Goal: Complete application form

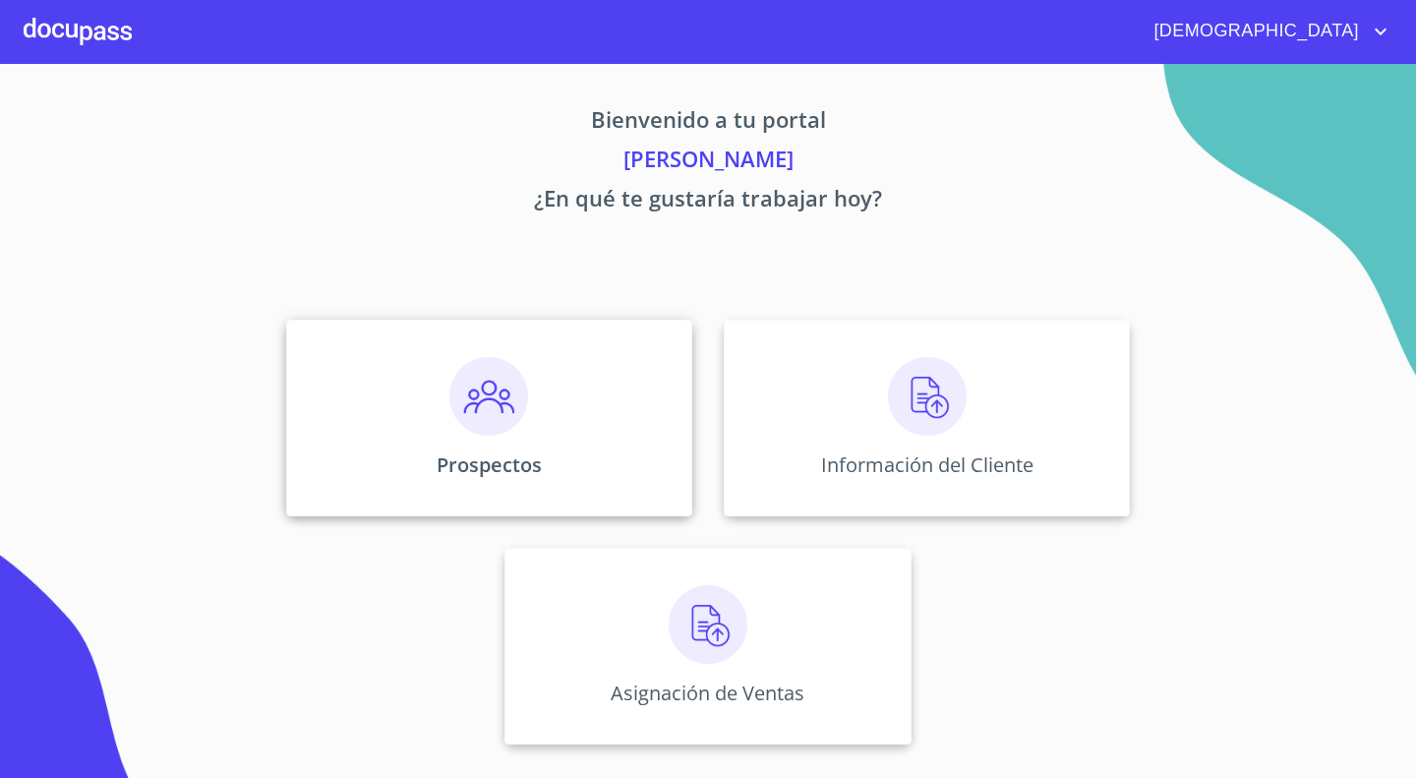
click at [468, 389] on img at bounding box center [488, 396] width 79 height 79
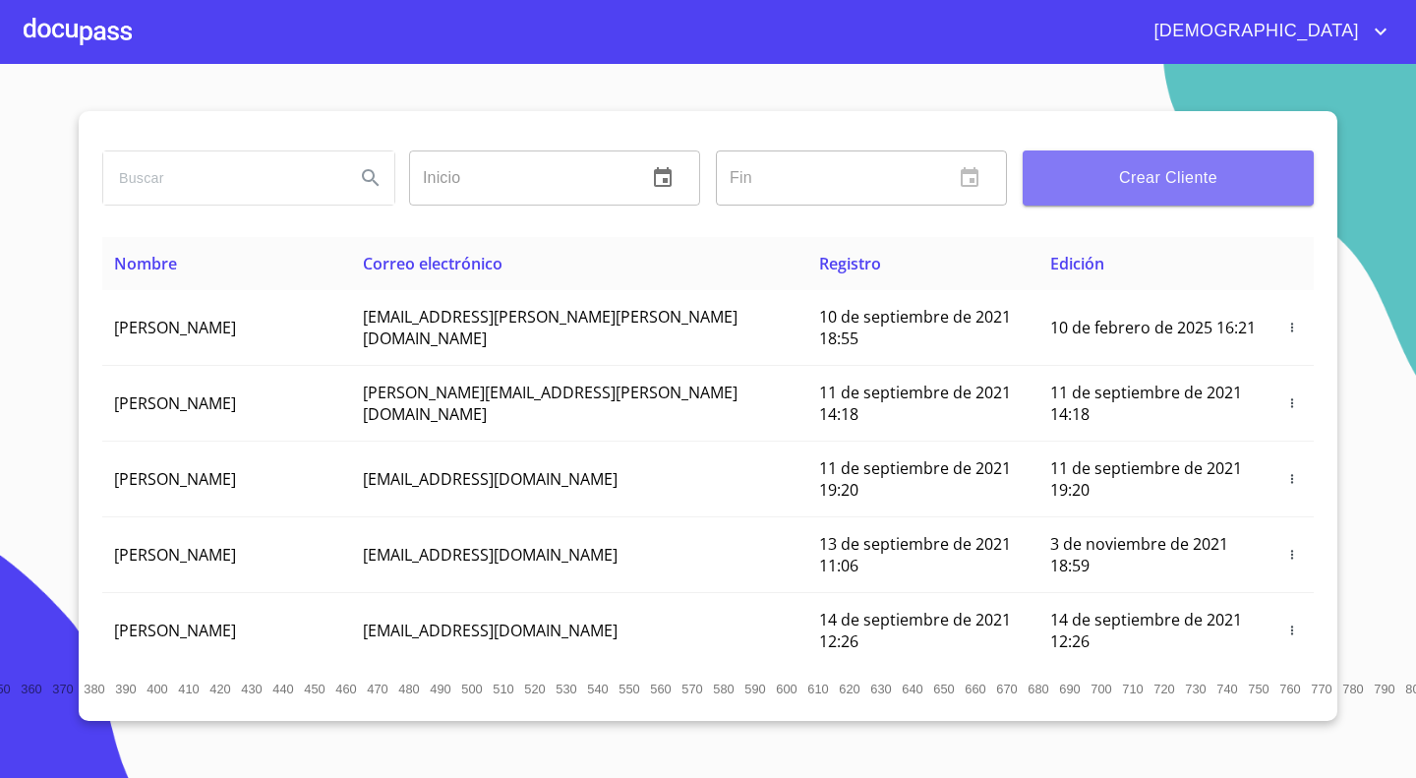
click at [1163, 180] on span "Crear Cliente" at bounding box center [1168, 178] width 260 height 28
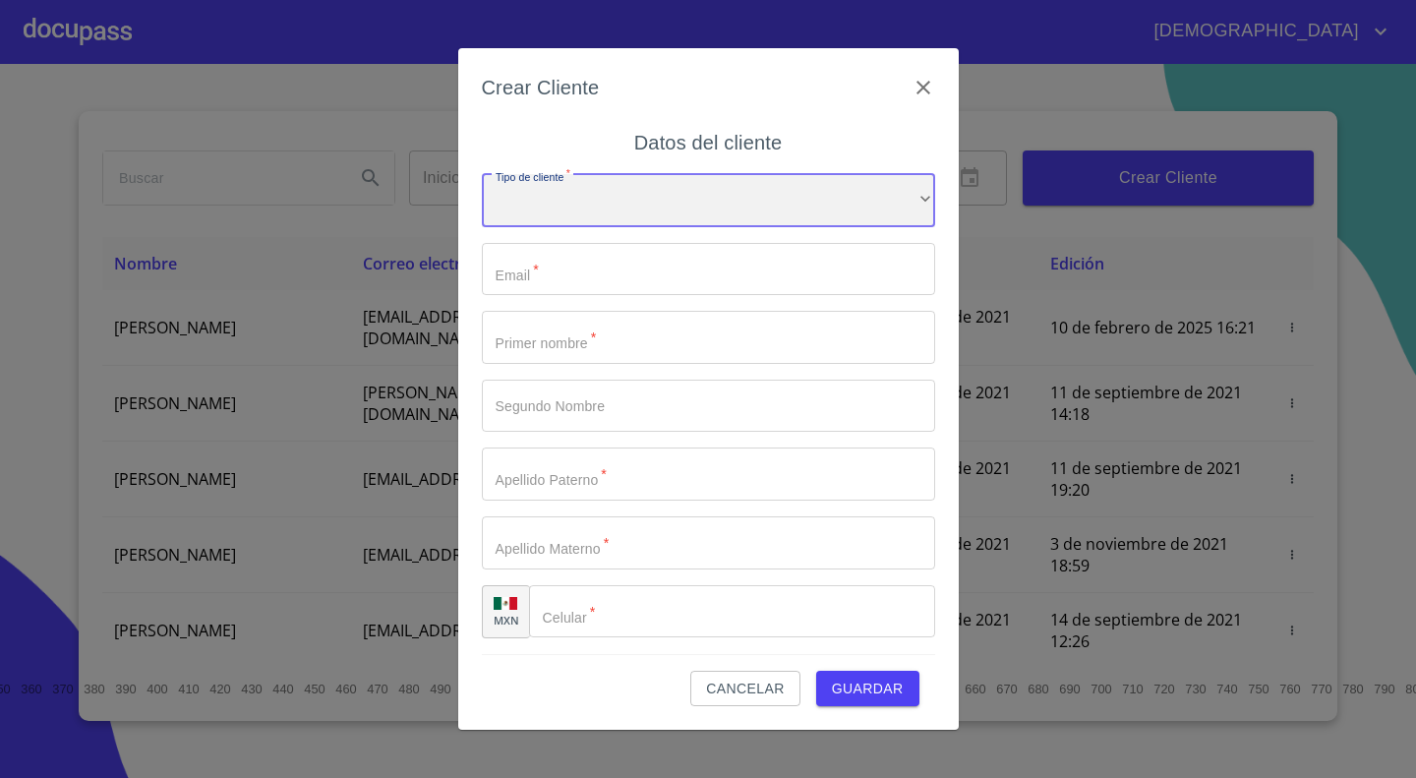
click at [616, 183] on div "​" at bounding box center [708, 200] width 453 height 53
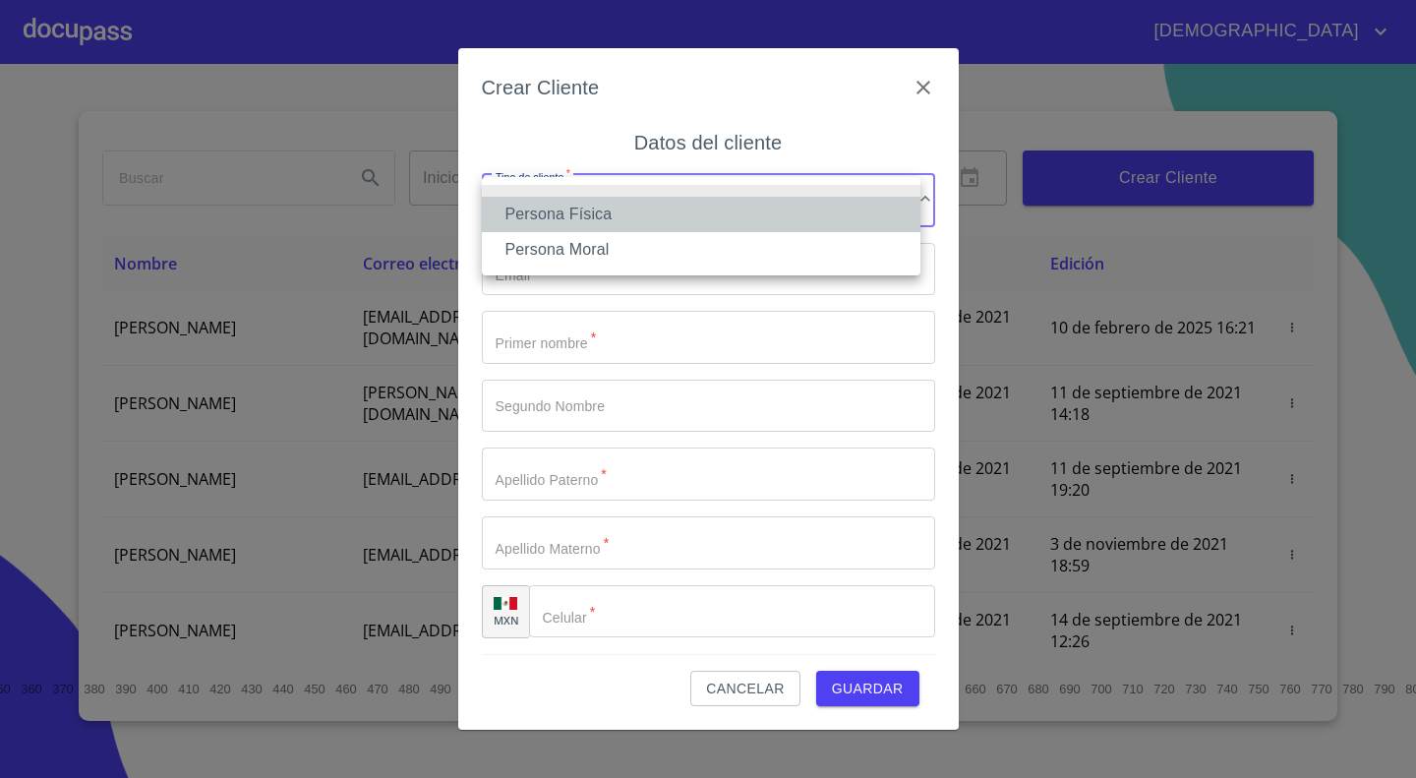
click at [539, 222] on li "Persona Física" at bounding box center [701, 214] width 439 height 35
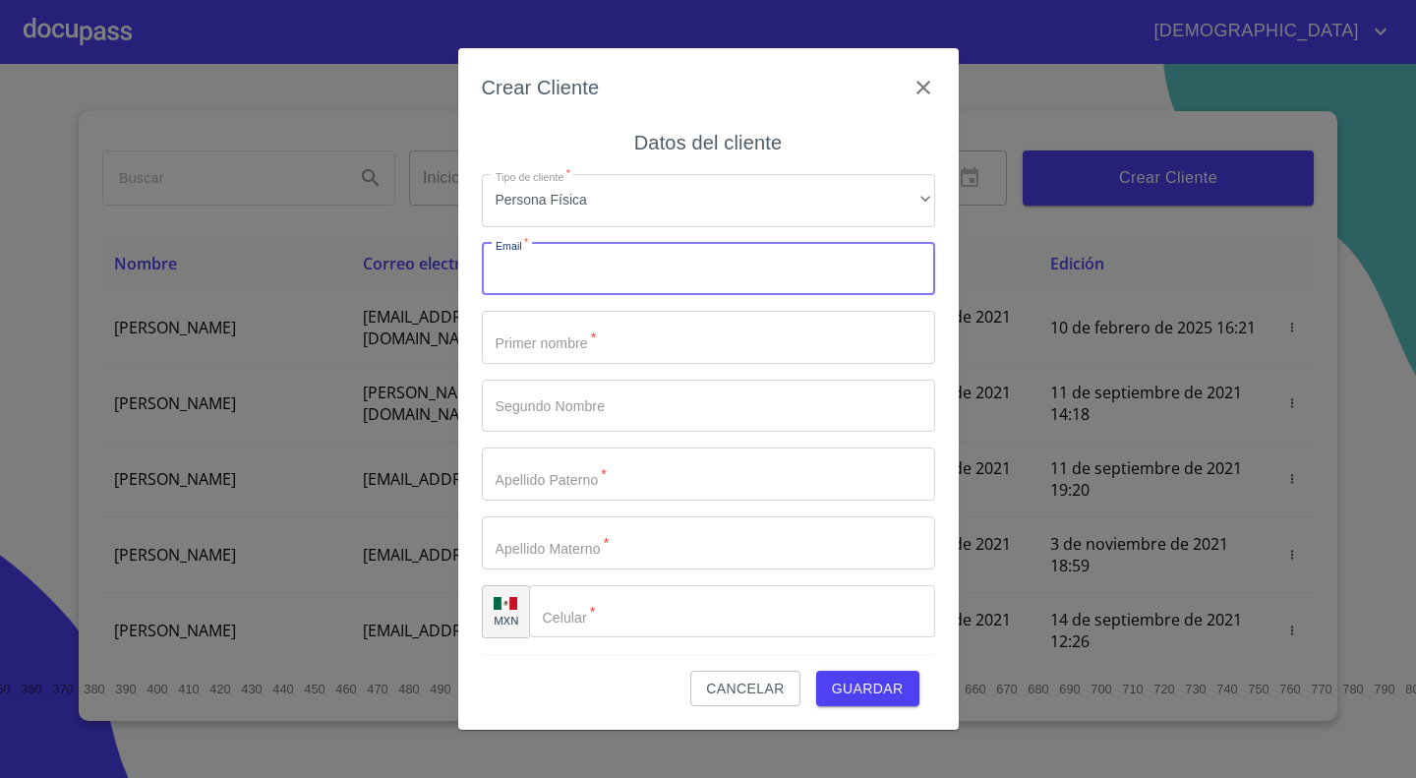
click at [565, 258] on input "Tipo de cliente   *" at bounding box center [708, 269] width 453 height 53
click at [637, 280] on input "Tipo de cliente   *" at bounding box center [708, 269] width 453 height 53
paste input "[EMAIL_ADDRESS][DOMAIN_NAME]"
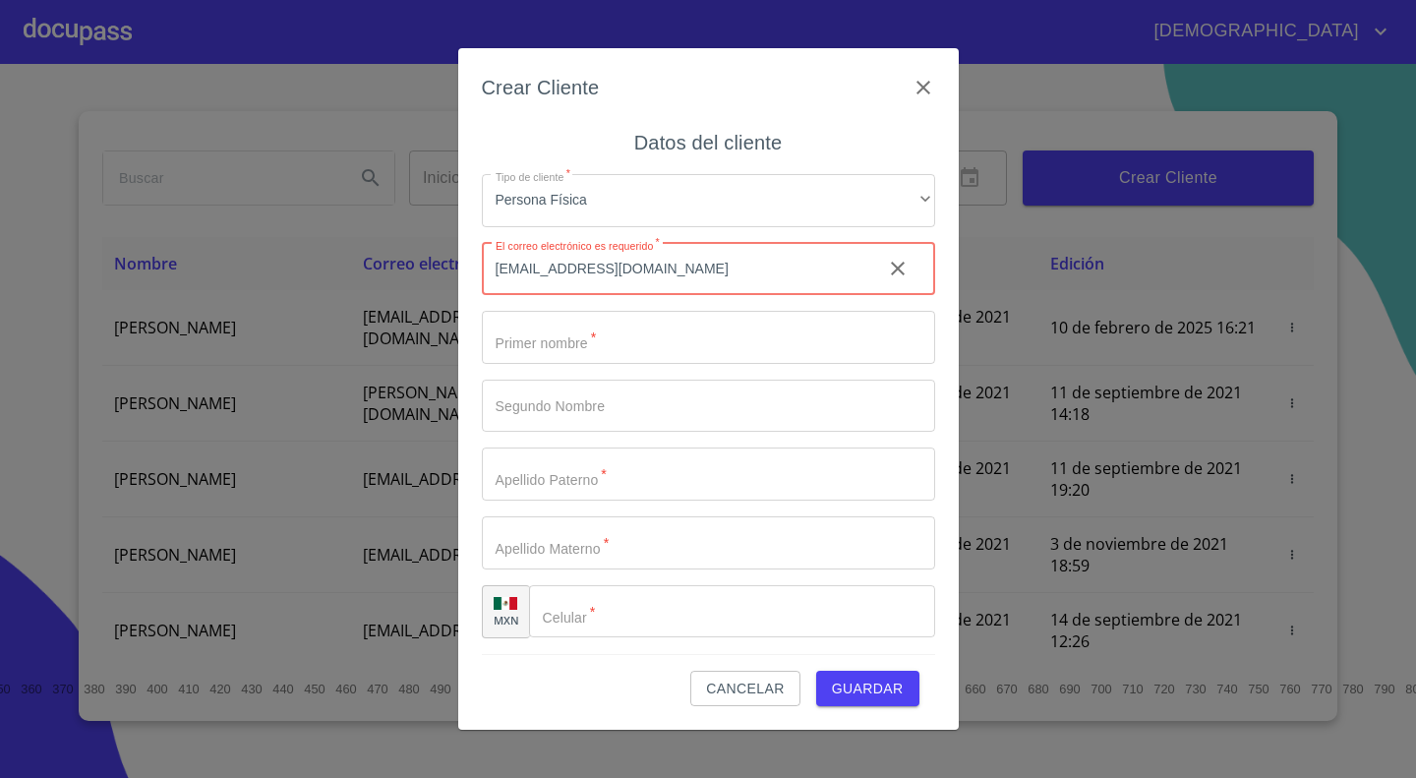
click at [637, 280] on input "[EMAIL_ADDRESS][DOMAIN_NAME]" at bounding box center [674, 269] width 384 height 53
type input "[EMAIL_ADDRESS][DOMAIN_NAME]"
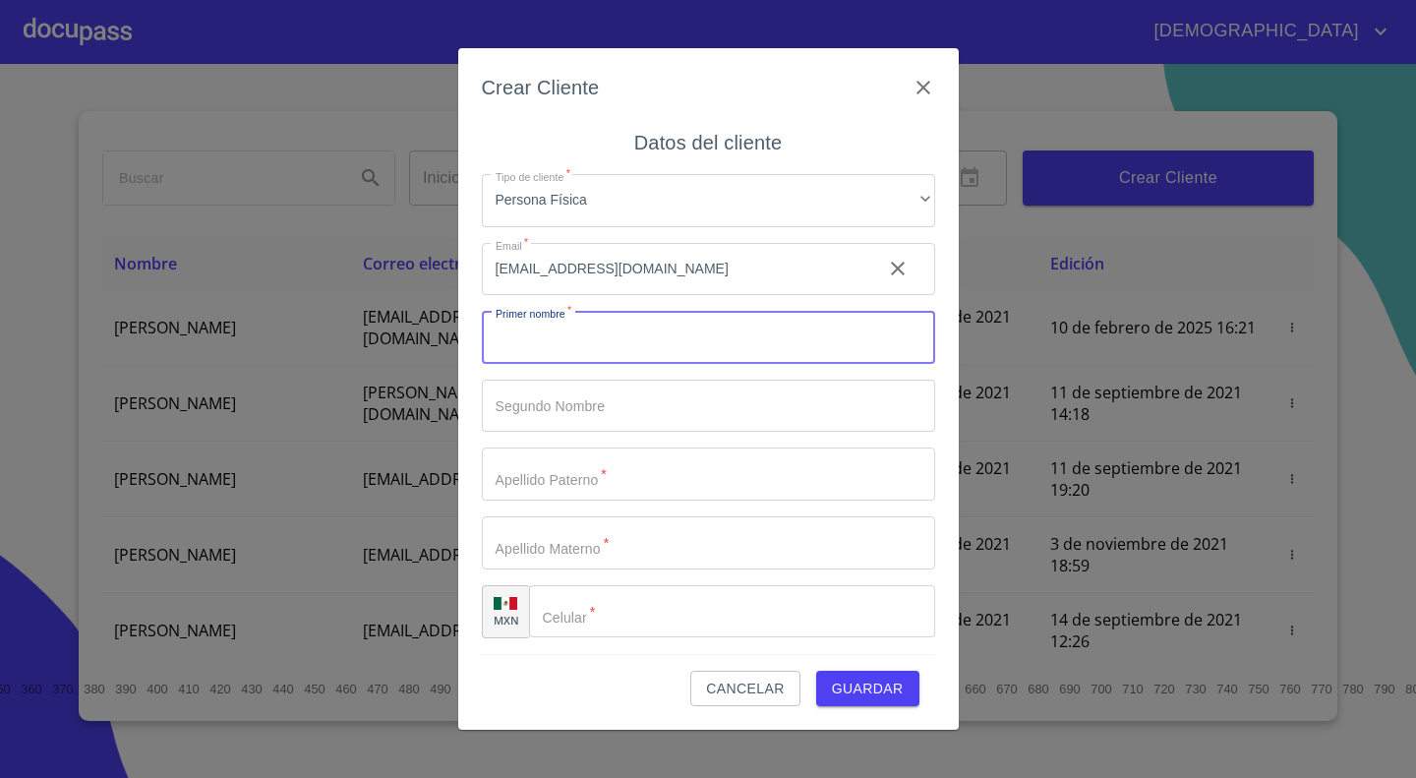
click at [658, 333] on input "Tipo de cliente   *" at bounding box center [708, 337] width 453 height 53
click at [588, 345] on input "Tipo de cliente   *" at bounding box center [708, 337] width 453 height 53
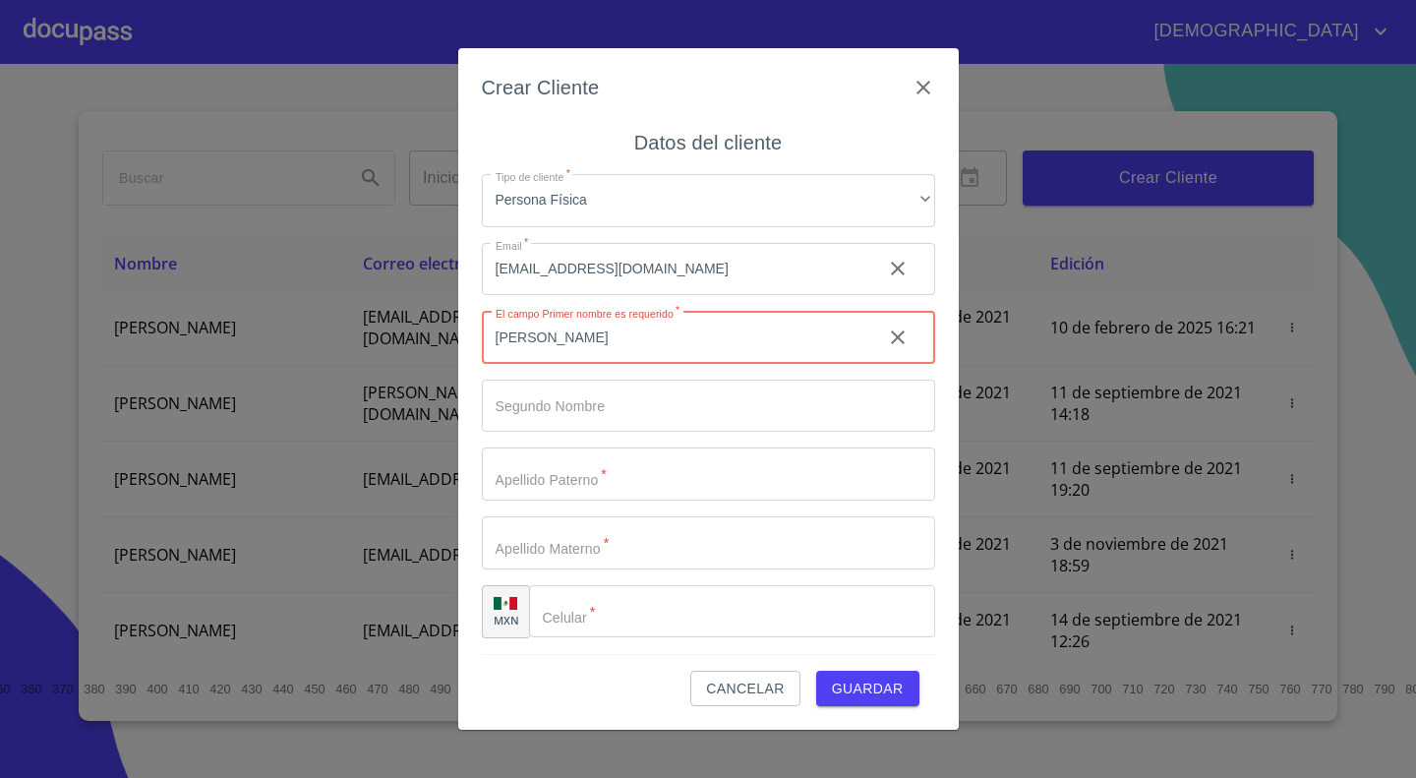
type input "[PERSON_NAME]"
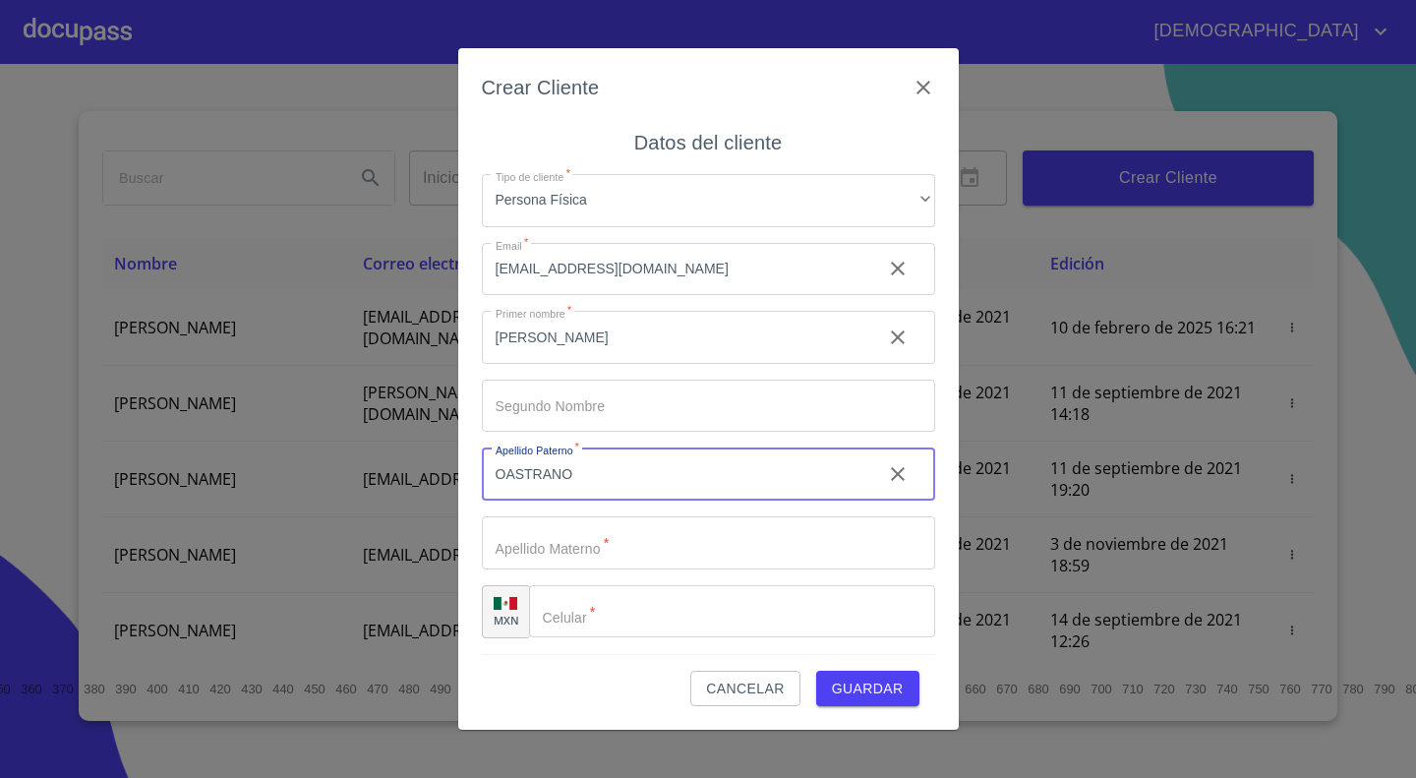
type input "OASTRANO"
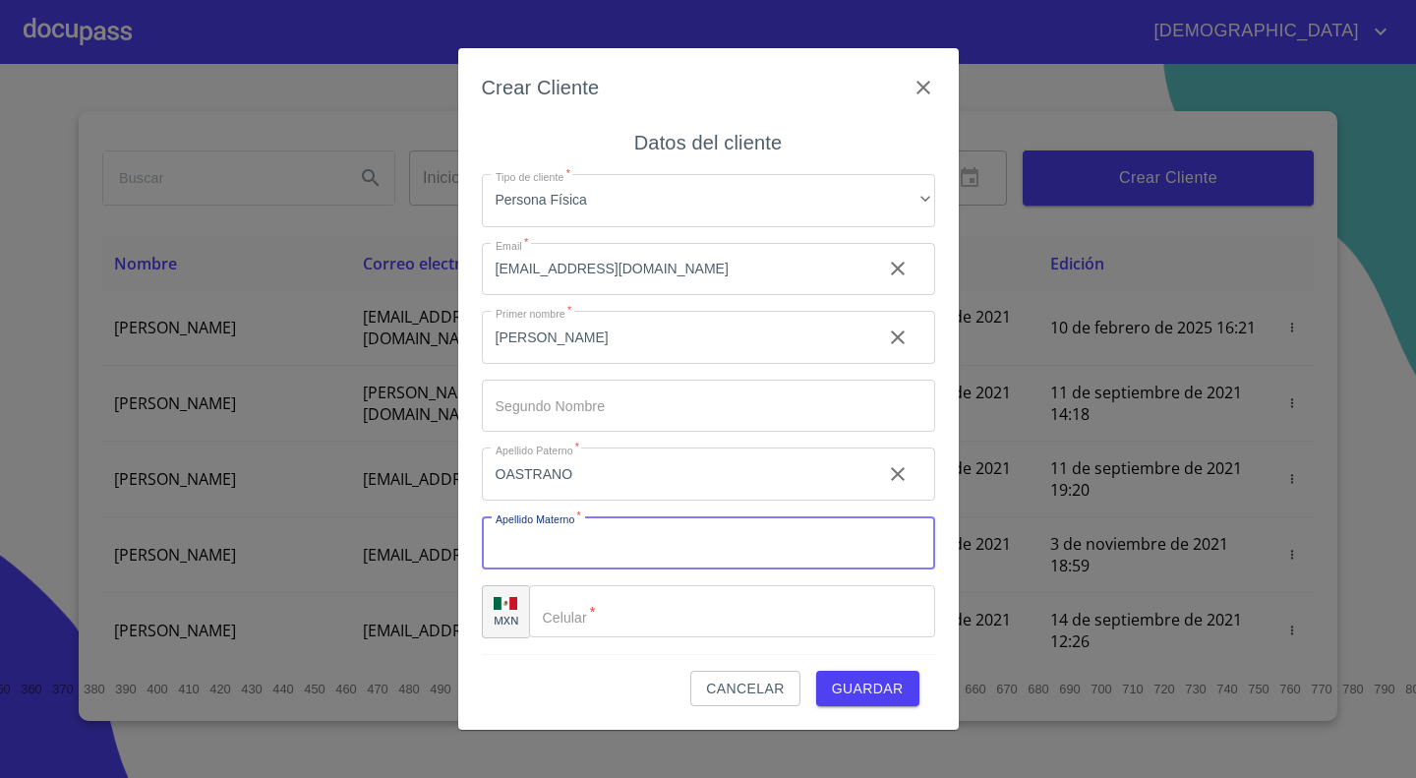
click at [575, 550] on input "Tipo de cliente   *" at bounding box center [708, 542] width 453 height 53
type input "[PERSON_NAME]"
click at [635, 618] on input "Tipo de cliente   *" at bounding box center [732, 611] width 406 height 53
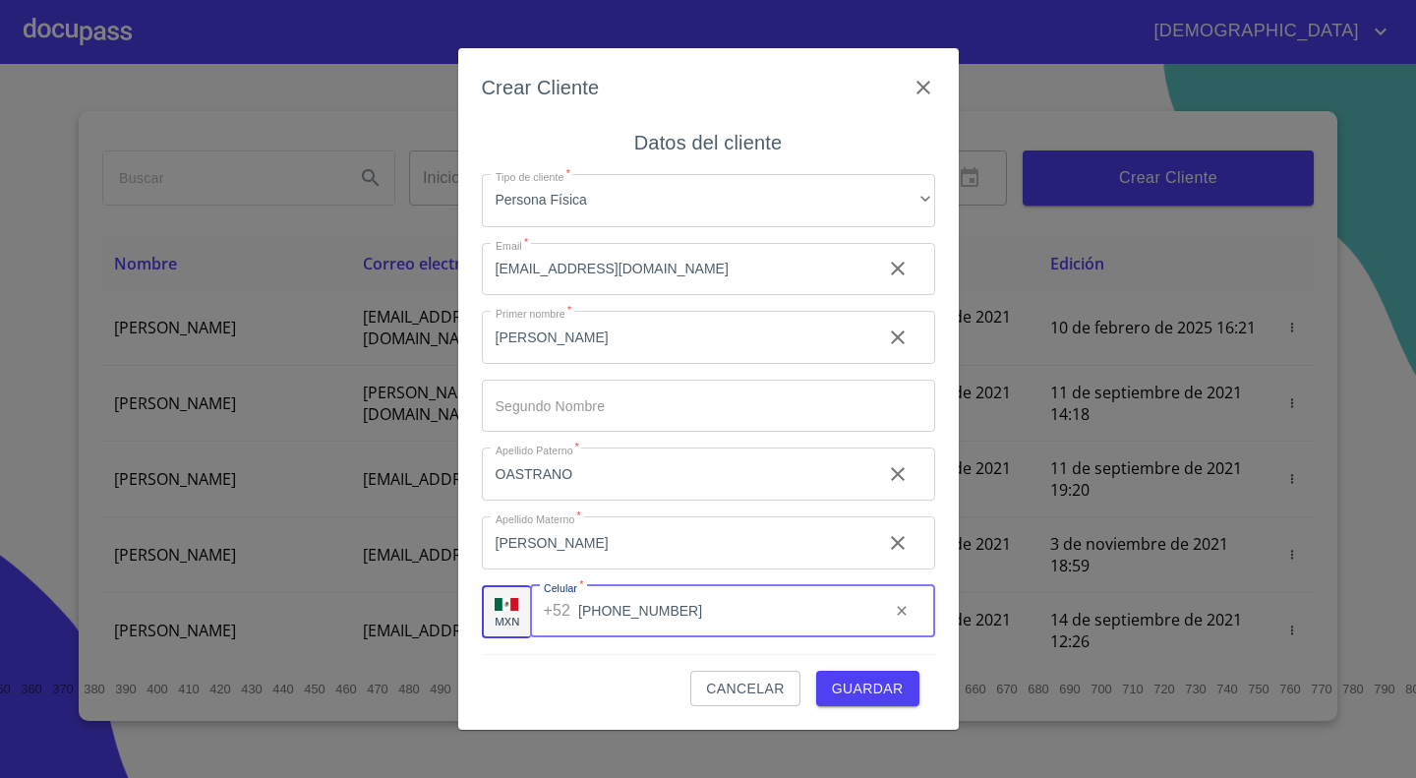
type input "[PHONE_NUMBER]"
click at [882, 696] on span "Guardar" at bounding box center [868, 688] width 72 height 25
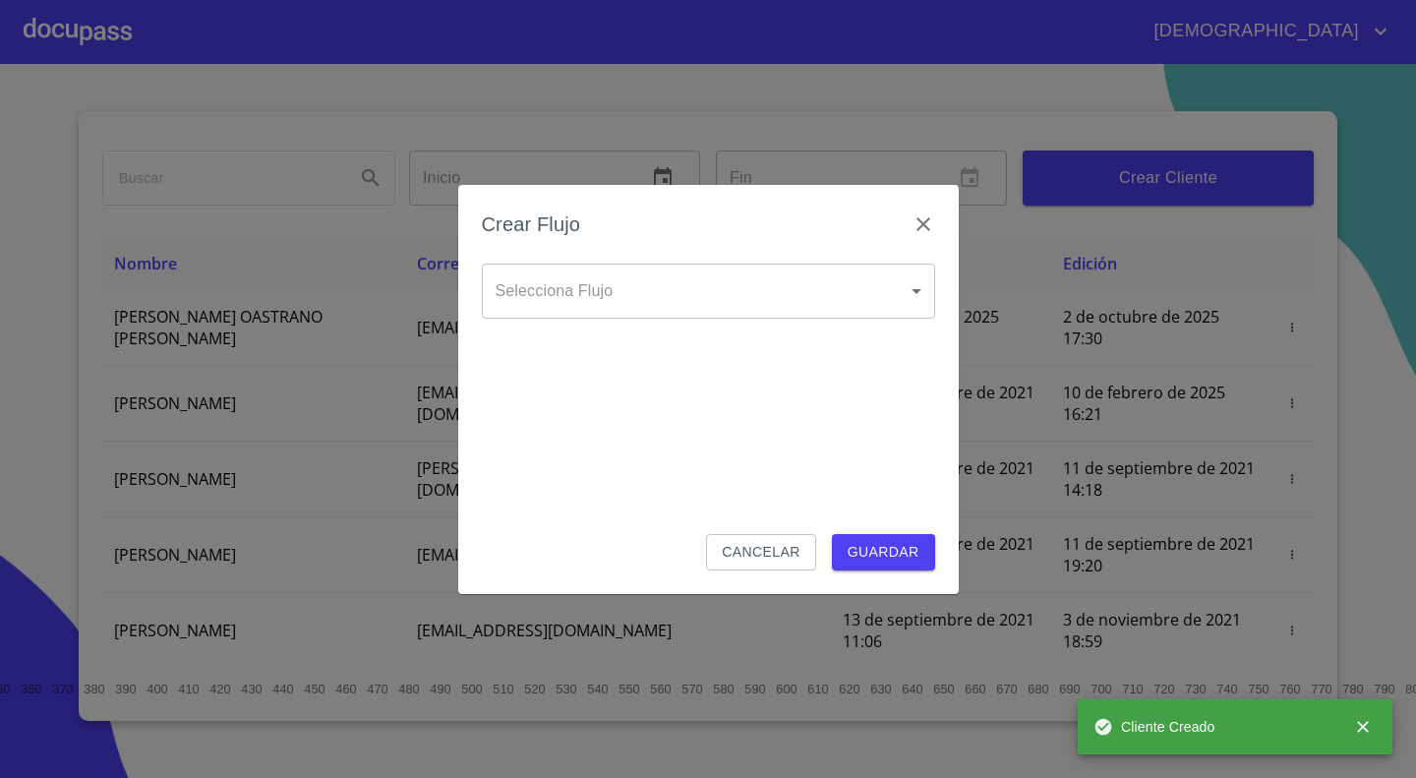
click at [655, 304] on body "[DEMOGRAPHIC_DATA][PERSON_NAME] ​ Fin ​ Crear Cliente Nombre Correo electrónico…" at bounding box center [708, 389] width 1416 height 778
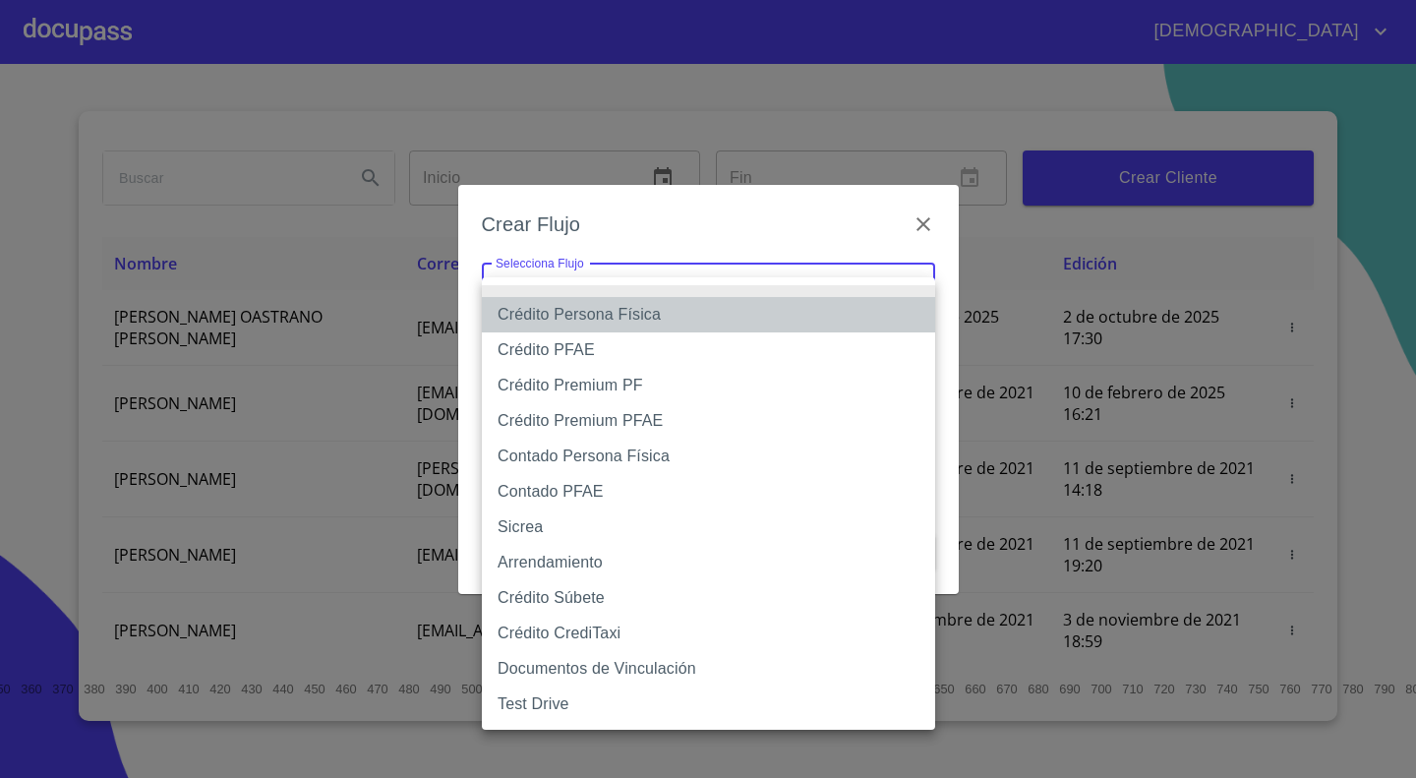
click at [655, 304] on li "Crédito Persona Física" at bounding box center [708, 314] width 453 height 35
type input "6009fb3c7d1714eb8809aa97"
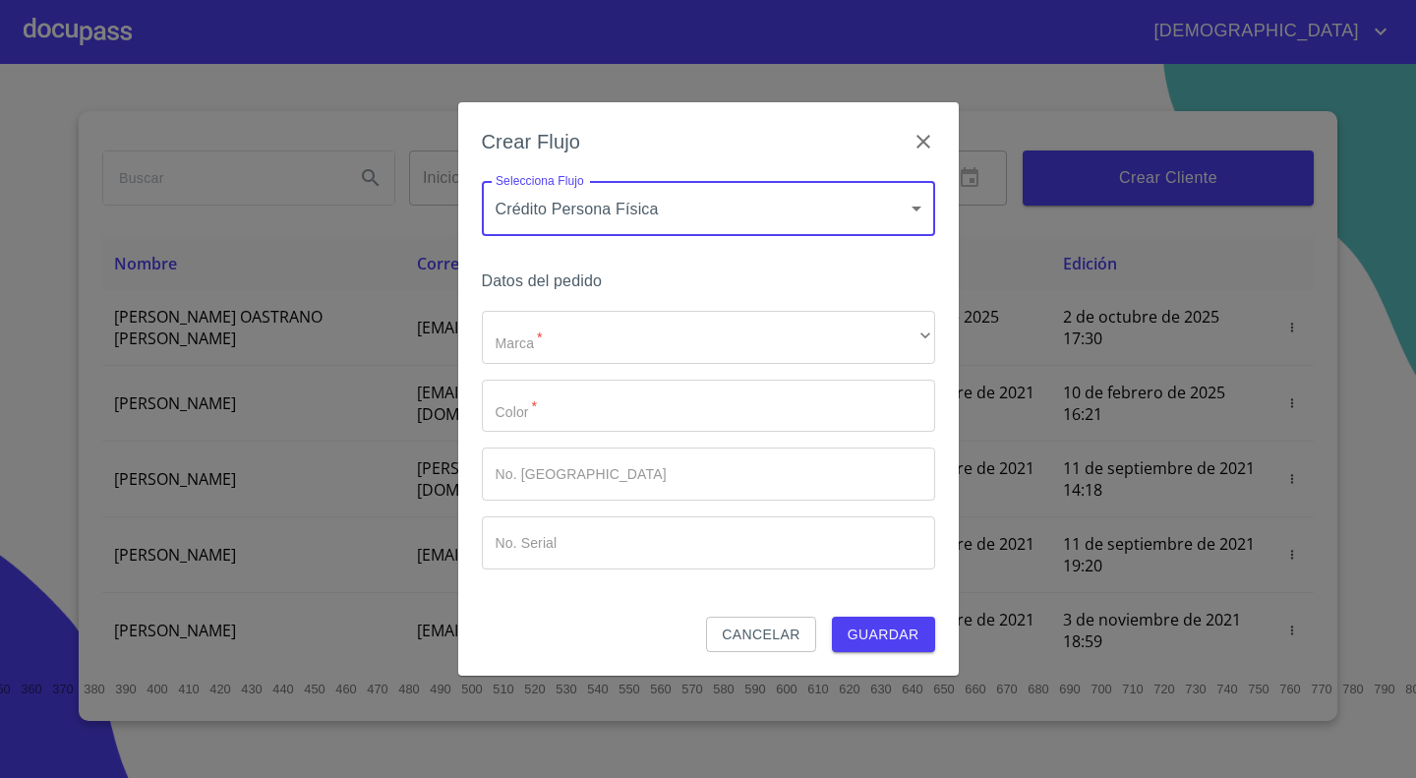
click at [655, 304] on div "Datos del pedido Marca   * ​ ​ Color   * ​ No. Pedido ​ No. Serial ​" at bounding box center [708, 441] width 453 height 349
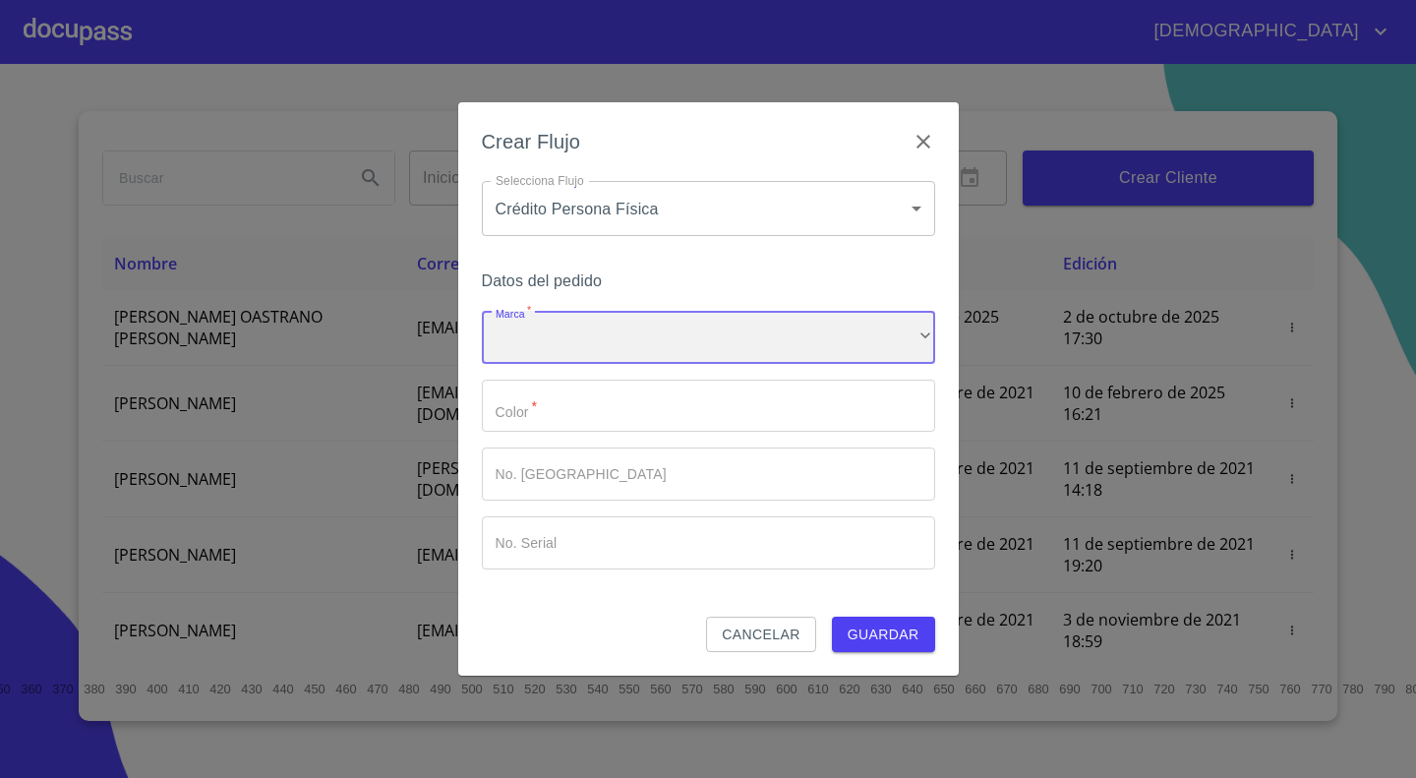
click at [658, 321] on div "​" at bounding box center [708, 337] width 453 height 53
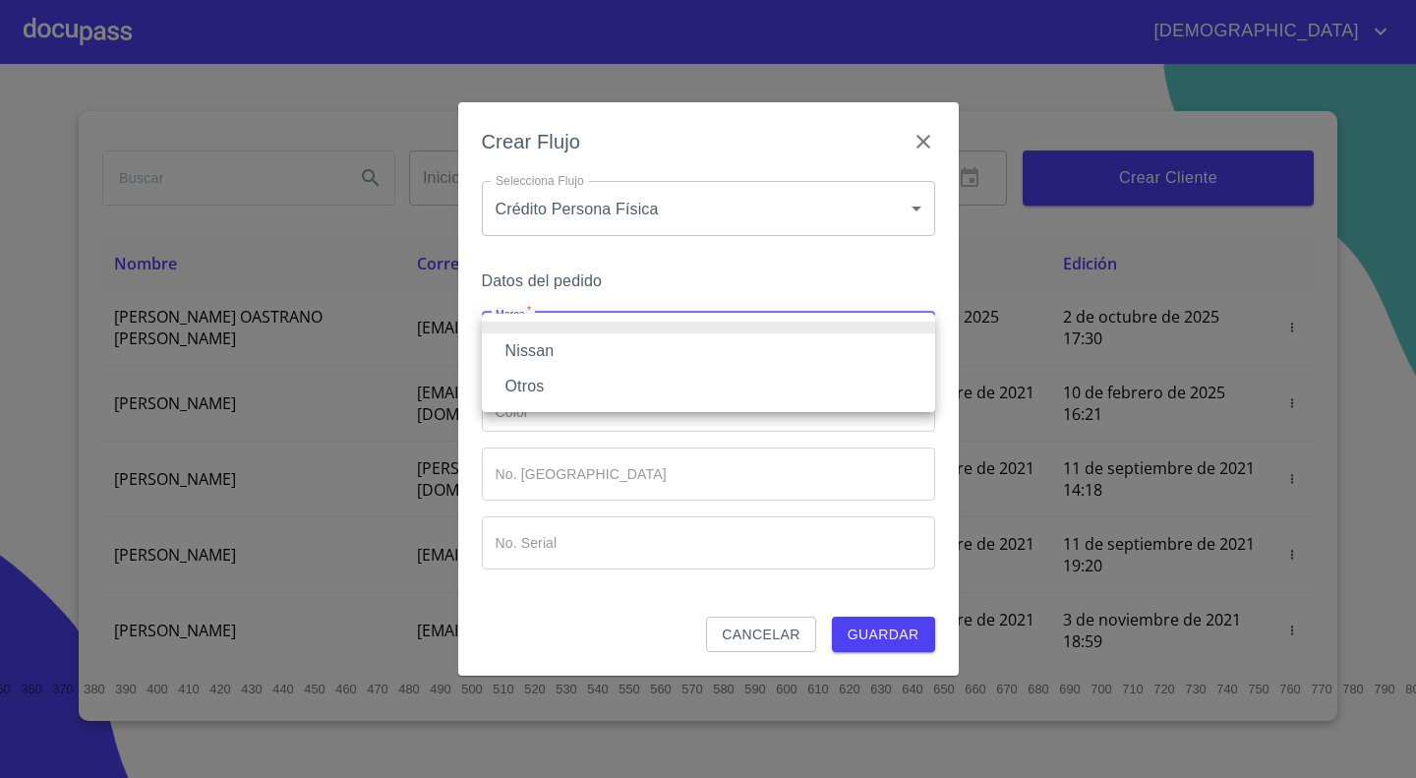
click at [586, 343] on li "Nissan" at bounding box center [708, 350] width 453 height 35
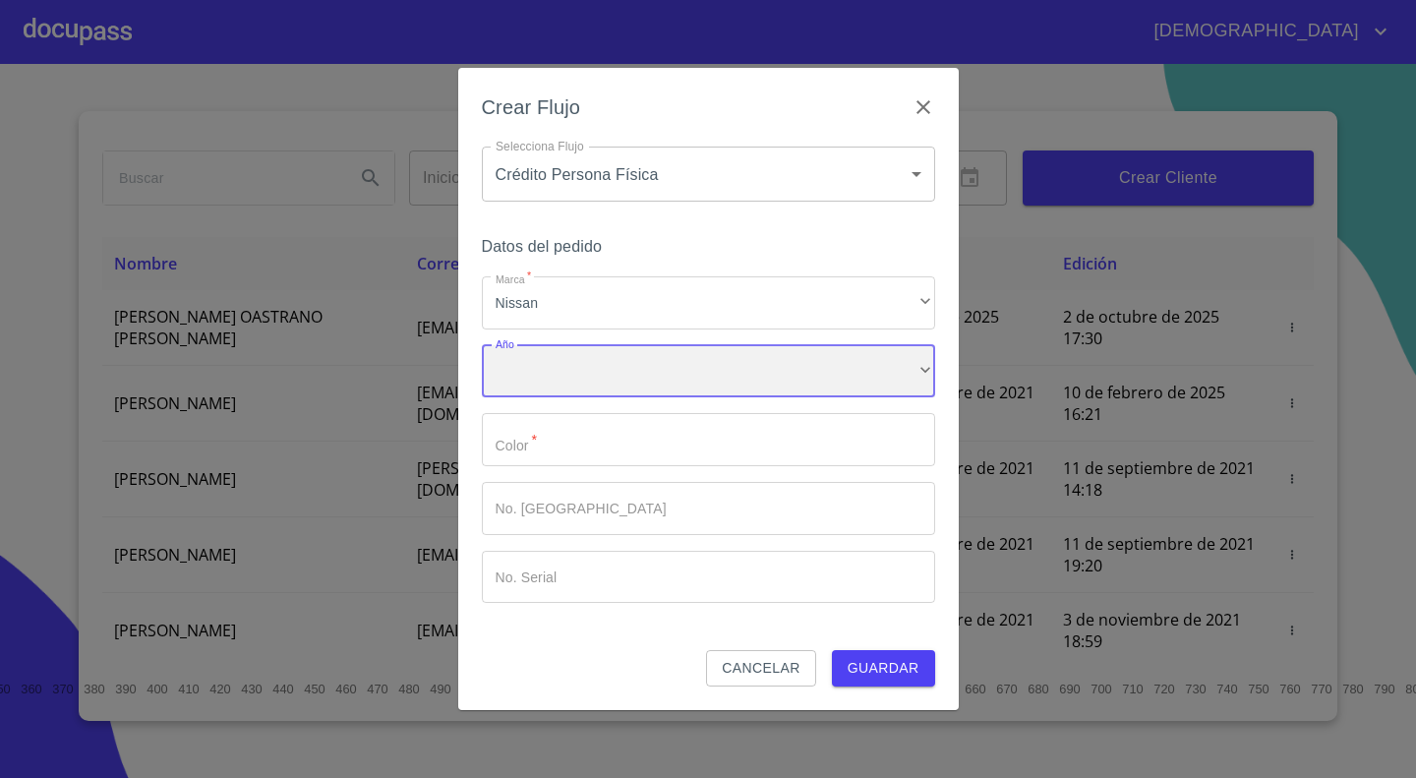
click at [536, 364] on div "​" at bounding box center [708, 371] width 453 height 53
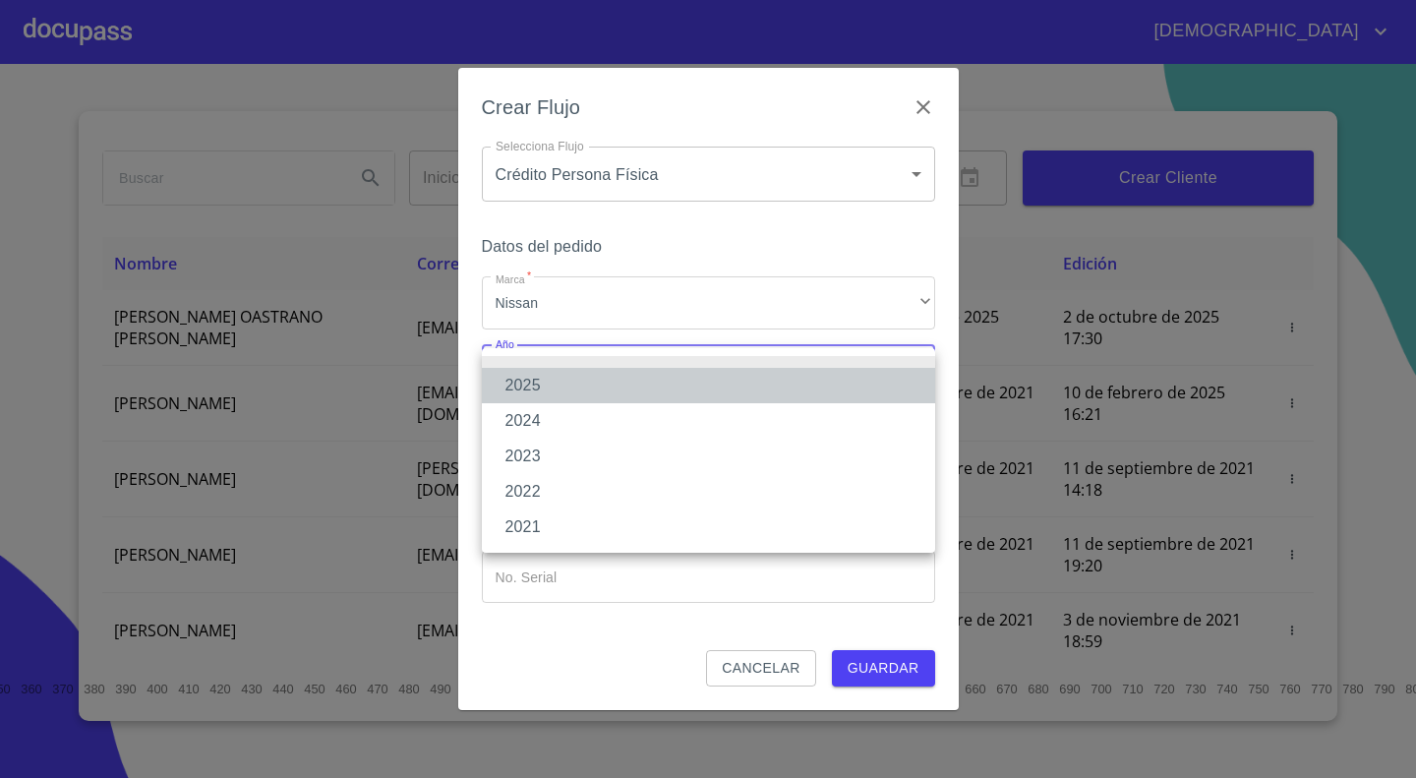
click at [555, 383] on li "2025" at bounding box center [708, 385] width 453 height 35
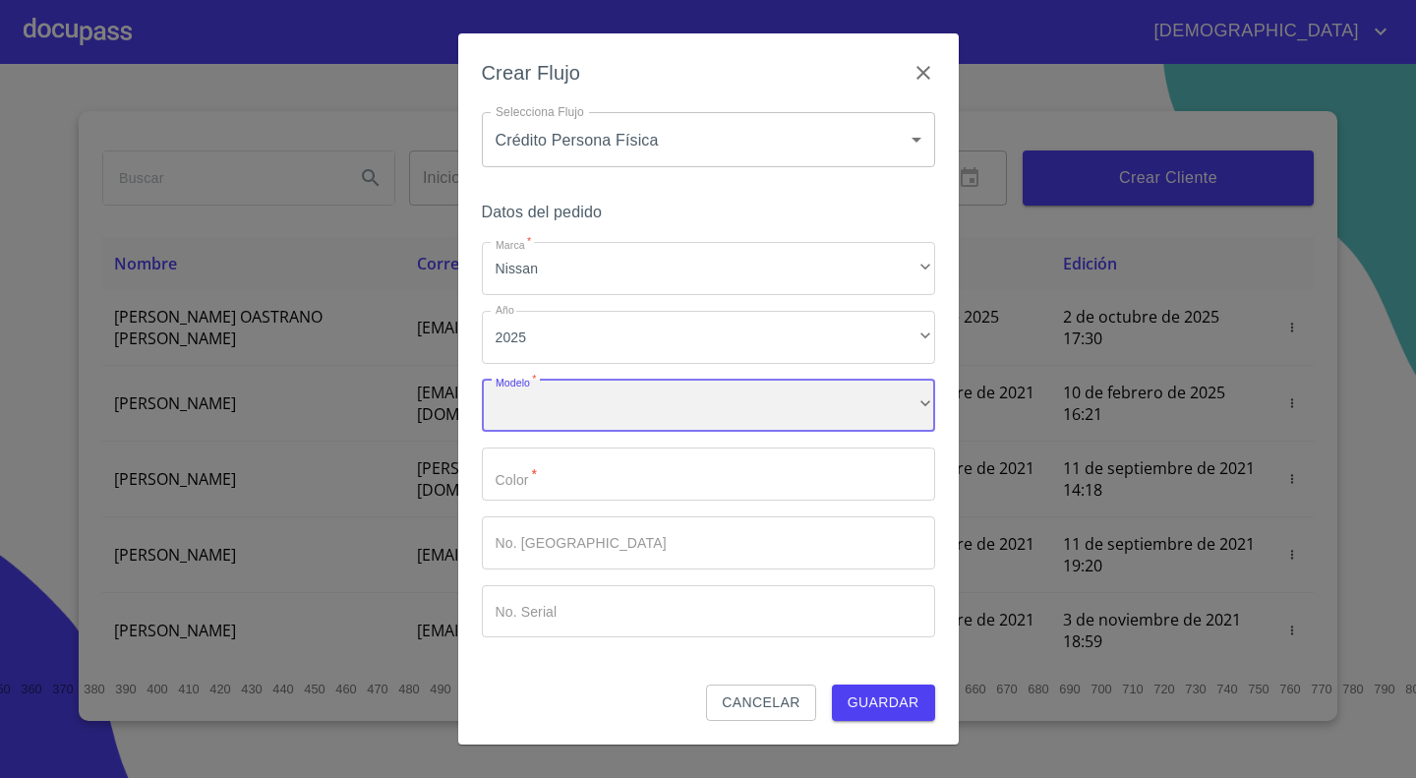
click at [566, 410] on div "​" at bounding box center [708, 406] width 453 height 53
click at [614, 470] on input "Marca   *" at bounding box center [708, 473] width 453 height 53
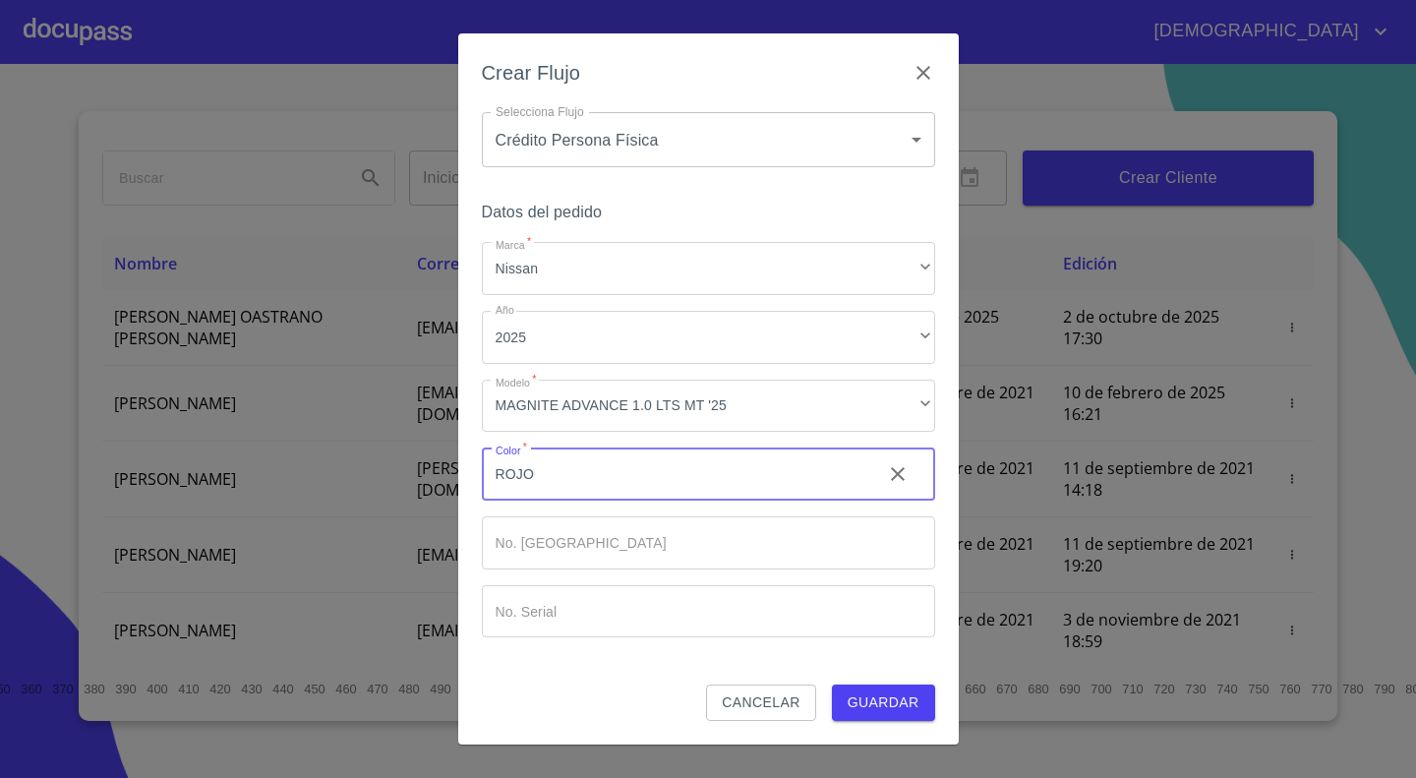
type input "ROJO"
click at [886, 693] on span "Guardar" at bounding box center [884, 702] width 72 height 25
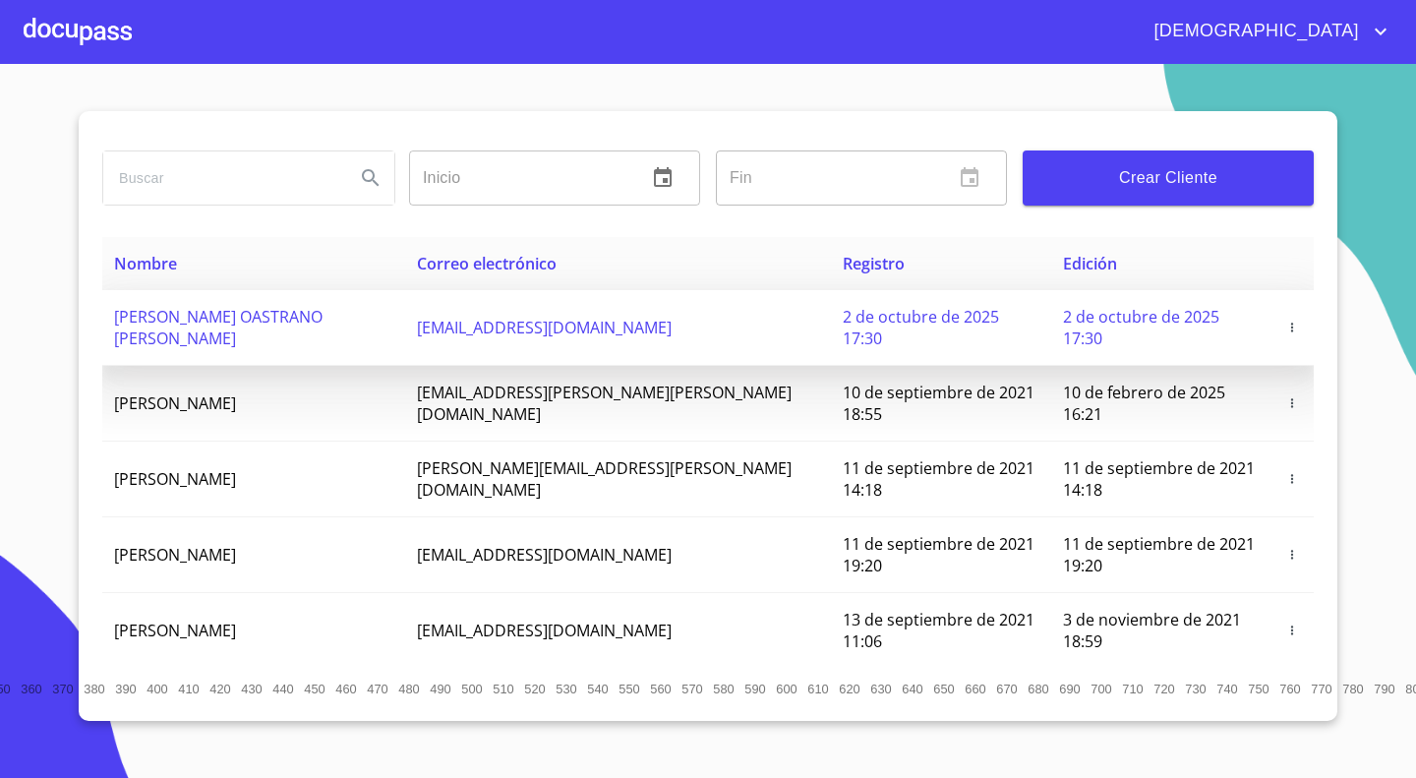
click at [1270, 305] on td at bounding box center [1291, 328] width 43 height 76
click at [1285, 321] on icon "button" at bounding box center [1292, 328] width 14 height 14
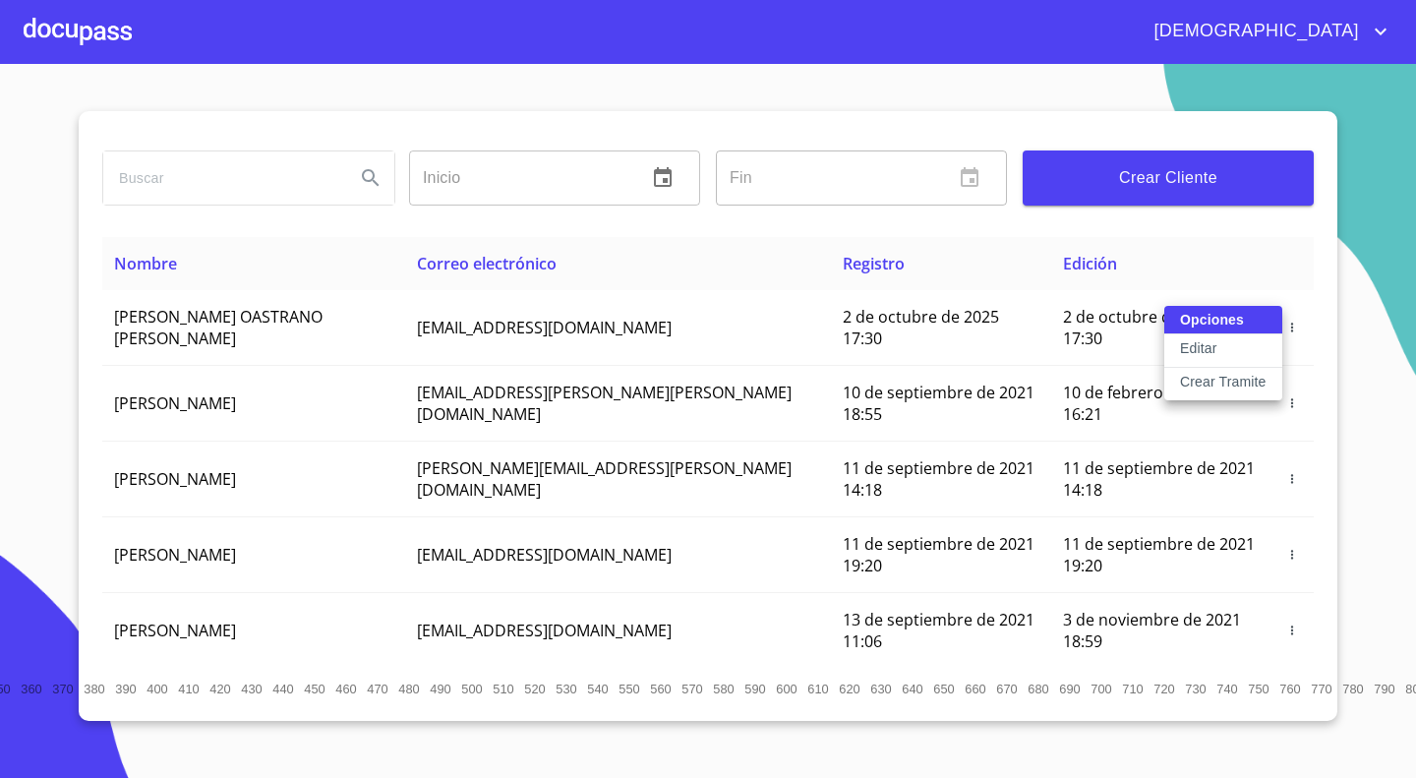
click at [1226, 348] on button "Editar" at bounding box center [1223, 350] width 118 height 33
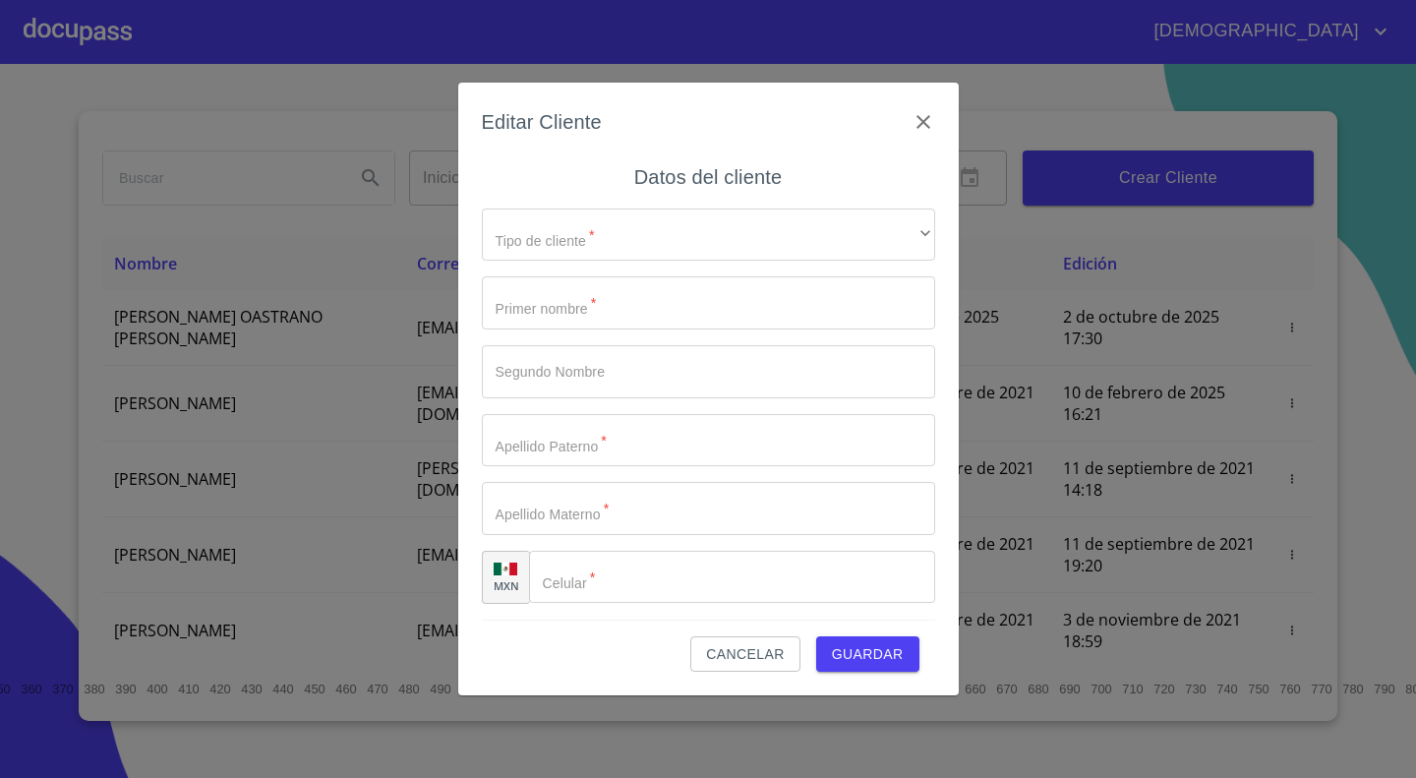
type input "[PERSON_NAME]"
type input "OASTRANO"
type input "[PERSON_NAME]"
type input "[PHONE_NUMBER]"
click at [506, 438] on input "OASTRANO" at bounding box center [674, 440] width 384 height 53
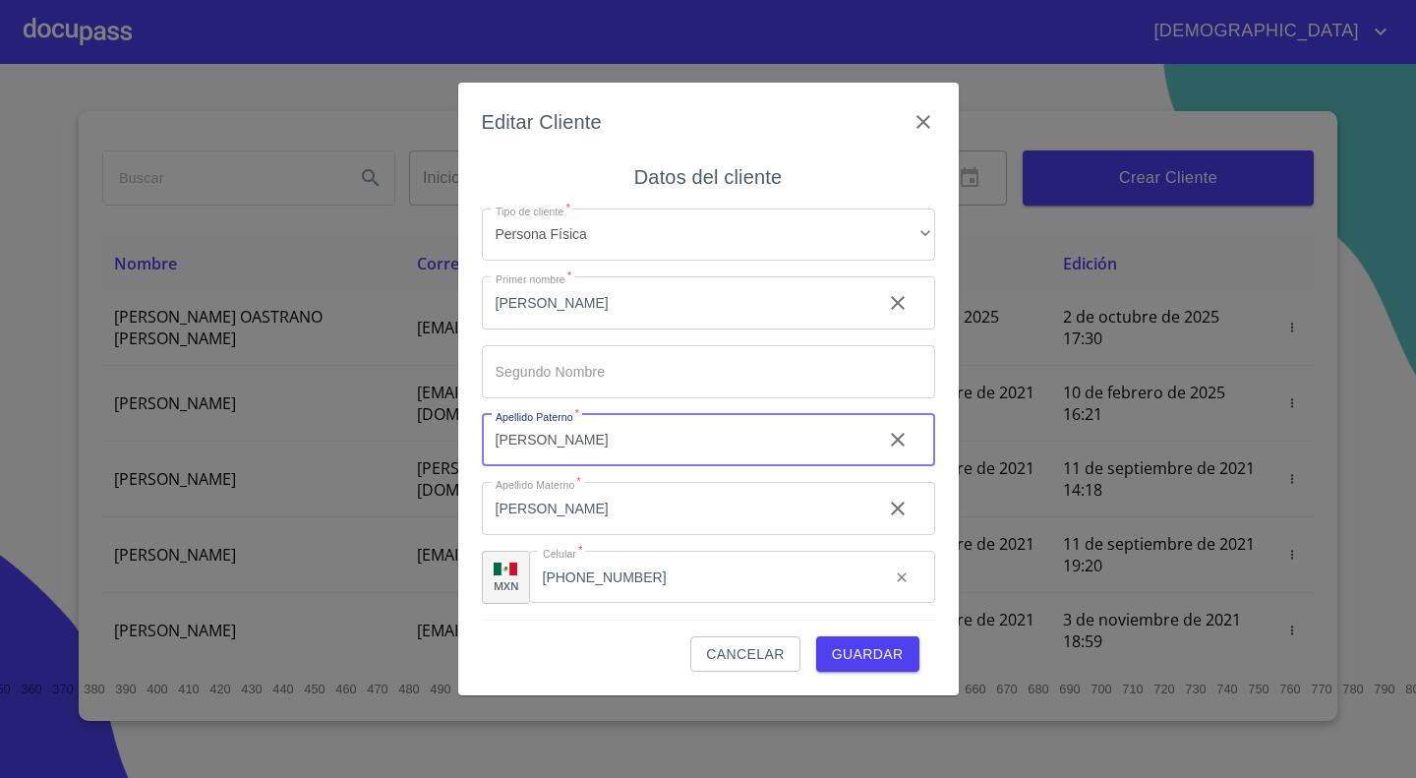
type input "[PERSON_NAME]"
click at [908, 662] on button "Guardar" at bounding box center [867, 654] width 103 height 36
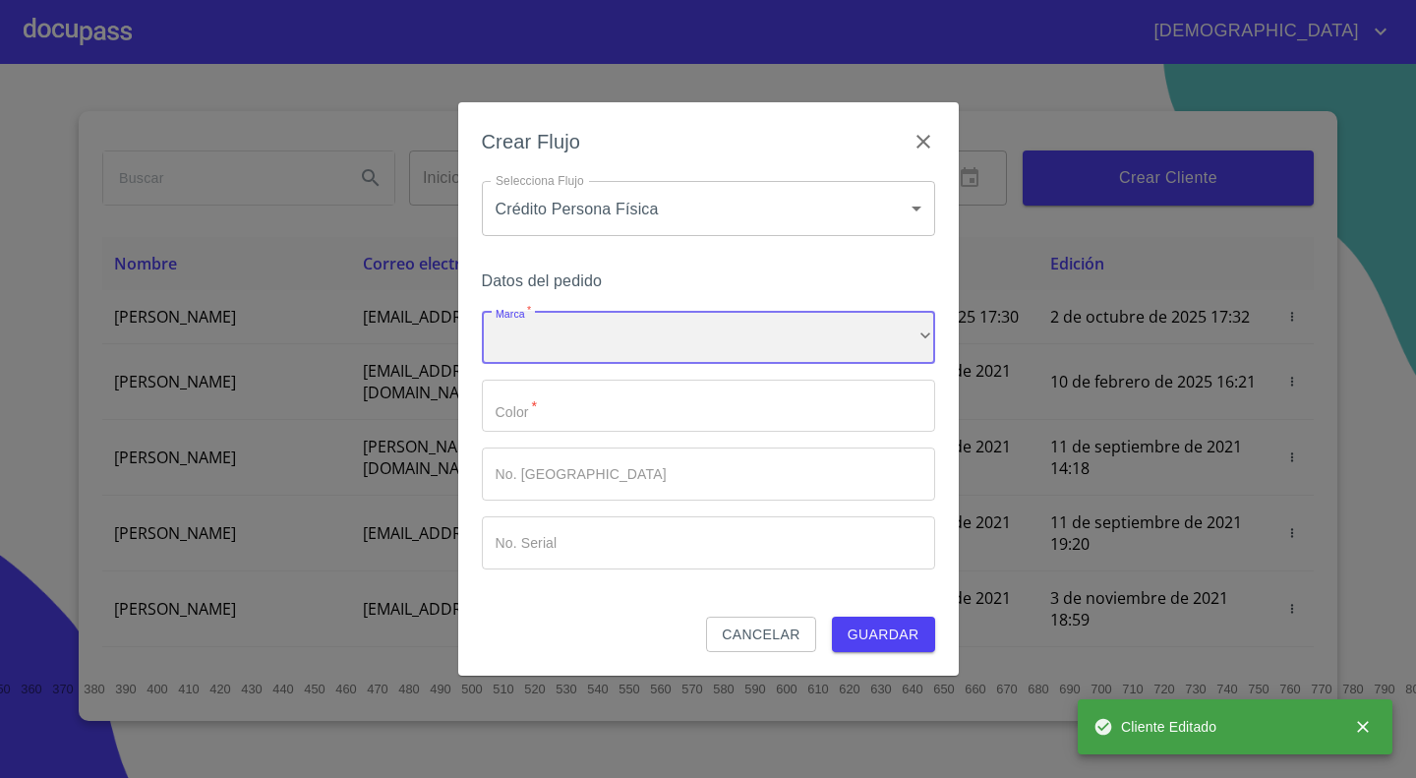
click at [628, 350] on div "​" at bounding box center [708, 337] width 453 height 53
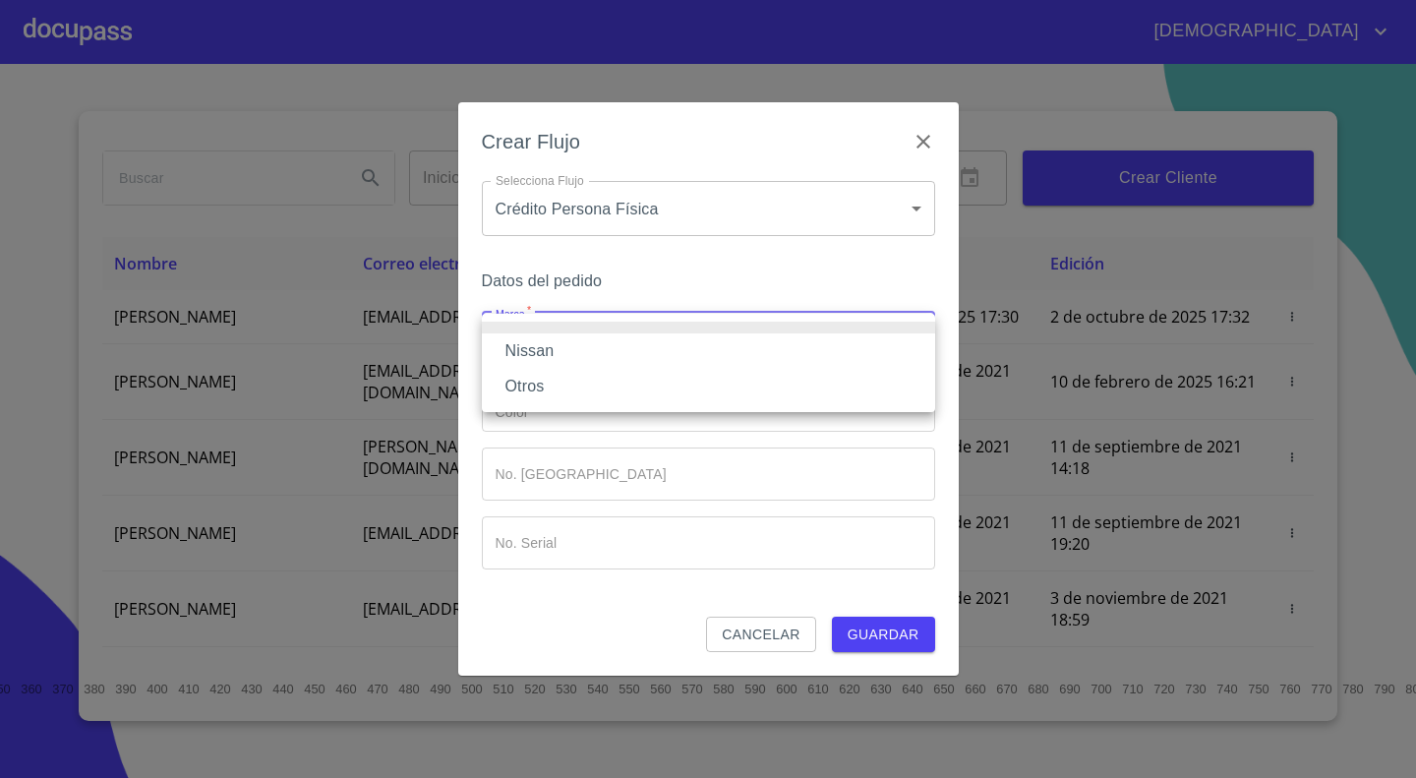
click at [628, 350] on li "Nissan" at bounding box center [708, 350] width 453 height 35
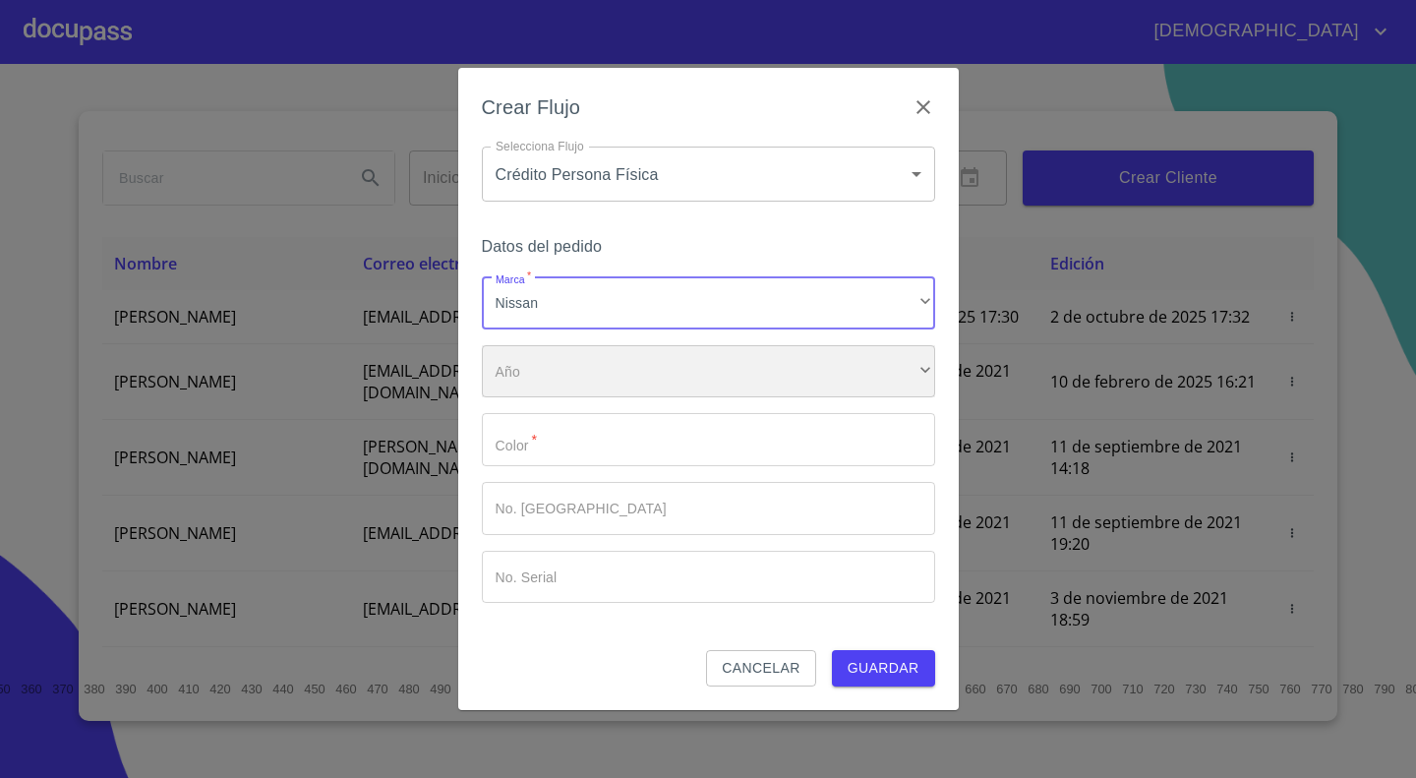
click at [530, 379] on div "​" at bounding box center [708, 371] width 453 height 53
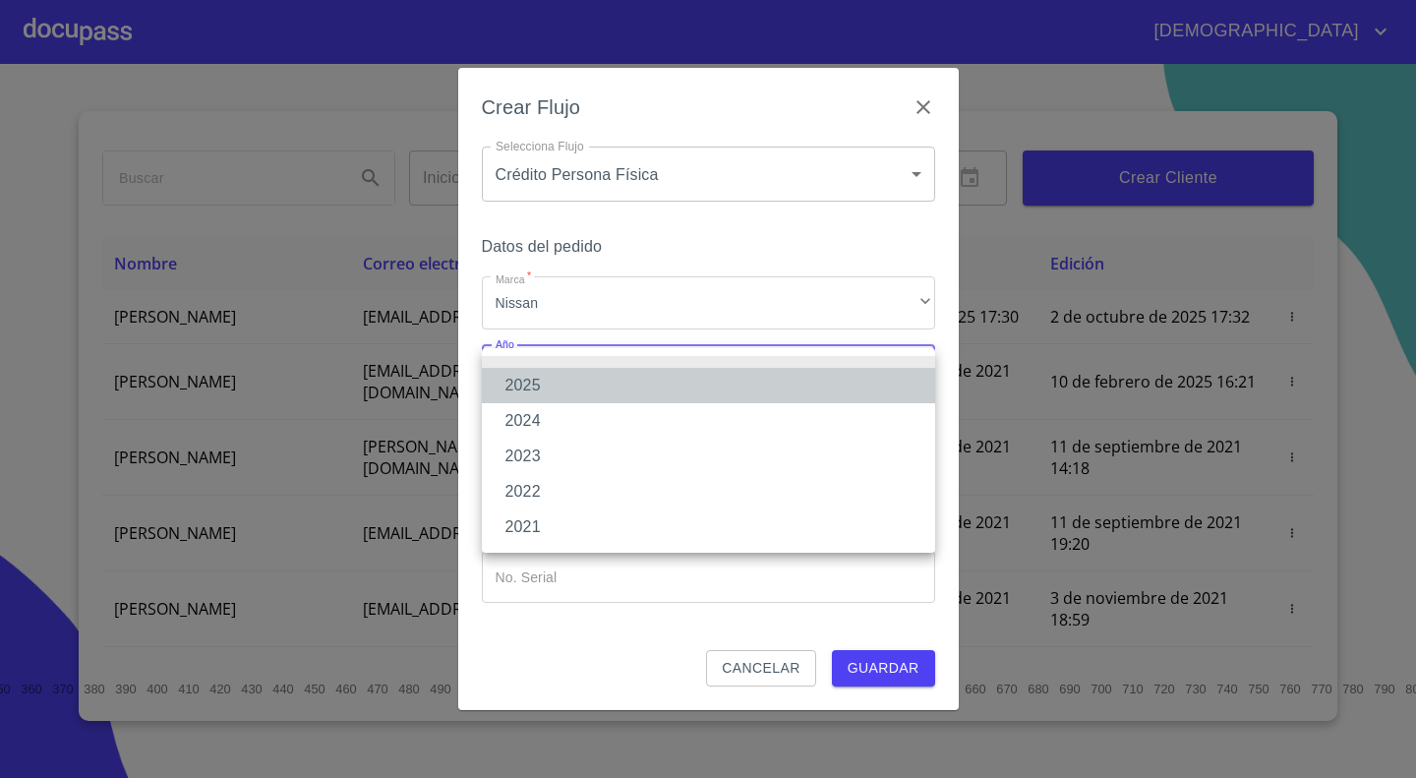
click at [530, 382] on li "2025" at bounding box center [708, 385] width 453 height 35
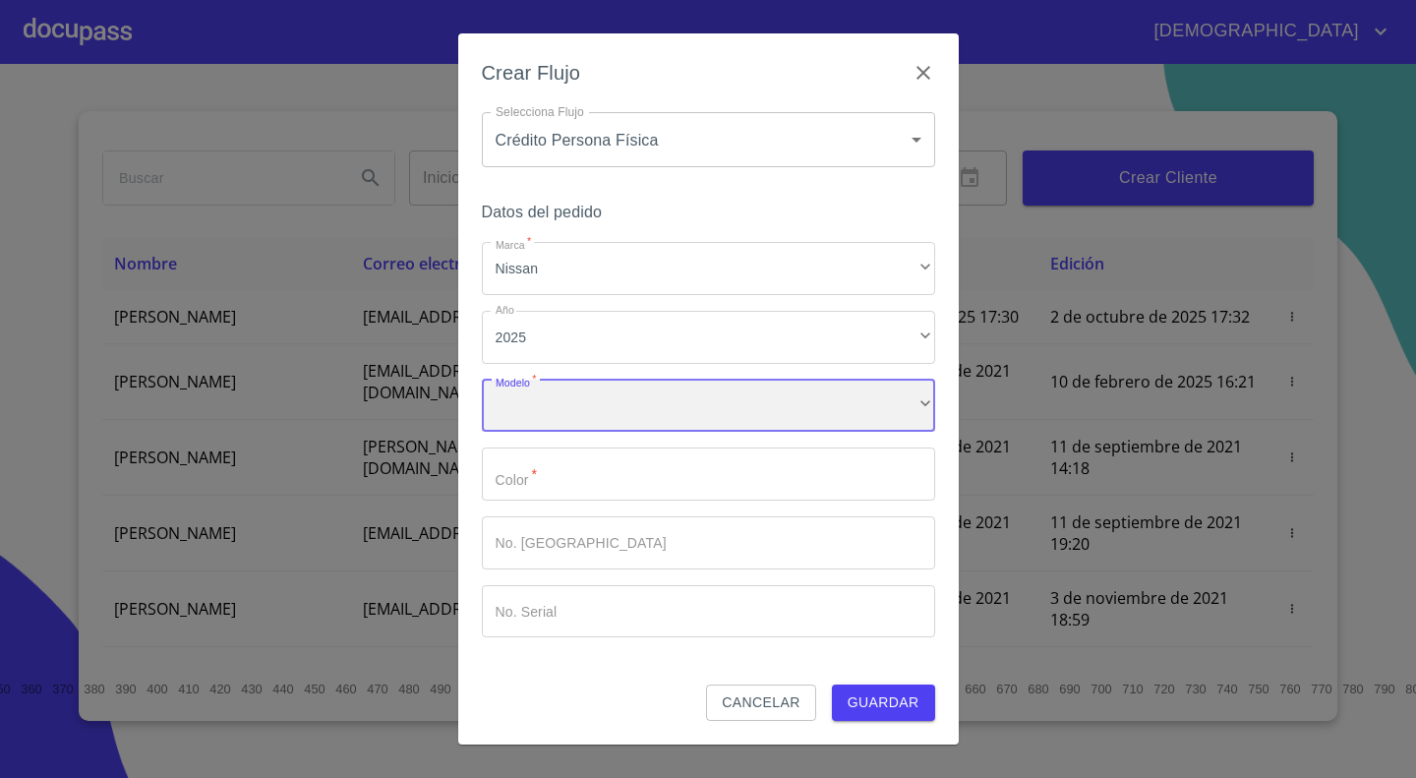
click at [544, 393] on div "​" at bounding box center [708, 406] width 453 height 53
click at [665, 392] on div "​" at bounding box center [708, 406] width 453 height 53
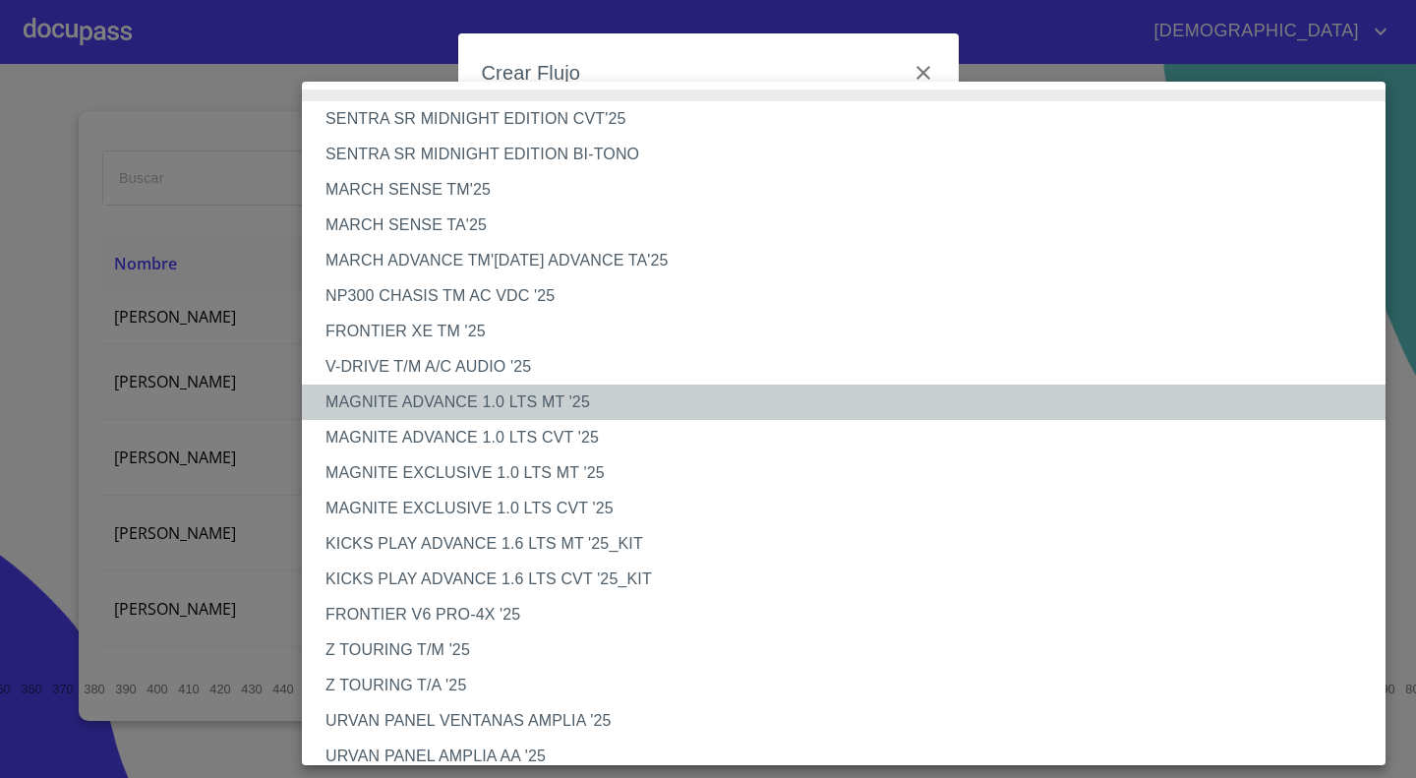
click at [665, 392] on li "MAGNITE ADVANCE 1.0 LTS MT '25" at bounding box center [851, 401] width 1098 height 35
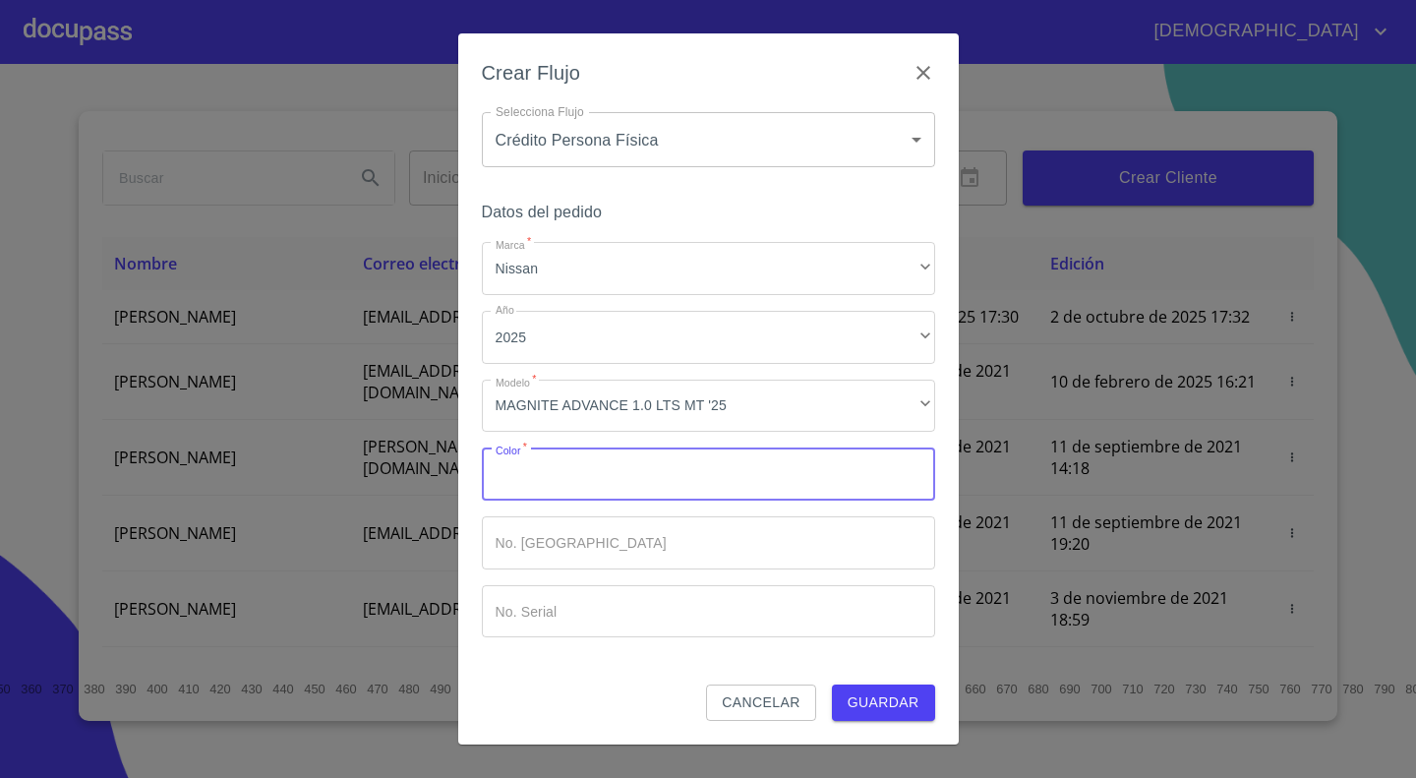
click at [619, 473] on input "Marca   *" at bounding box center [708, 473] width 453 height 53
type input "ROJO"
click at [947, 739] on div "Crear Flujo Selecciona Flujo Crédito Persona Física 6009fb3c7d1714eb8809aa97 Se…" at bounding box center [708, 388] width 500 height 710
click at [916, 724] on div "Crear Flujo Selecciona Flujo Crédito Persona Física 6009fb3c7d1714eb8809aa97 Se…" at bounding box center [708, 388] width 500 height 710
click at [902, 710] on span "Guardar" at bounding box center [884, 702] width 72 height 25
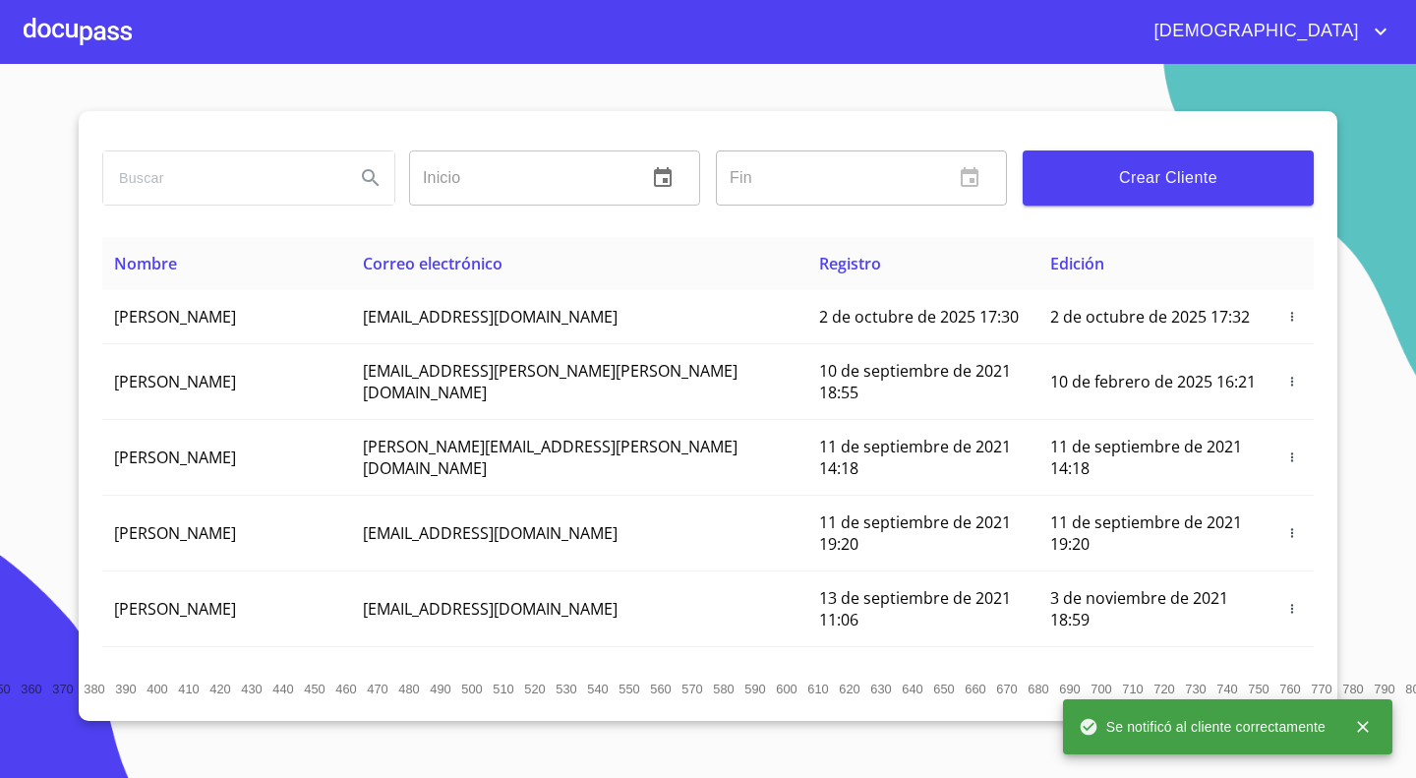
click at [54, 28] on div at bounding box center [78, 31] width 108 height 63
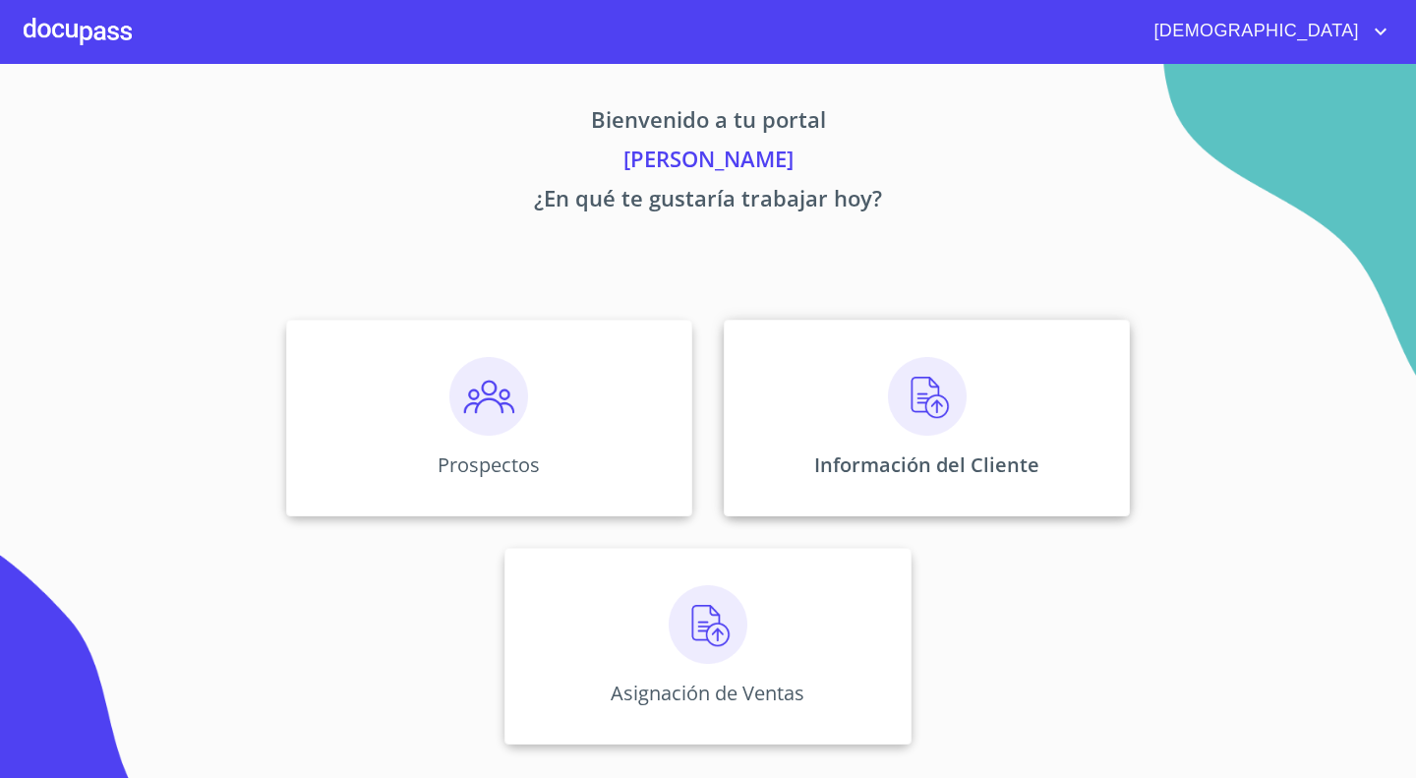
click at [939, 387] on img at bounding box center [927, 396] width 79 height 79
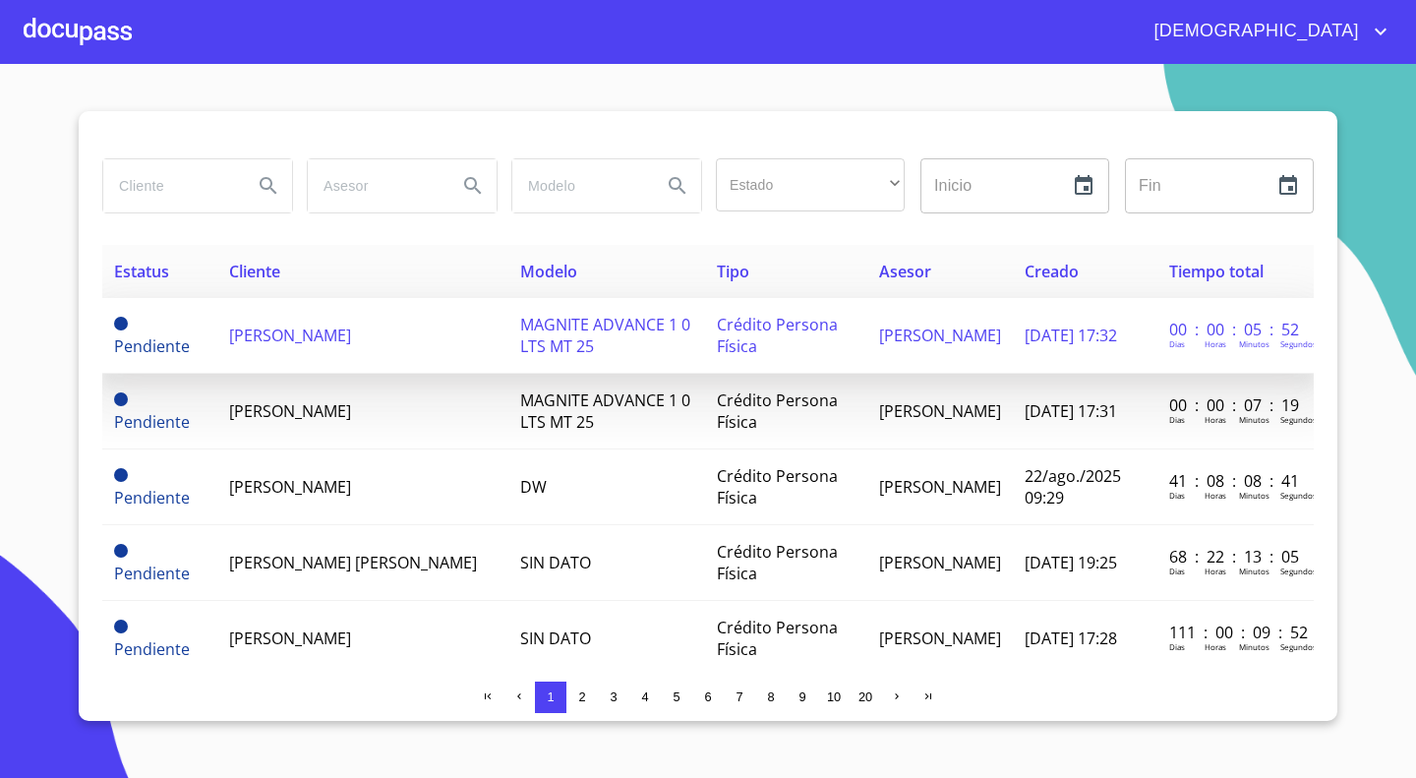
click at [400, 346] on td "[PERSON_NAME]" at bounding box center [362, 336] width 291 height 76
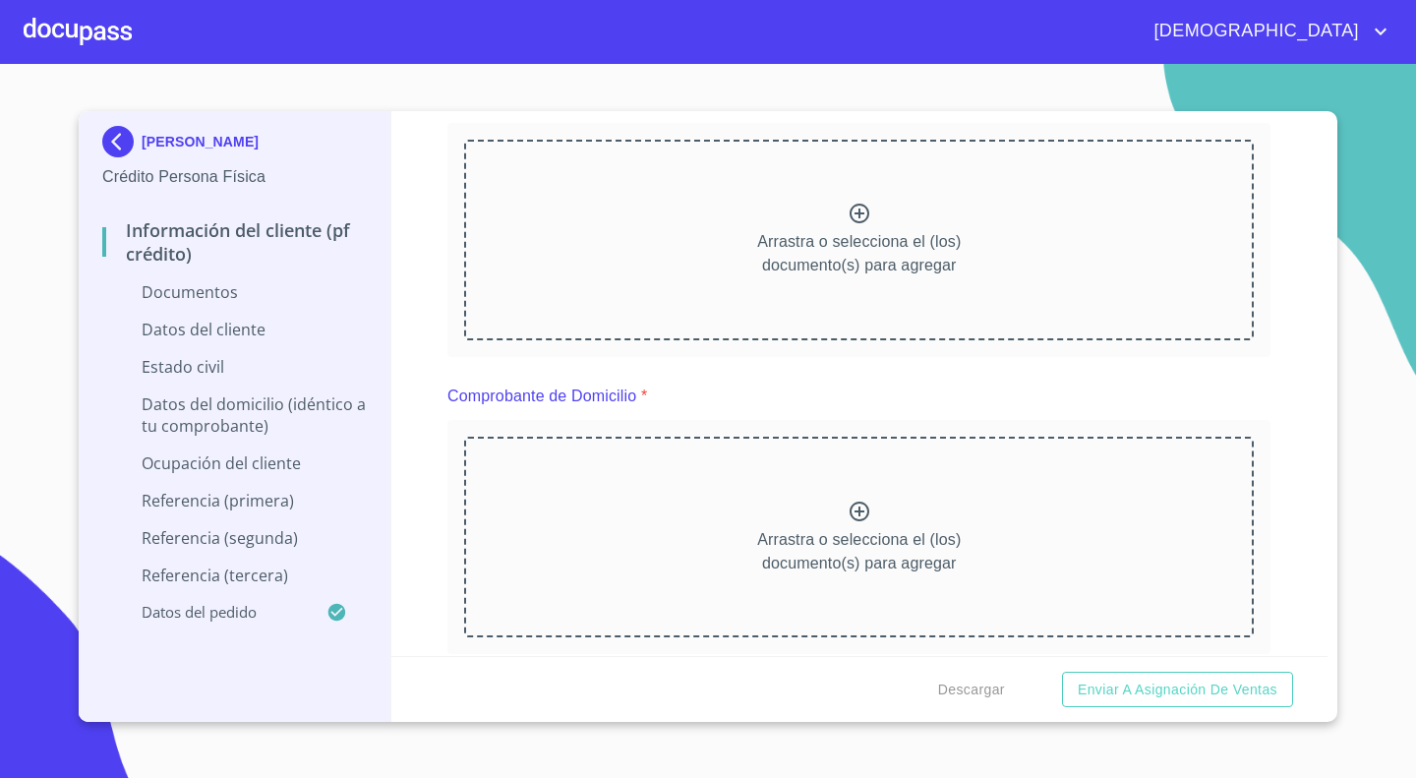
scroll to position [136, 0]
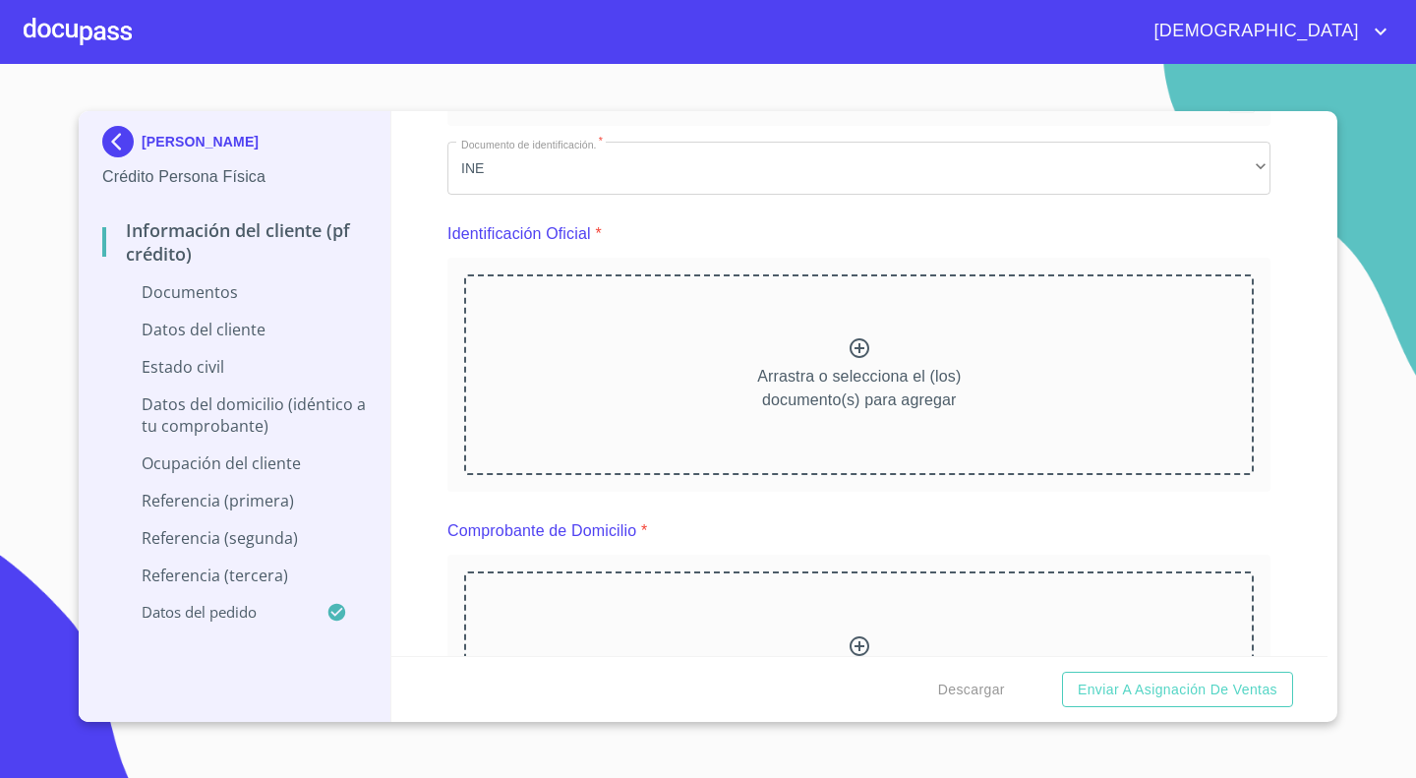
click at [848, 342] on icon at bounding box center [860, 348] width 24 height 24
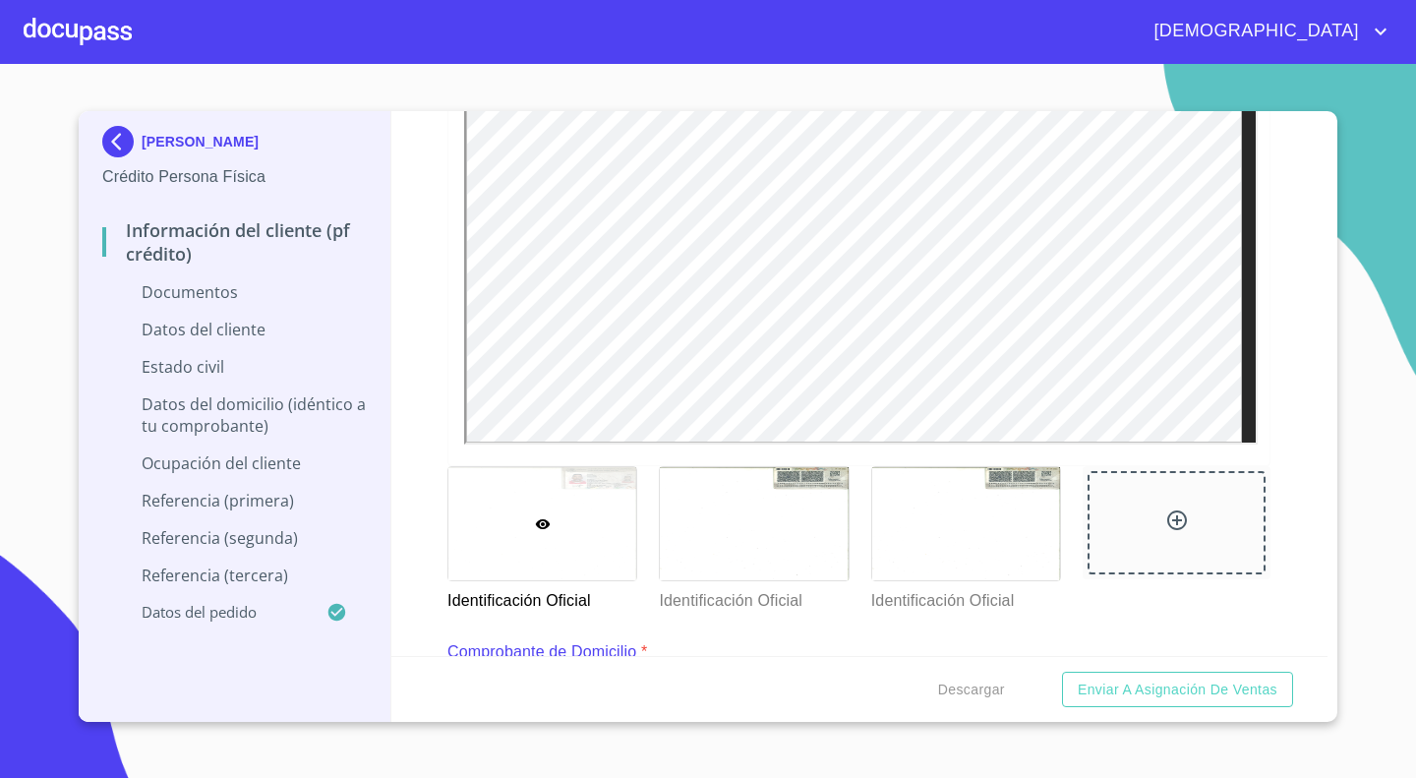
scroll to position [546, 0]
click at [986, 536] on div at bounding box center [966, 524] width 188 height 113
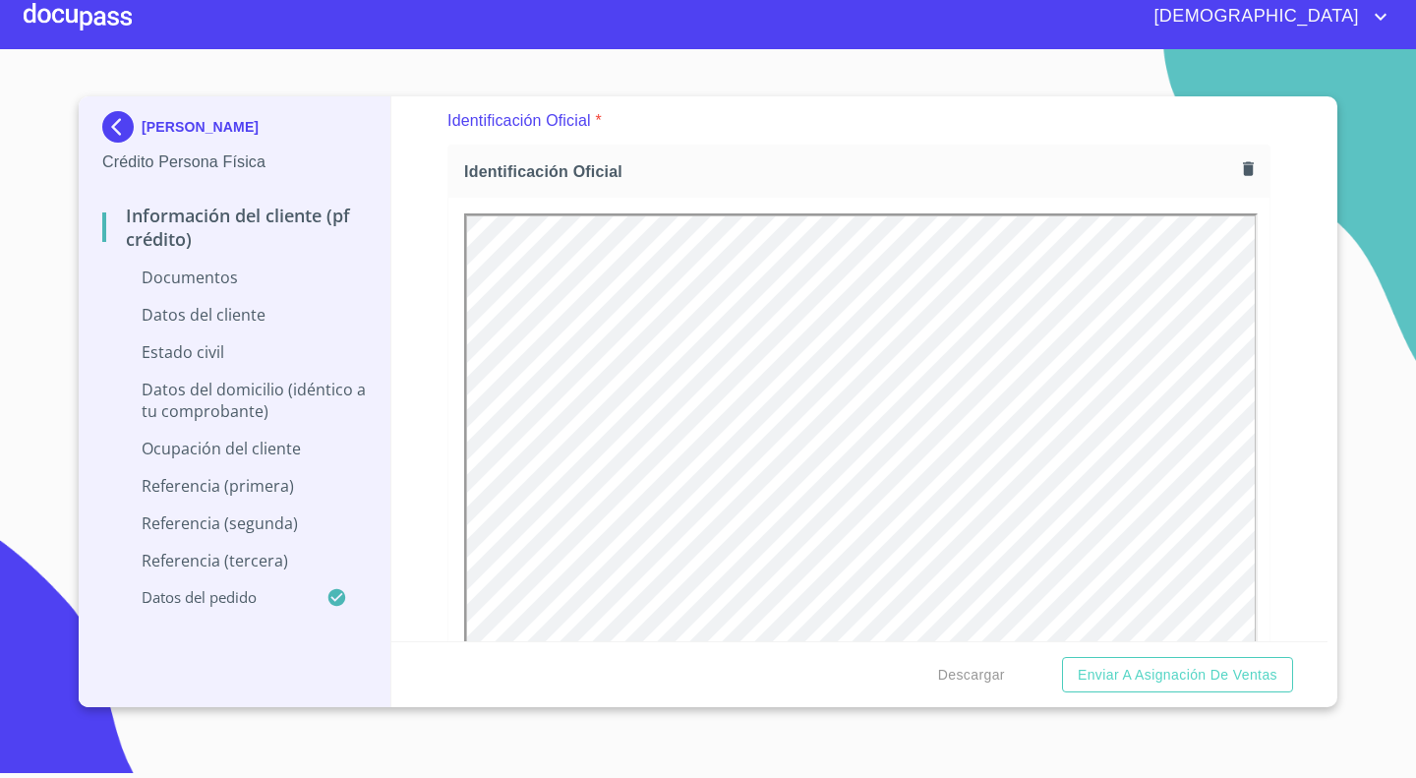
scroll to position [0, 0]
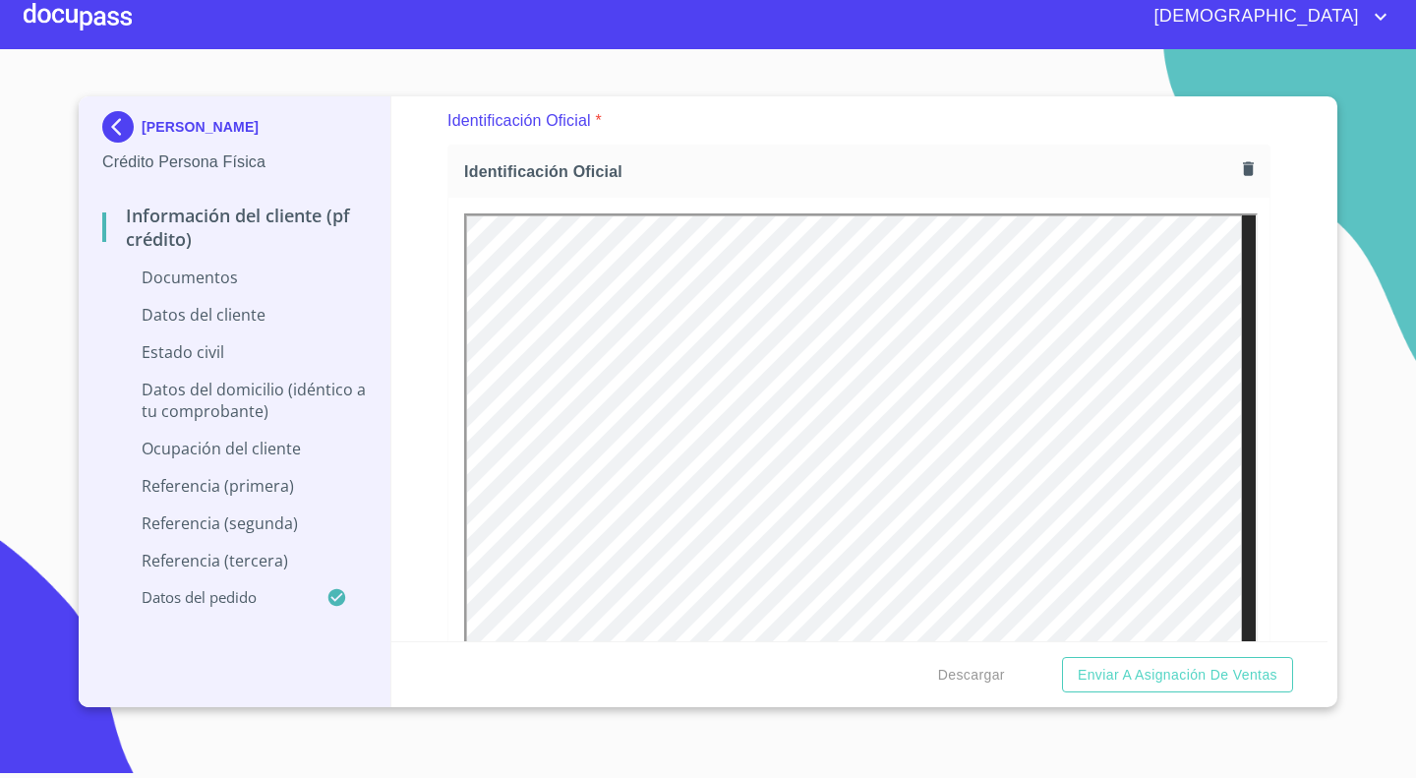
click at [1239, 159] on icon "button" at bounding box center [1248, 168] width 19 height 19
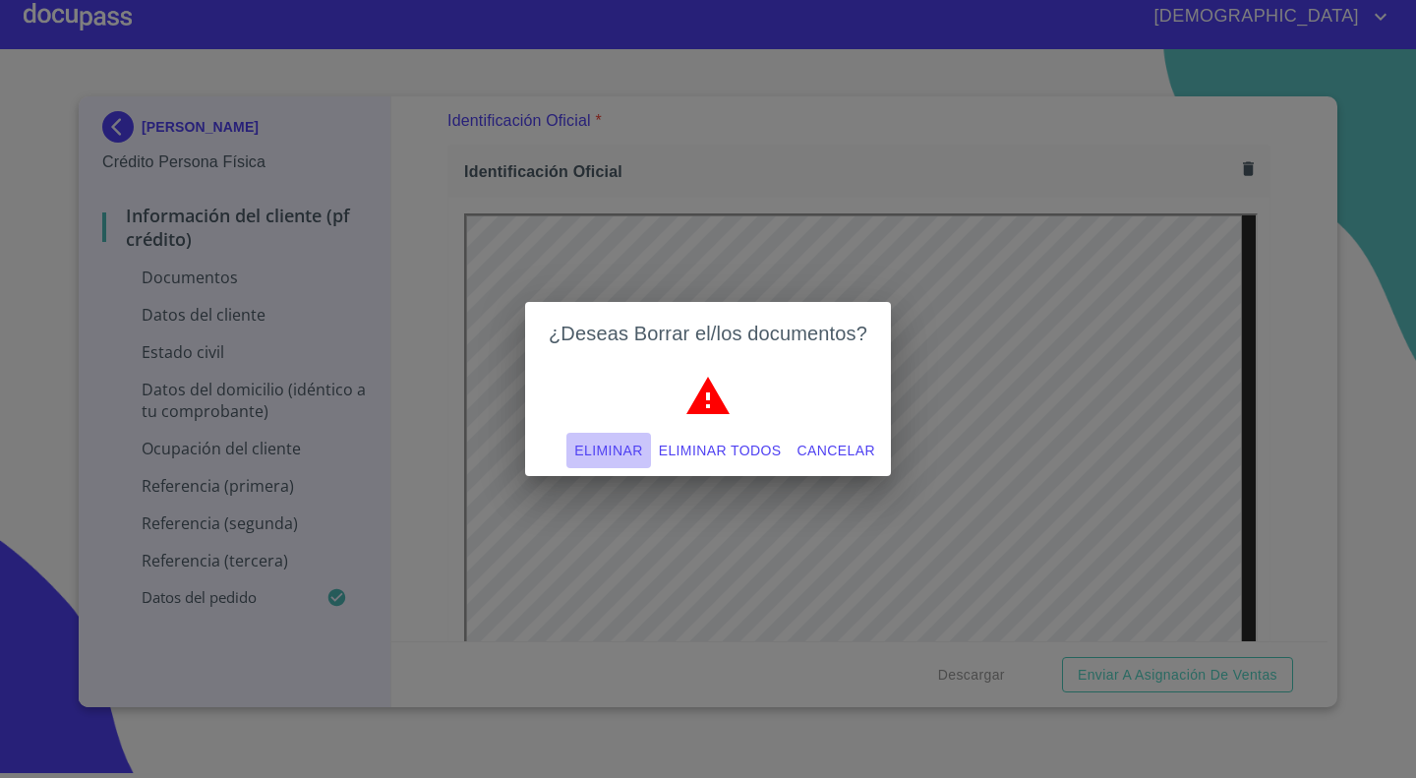
click at [592, 452] on span "Eliminar" at bounding box center [608, 451] width 68 height 25
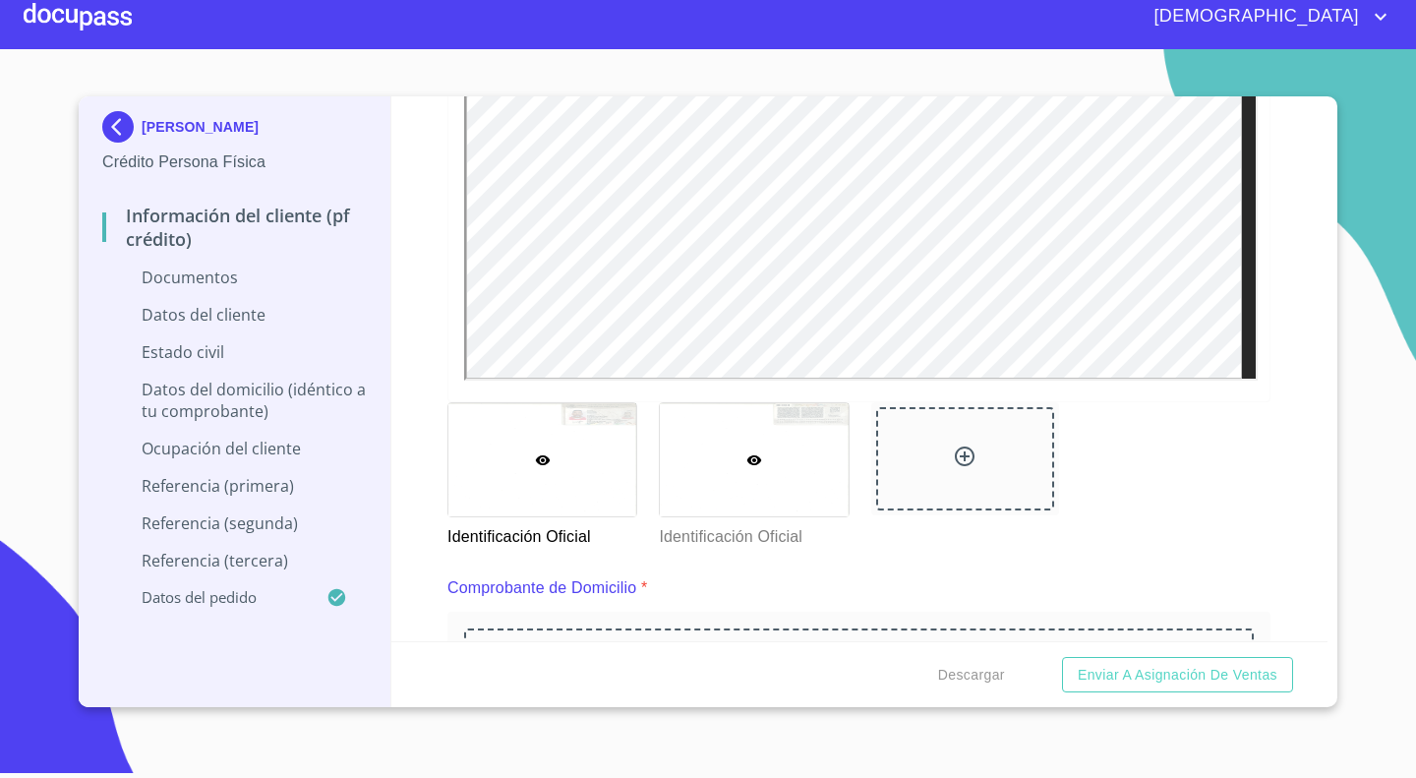
click at [768, 477] on div at bounding box center [754, 459] width 188 height 113
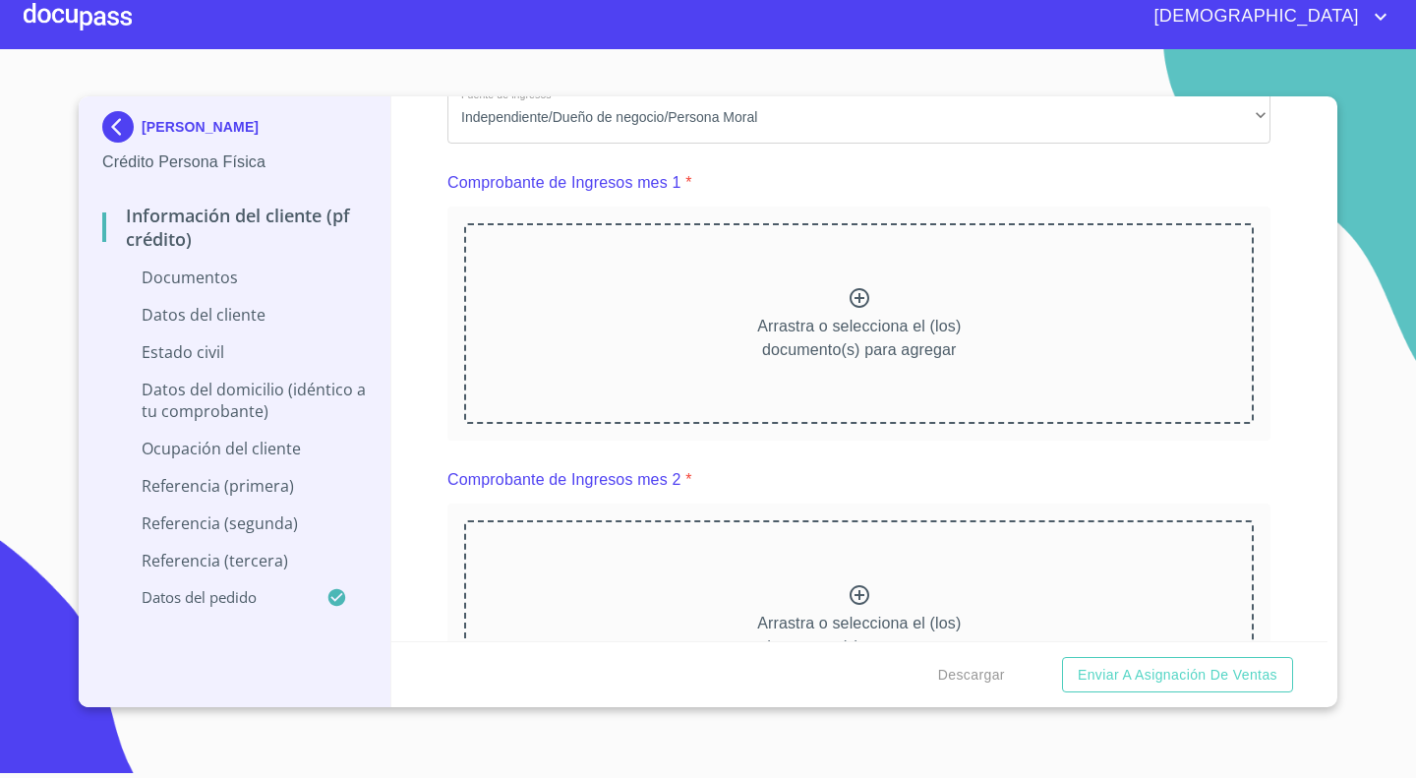
scroll to position [1368, 0]
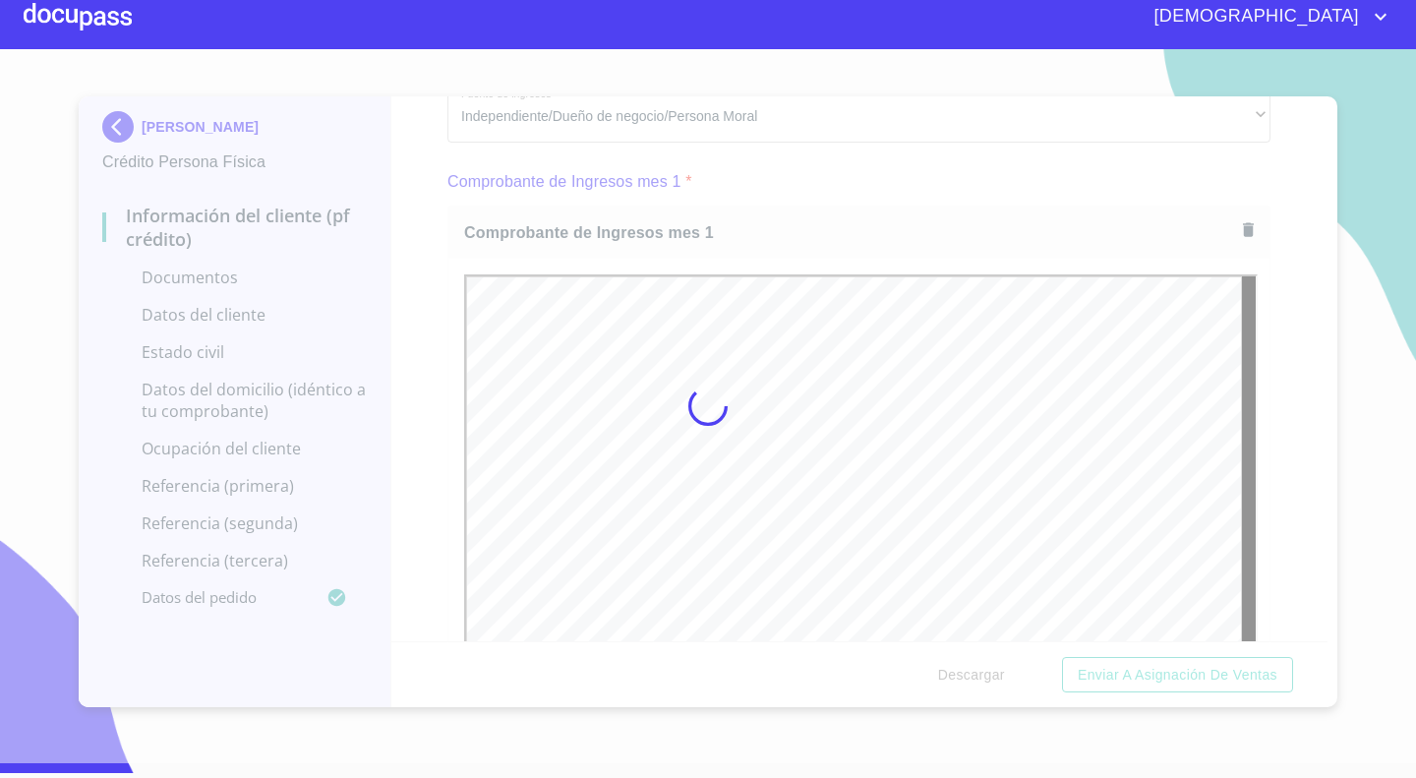
click at [1269, 478] on div at bounding box center [708, 406] width 1416 height 714
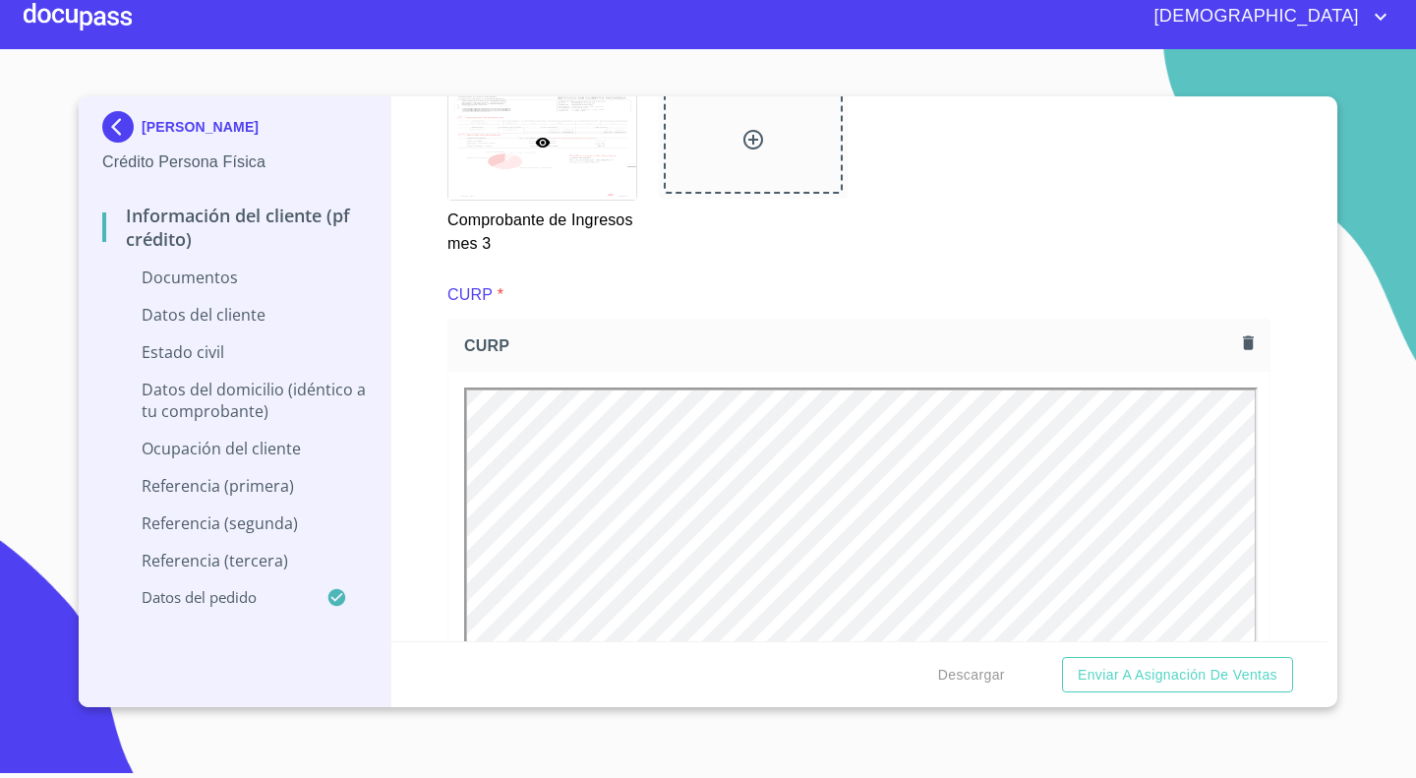
scroll to position [0, 0]
click at [405, 285] on div "Información del cliente (PF crédito) Documentos Documento de identificación.   …" at bounding box center [859, 368] width 937 height 545
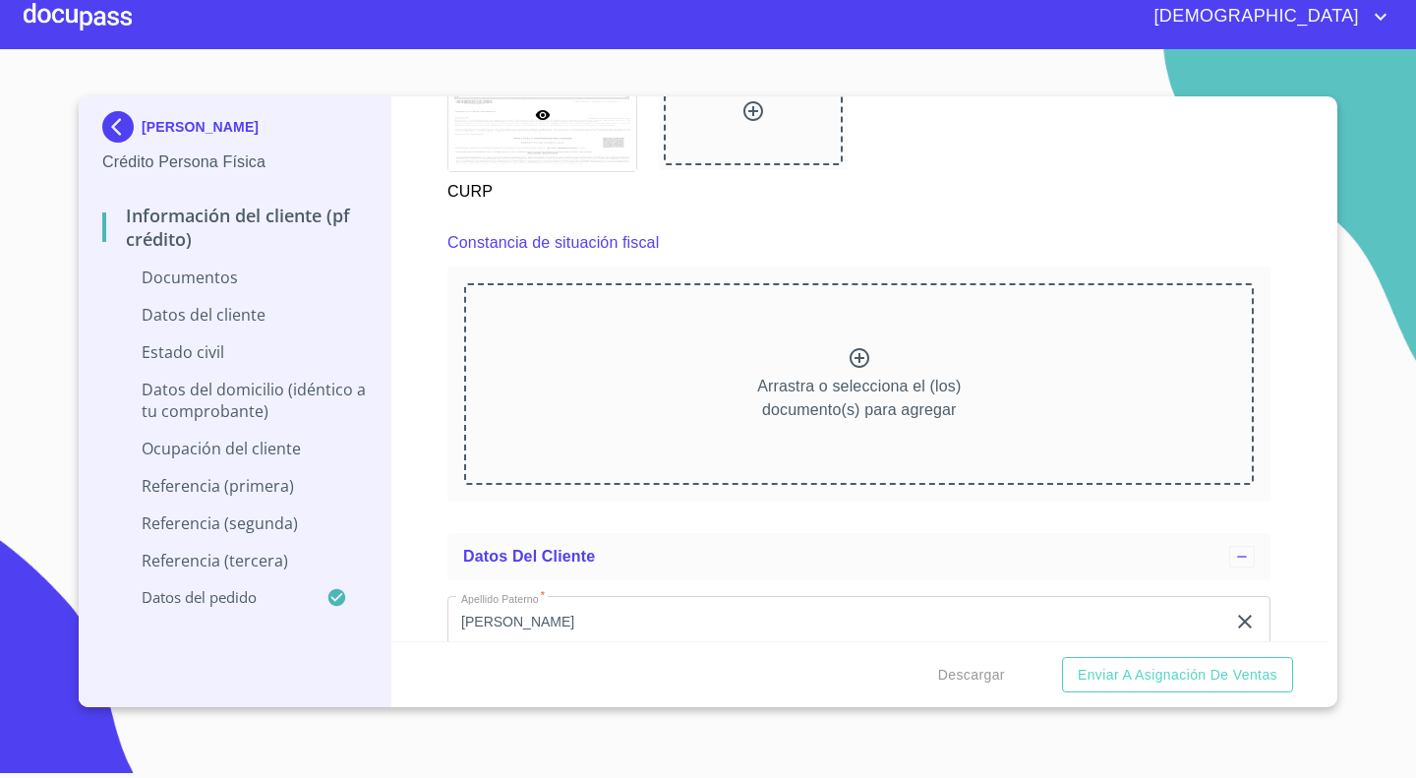
scroll to position [4696, 0]
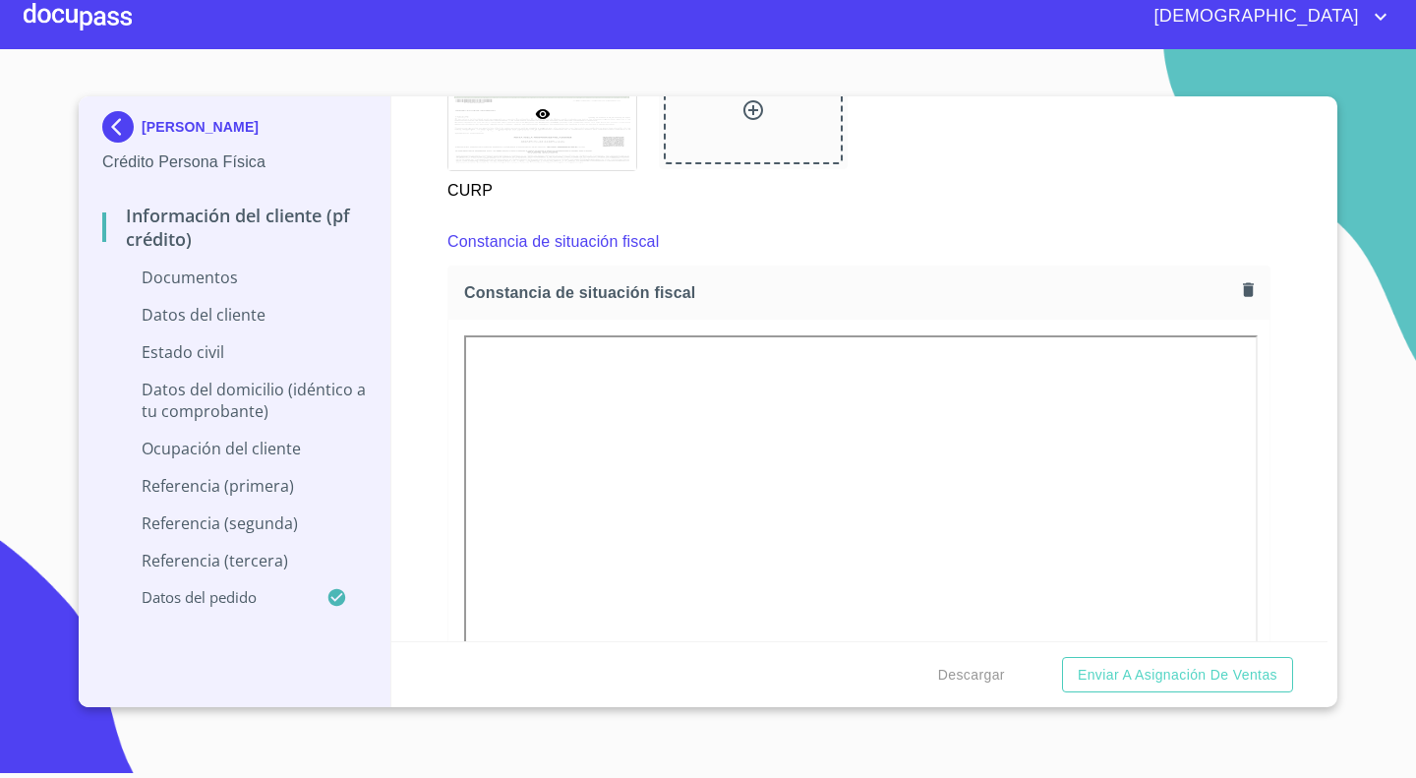
click at [396, 229] on div "Información del cliente (PF crédito) Documentos Documento de identificación.   …" at bounding box center [859, 368] width 937 height 545
click at [539, 135] on div at bounding box center [542, 113] width 188 height 113
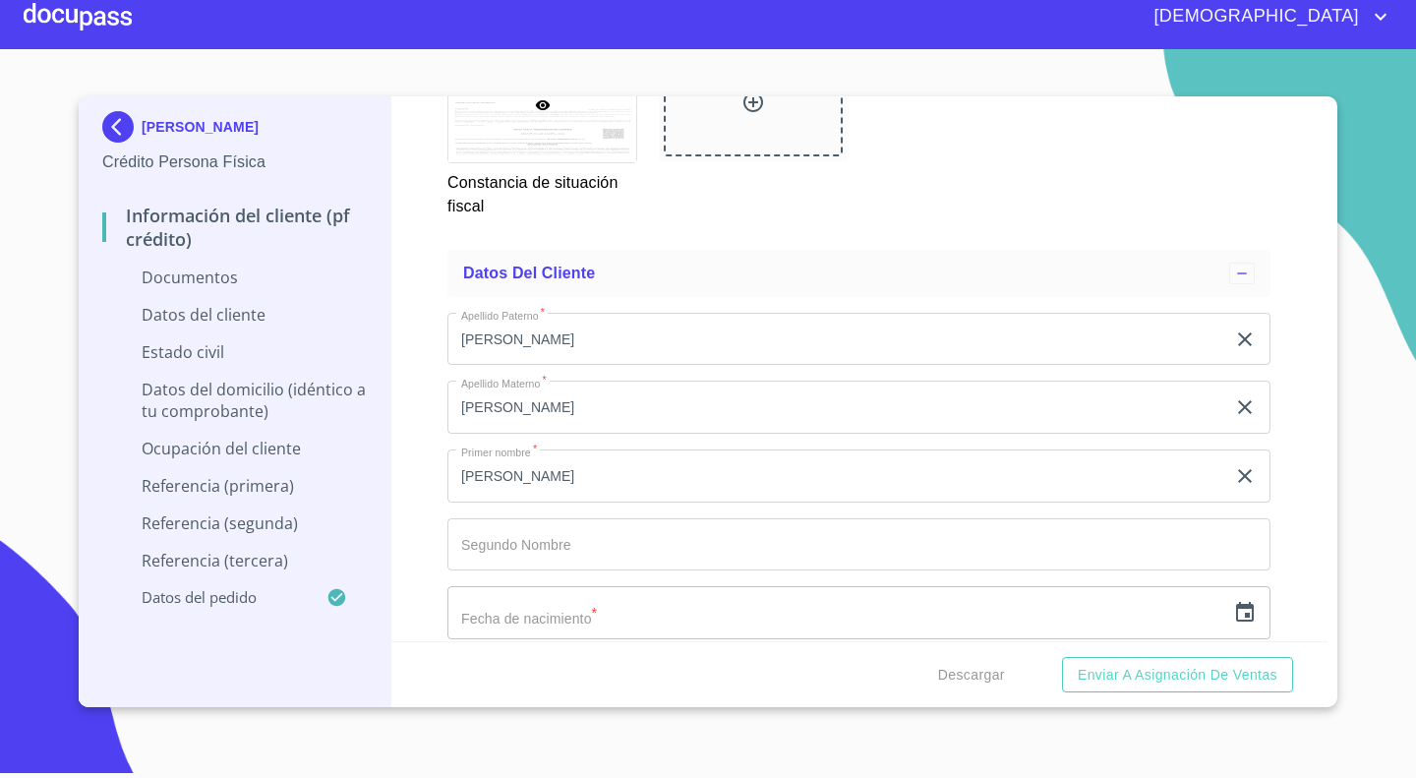
scroll to position [5761, 0]
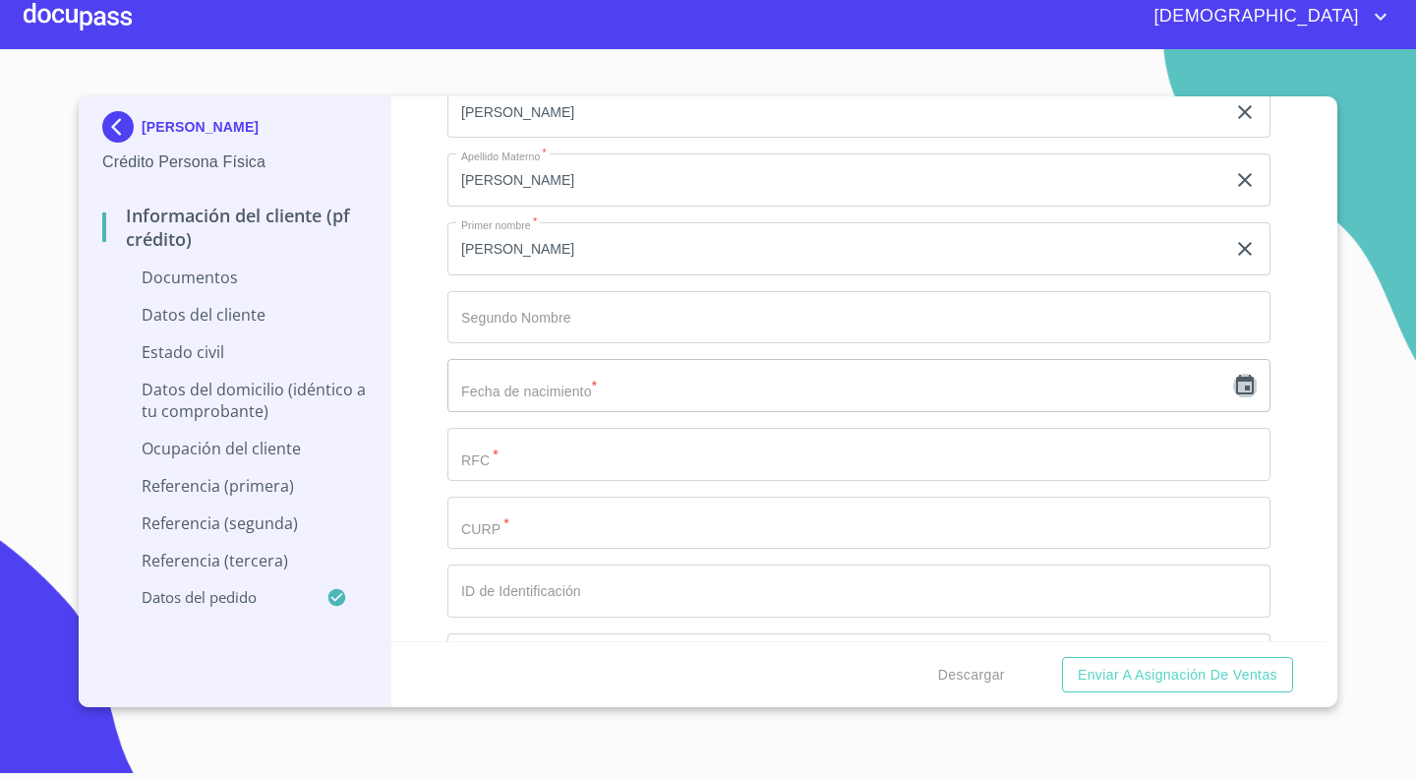
click at [1236, 376] on icon "button" at bounding box center [1245, 385] width 18 height 20
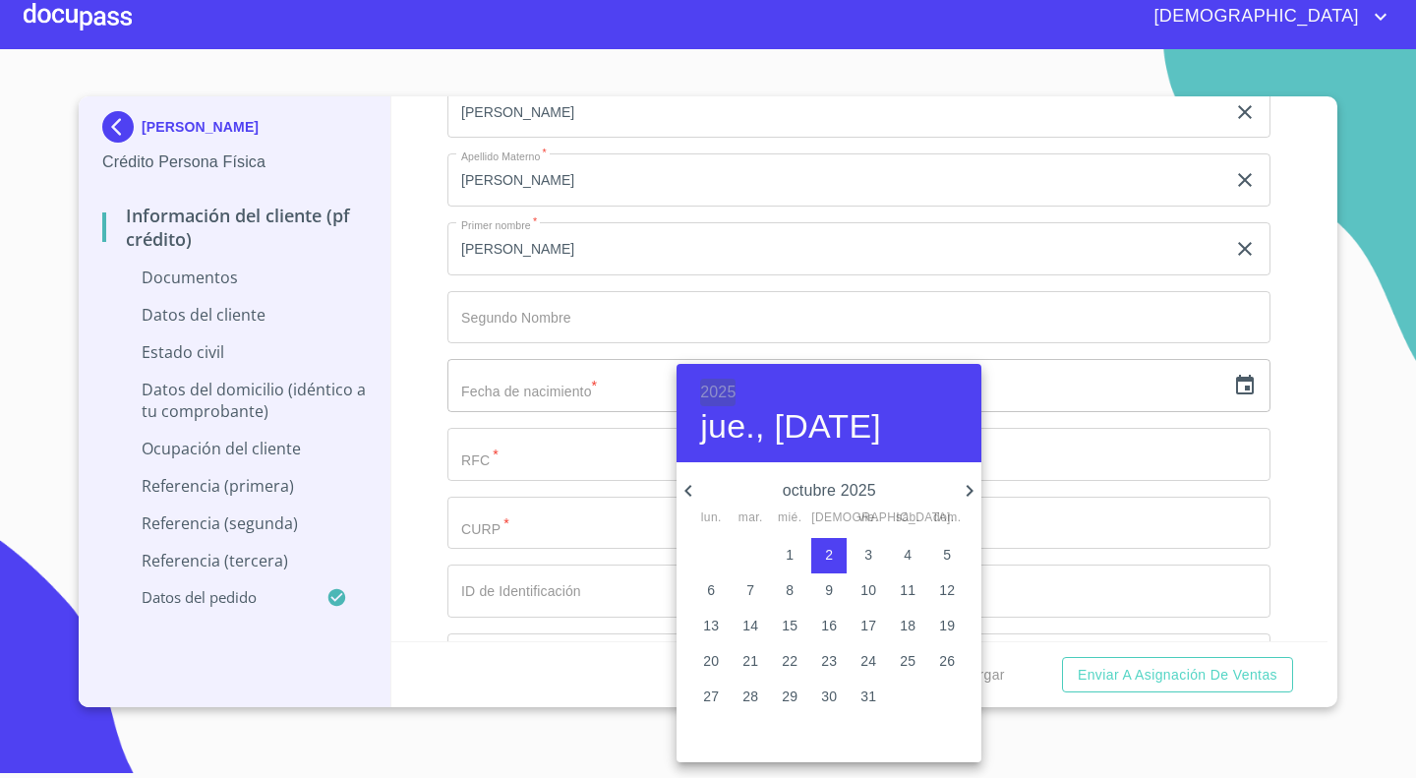
click at [728, 387] on h6 "2025" at bounding box center [717, 393] width 35 height 28
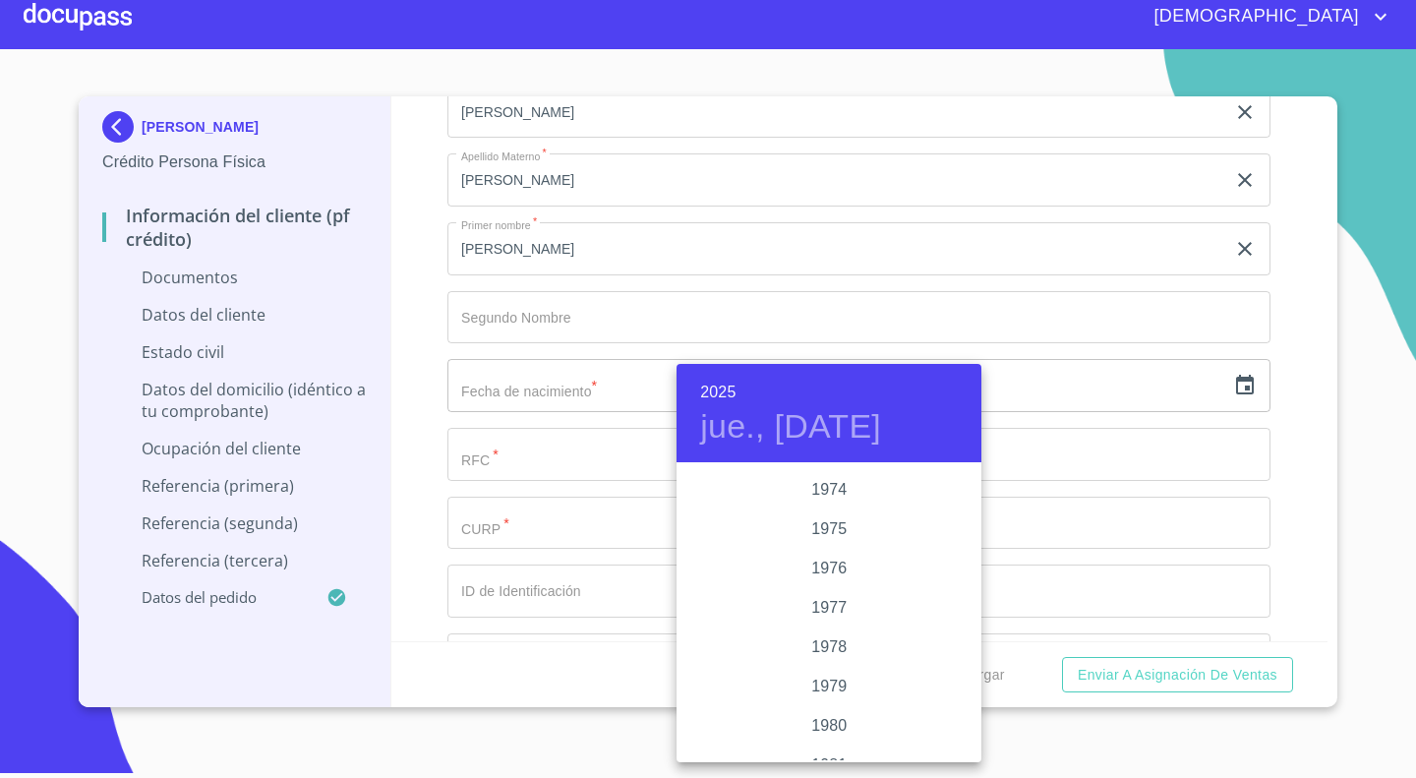
scroll to position [1921, 0]
click at [824, 526] on div "1975" at bounding box center [828, 529] width 305 height 39
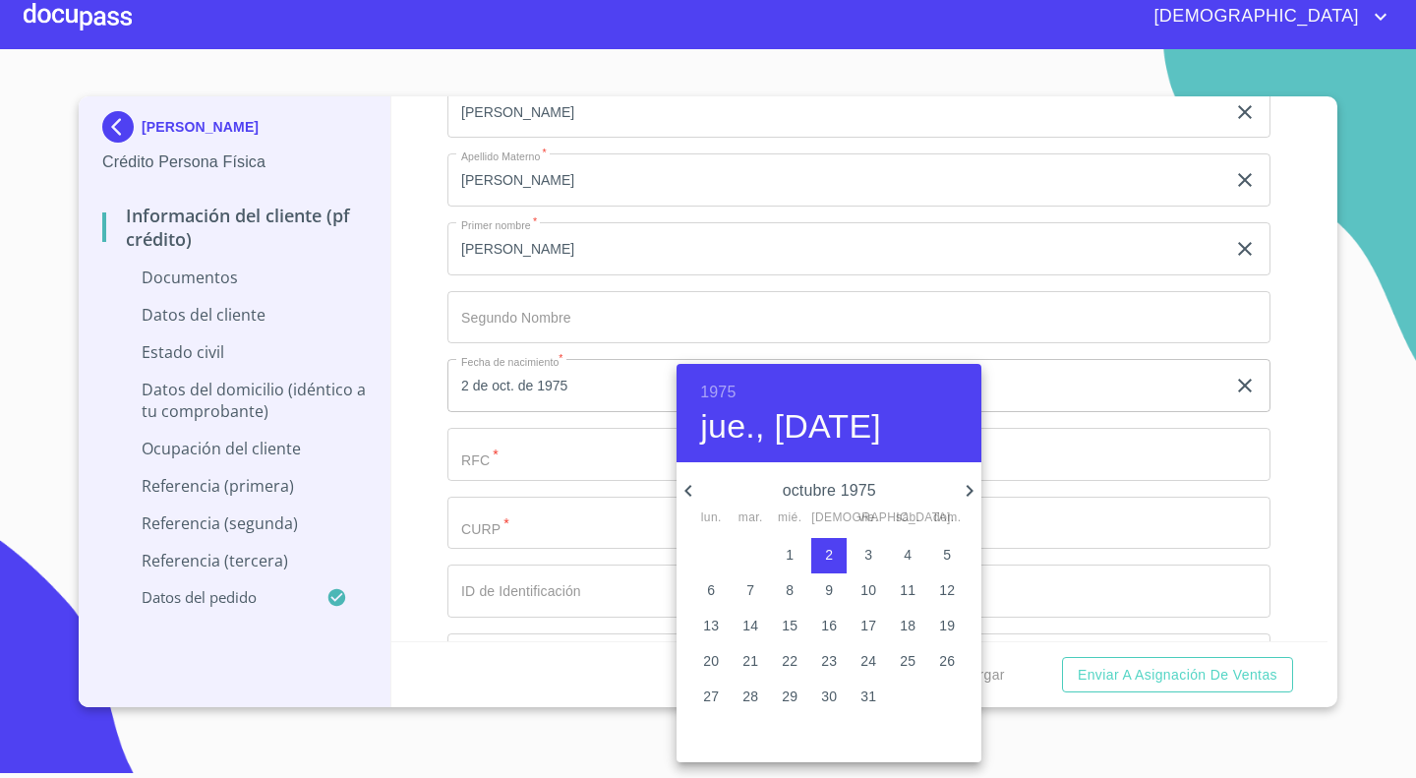
click at [689, 476] on div "octubre 1975 lun. mar. mié. jue. vie. sáb. dom." at bounding box center [828, 500] width 305 height 51
click at [687, 479] on icon "button" at bounding box center [688, 491] width 24 height 24
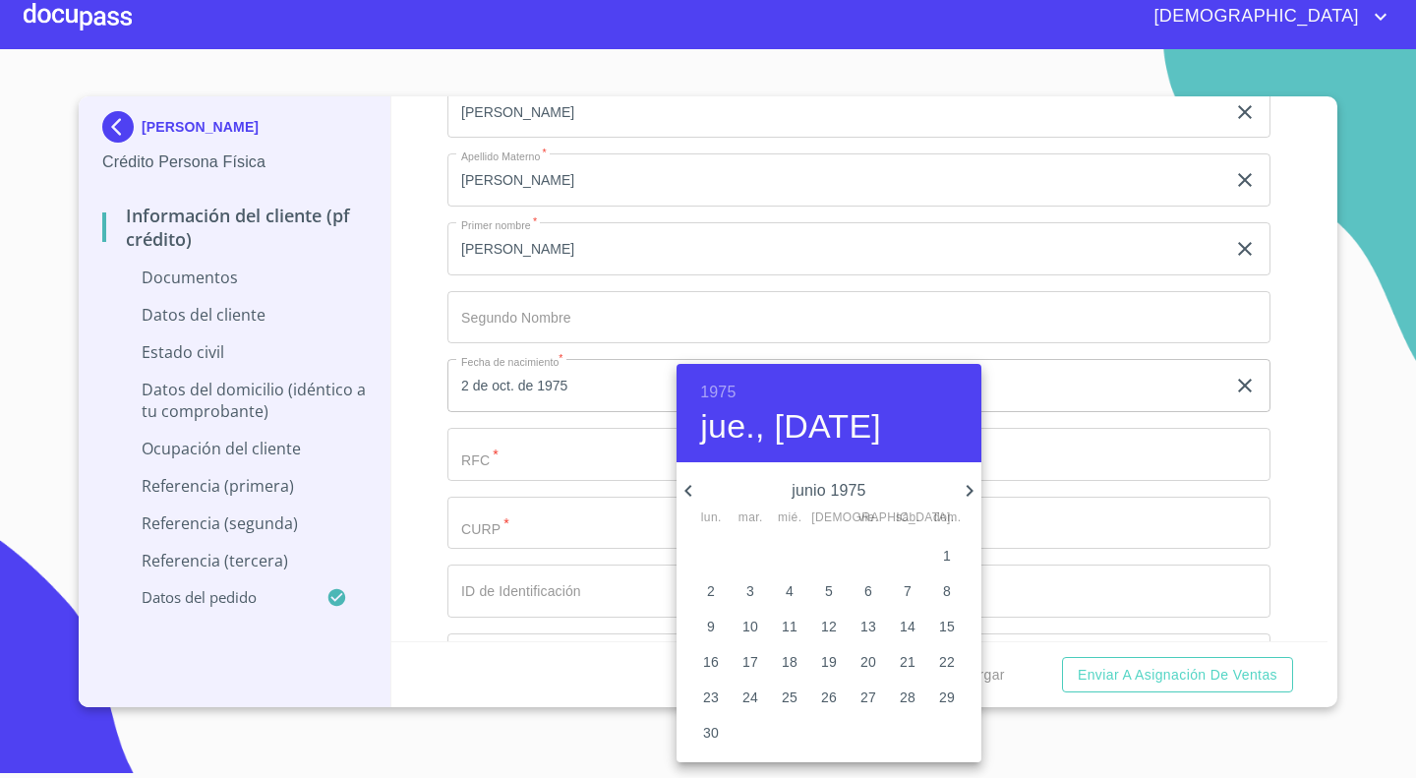
click at [687, 479] on icon "button" at bounding box center [688, 491] width 24 height 24
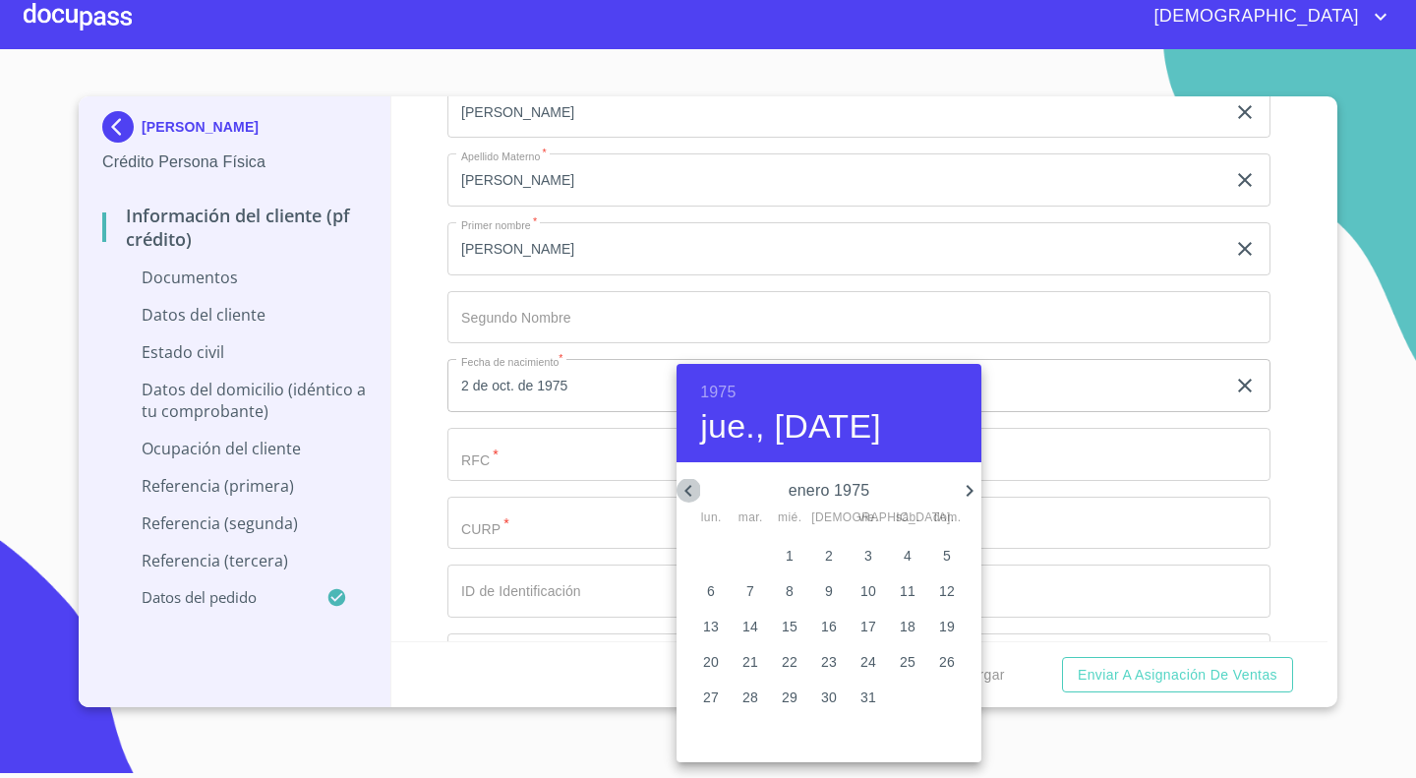
click at [687, 479] on icon "button" at bounding box center [688, 491] width 24 height 24
click at [968, 493] on icon "button" at bounding box center [970, 491] width 7 height 12
click at [962, 497] on icon "button" at bounding box center [970, 491] width 24 height 24
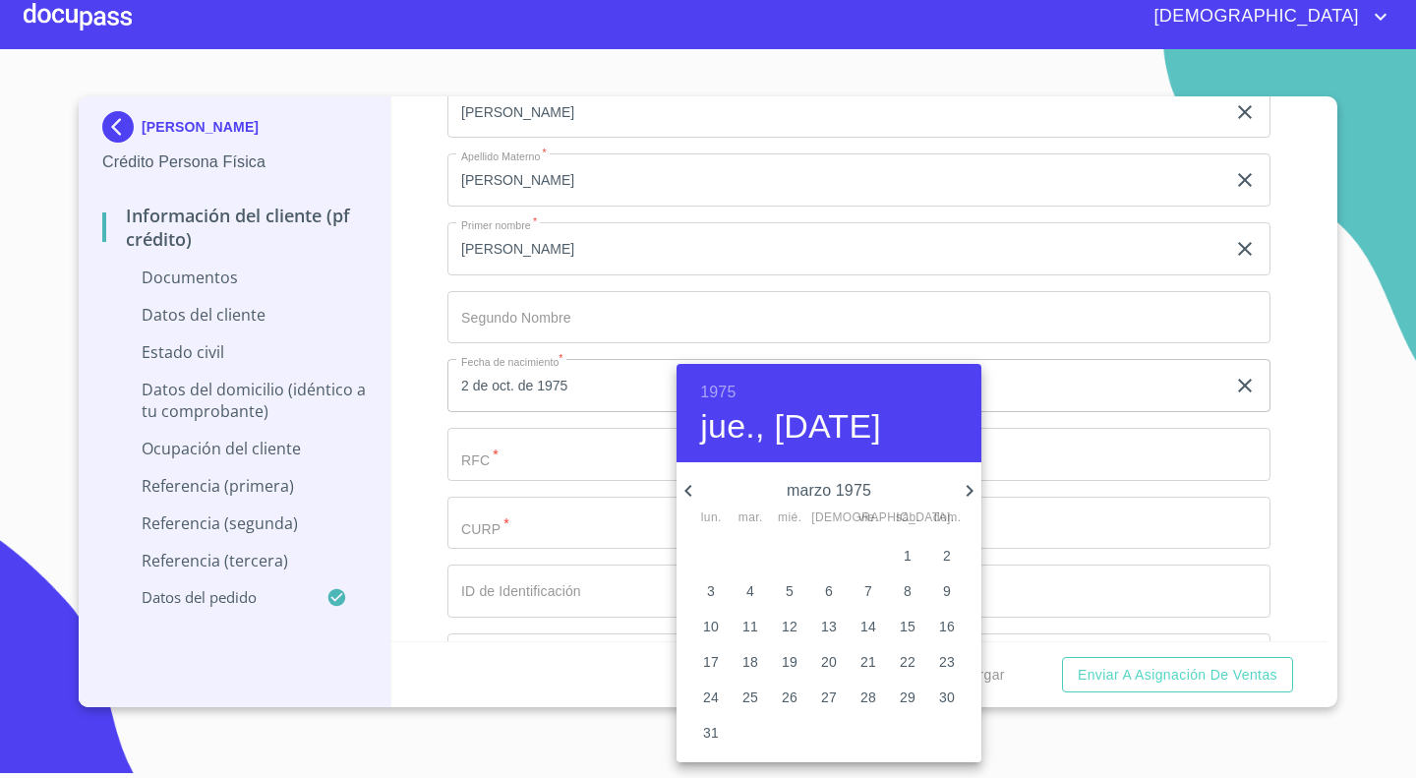
click at [962, 497] on icon "button" at bounding box center [970, 491] width 24 height 24
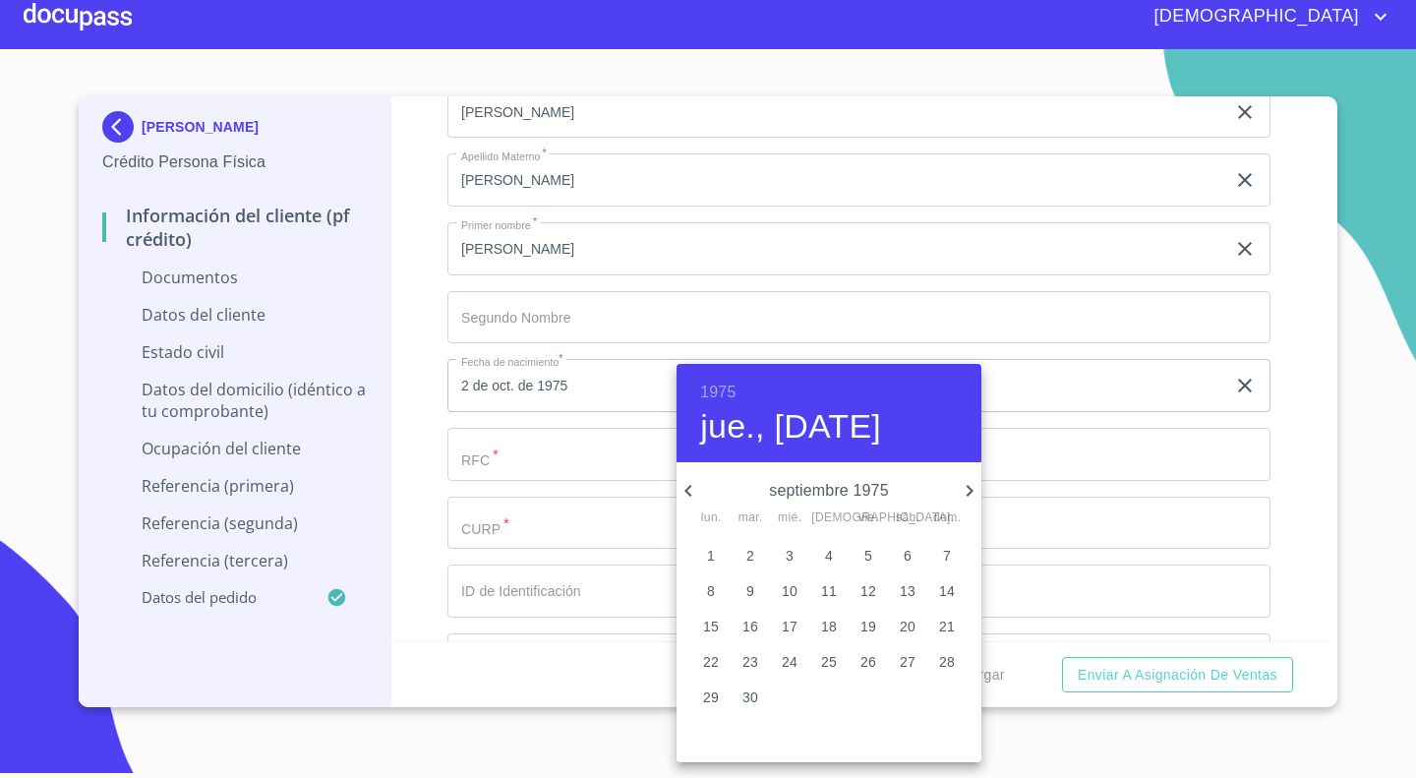
click at [962, 497] on icon "button" at bounding box center [970, 491] width 24 height 24
click at [797, 625] on span "12" at bounding box center [789, 625] width 35 height 20
type input "12 de nov. de 1975"
click at [411, 413] on div at bounding box center [708, 389] width 1416 height 778
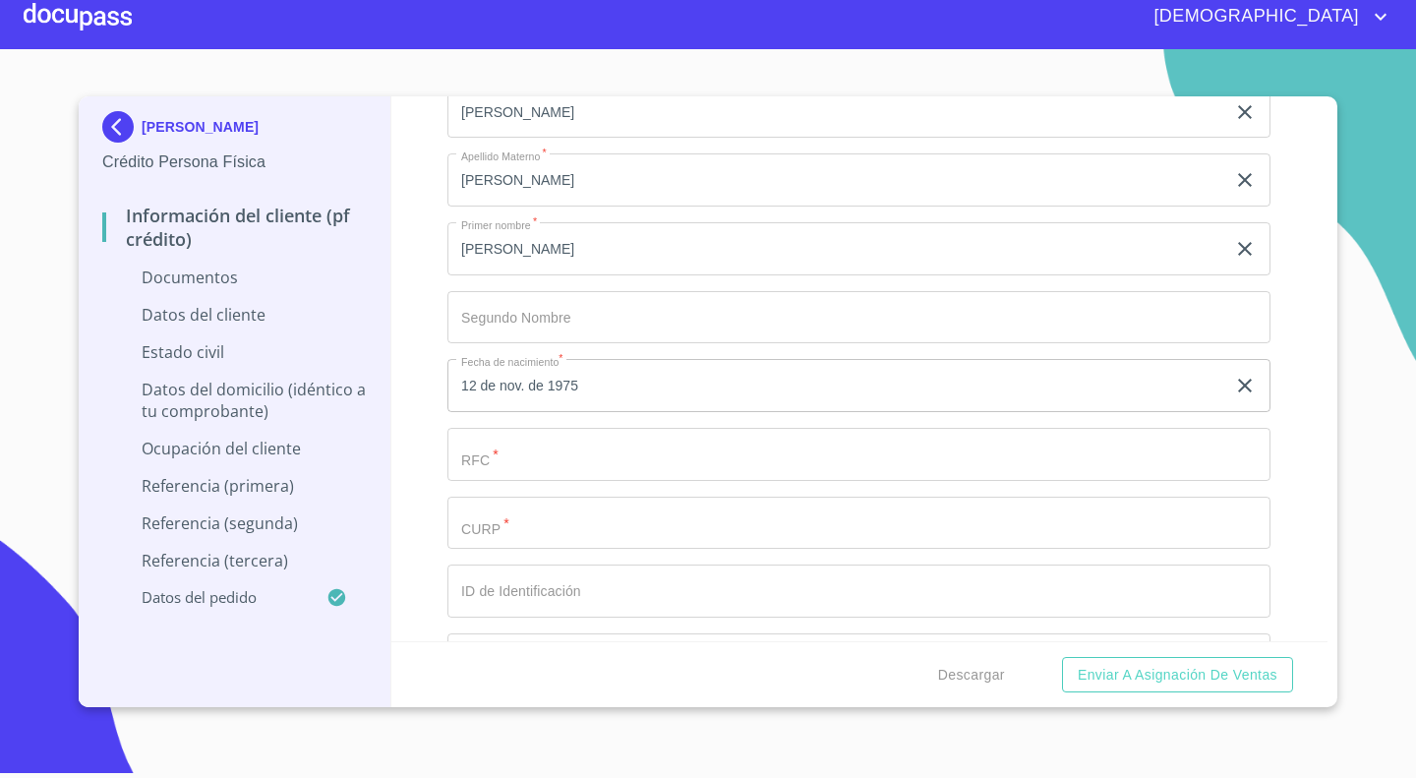
click at [547, 468] on input "Documento de identificación.   *" at bounding box center [858, 454] width 823 height 53
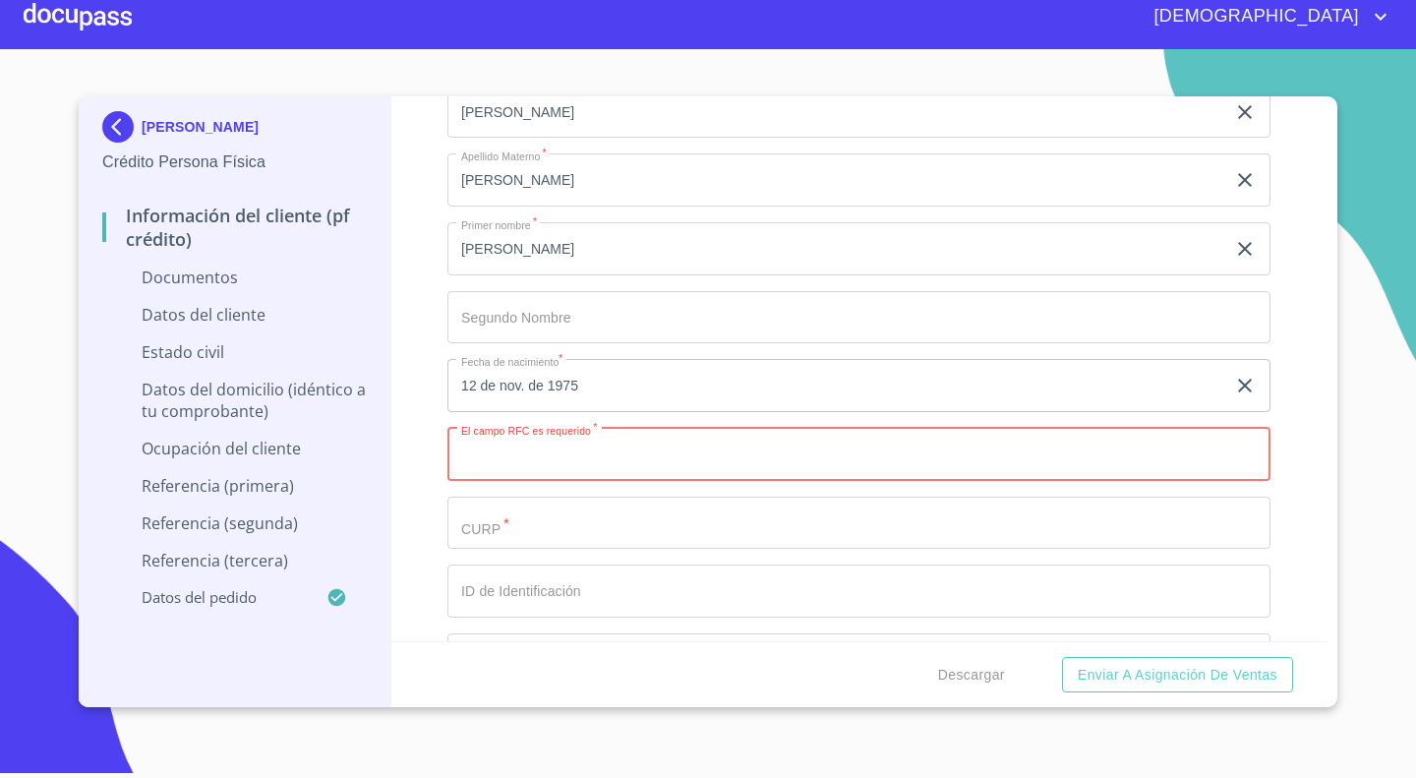
click at [530, 511] on input "Documento de identificación.   *" at bounding box center [858, 523] width 823 height 53
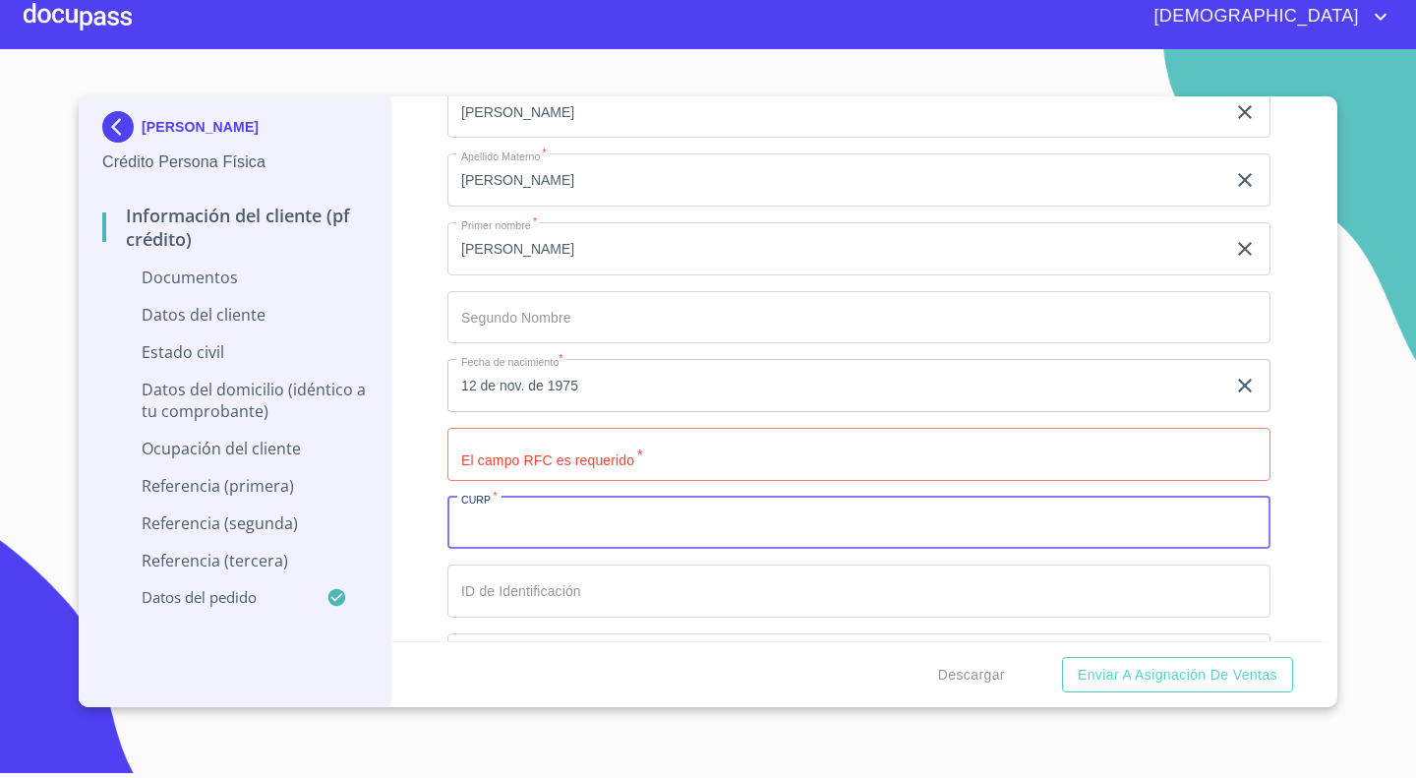
paste input "PARG751112HJCSDN03"
type input "PARG751112HJCSDN03"
click at [588, 441] on input "Documento de identificación.   *" at bounding box center [858, 454] width 823 height 53
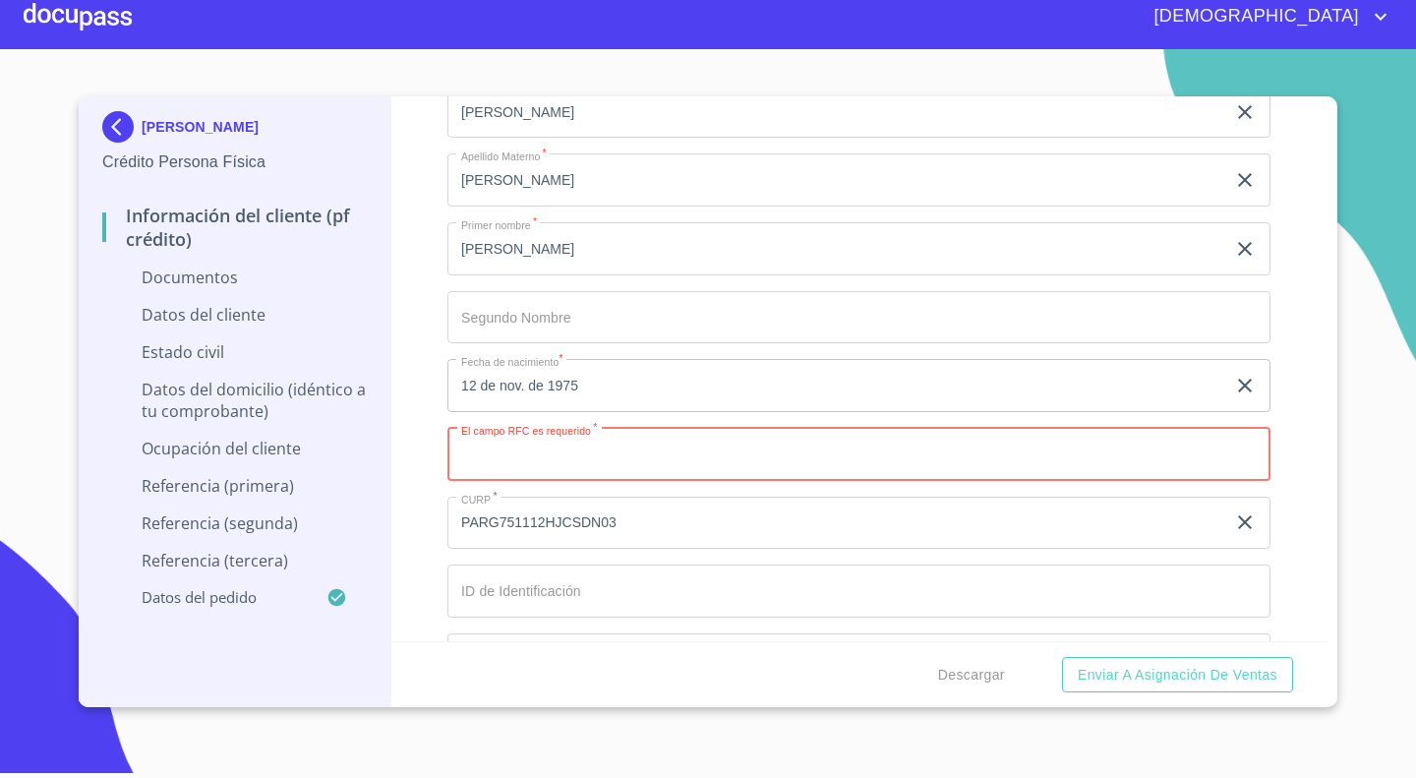
click at [564, 451] on input "Documento de identificación.   *" at bounding box center [858, 454] width 823 height 53
paste input "PARG751112"
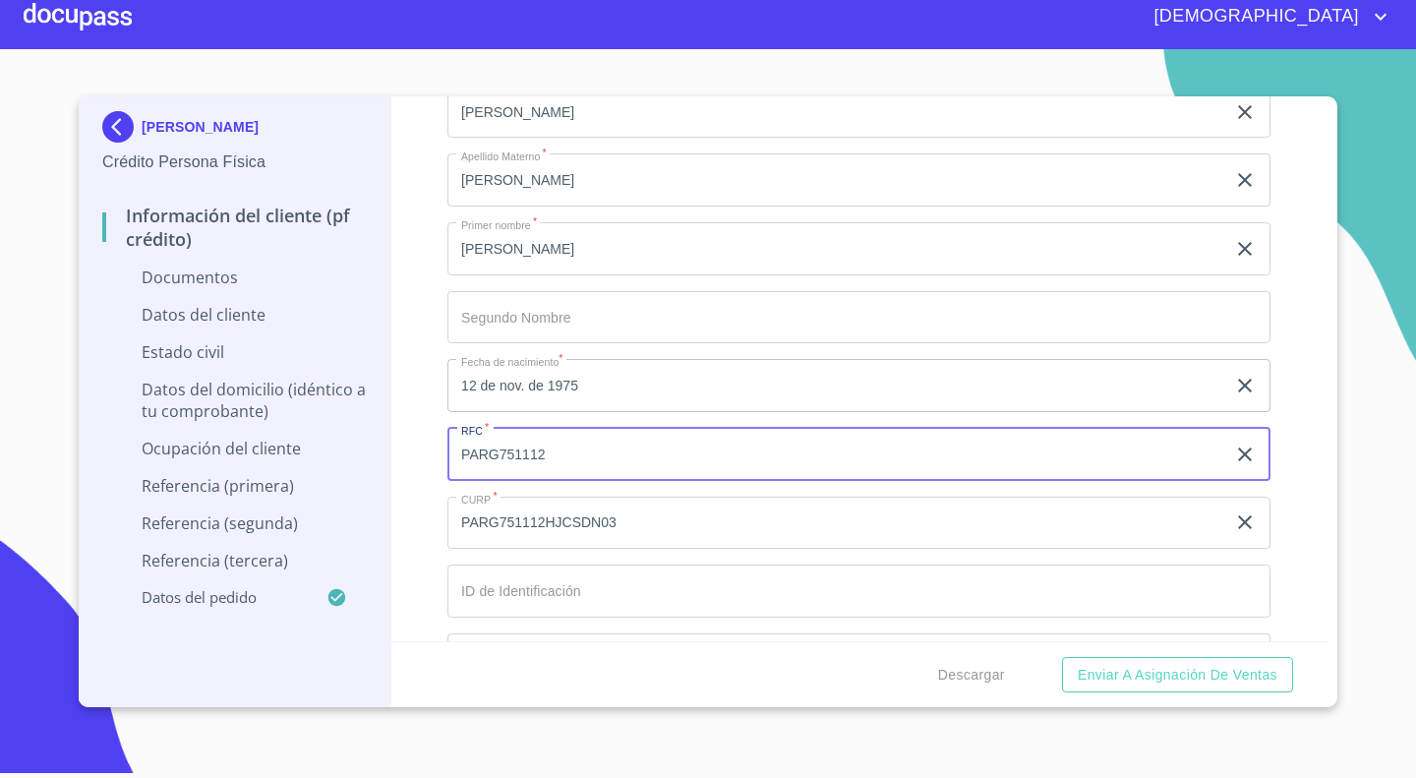
click at [604, 454] on input "PARG751112" at bounding box center [836, 454] width 778 height 53
paste input "3H2"
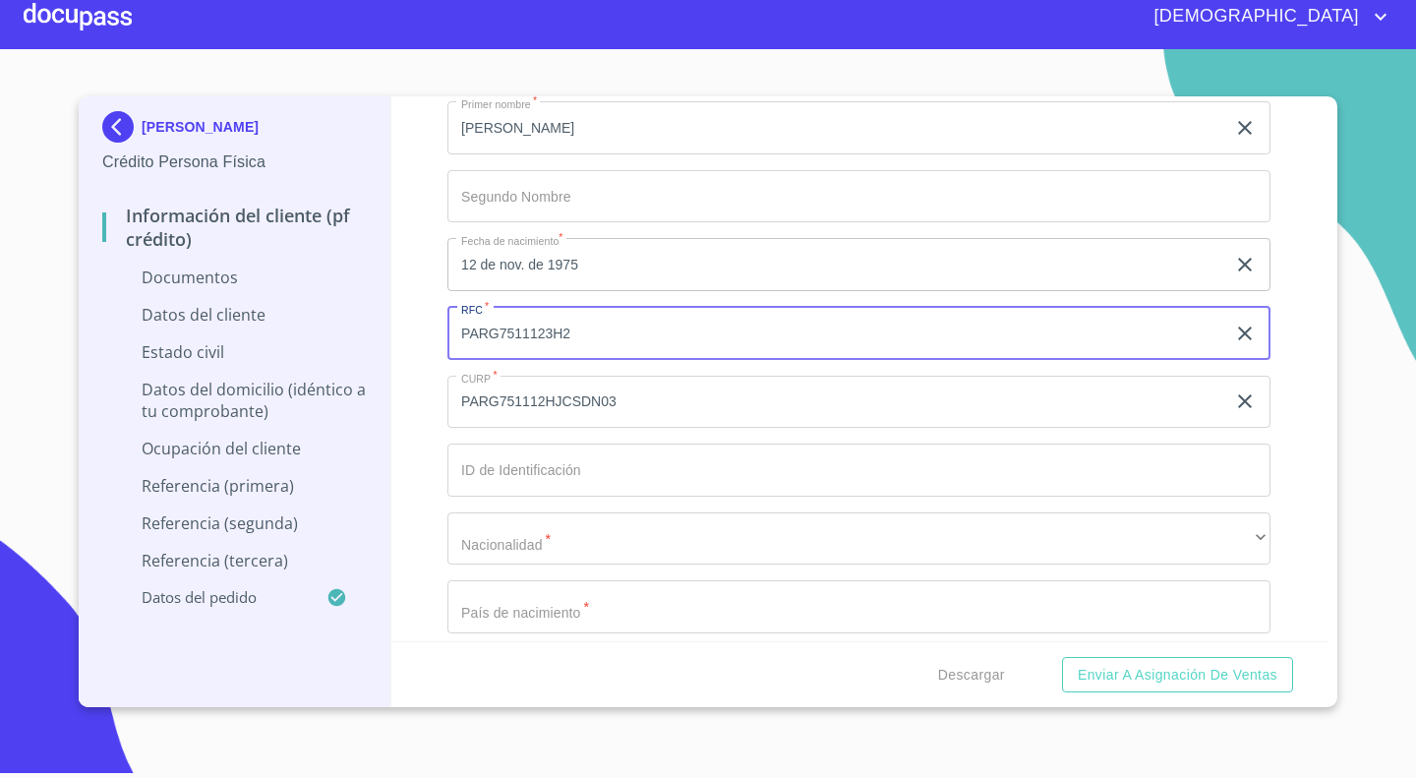
scroll to position [5890, 0]
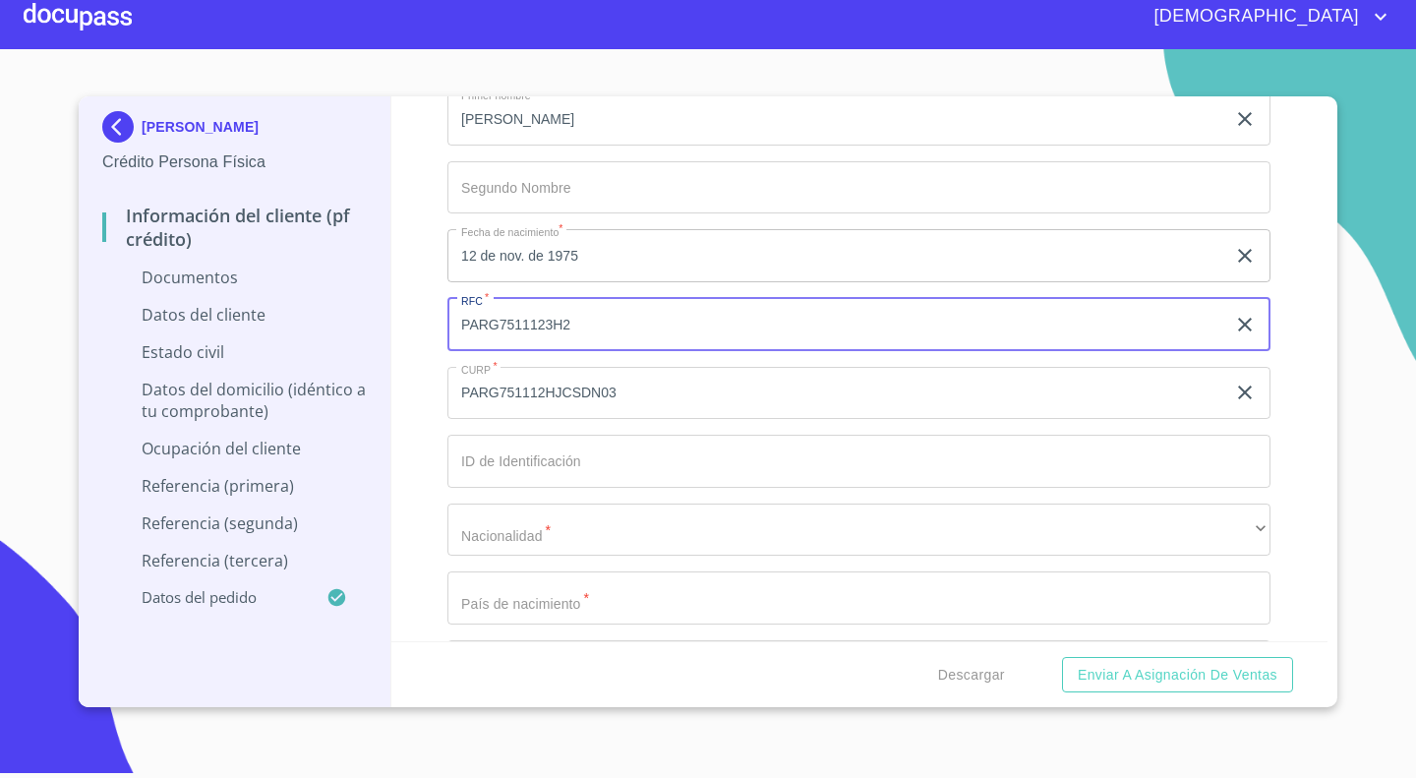
type input "PARG7511123H2"
click at [641, 453] on input "Documento de identificación.   *" at bounding box center [858, 461] width 823 height 53
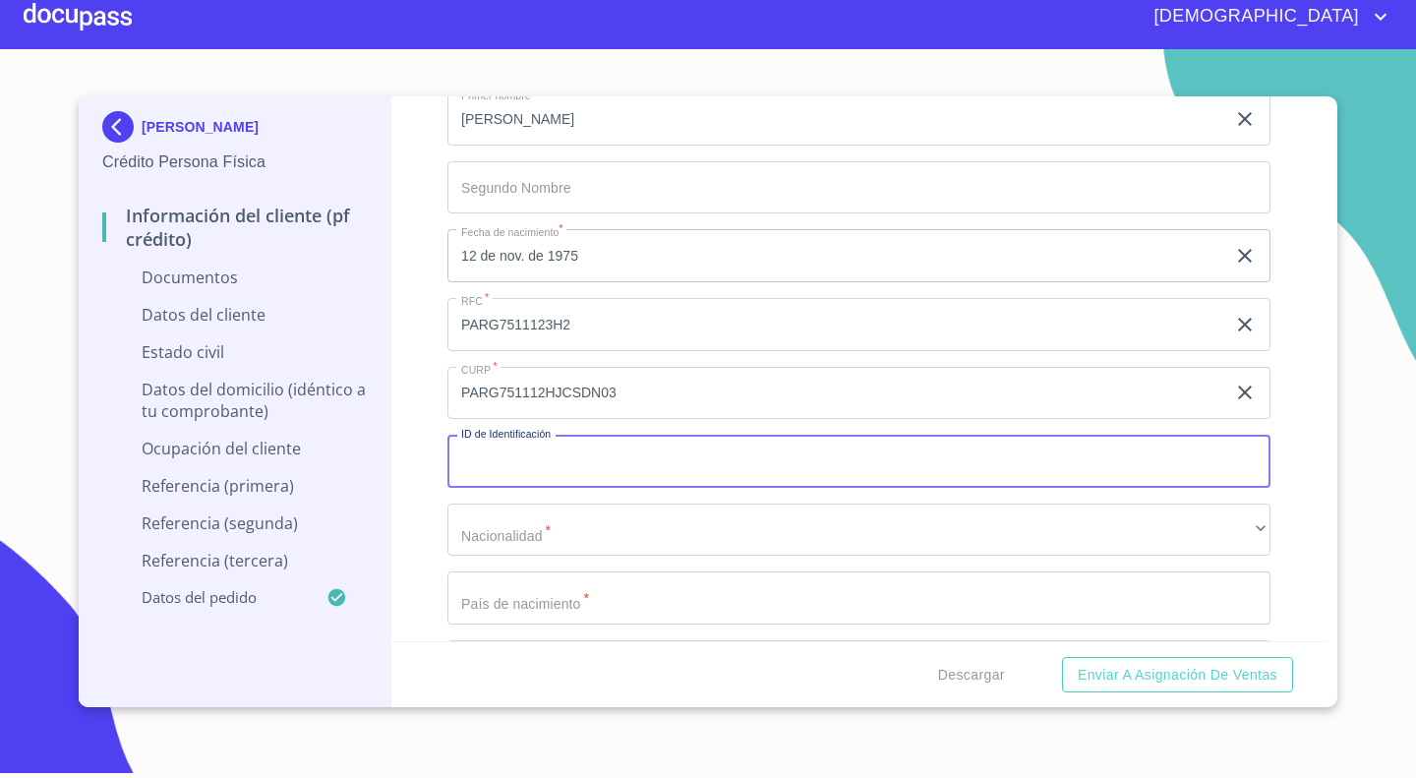
click at [641, 453] on input "Documento de identificación.   *" at bounding box center [858, 461] width 823 height 53
click at [560, 453] on input "Documento de identificación.   *" at bounding box center [858, 461] width 823 height 53
type input "2327352714"
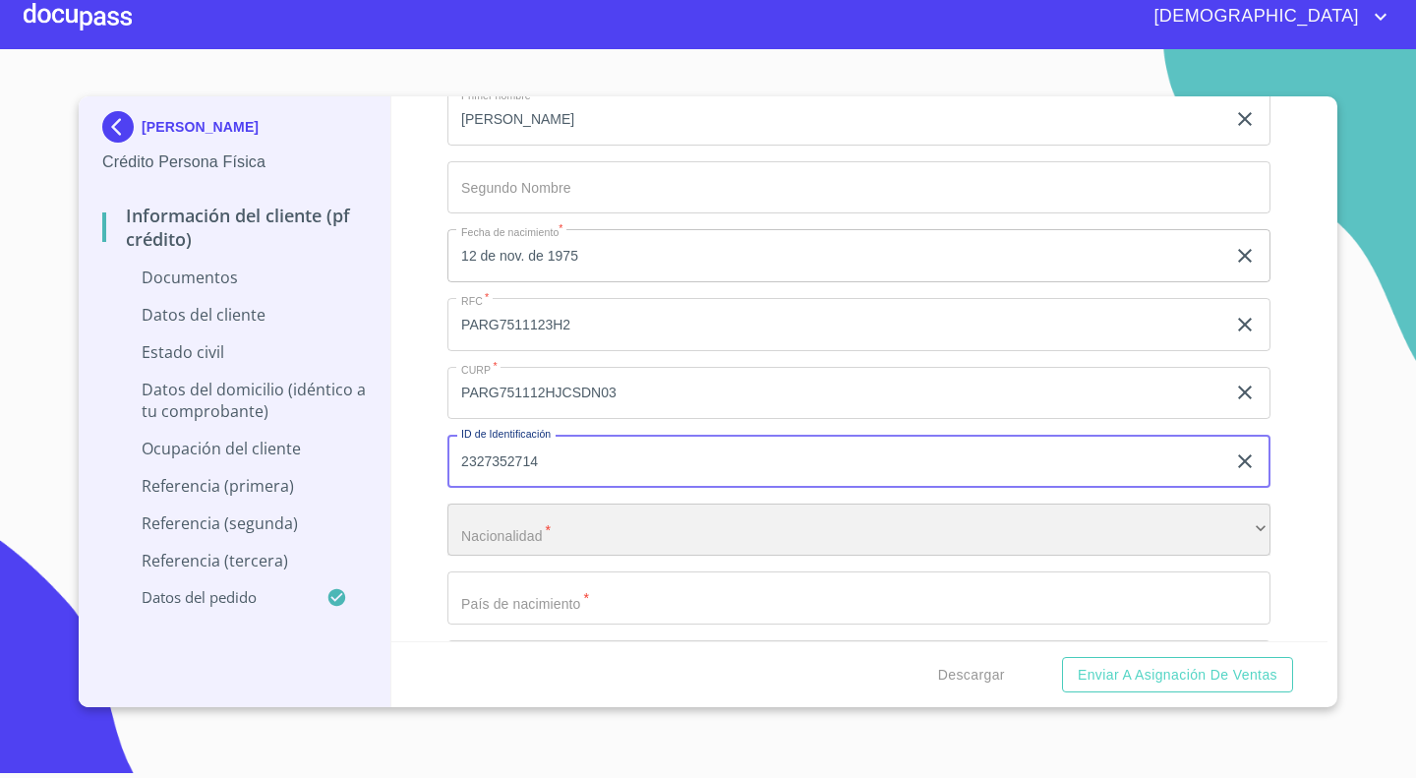
click at [527, 523] on div "​" at bounding box center [858, 529] width 823 height 53
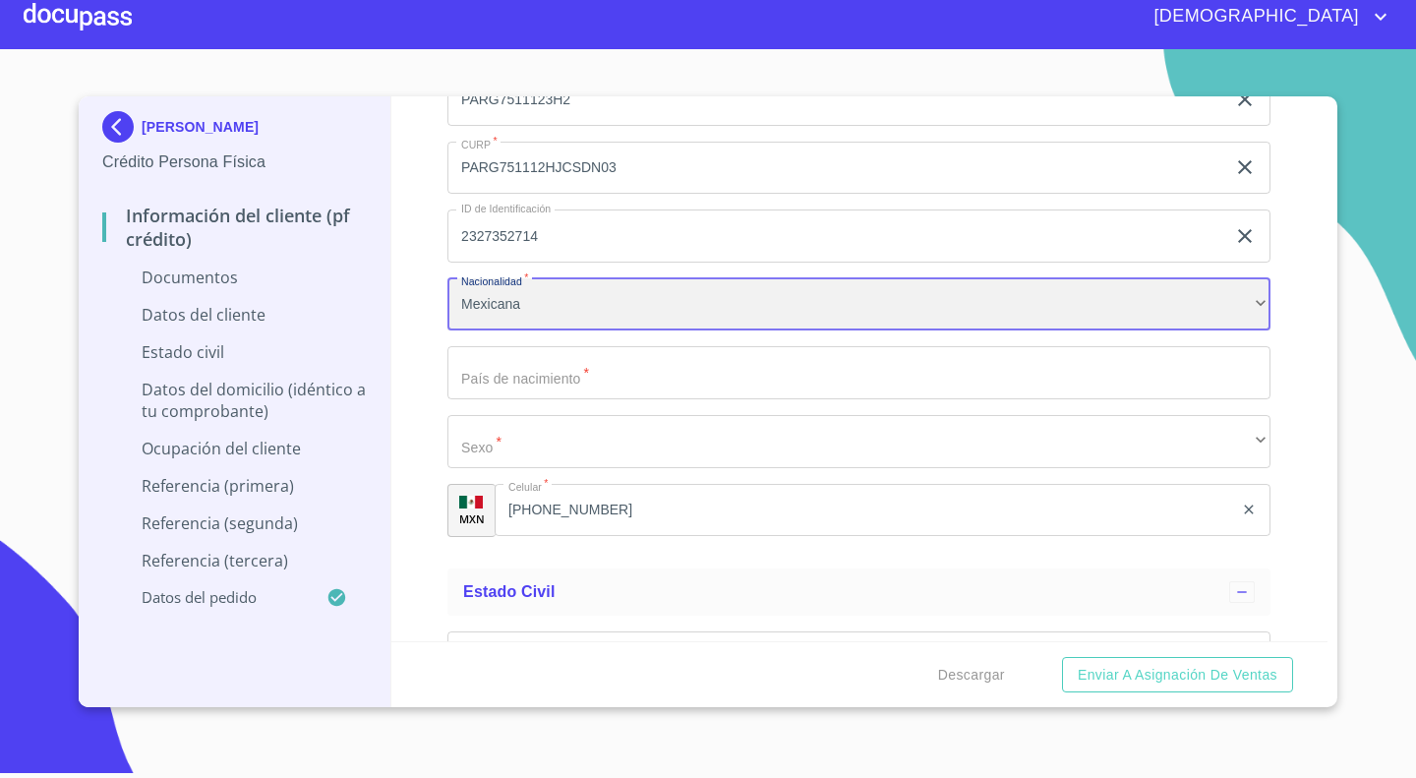
scroll to position [6118, 0]
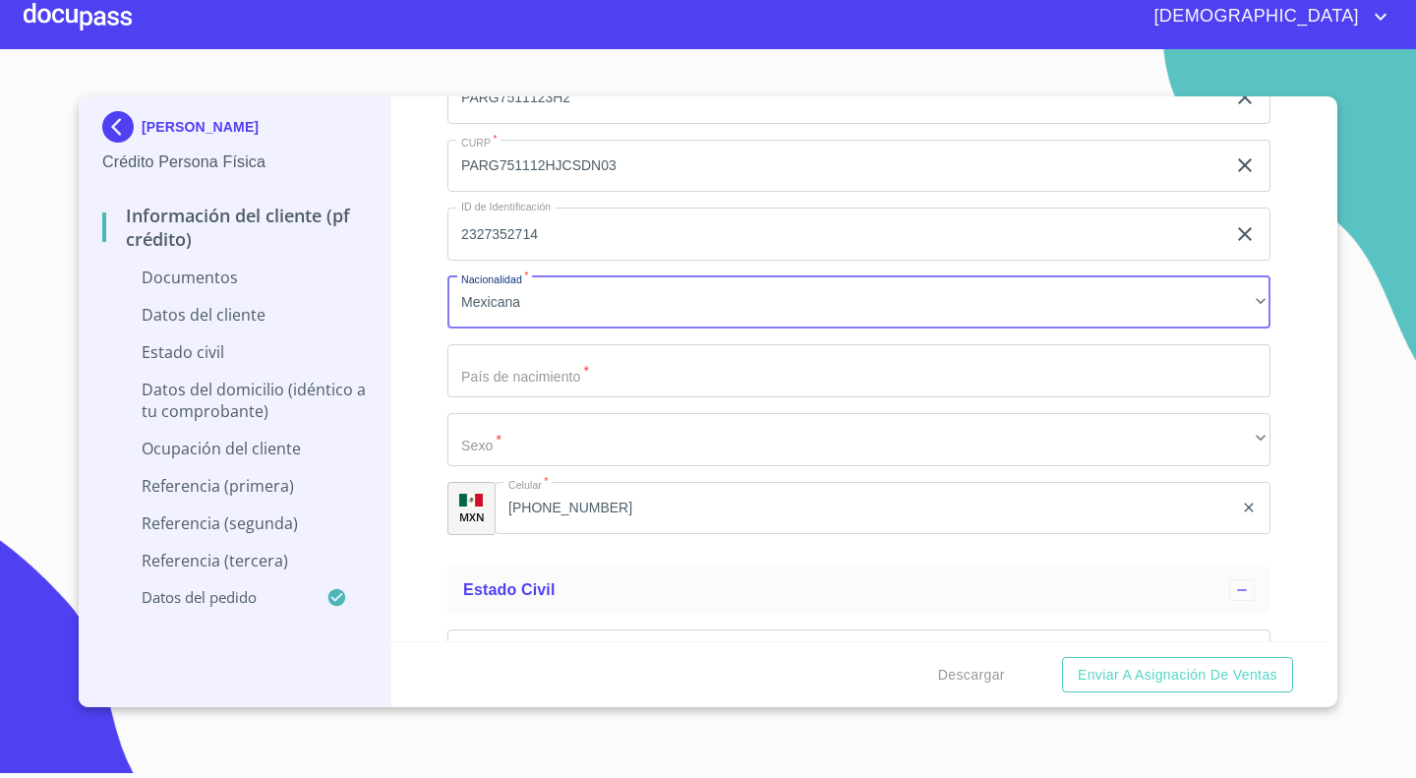
click at [498, 375] on input "Documento de identificación.   *" at bounding box center [858, 370] width 823 height 53
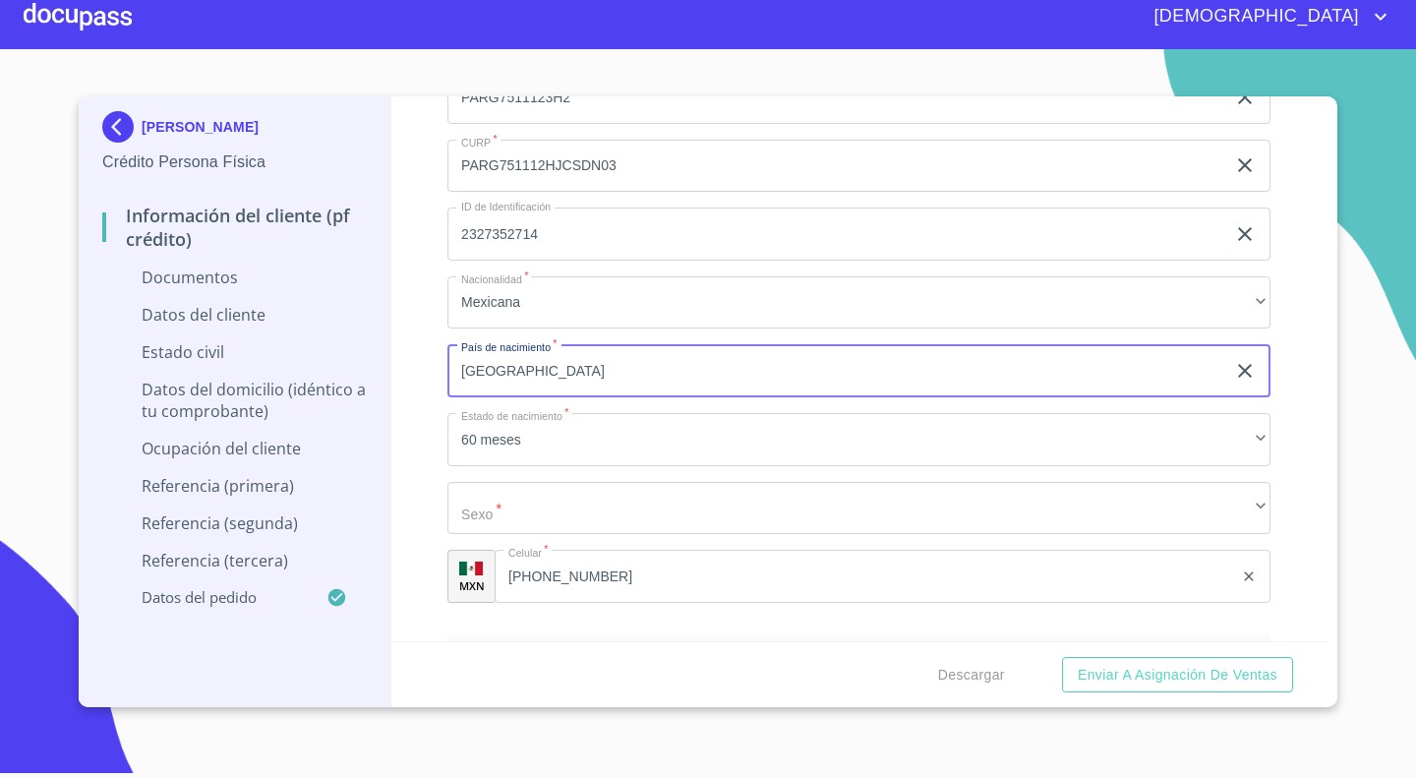
type input "[GEOGRAPHIC_DATA]"
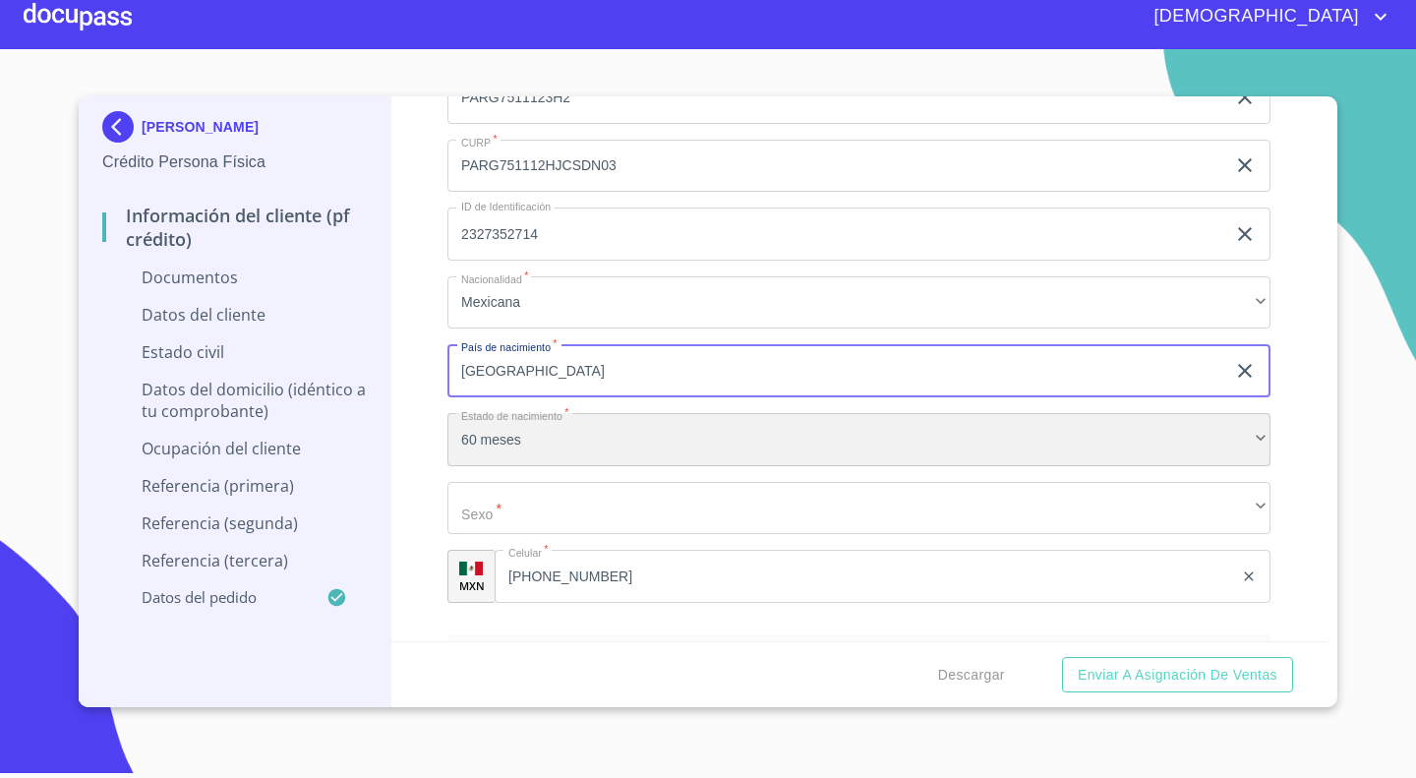
click at [511, 442] on div "60 meses" at bounding box center [858, 439] width 823 height 53
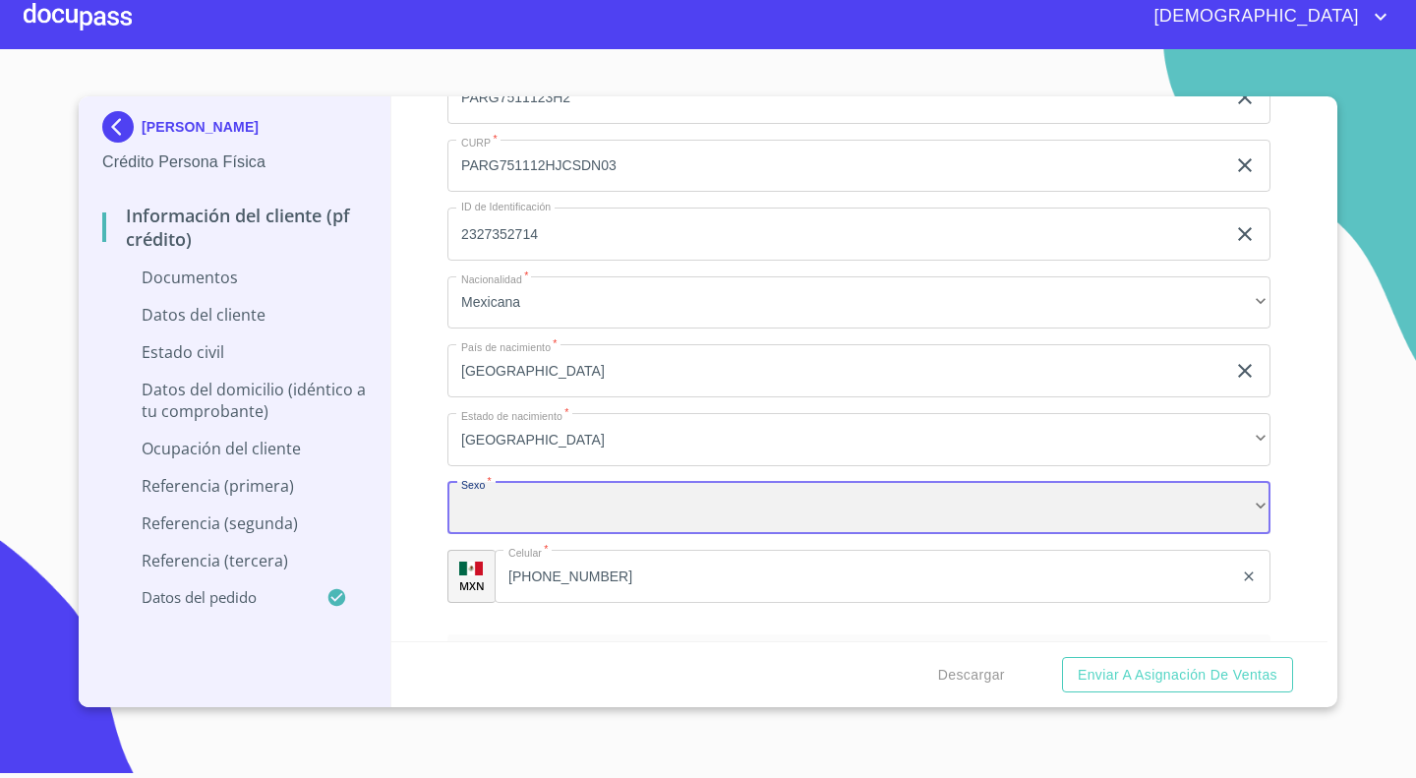
click at [480, 501] on div "​" at bounding box center [858, 508] width 823 height 53
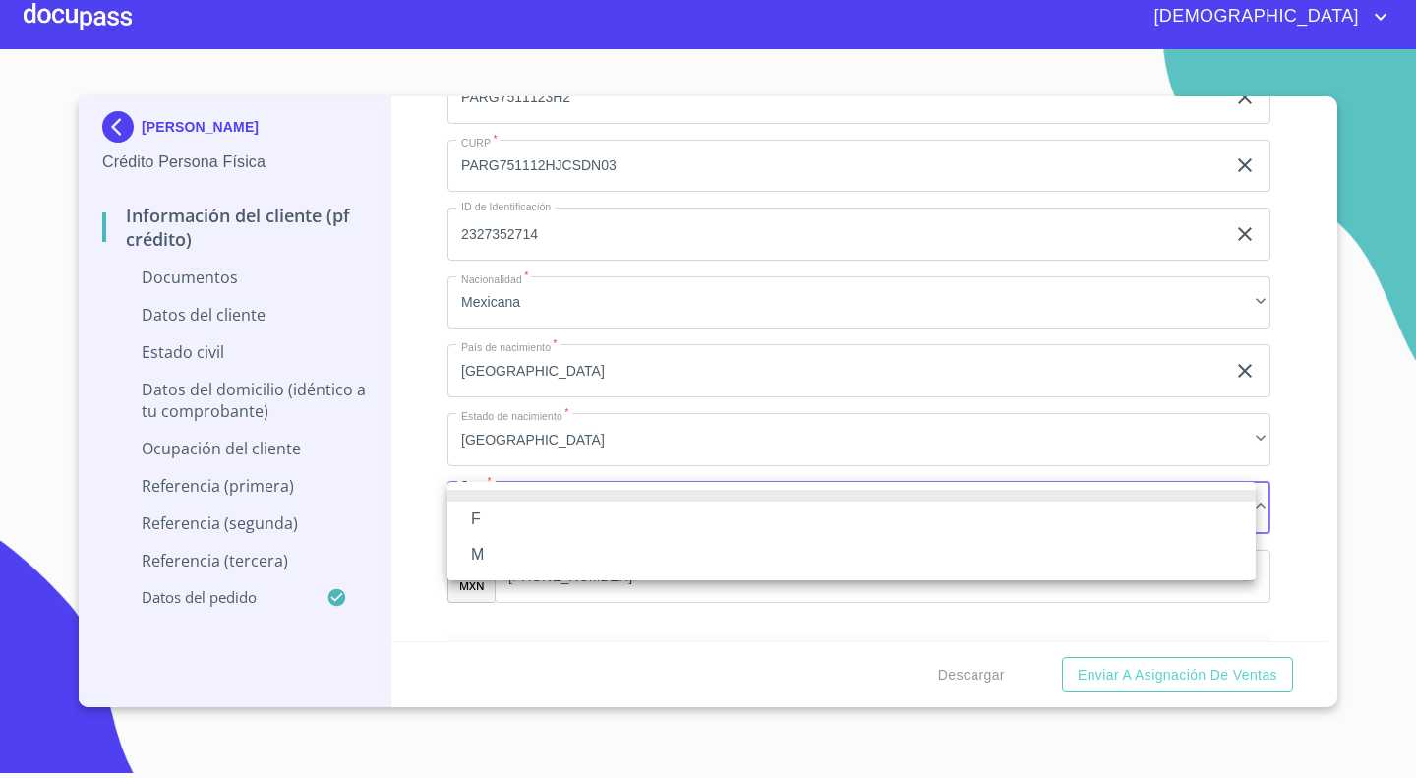
click at [486, 564] on li "M" at bounding box center [851, 554] width 808 height 35
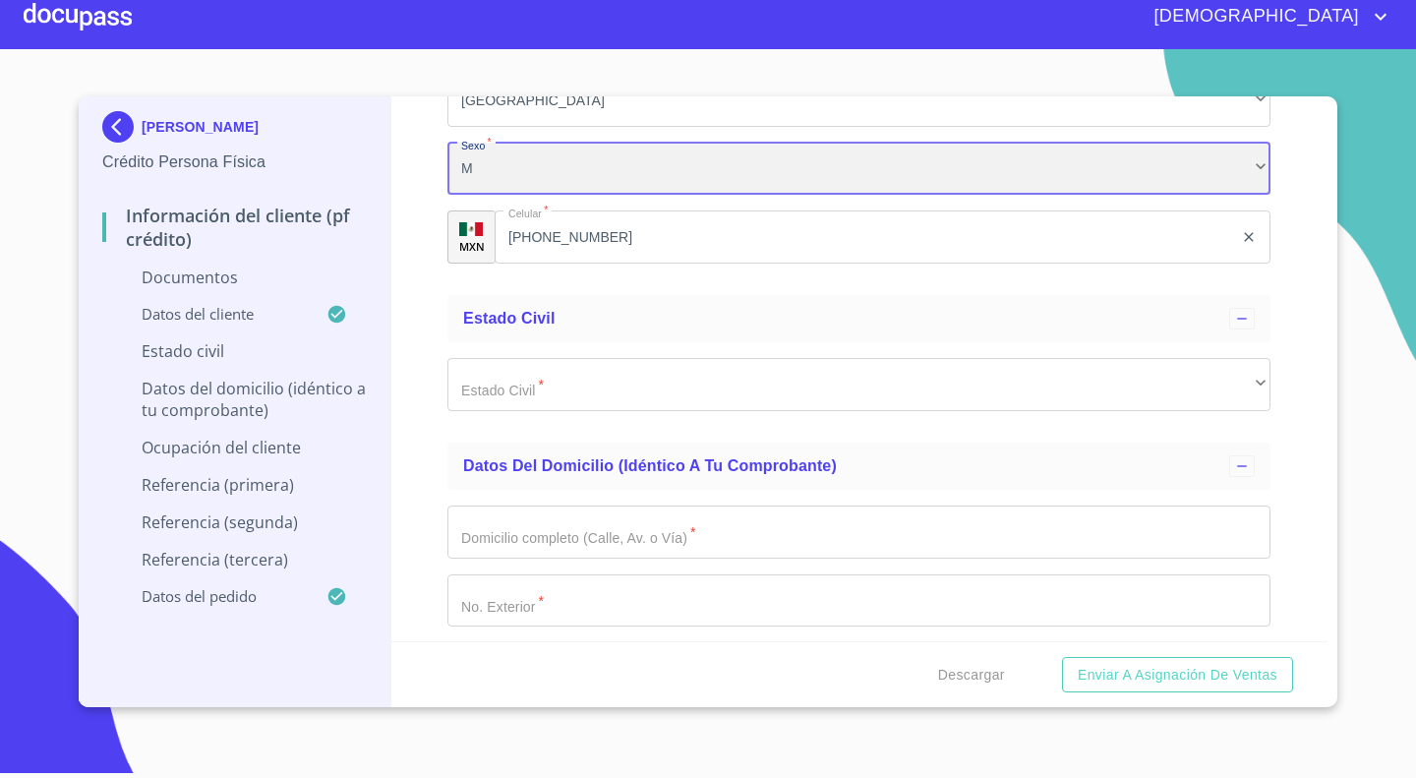
scroll to position [6473, 0]
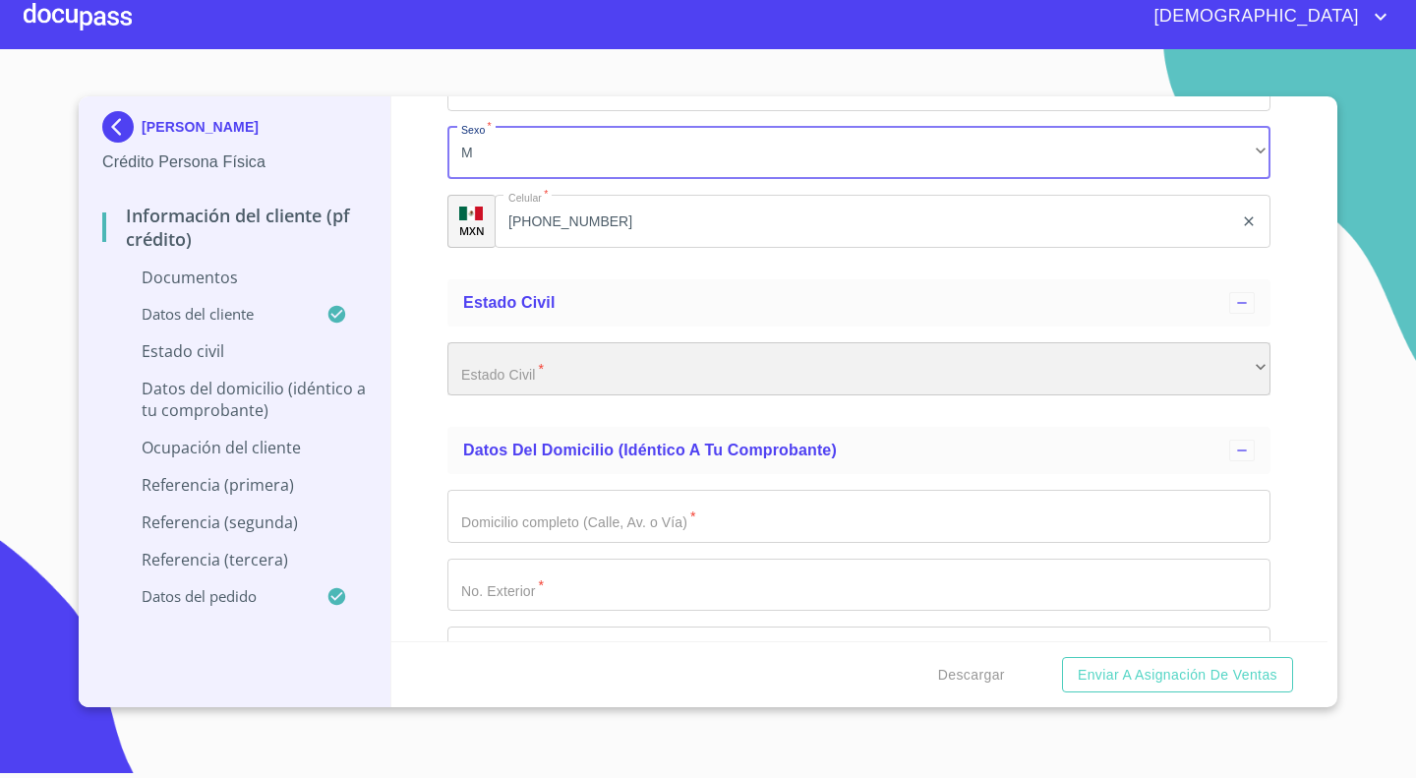
click at [613, 382] on div "​" at bounding box center [858, 368] width 823 height 53
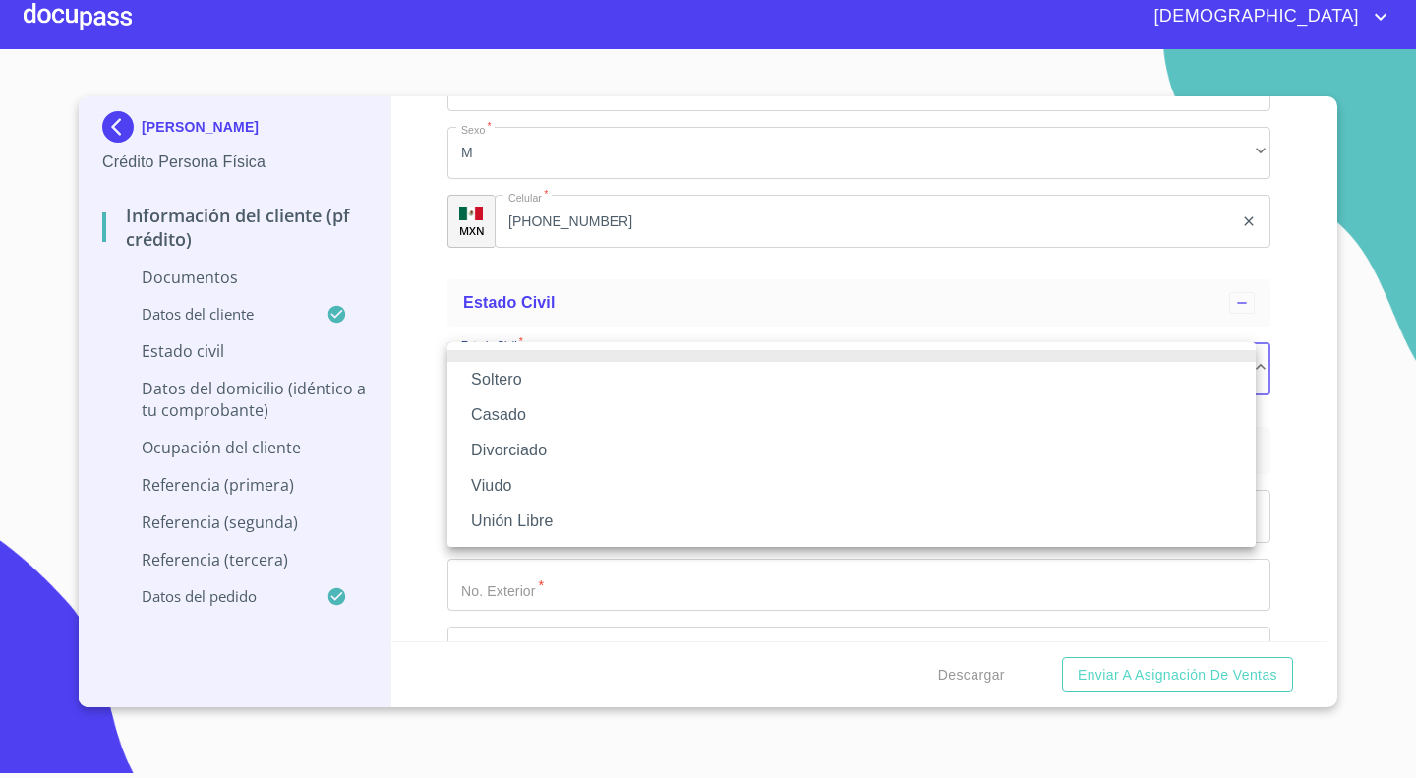
click at [512, 382] on li "Soltero" at bounding box center [851, 379] width 808 height 35
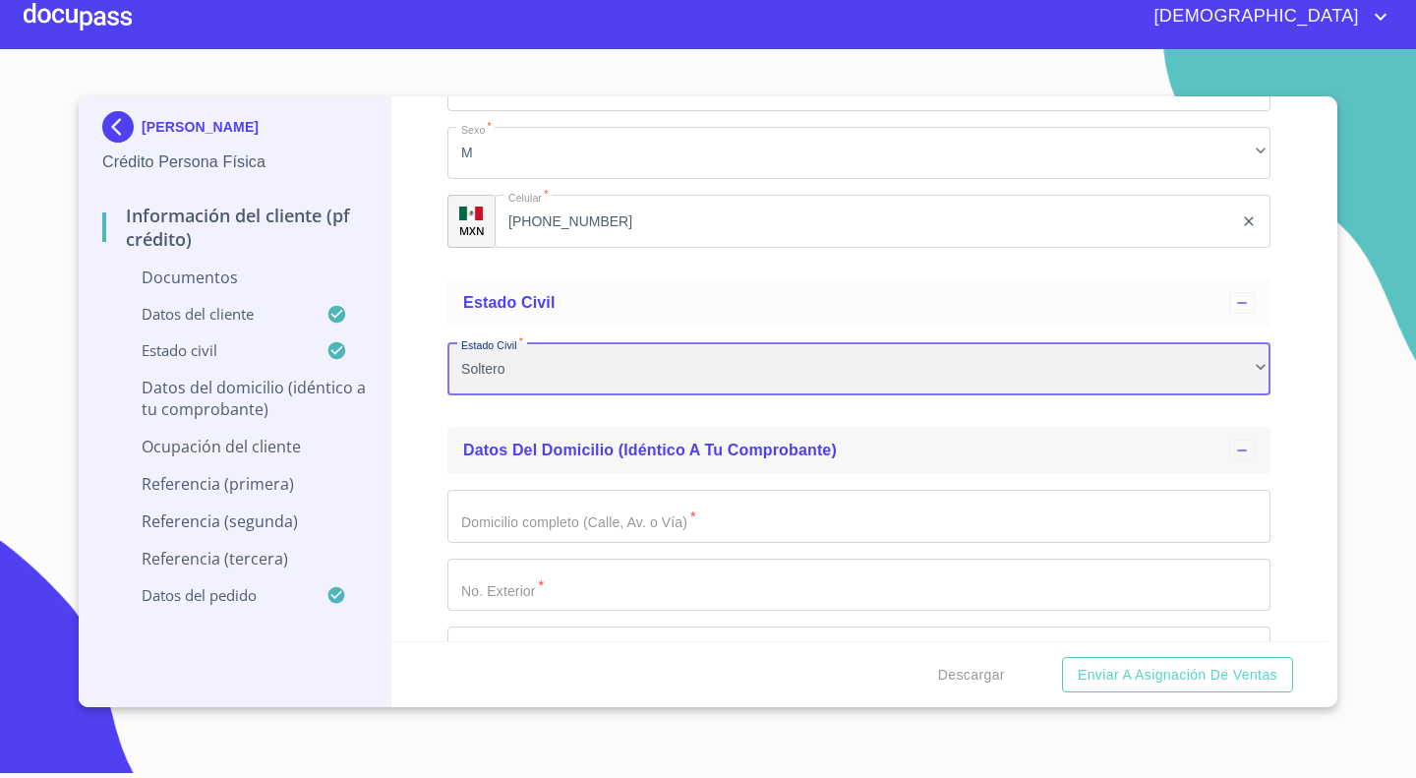
scroll to position [6675, 0]
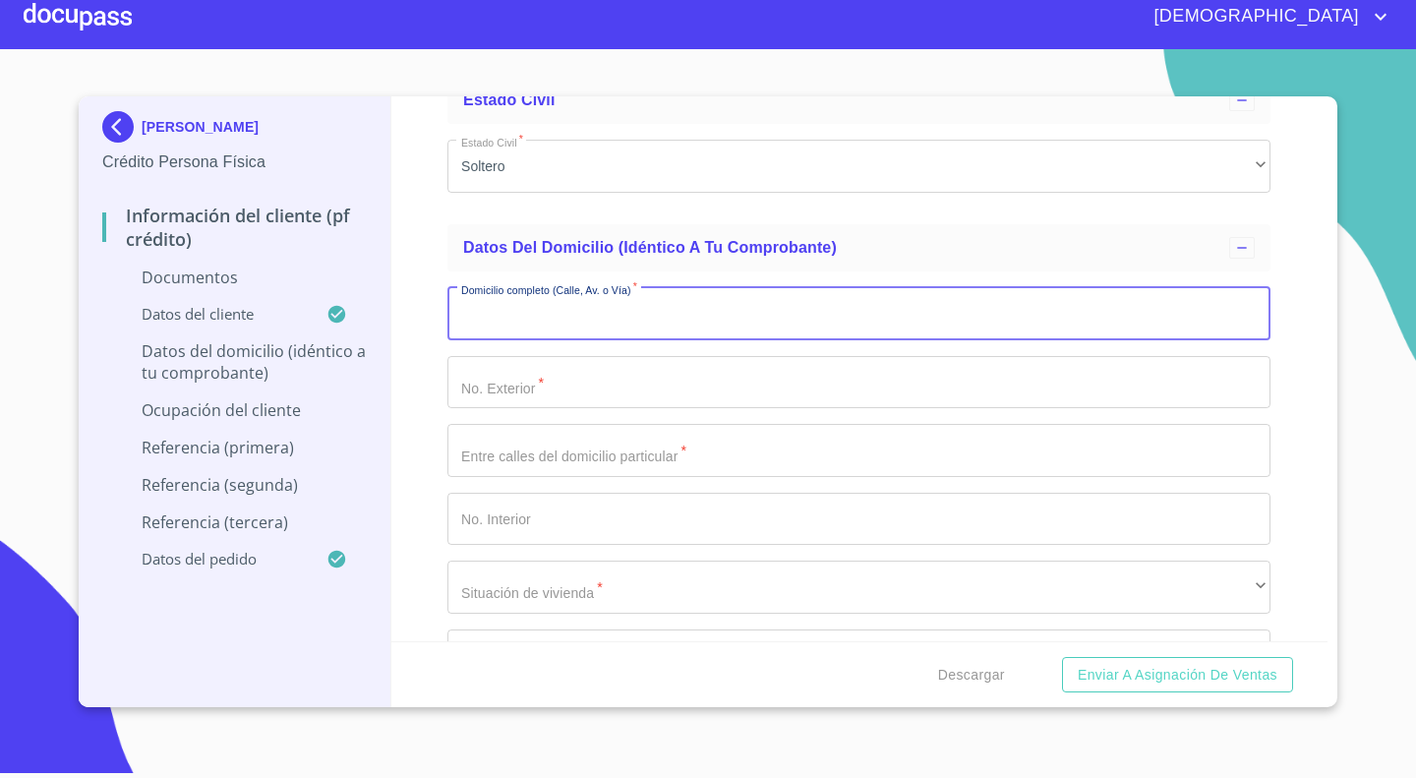
click at [578, 300] on input "Documento de identificación.   *" at bounding box center [858, 313] width 823 height 53
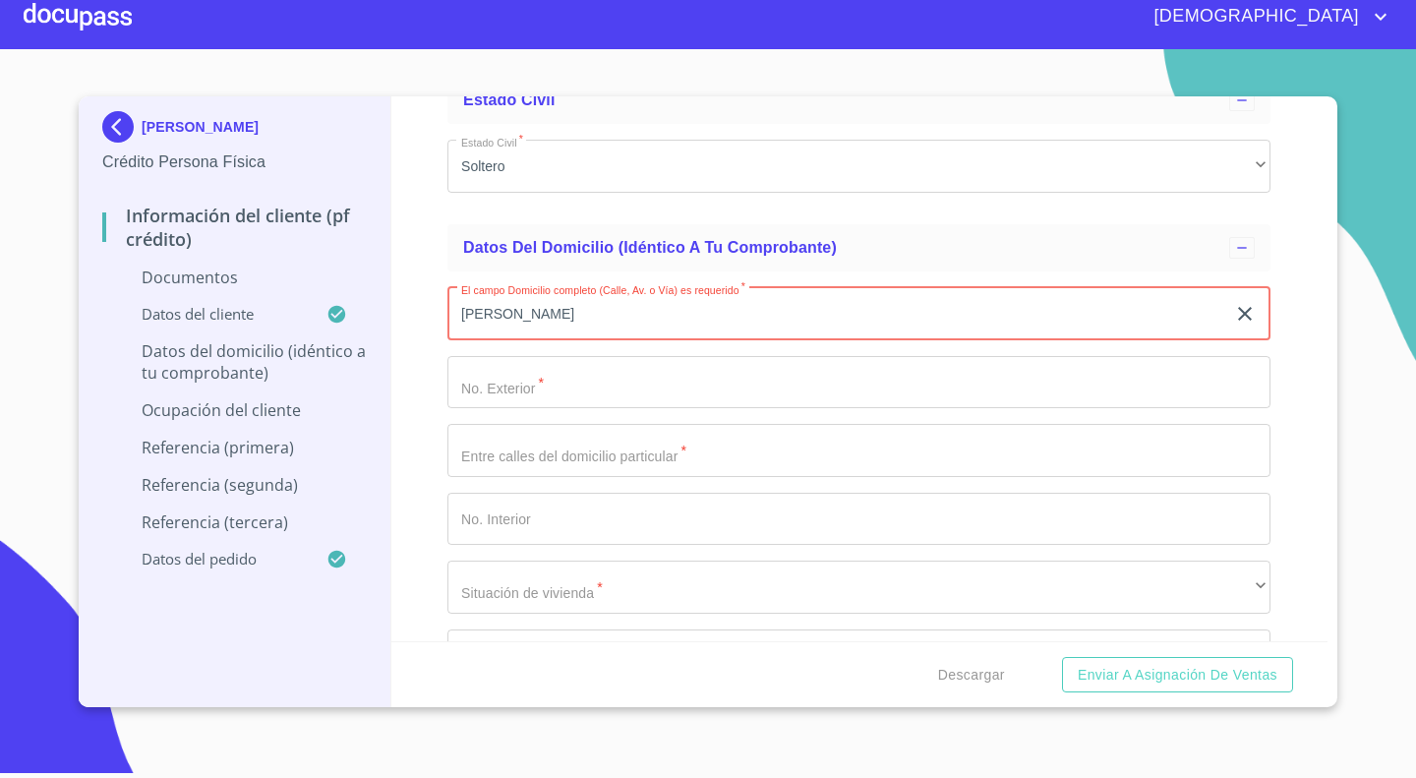
type input "[PERSON_NAME]"
click at [536, 389] on input "Documento de identificación.   *" at bounding box center [858, 382] width 823 height 53
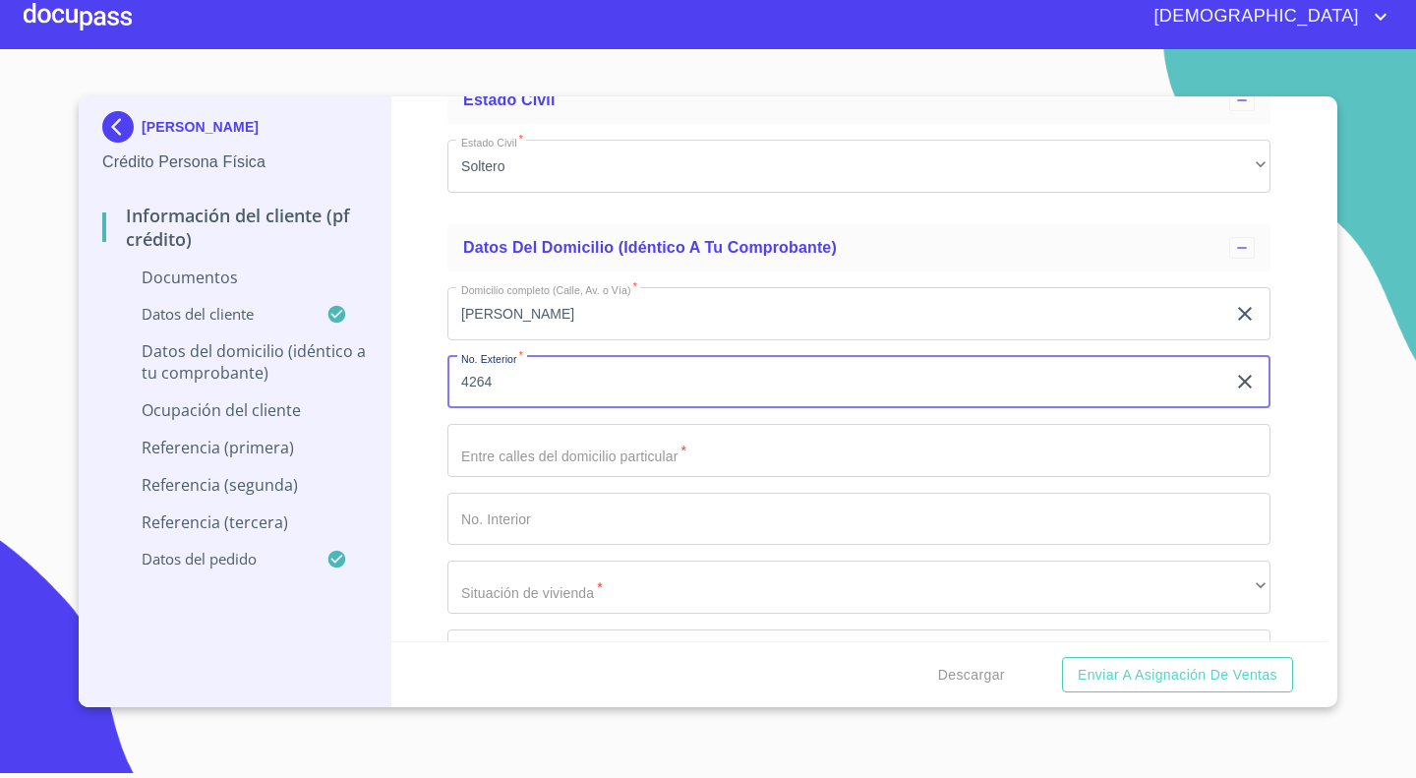
type input "4264"
click at [538, 431] on input "Documento de identificación.   *" at bounding box center [858, 450] width 823 height 53
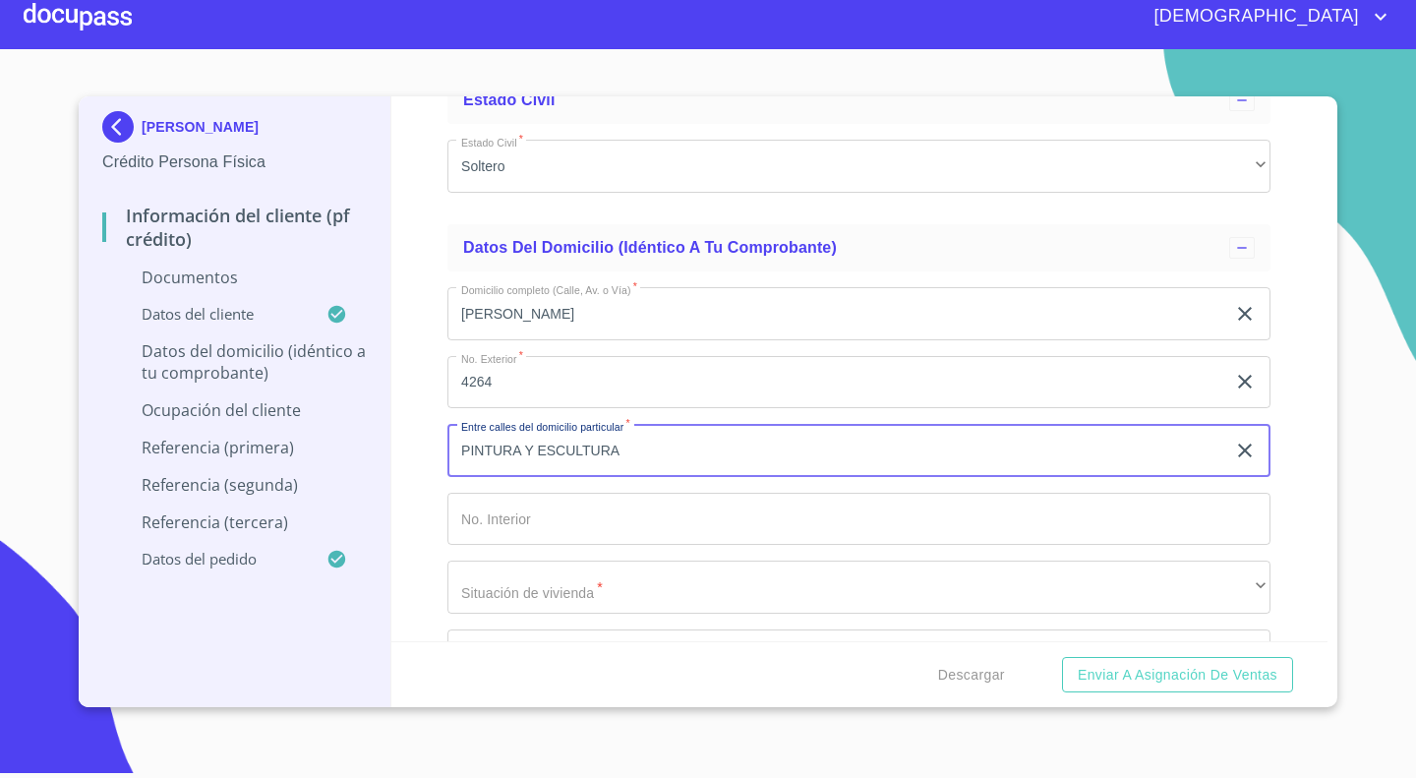
type input "PINTURA Y ESCULTURA"
click at [517, 513] on input "Documento de identificación.   *" at bounding box center [858, 519] width 823 height 53
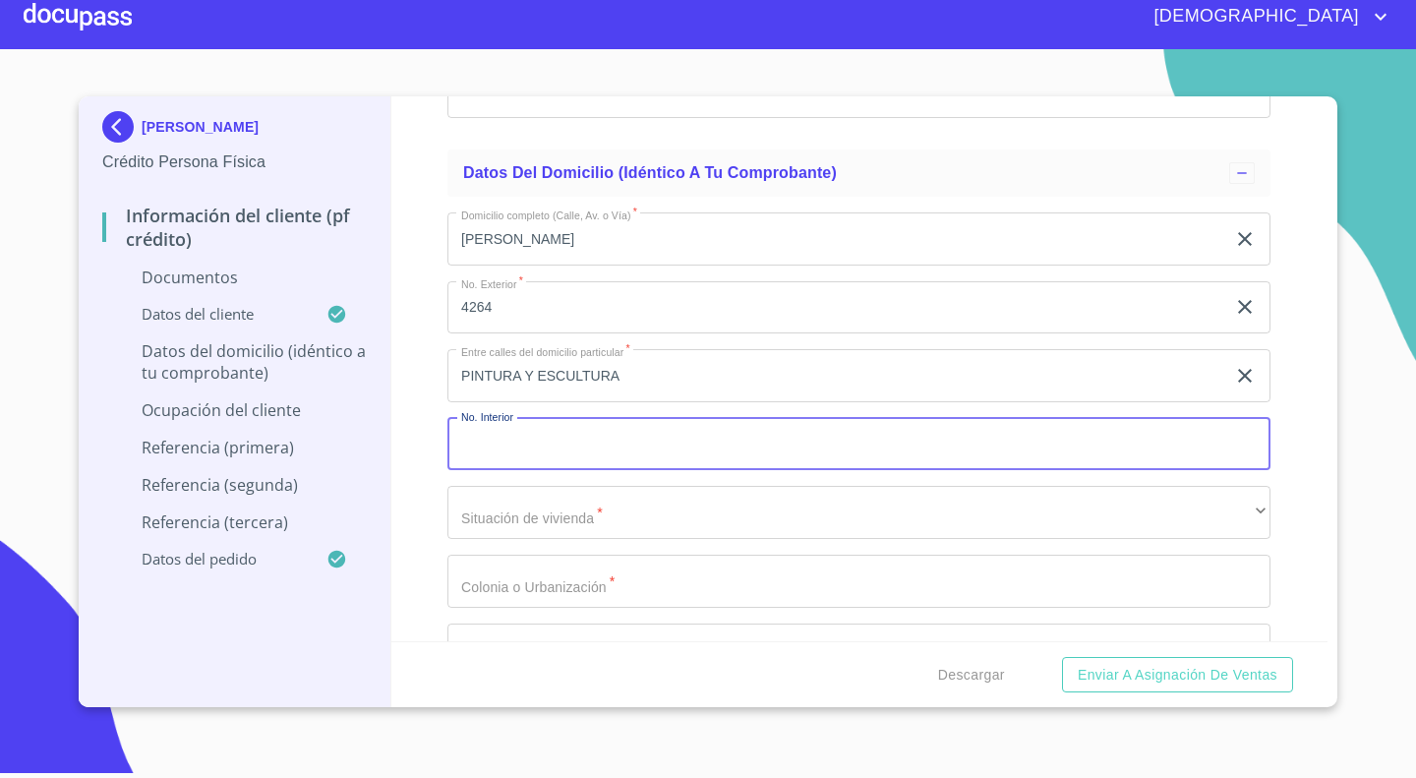
scroll to position [6755, 0]
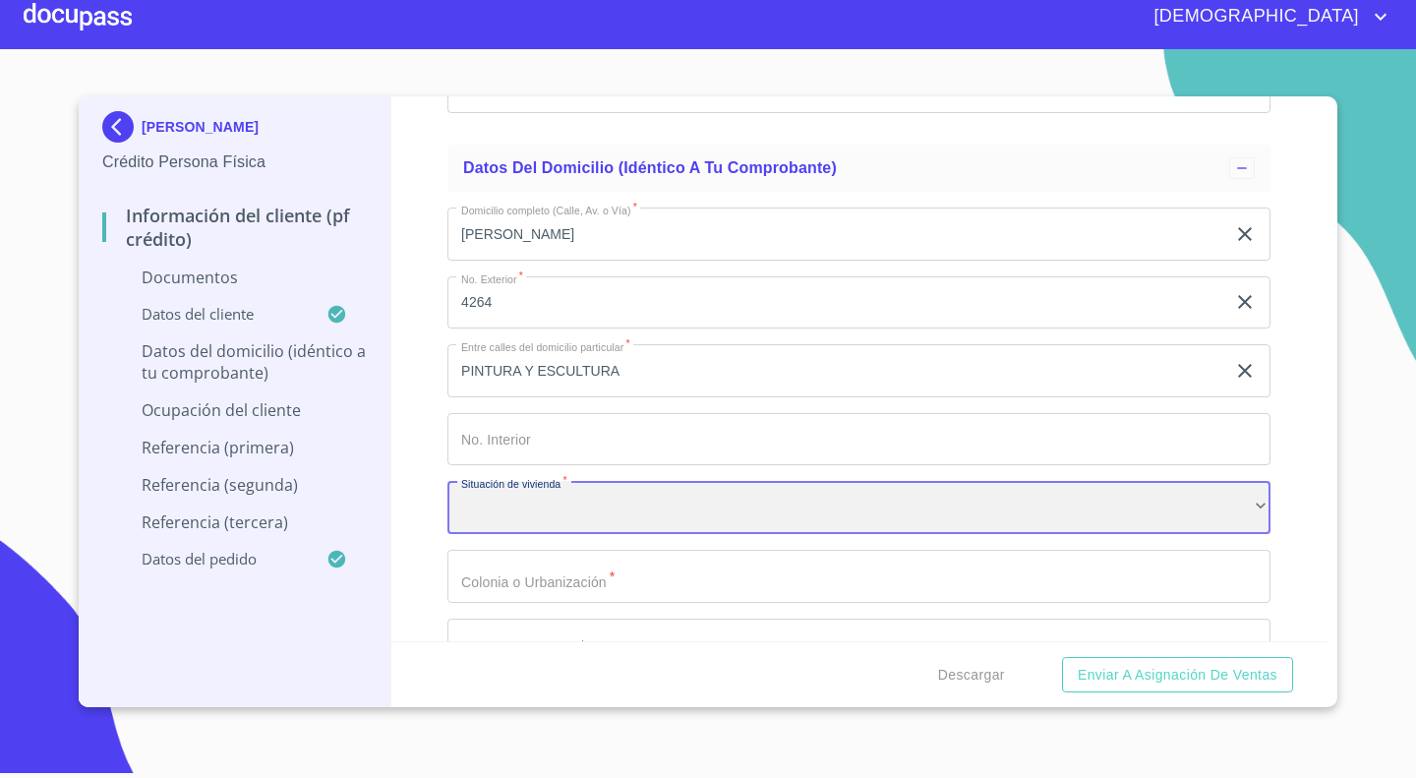
click at [531, 499] on div "​" at bounding box center [858, 507] width 823 height 53
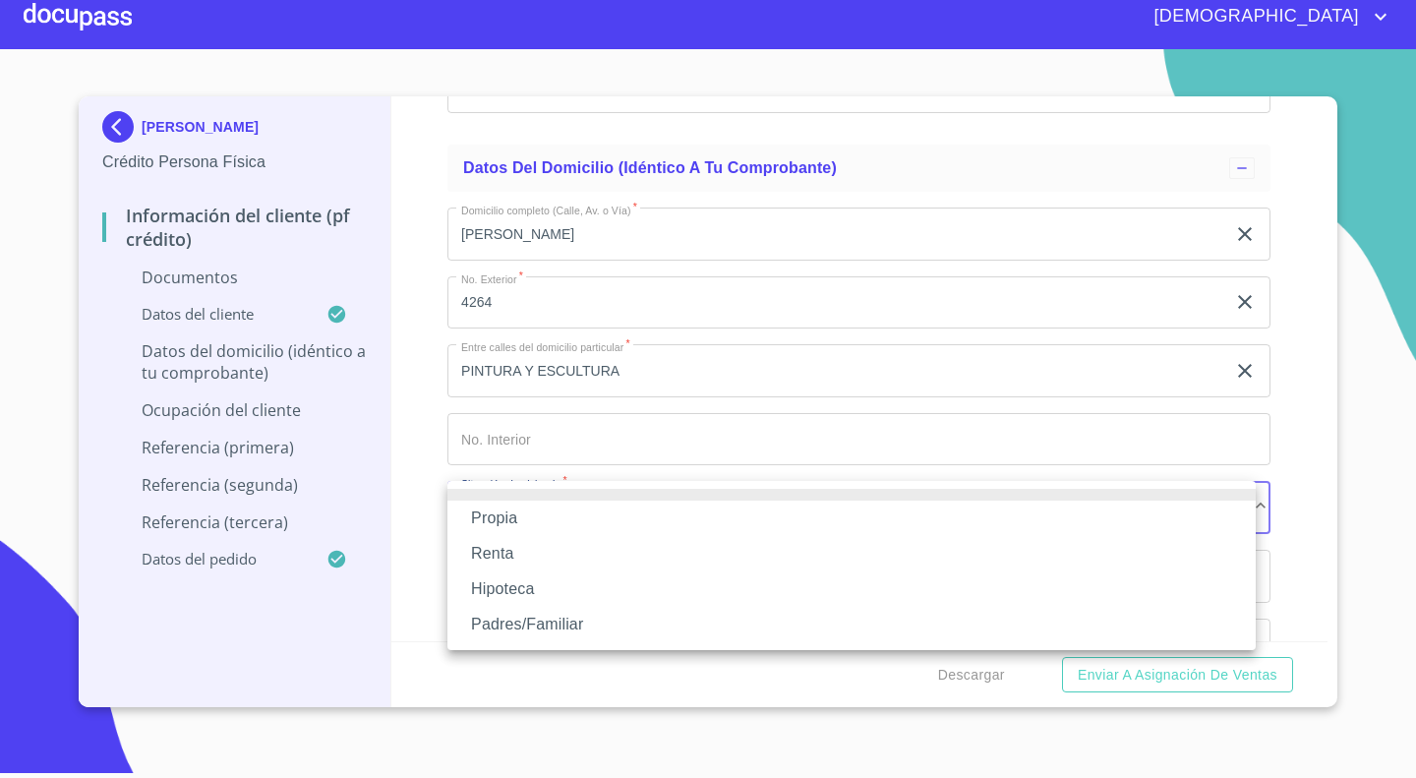
click at [507, 521] on li "Propia" at bounding box center [851, 517] width 808 height 35
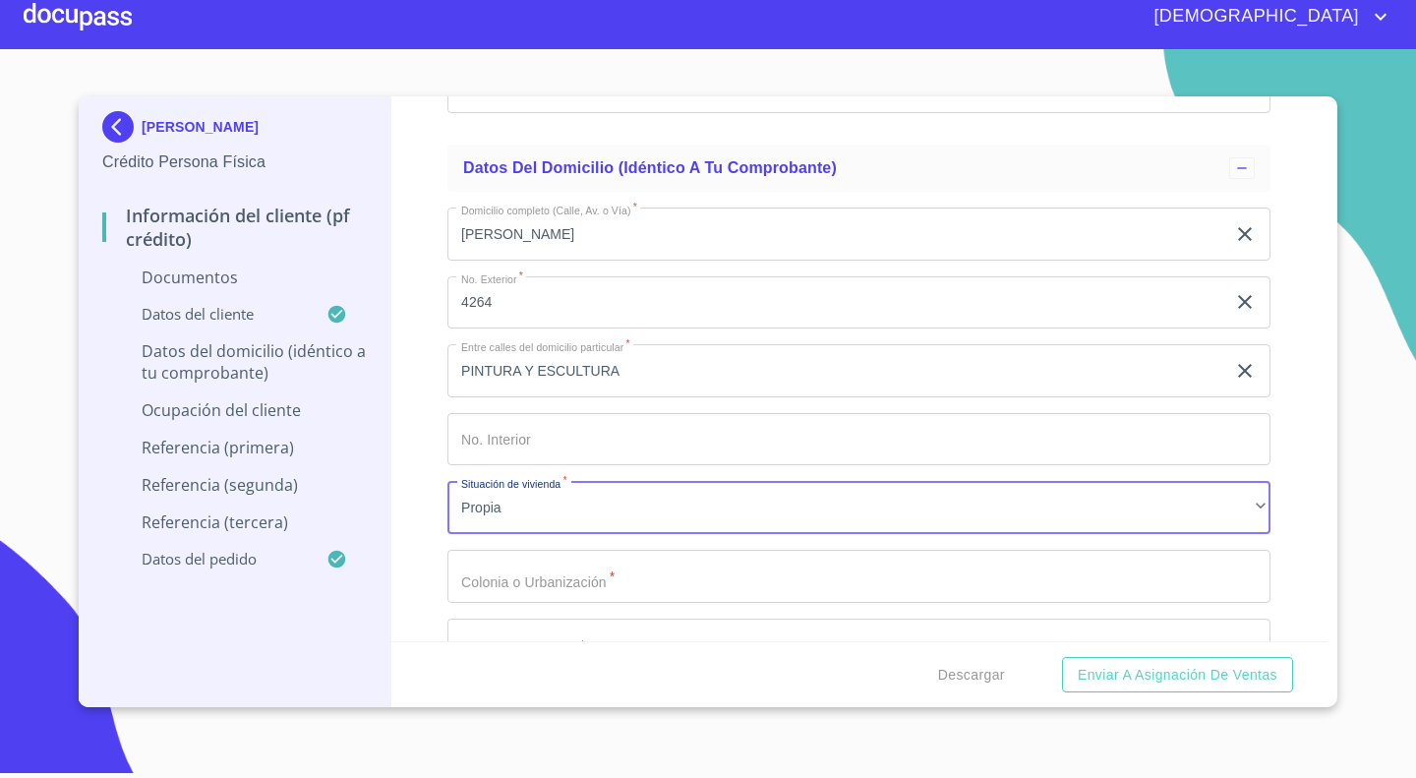
click at [547, 568] on input "Documento de identificación.   *" at bounding box center [858, 576] width 823 height 53
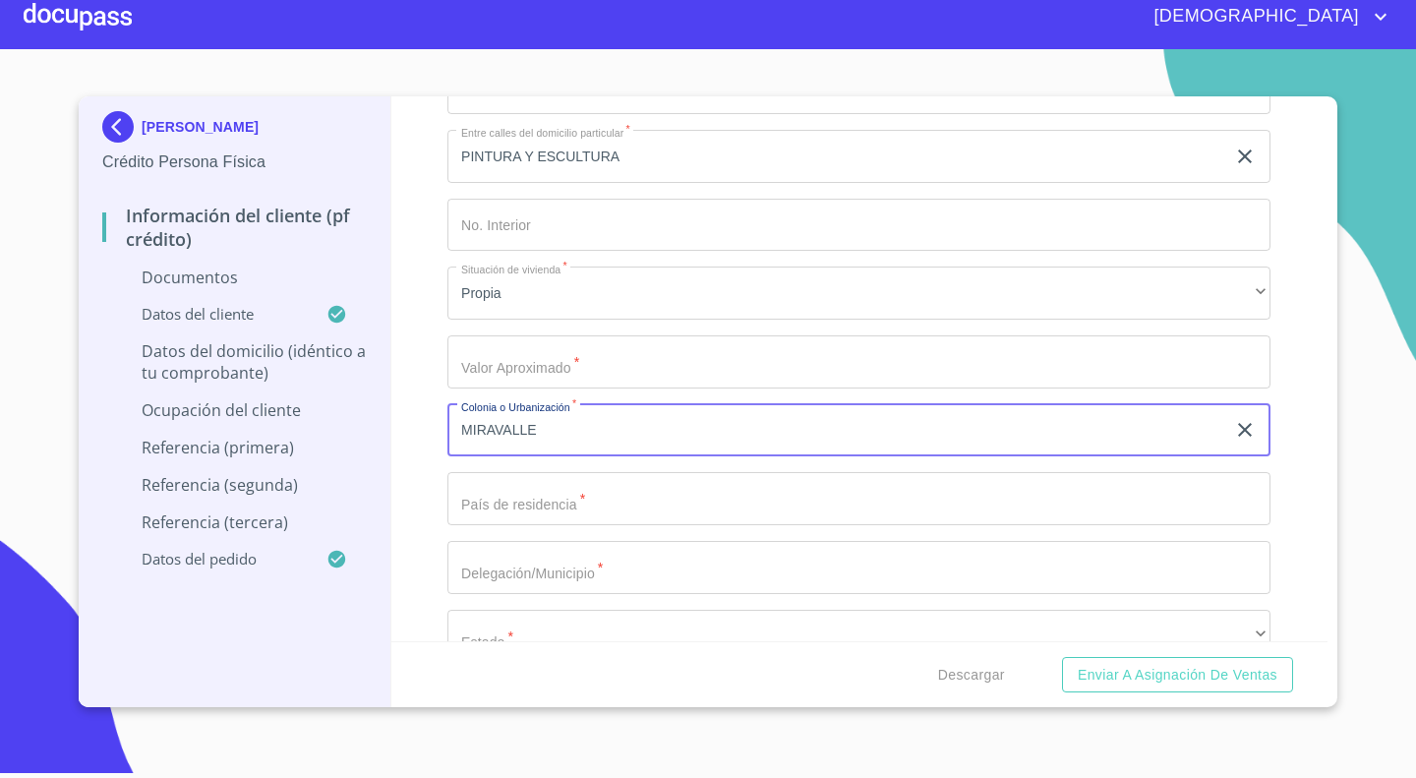
scroll to position [6970, 0]
type input "MIRAVALLE"
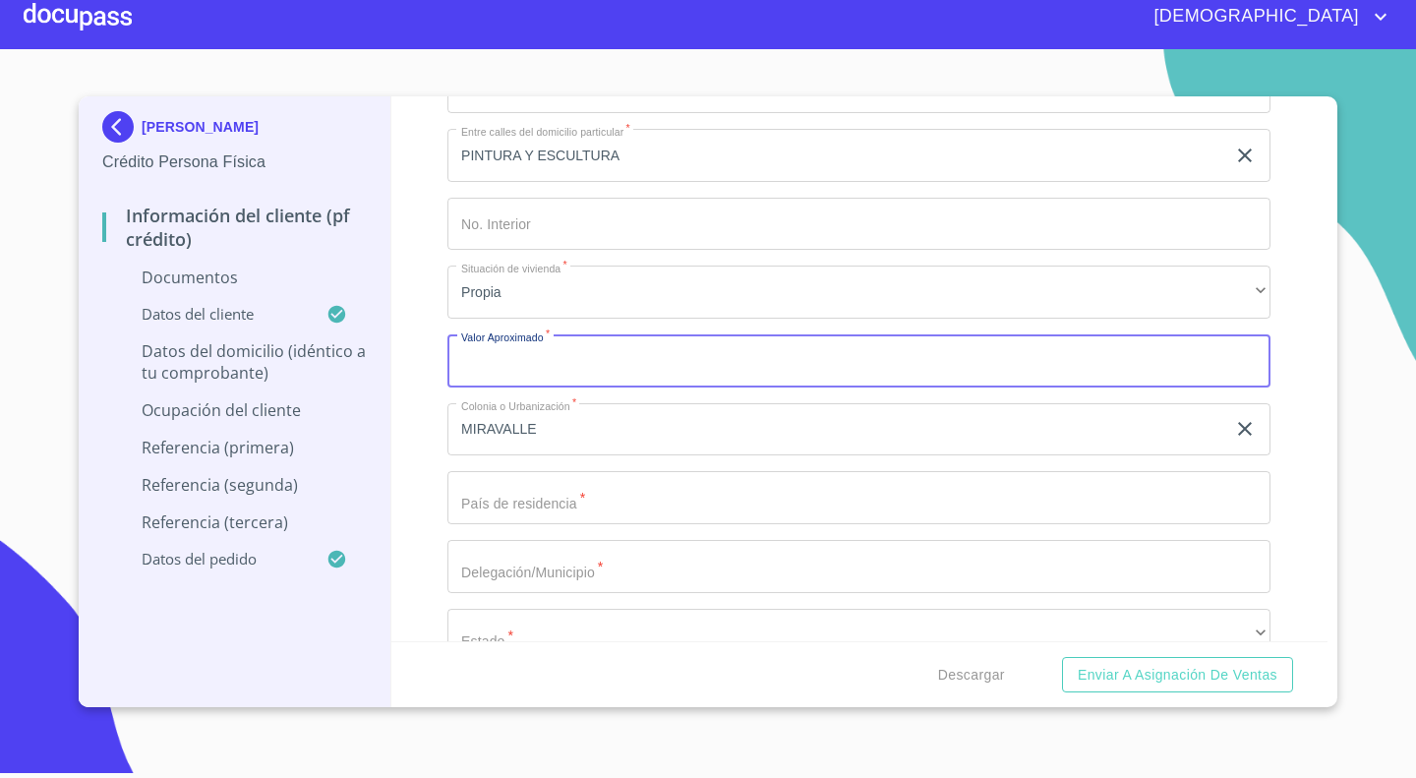
click at [514, 348] on input "Documento de identificación.   *" at bounding box center [858, 360] width 823 height 53
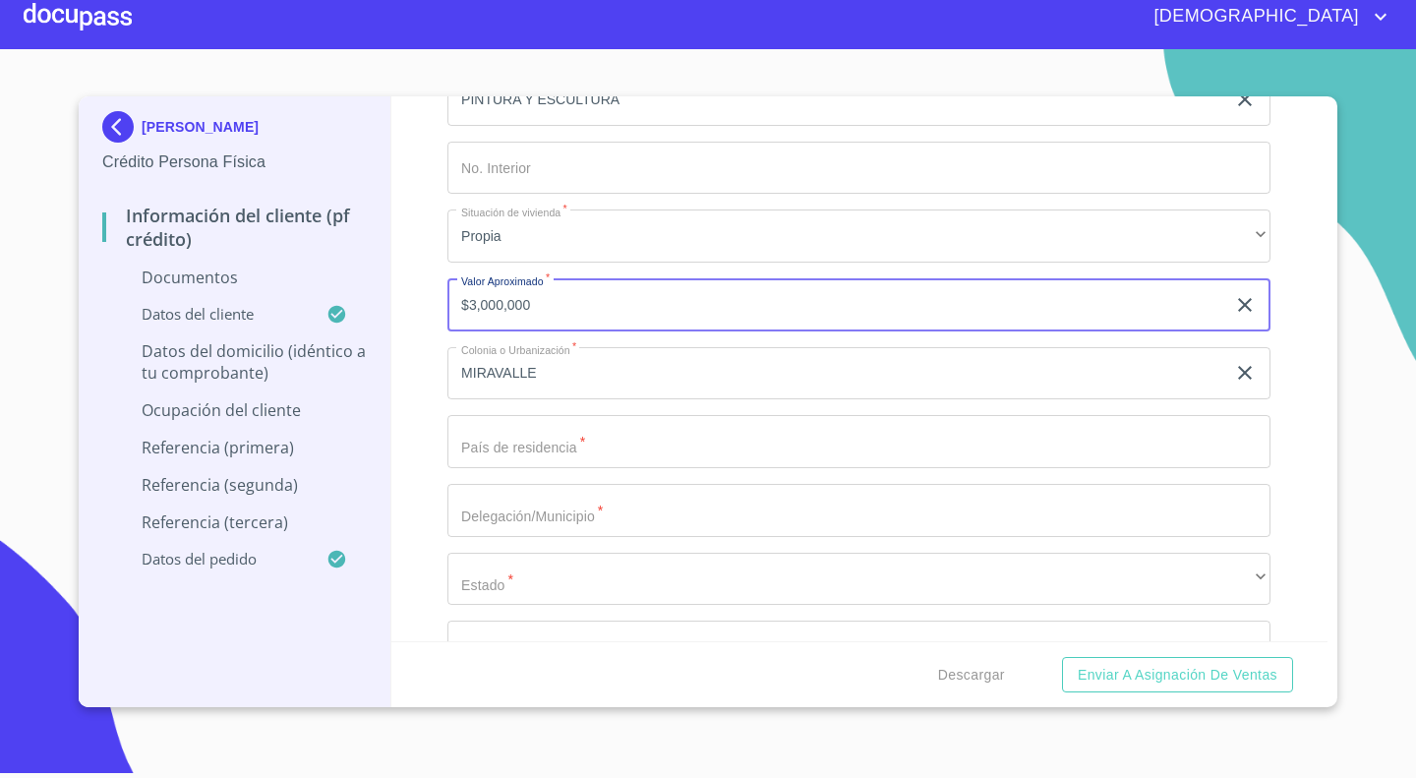
scroll to position [7027, 0]
type input "$3,000,000"
click at [572, 449] on input "Documento de identificación.   *" at bounding box center [858, 440] width 823 height 53
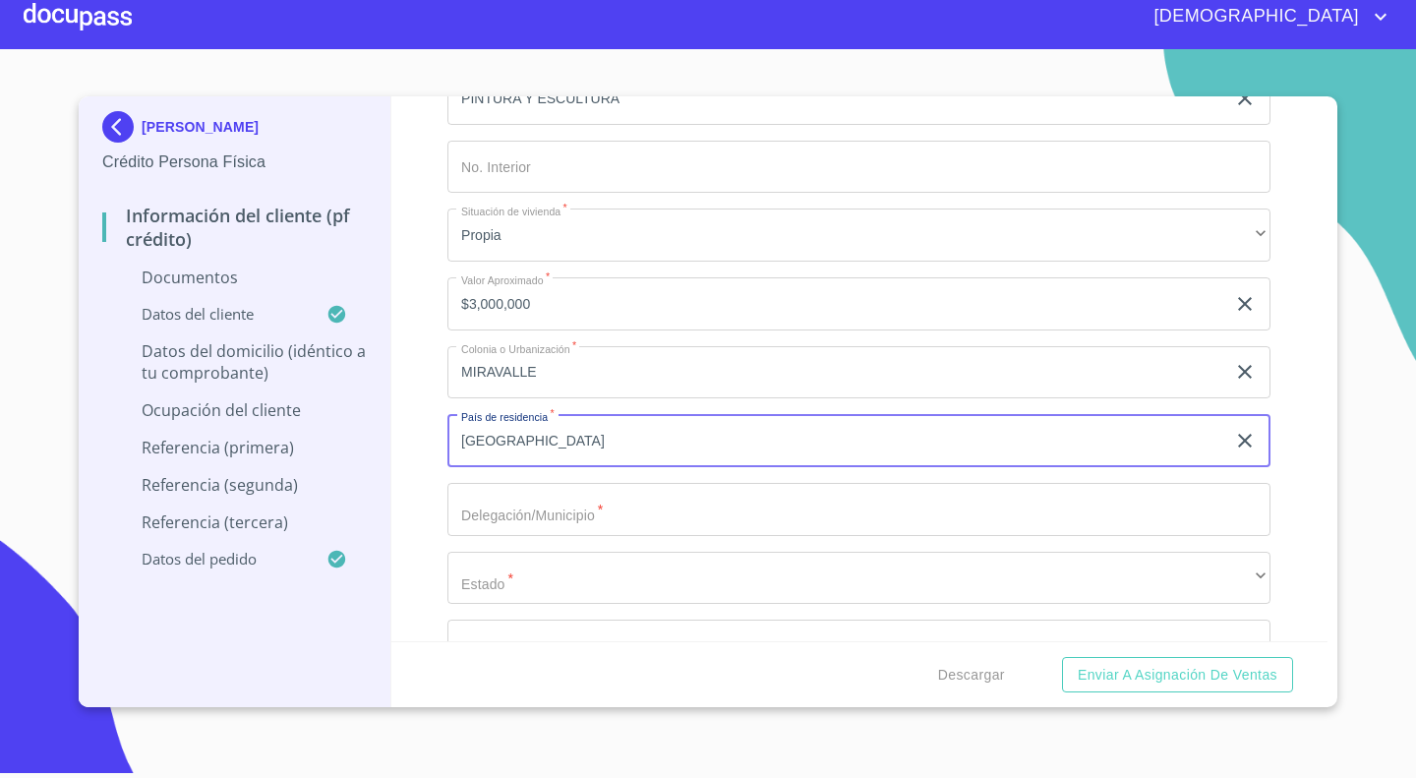
type input "[GEOGRAPHIC_DATA]"
click at [514, 510] on input "Documento de identificación.   *" at bounding box center [858, 509] width 823 height 53
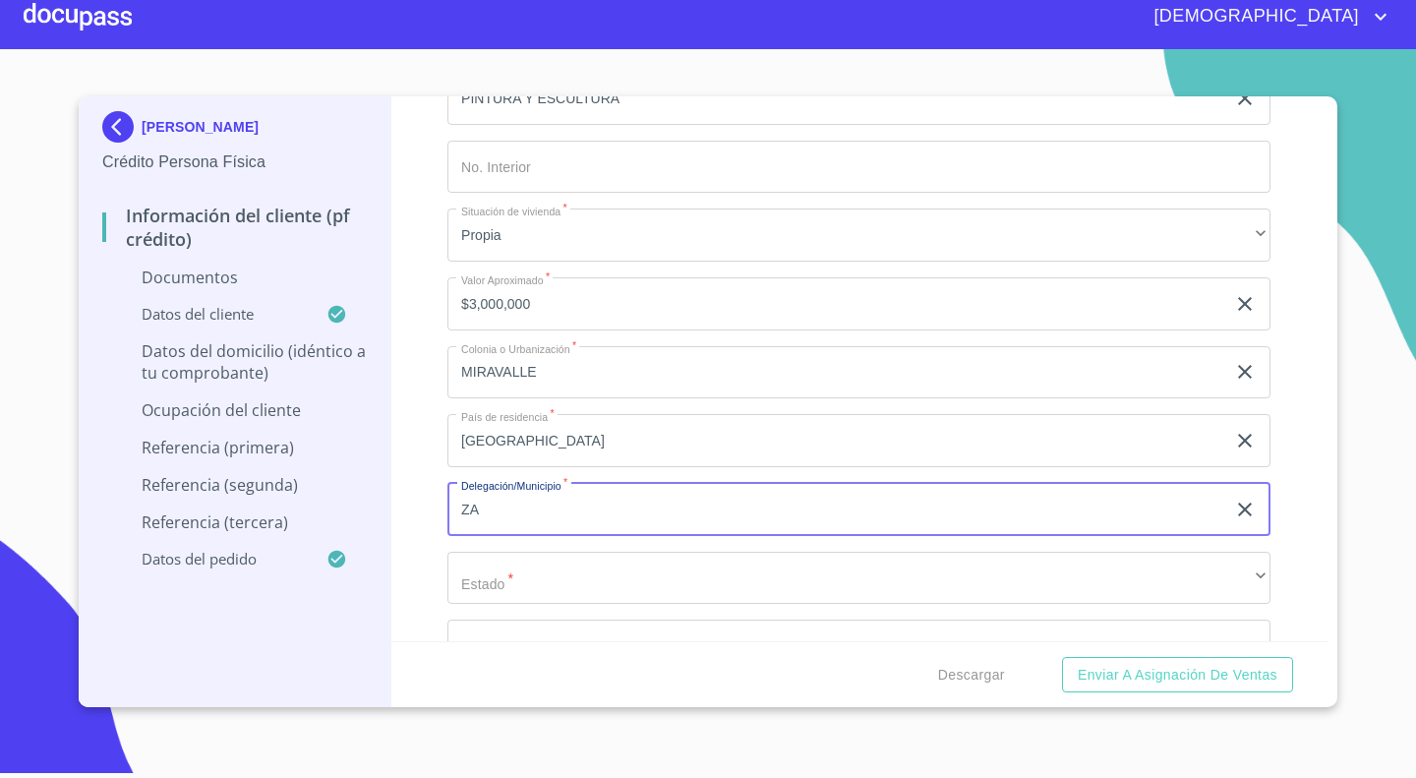
type input "Z"
type input "[GEOGRAPHIC_DATA]"
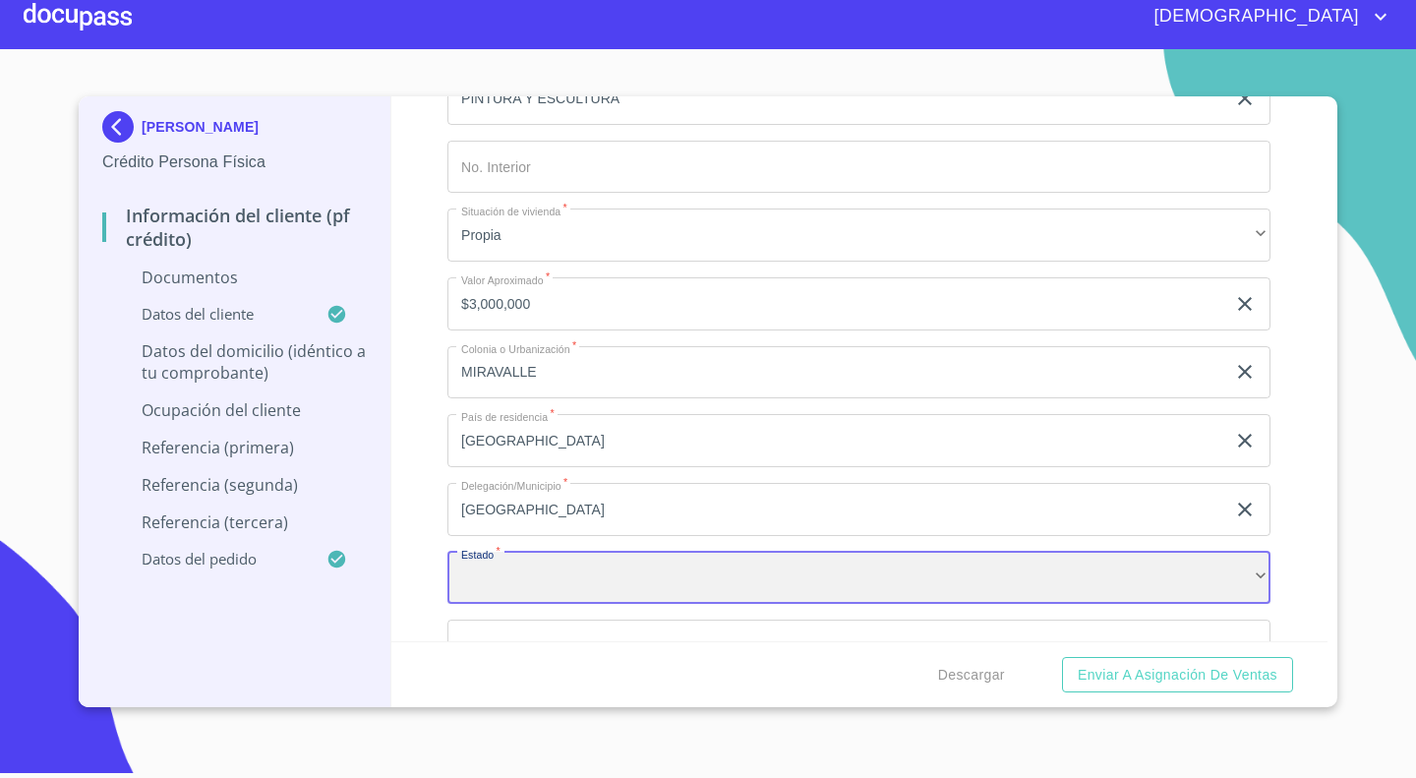
click at [510, 572] on div "​" at bounding box center [858, 578] width 823 height 53
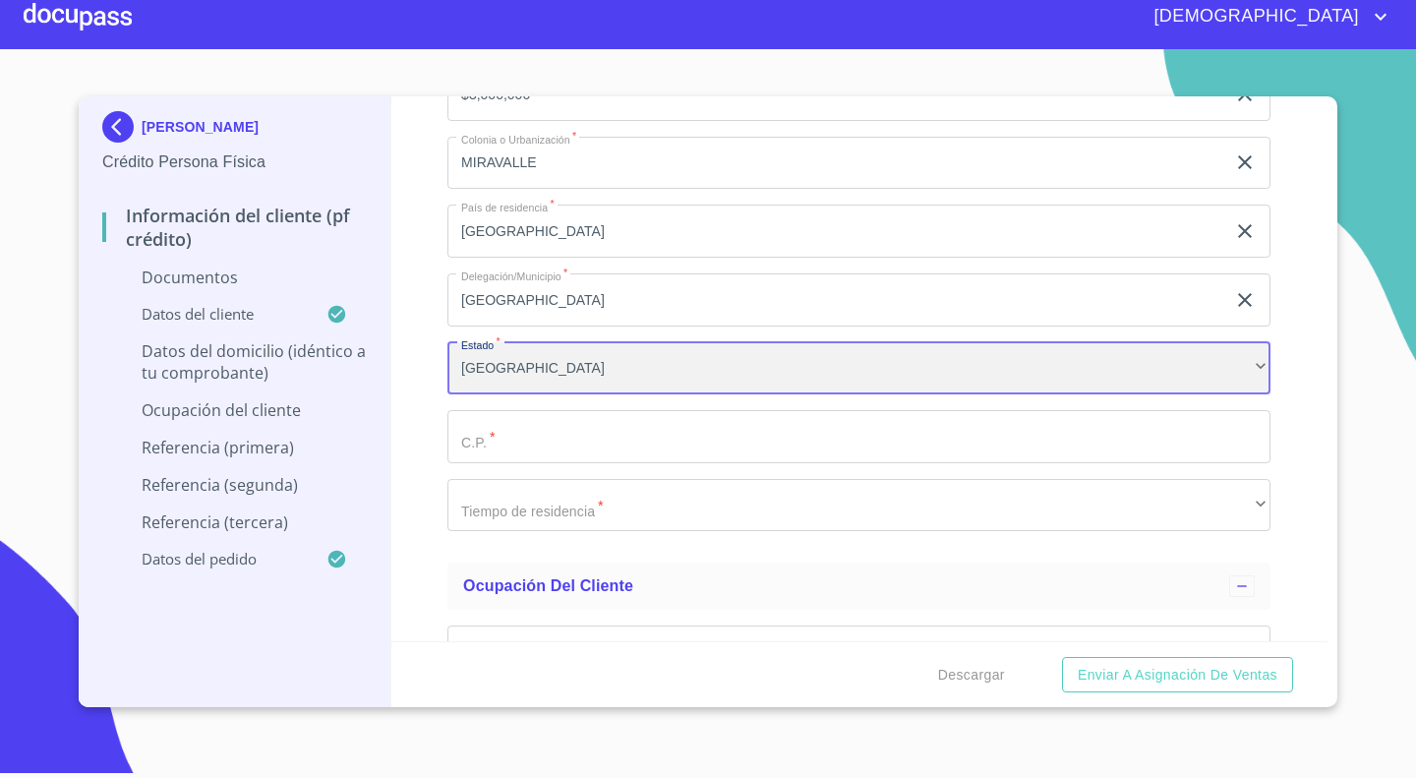
scroll to position [7237, 0]
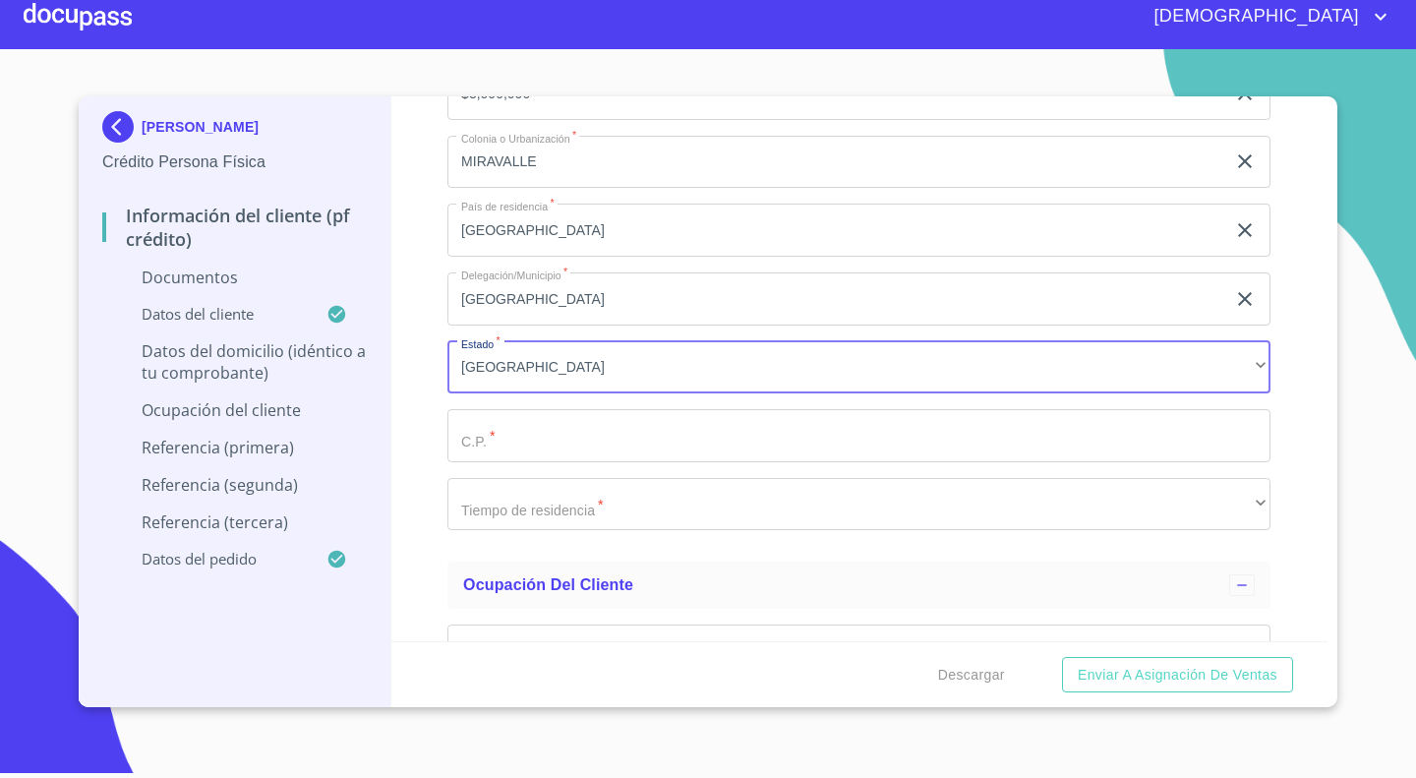
click at [540, 425] on input "Documento de identificación.   *" at bounding box center [858, 435] width 823 height 53
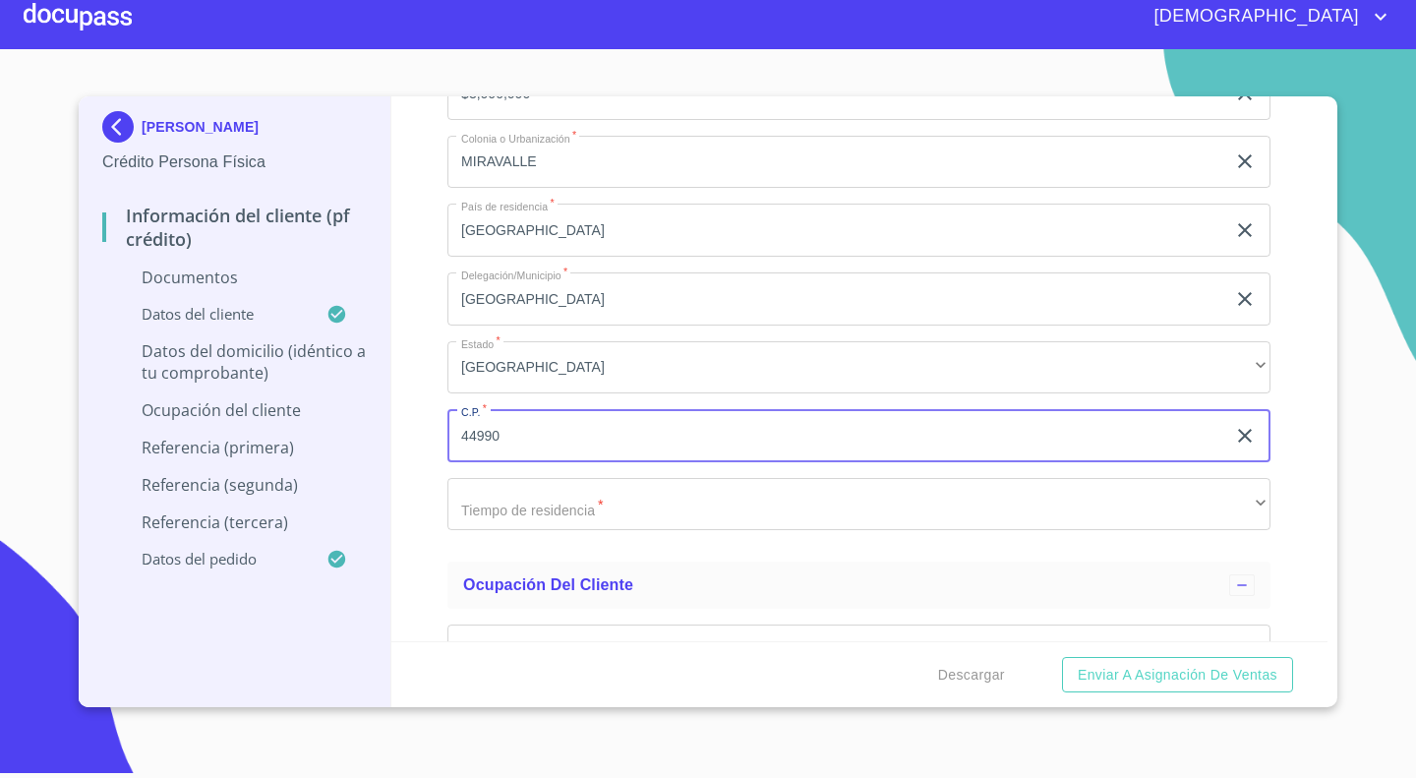
type input "44990"
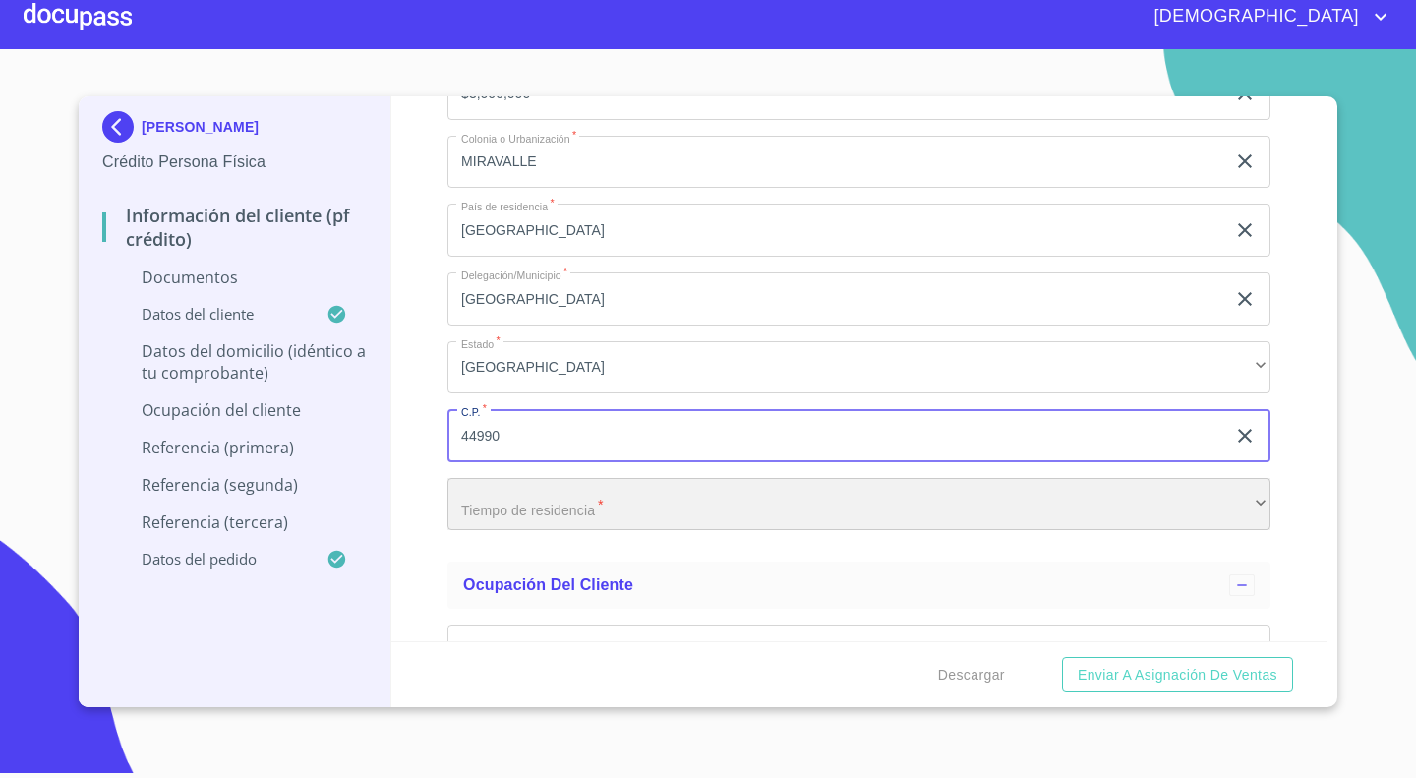
click at [551, 499] on div "​" at bounding box center [858, 504] width 823 height 53
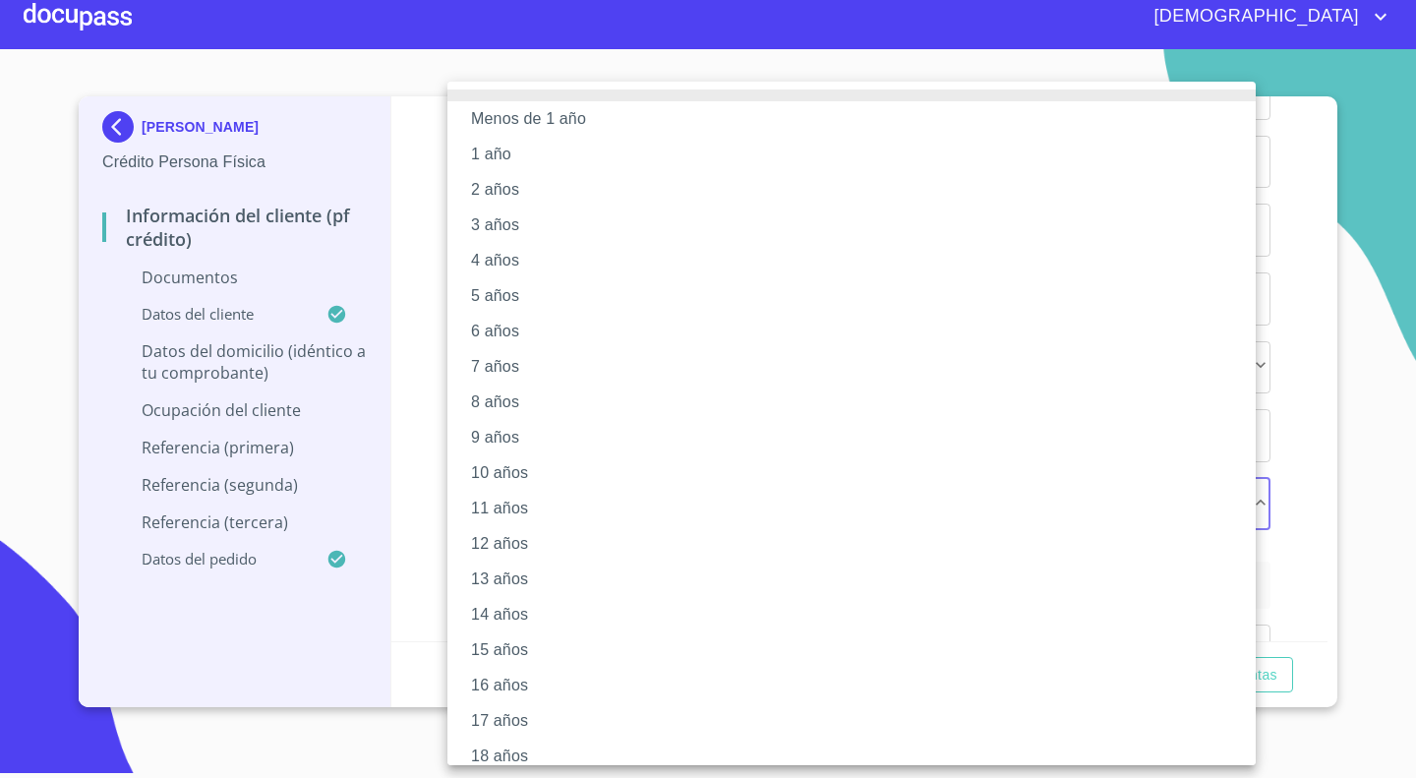
scroll to position [88, 0]
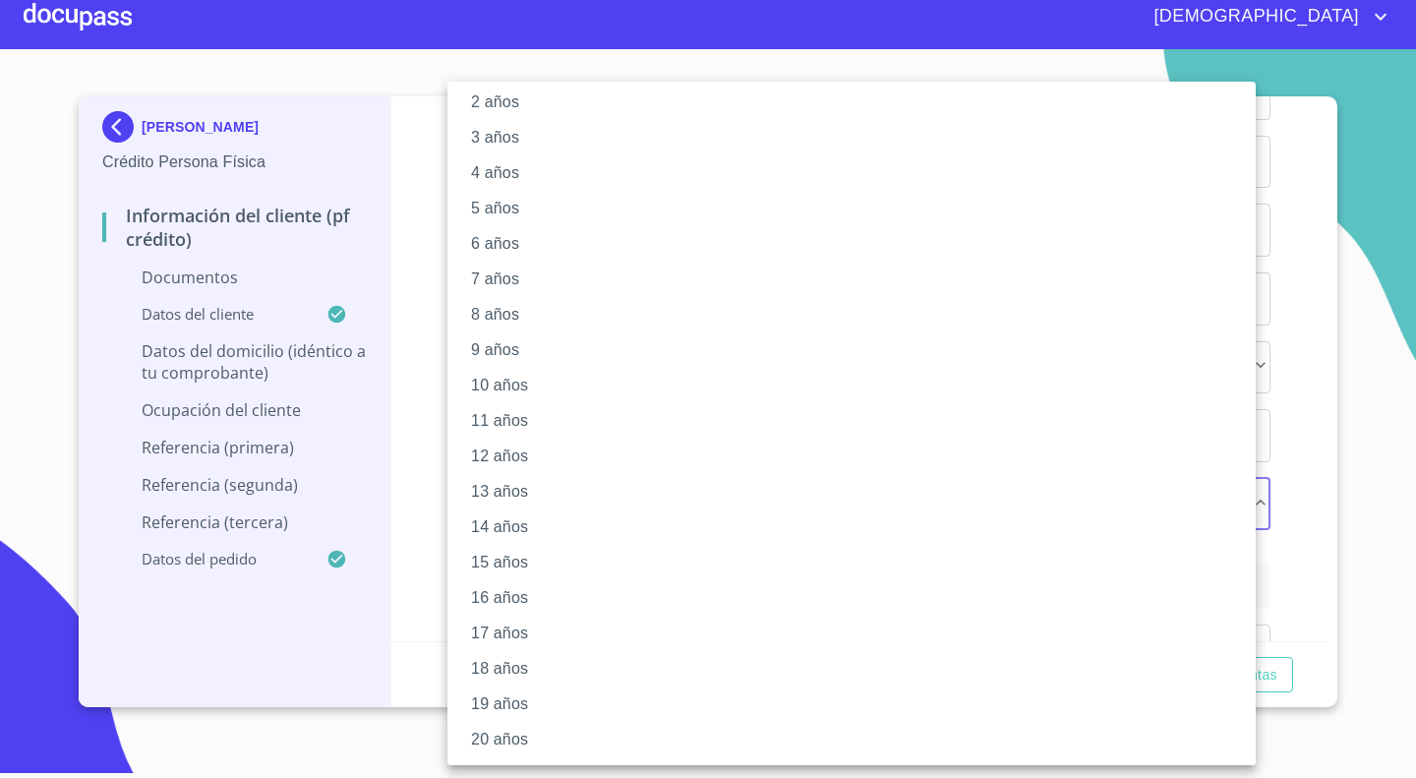
click at [524, 736] on li "20 años" at bounding box center [858, 739] width 823 height 35
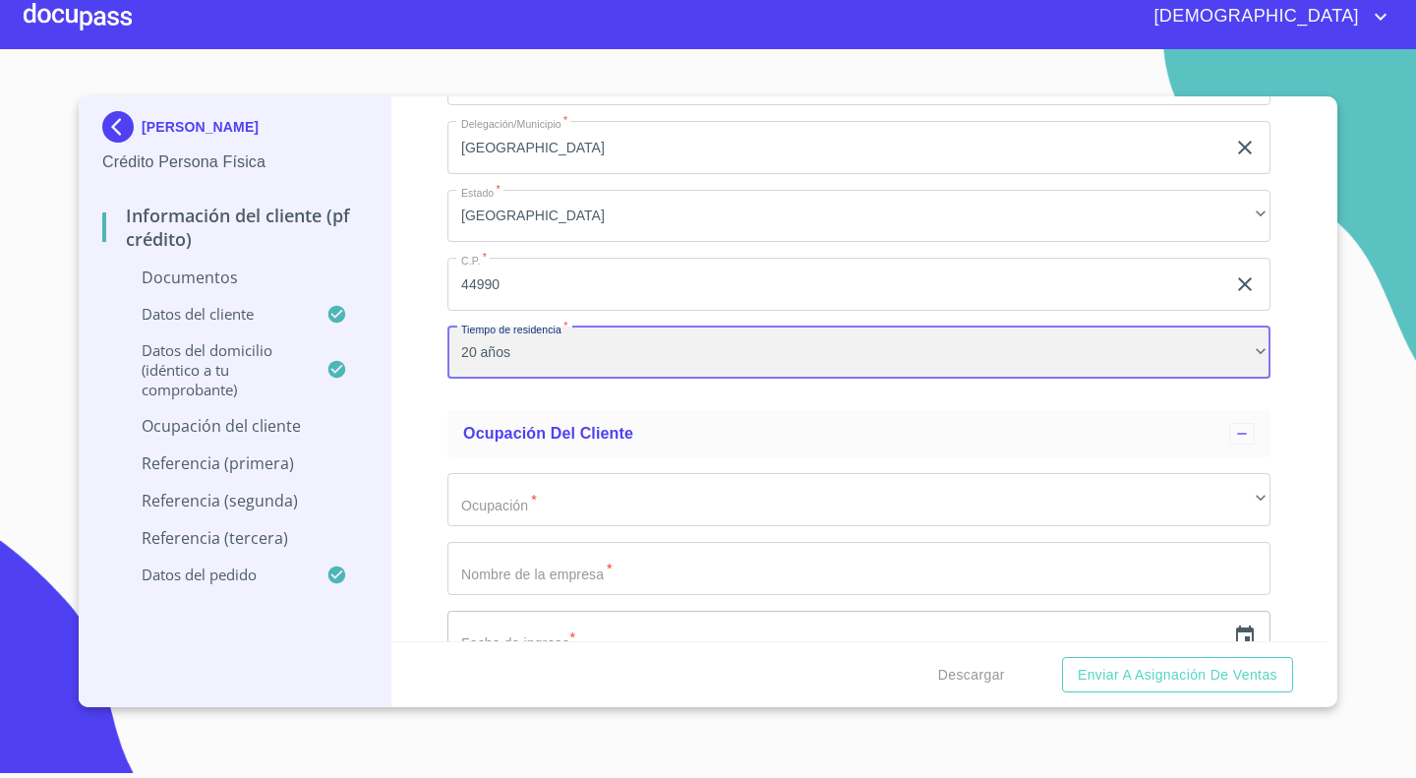
scroll to position [7589, 0]
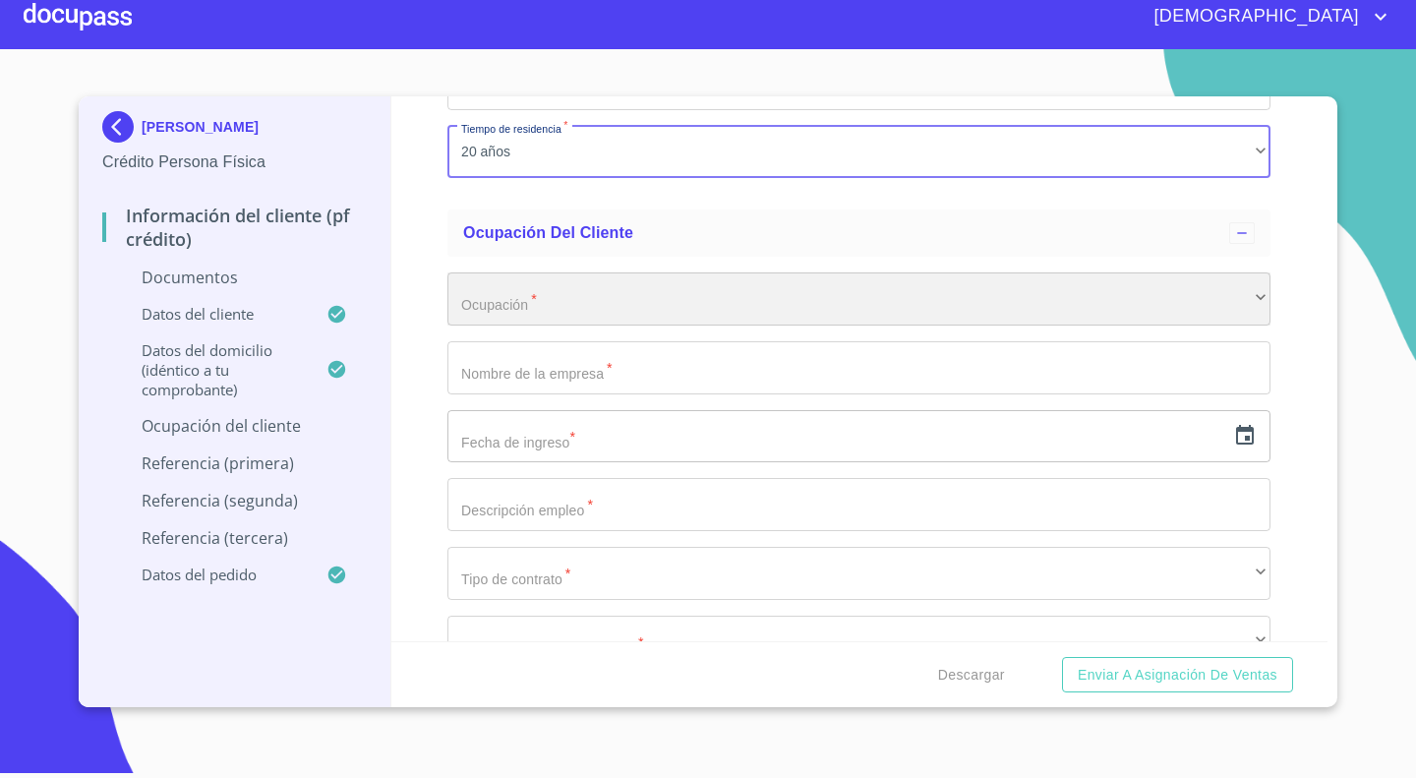
click at [555, 282] on div "​" at bounding box center [858, 298] width 823 height 53
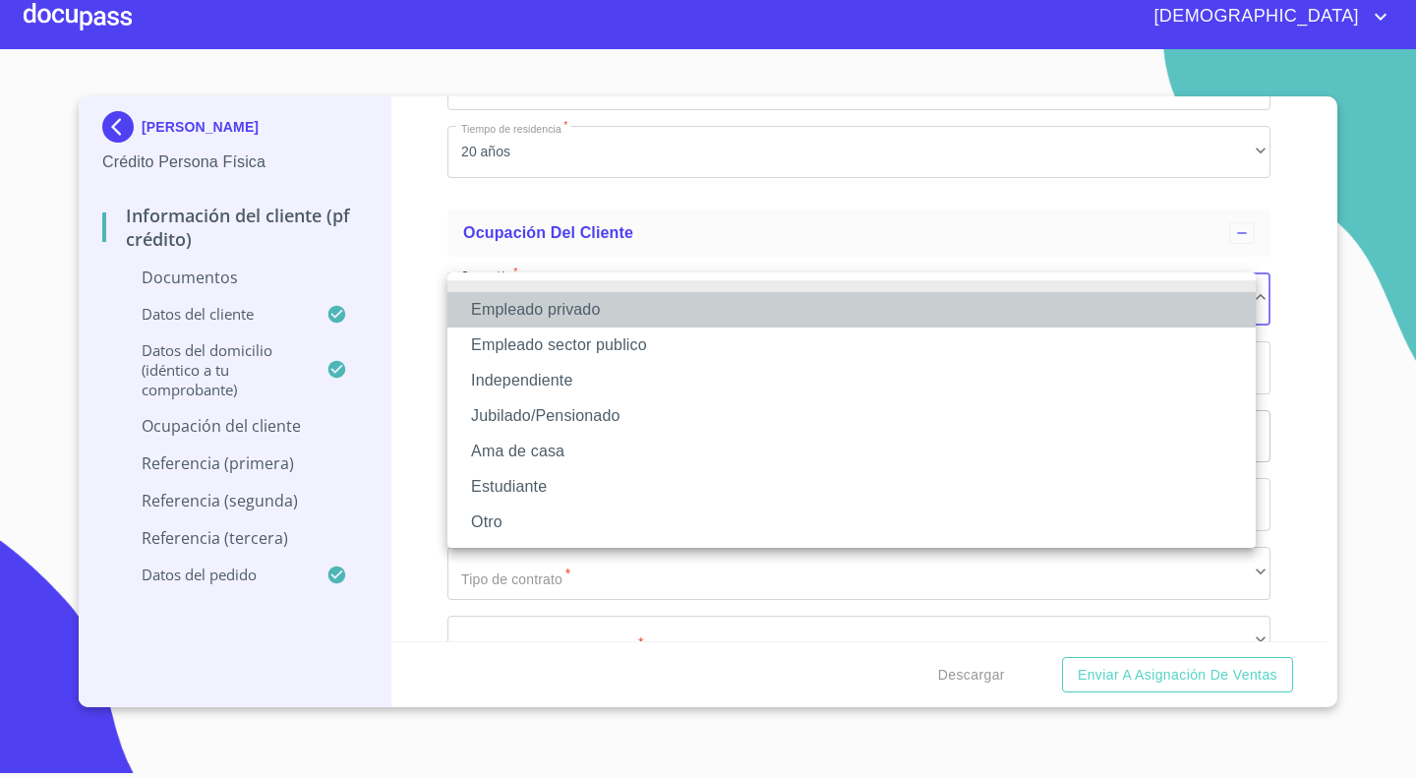
click at [484, 314] on li "Empleado privado" at bounding box center [851, 309] width 808 height 35
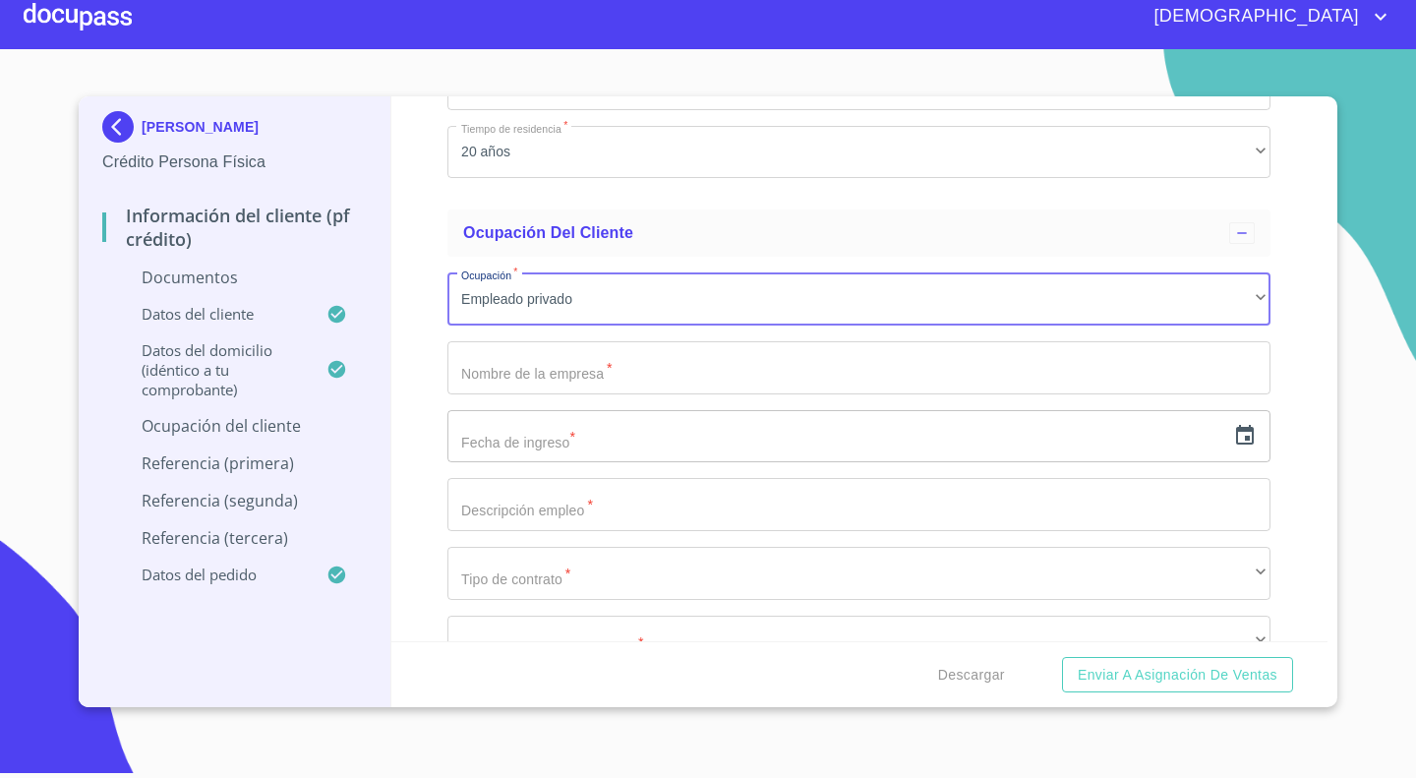
click at [549, 367] on input "Documento de identificación.   *" at bounding box center [858, 367] width 823 height 53
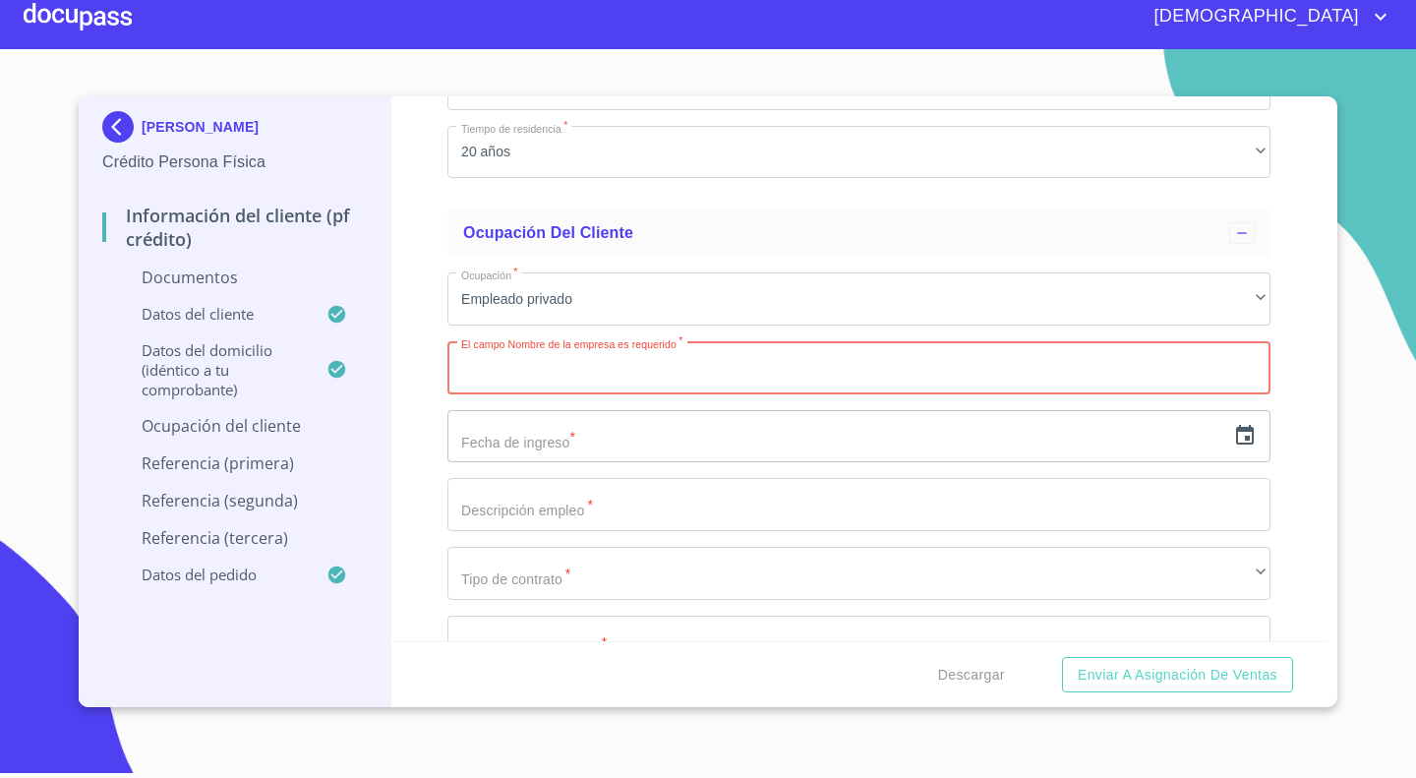
click at [566, 362] on input "Documento de identificación.   *" at bounding box center [858, 367] width 823 height 53
type input "[PERSON_NAME] HOLD"
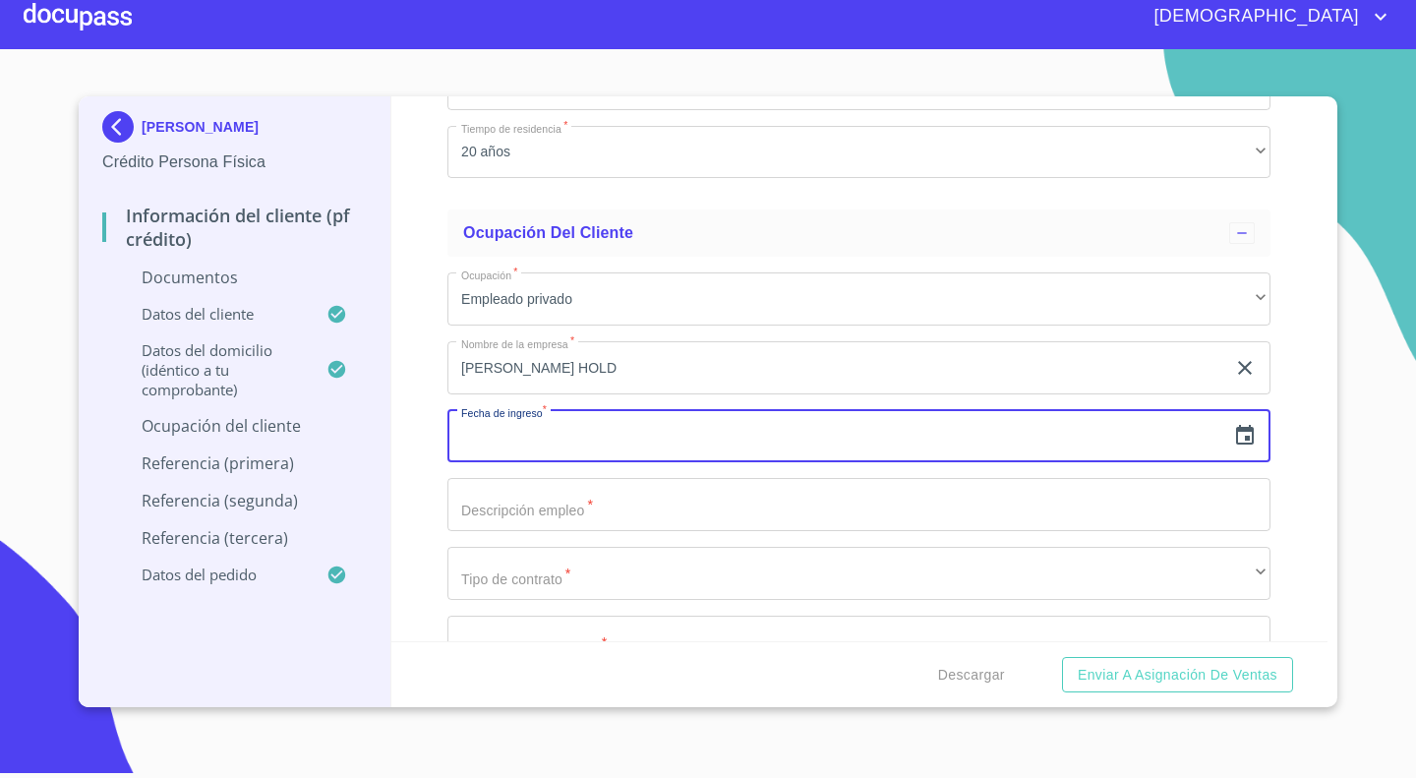
click at [588, 433] on input "text" at bounding box center [836, 436] width 778 height 53
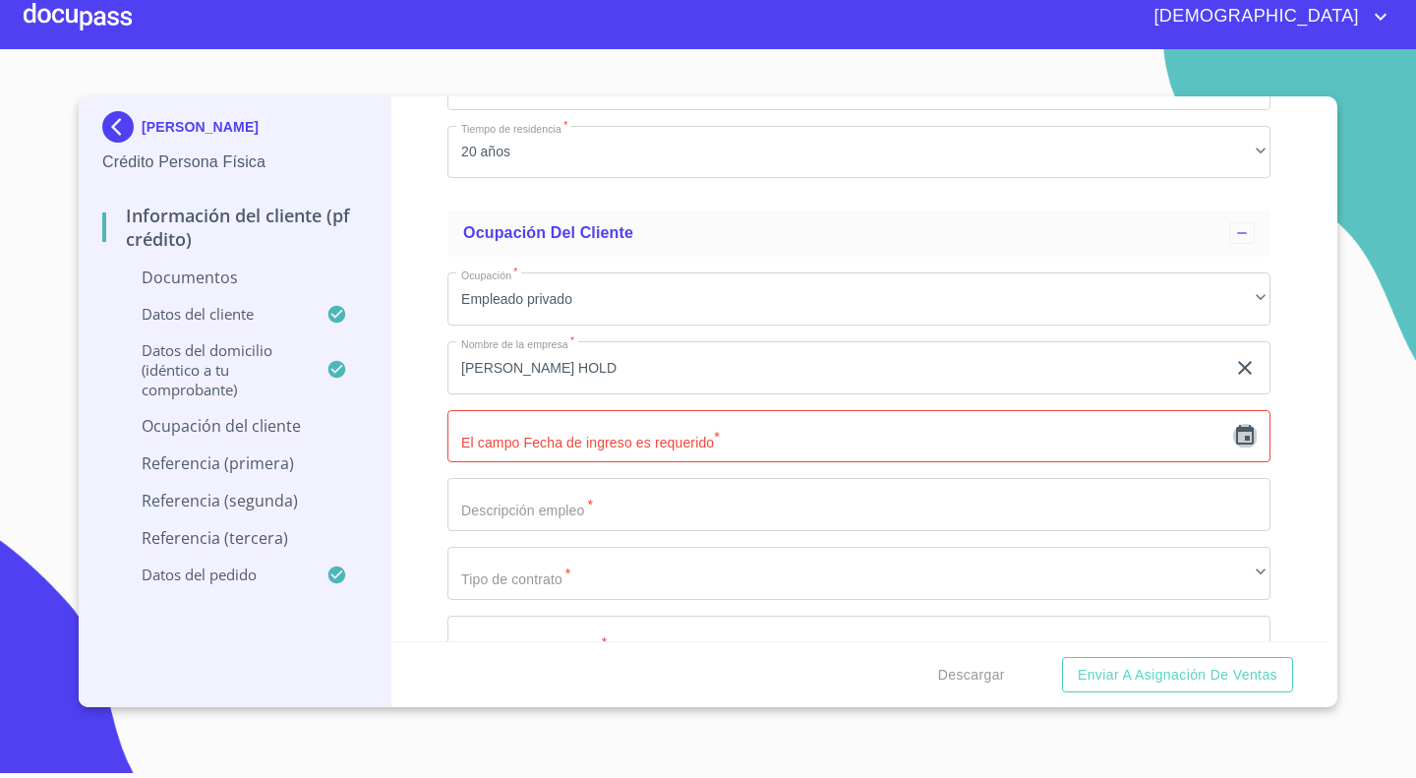
click at [1236, 428] on icon "button" at bounding box center [1245, 435] width 18 height 20
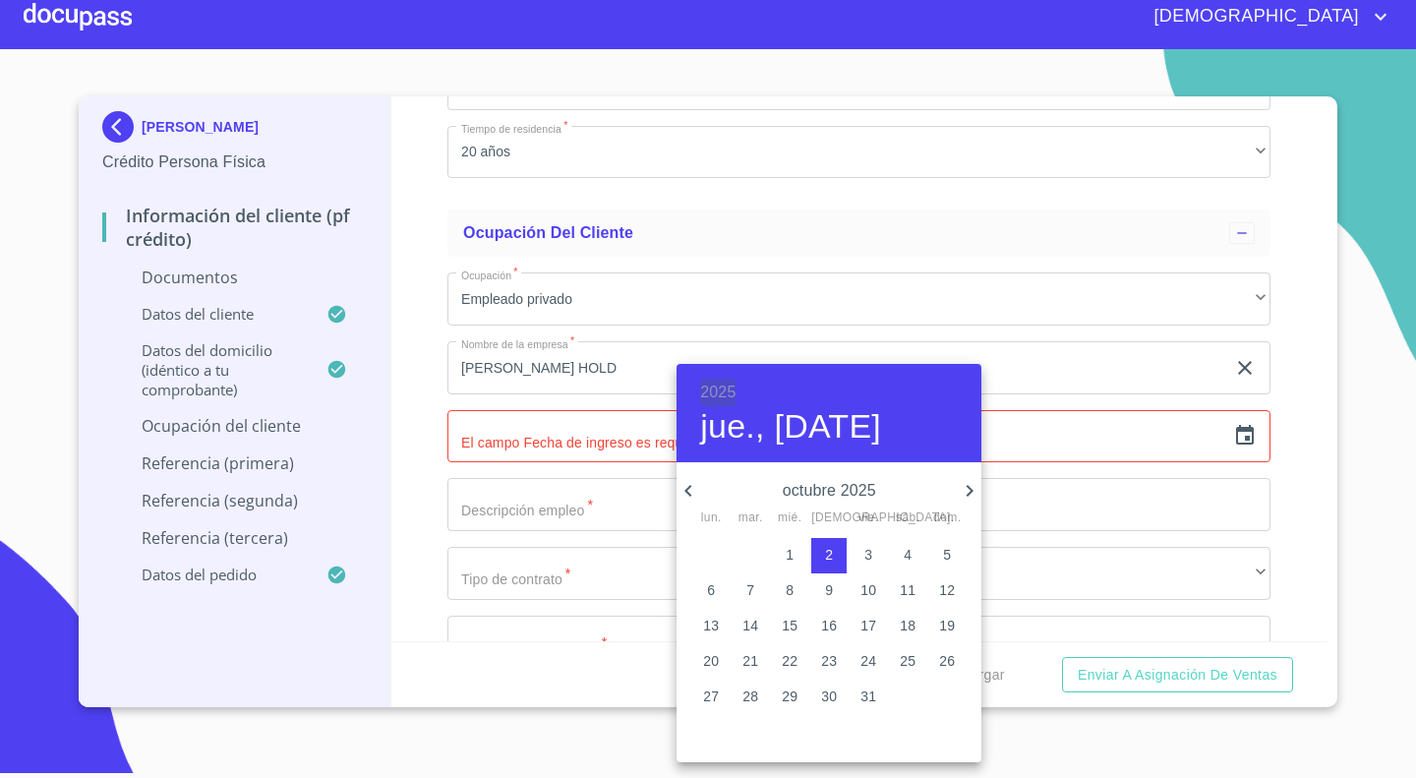
click at [722, 395] on h6 "2025" at bounding box center [717, 393] width 35 height 28
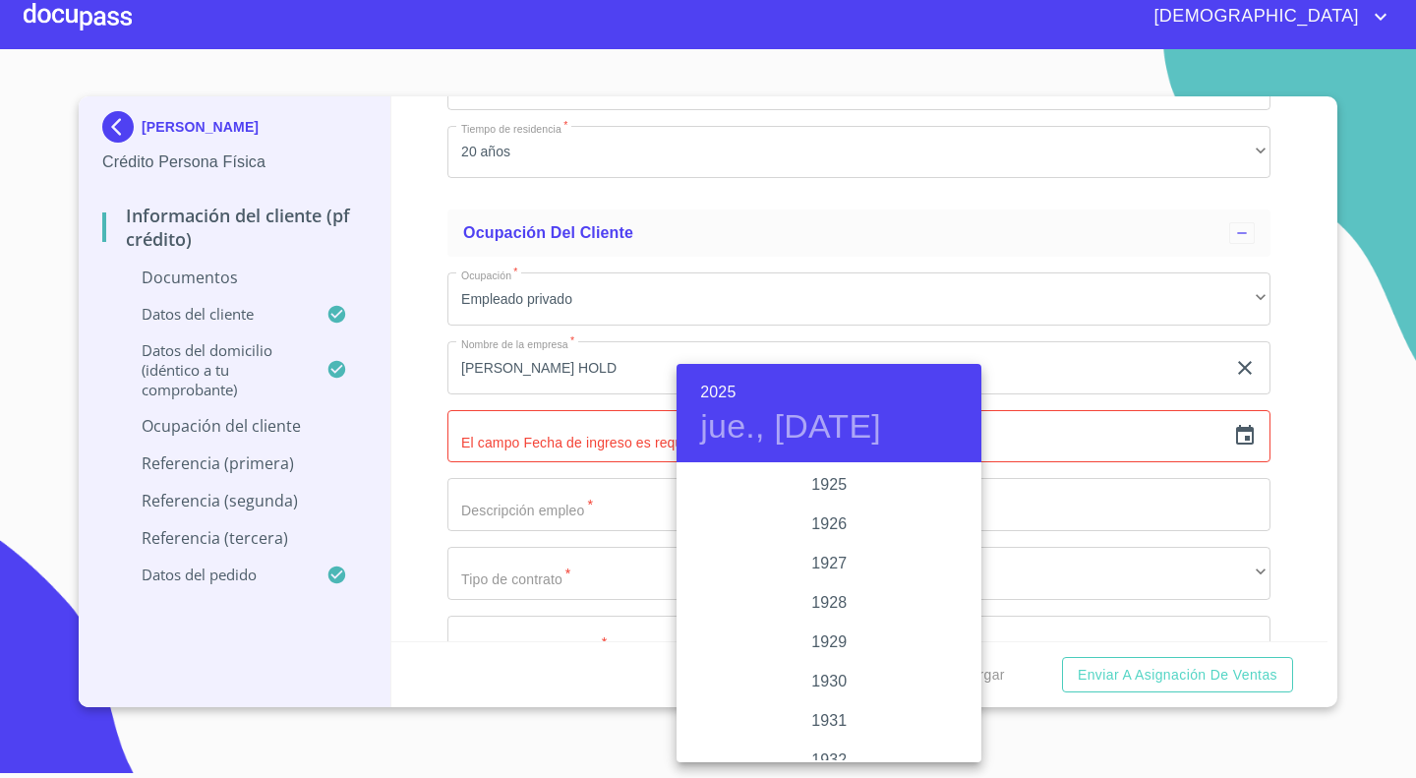
scroll to position [3815, 0]
click at [832, 561] on div "2024" at bounding box center [828, 563] width 305 height 39
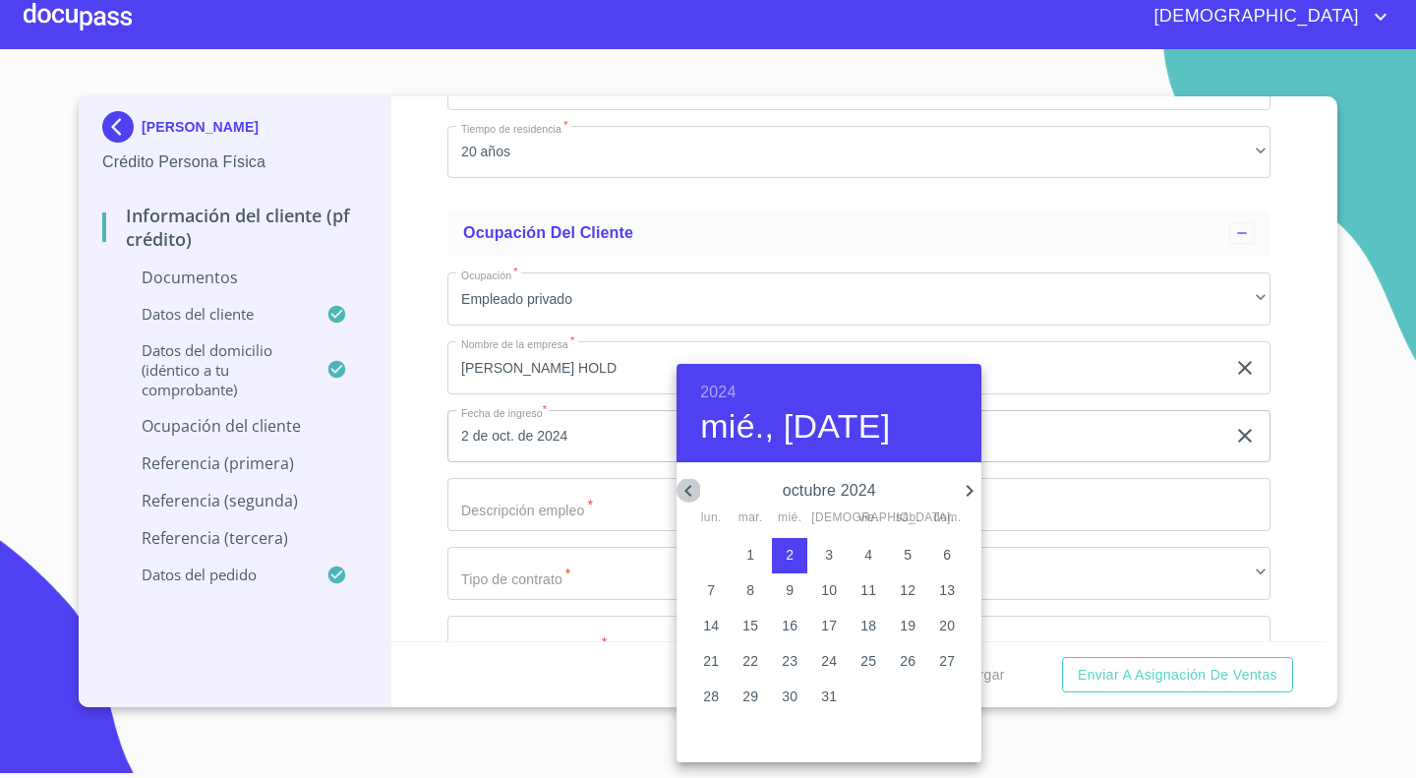
click at [688, 490] on icon "button" at bounding box center [688, 491] width 24 height 24
click at [685, 492] on icon "button" at bounding box center [688, 491] width 24 height 24
click at [826, 543] on button "1" at bounding box center [828, 555] width 35 height 35
type input "1 de ago. de 2024"
click at [413, 394] on div at bounding box center [708, 389] width 1416 height 778
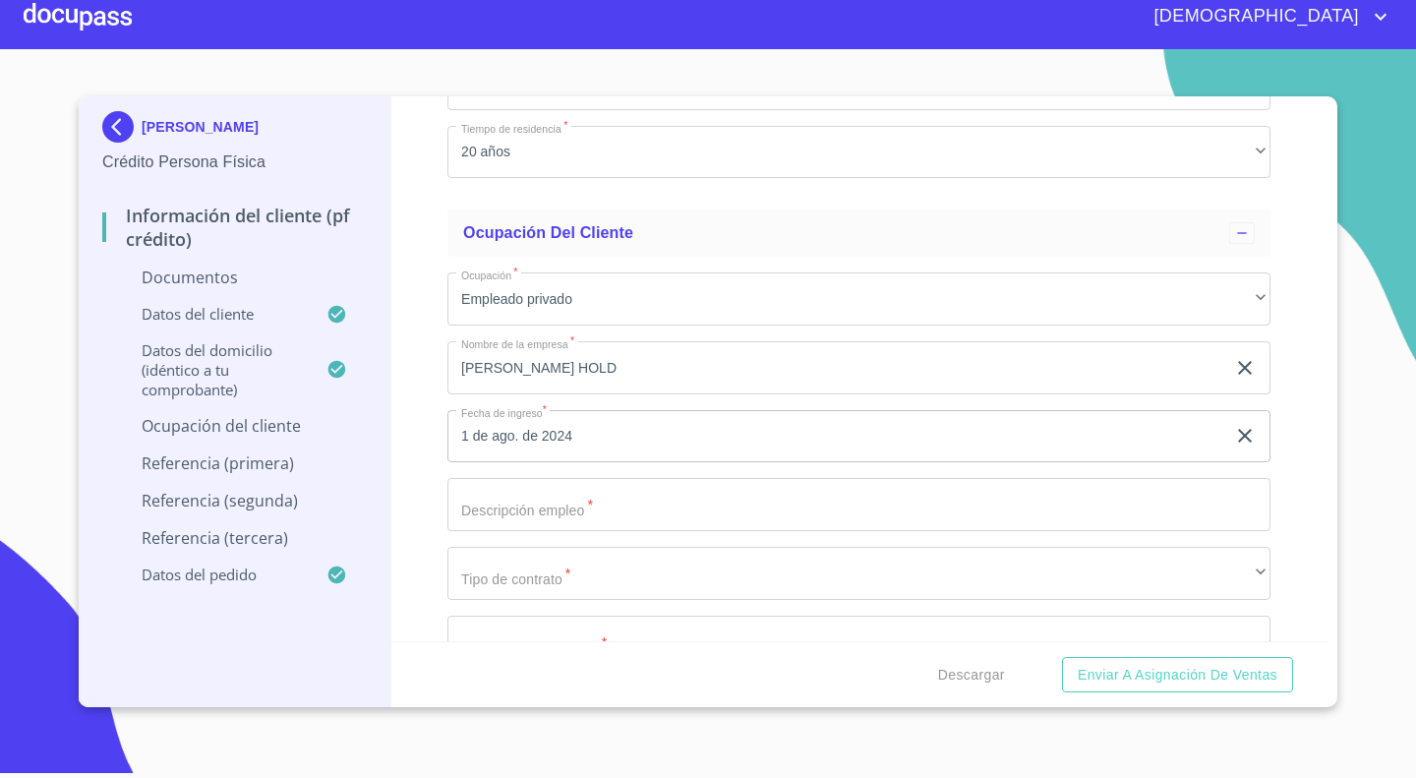
scroll to position [7726, 0]
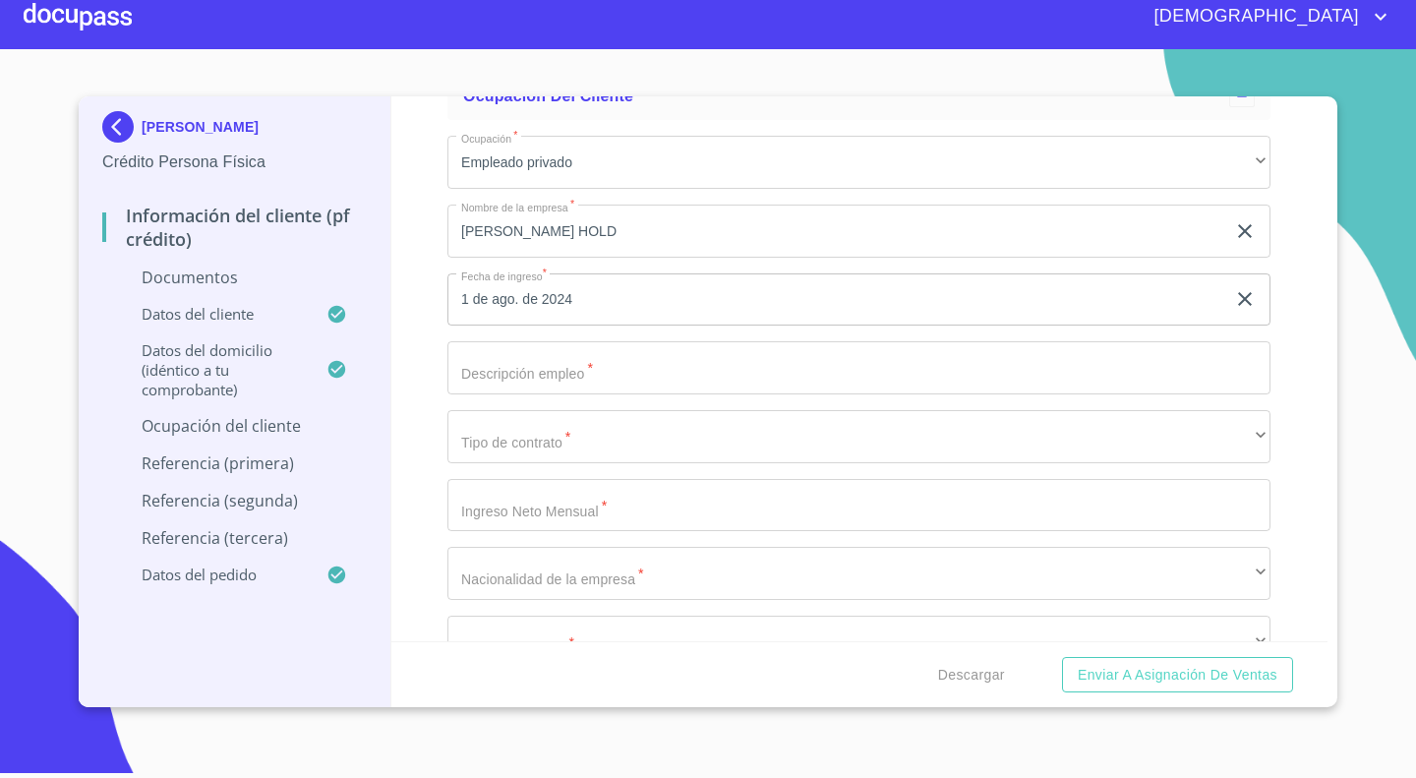
click at [596, 387] on input "Documento de identificación.   *" at bounding box center [858, 367] width 823 height 53
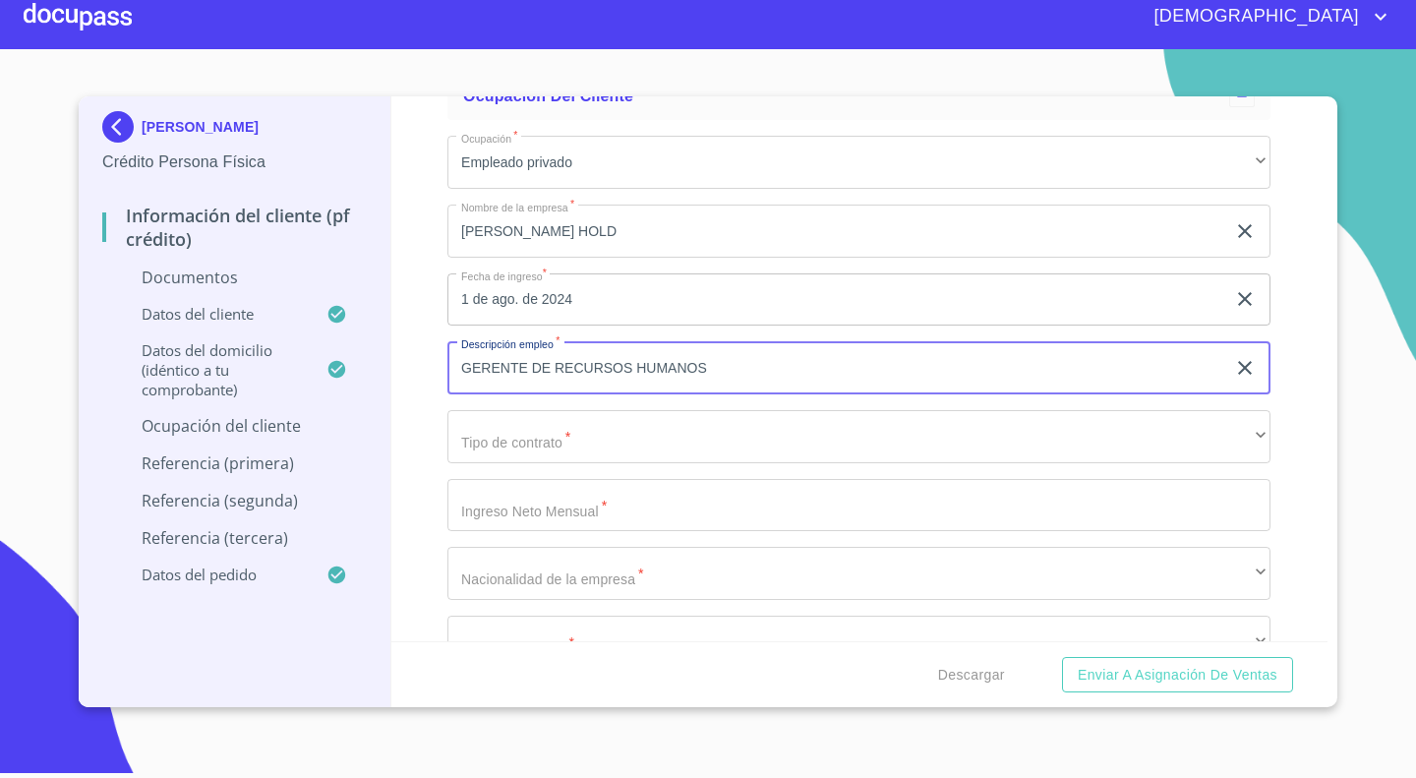
type input "GERENTE DE RECURSOS HUMANOS"
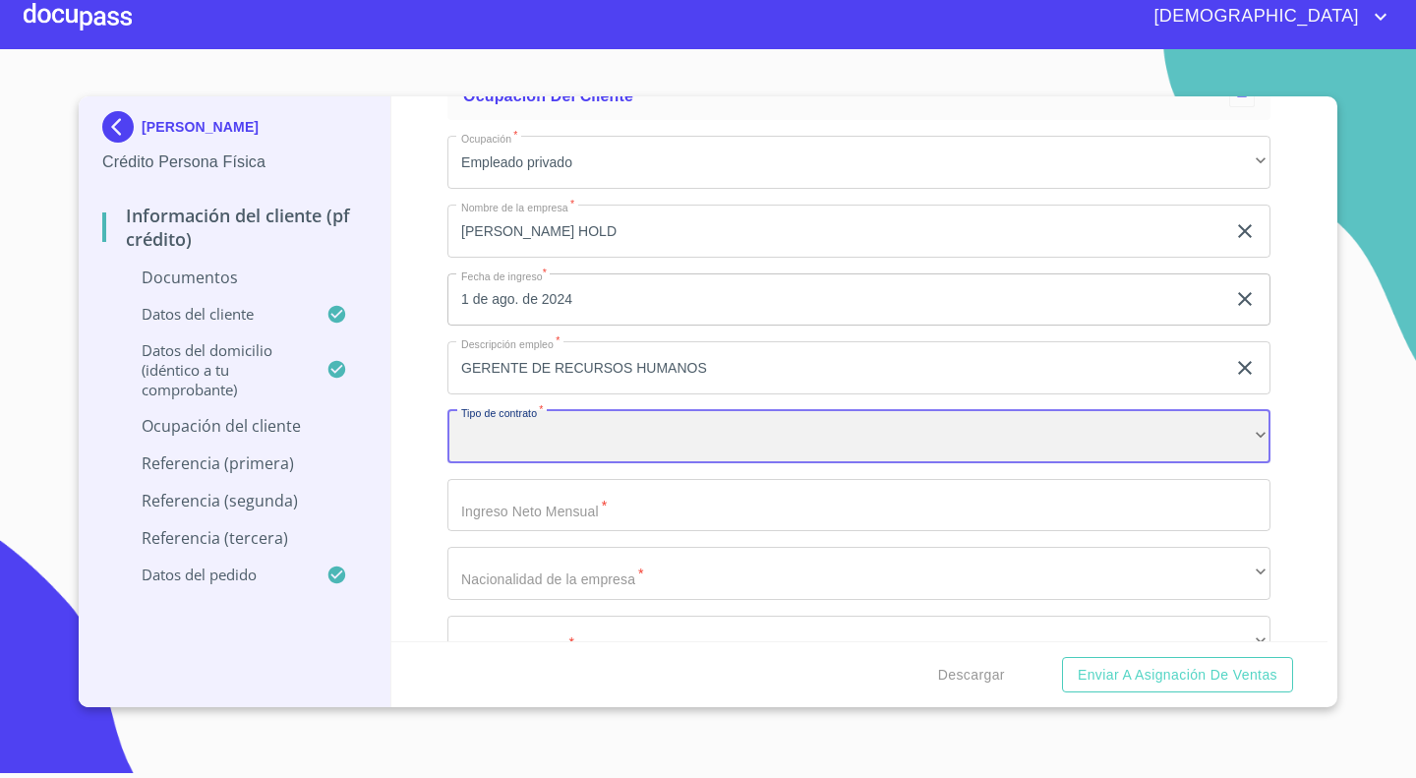
click at [551, 431] on div "​" at bounding box center [858, 436] width 823 height 53
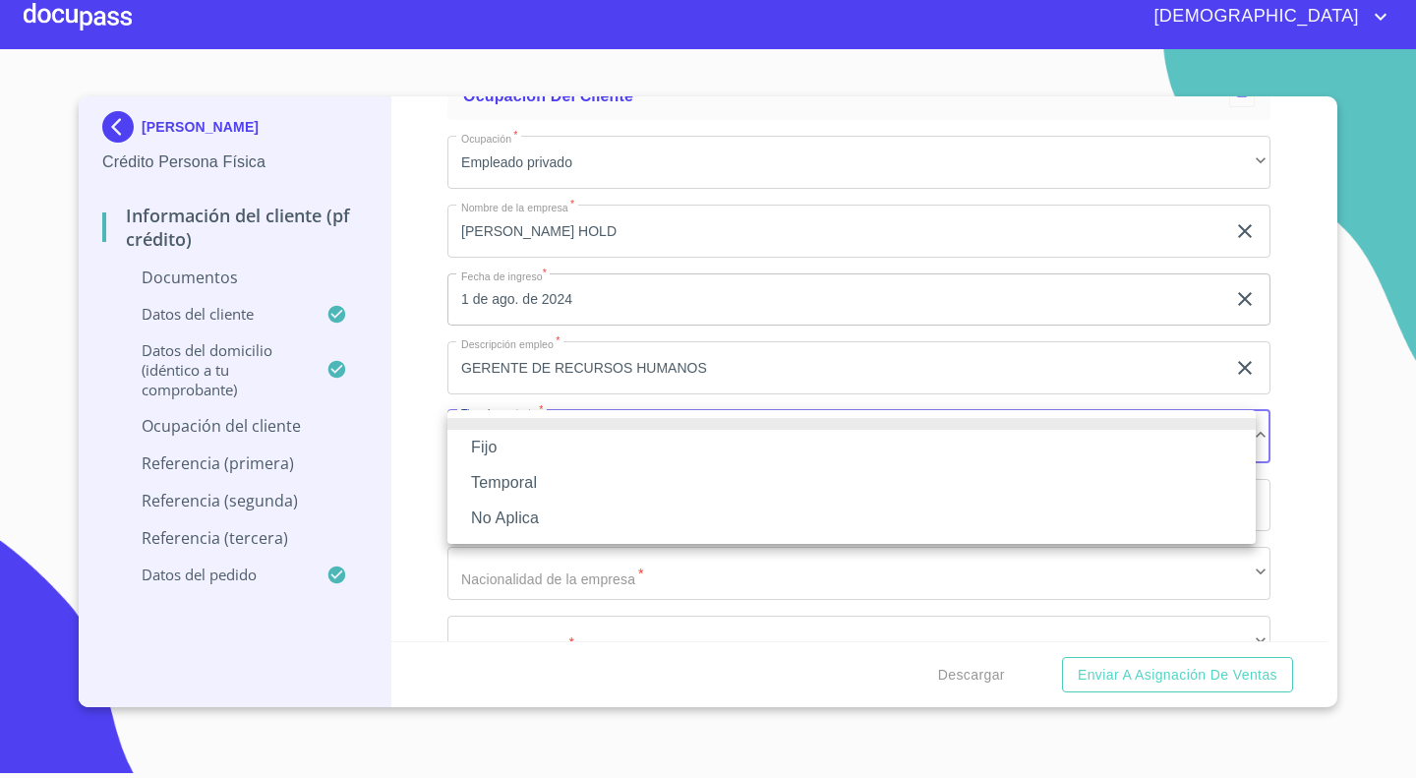
click at [515, 451] on li "Fijo" at bounding box center [851, 447] width 808 height 35
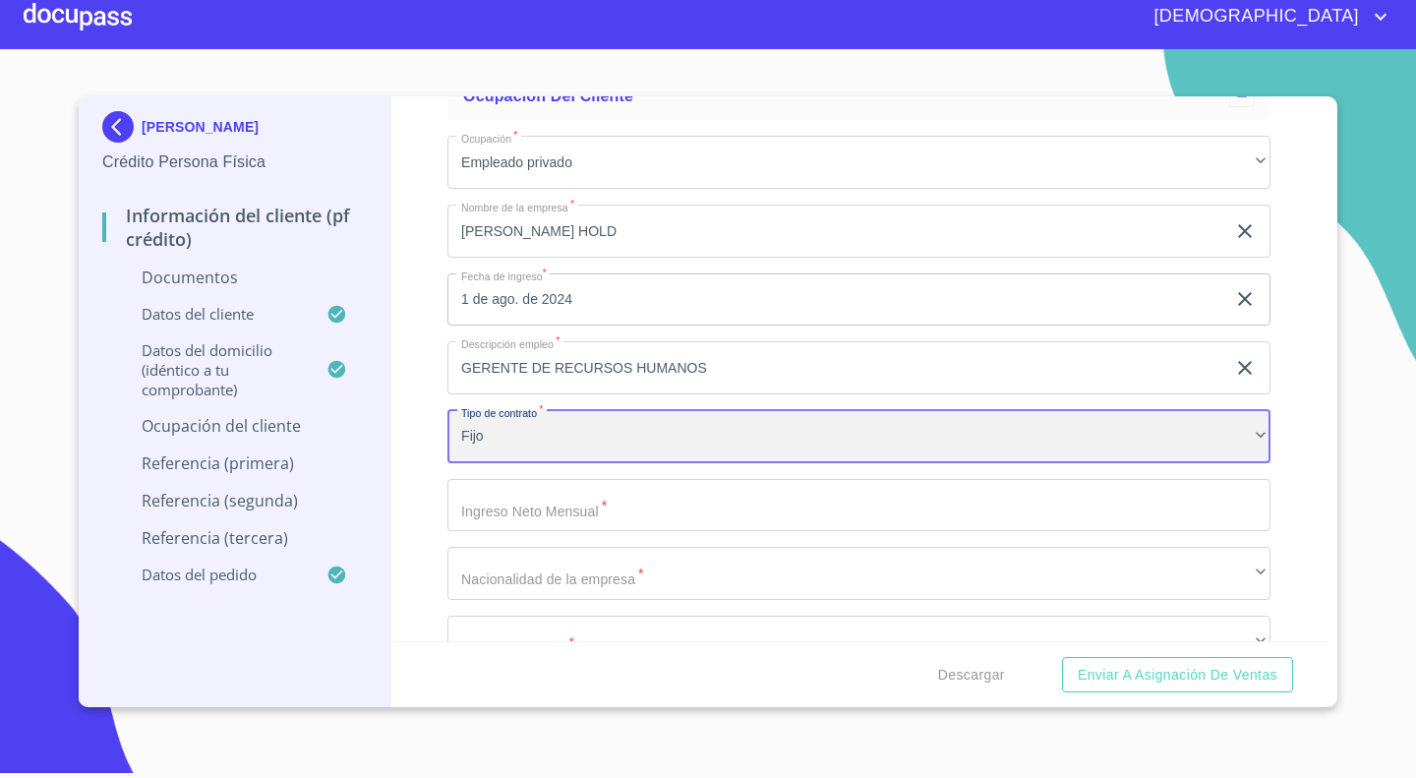
scroll to position [7840, 0]
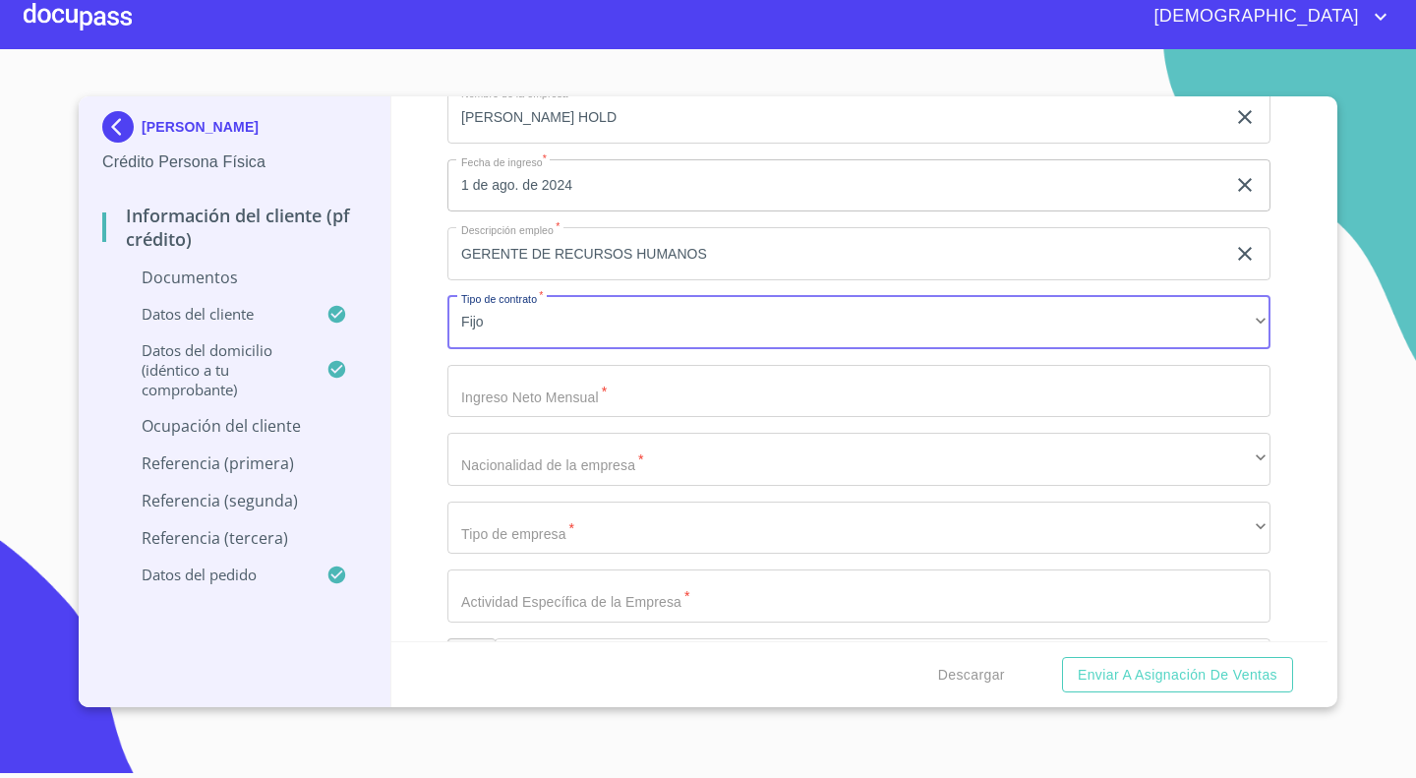
click at [587, 381] on input "Documento de identificación.   *" at bounding box center [858, 391] width 823 height 53
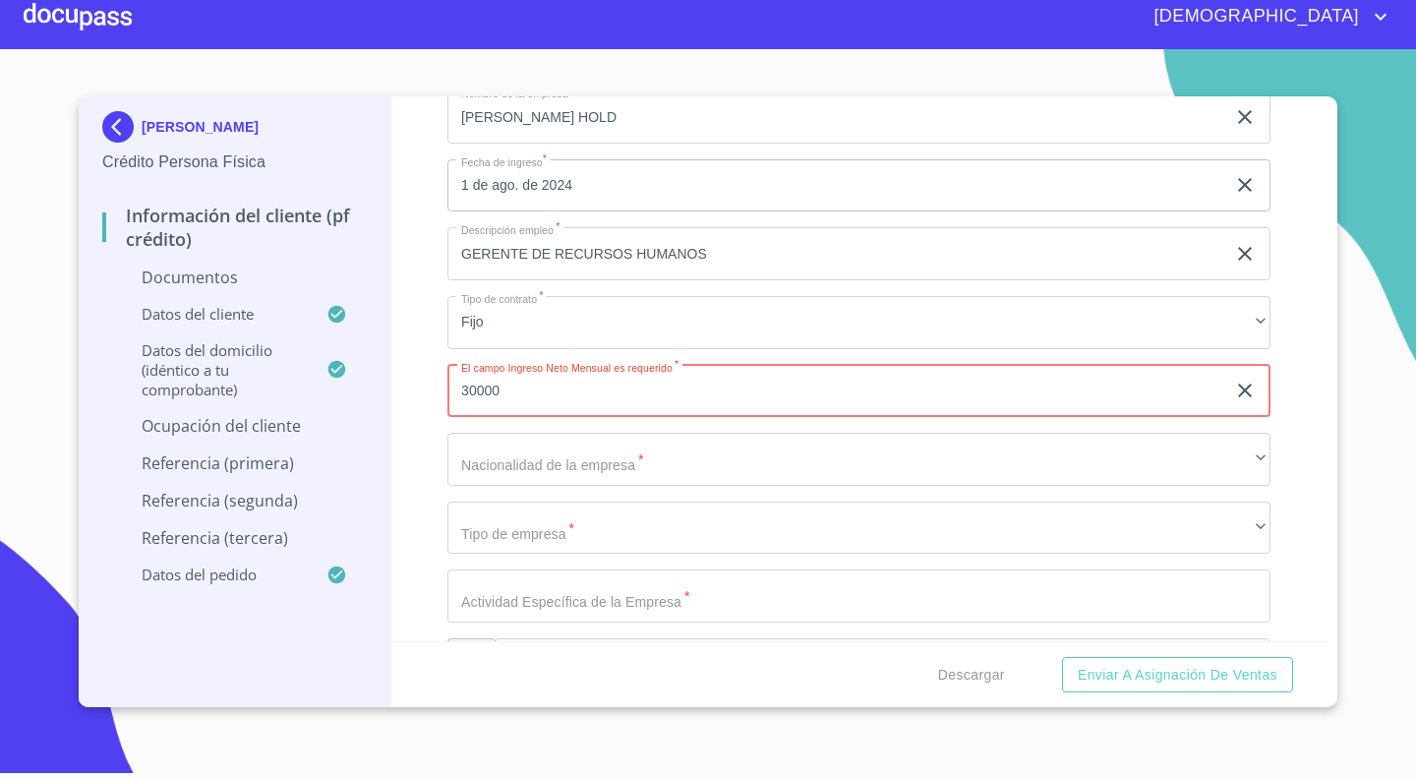
type input "30000"
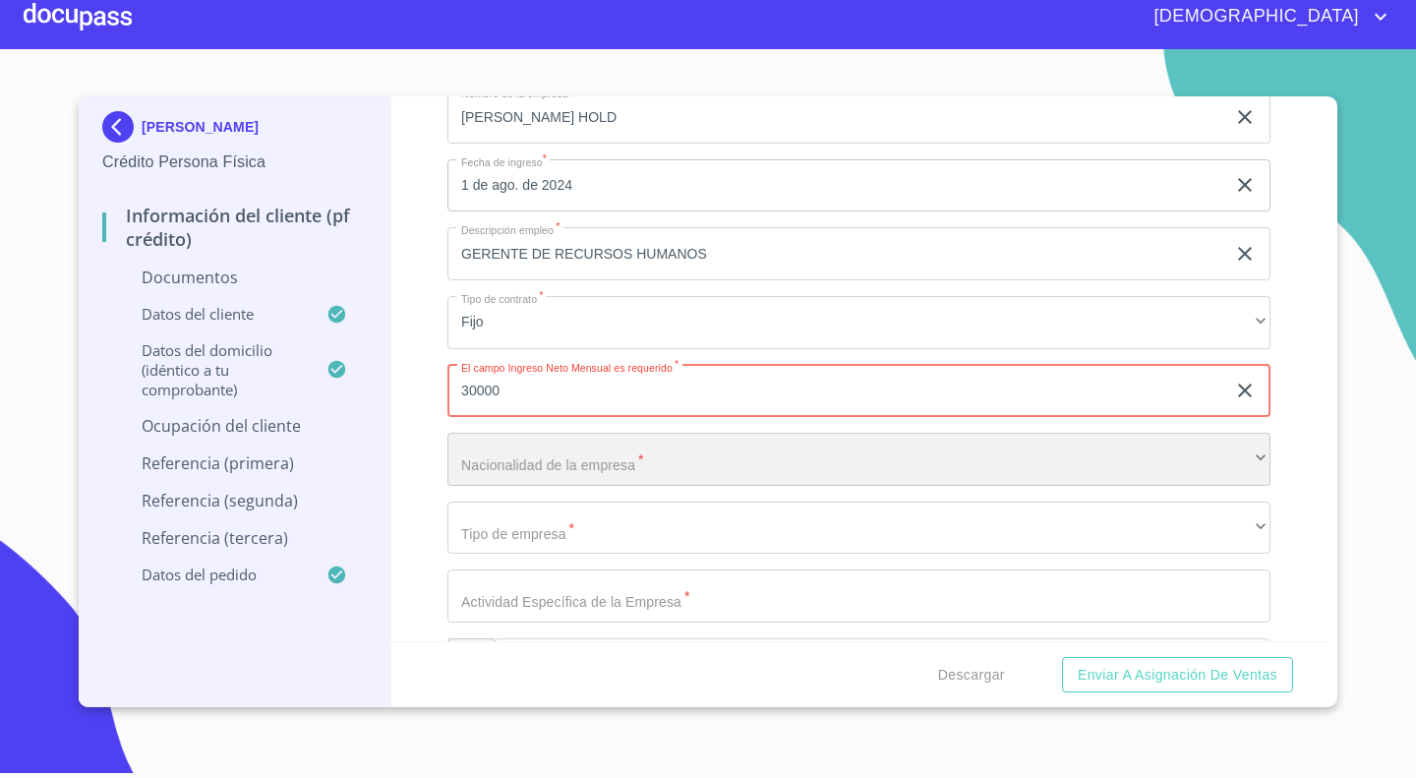
click at [583, 448] on div "​" at bounding box center [858, 459] width 823 height 53
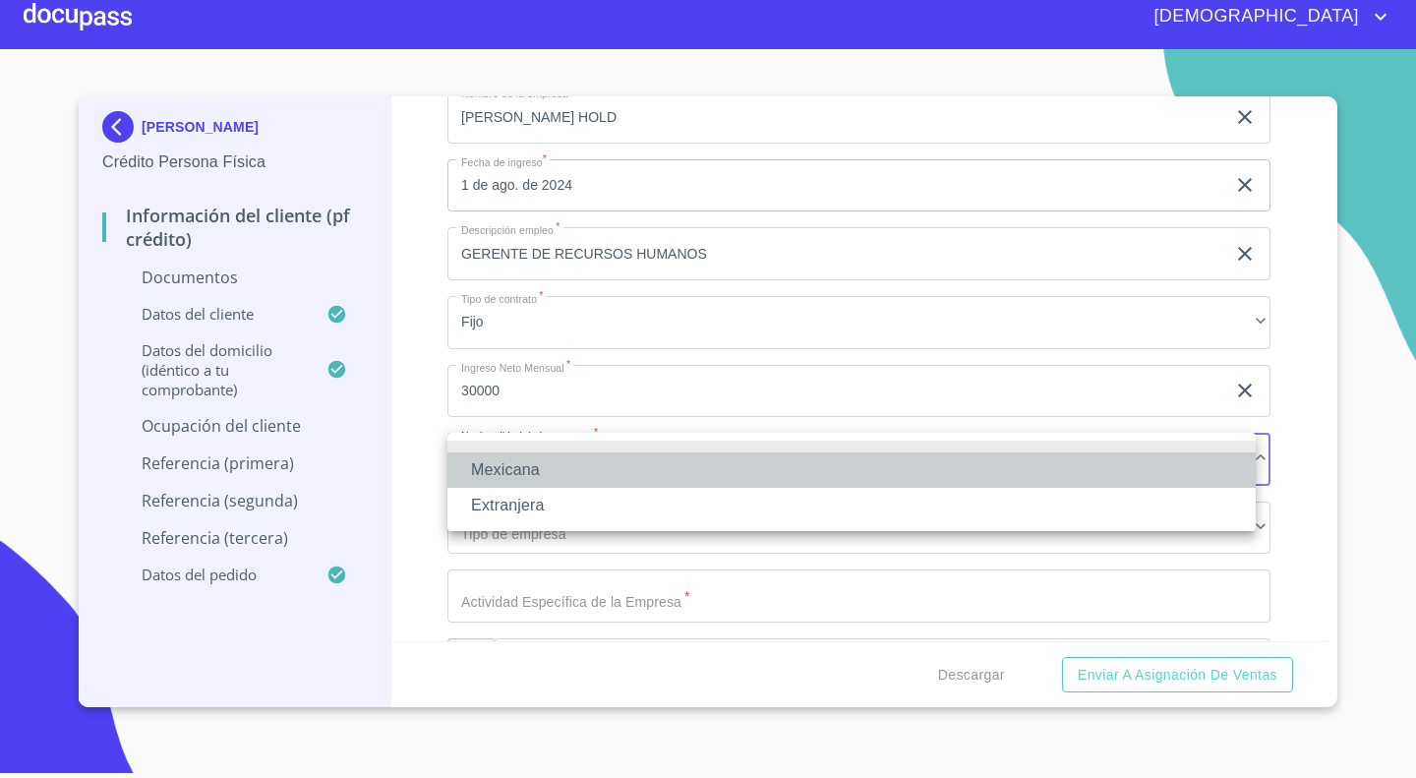
click at [537, 463] on li "Mexicana" at bounding box center [851, 469] width 808 height 35
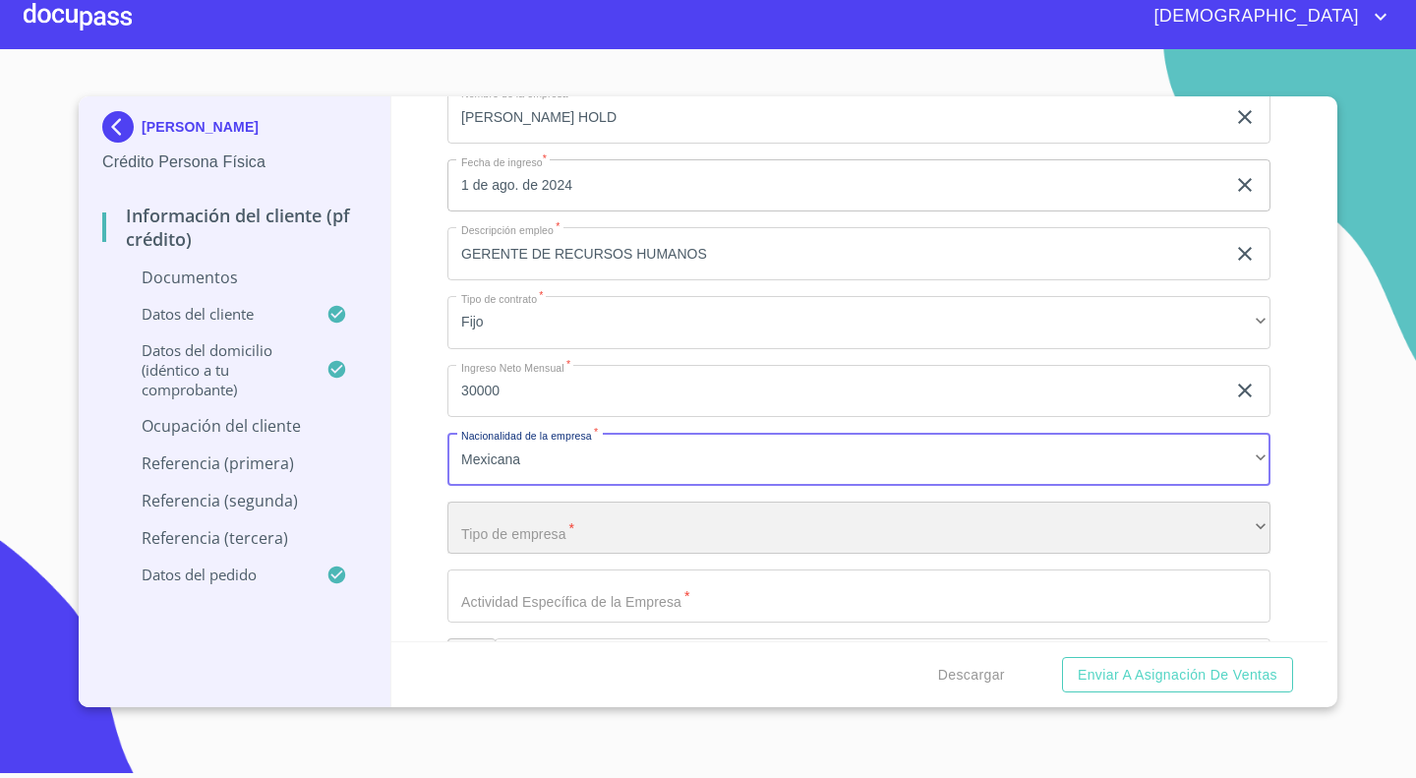
click at [529, 514] on div "​" at bounding box center [858, 527] width 823 height 53
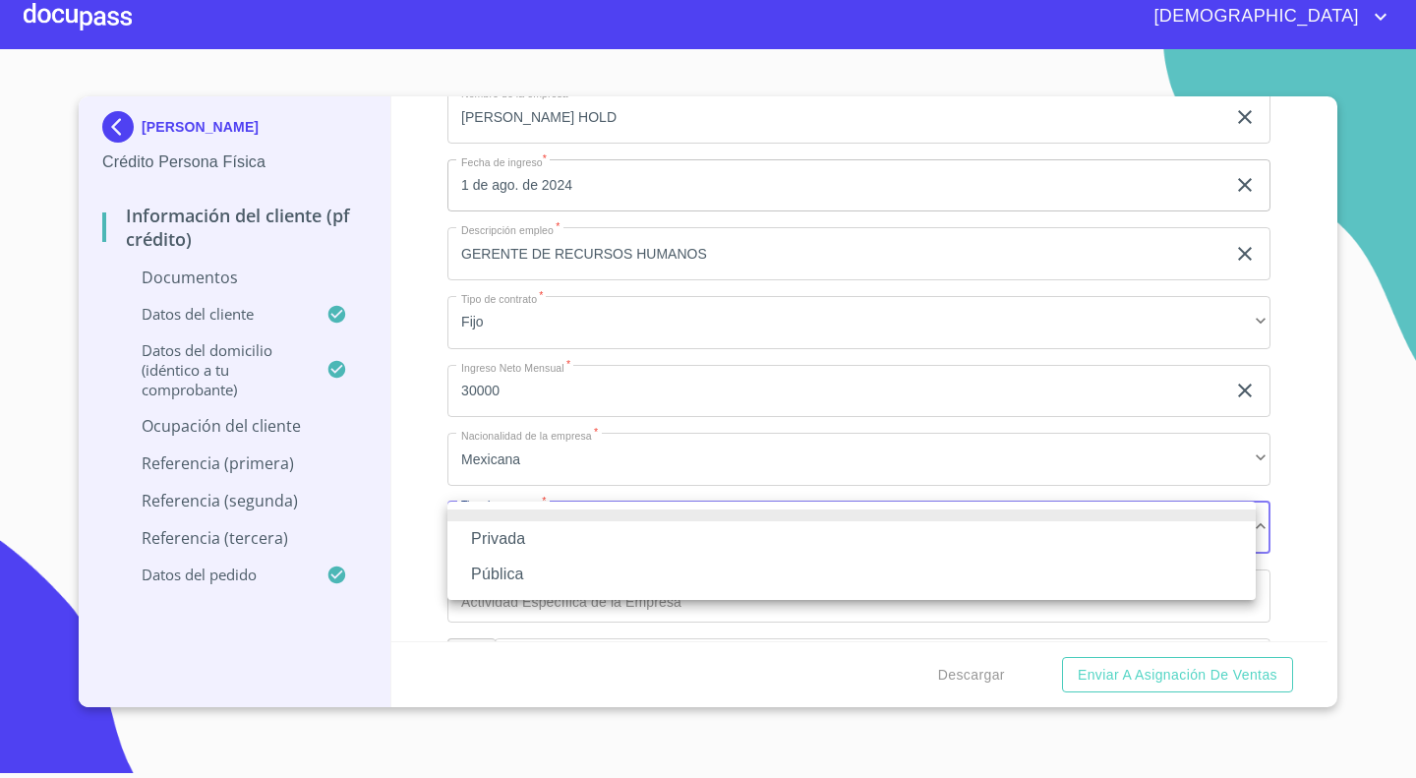
click at [488, 540] on li "Privada" at bounding box center [851, 538] width 808 height 35
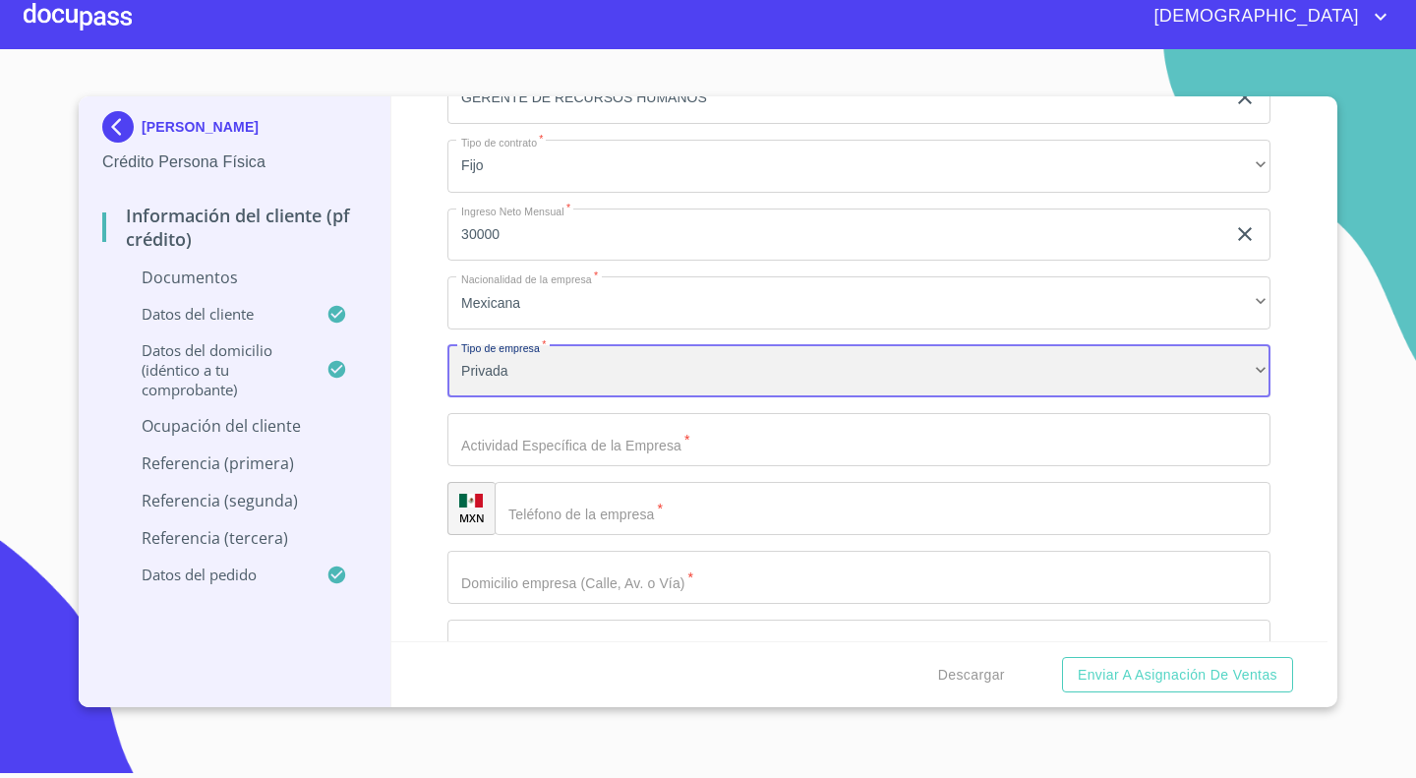
scroll to position [7998, 0]
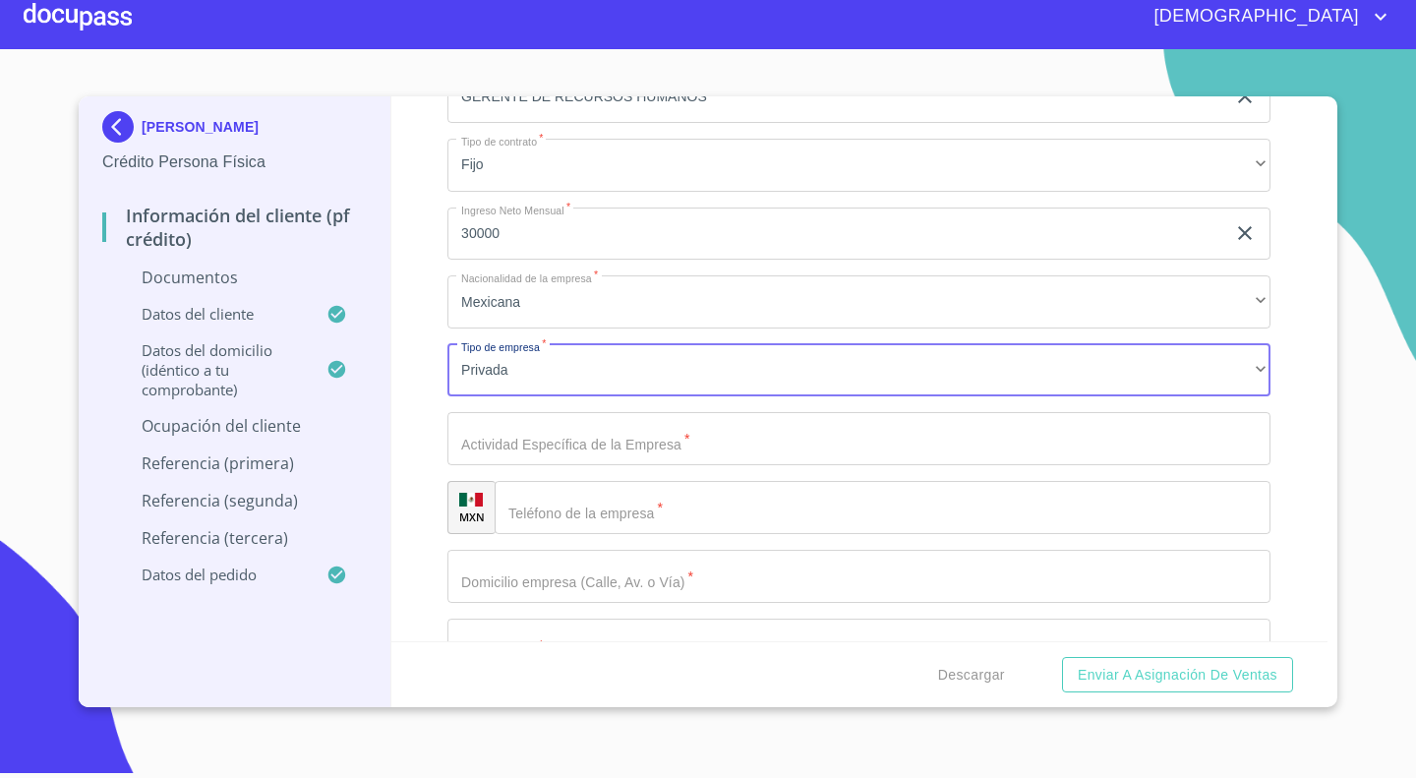
click at [533, 422] on input "Documento de identificación.   *" at bounding box center [858, 438] width 823 height 53
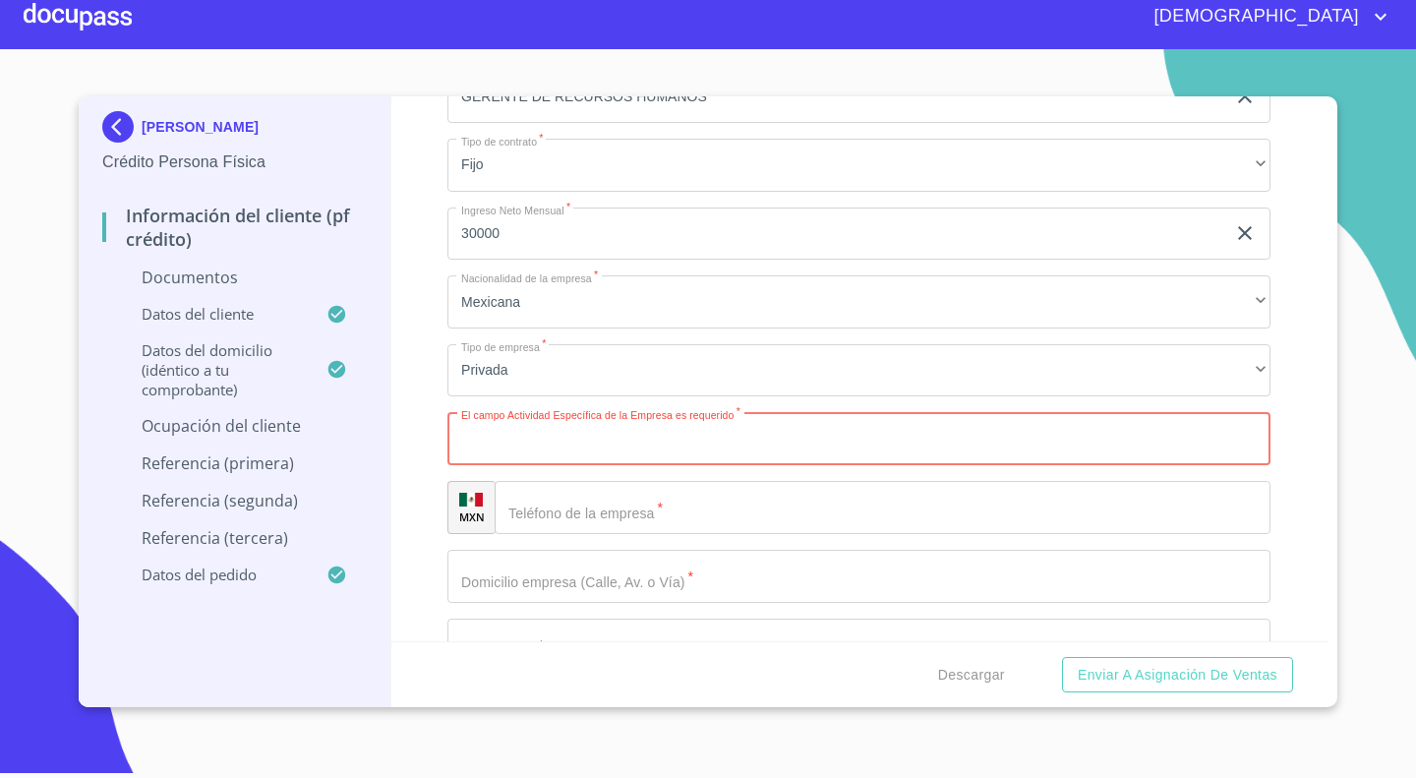
click at [551, 415] on input "Documento de identificación.   *" at bounding box center [858, 438] width 823 height 53
type input "M"
type input "LIMPIEZA INDUSTRIAL Y DE HOGAR"
click at [533, 507] on div "​" at bounding box center [883, 507] width 776 height 53
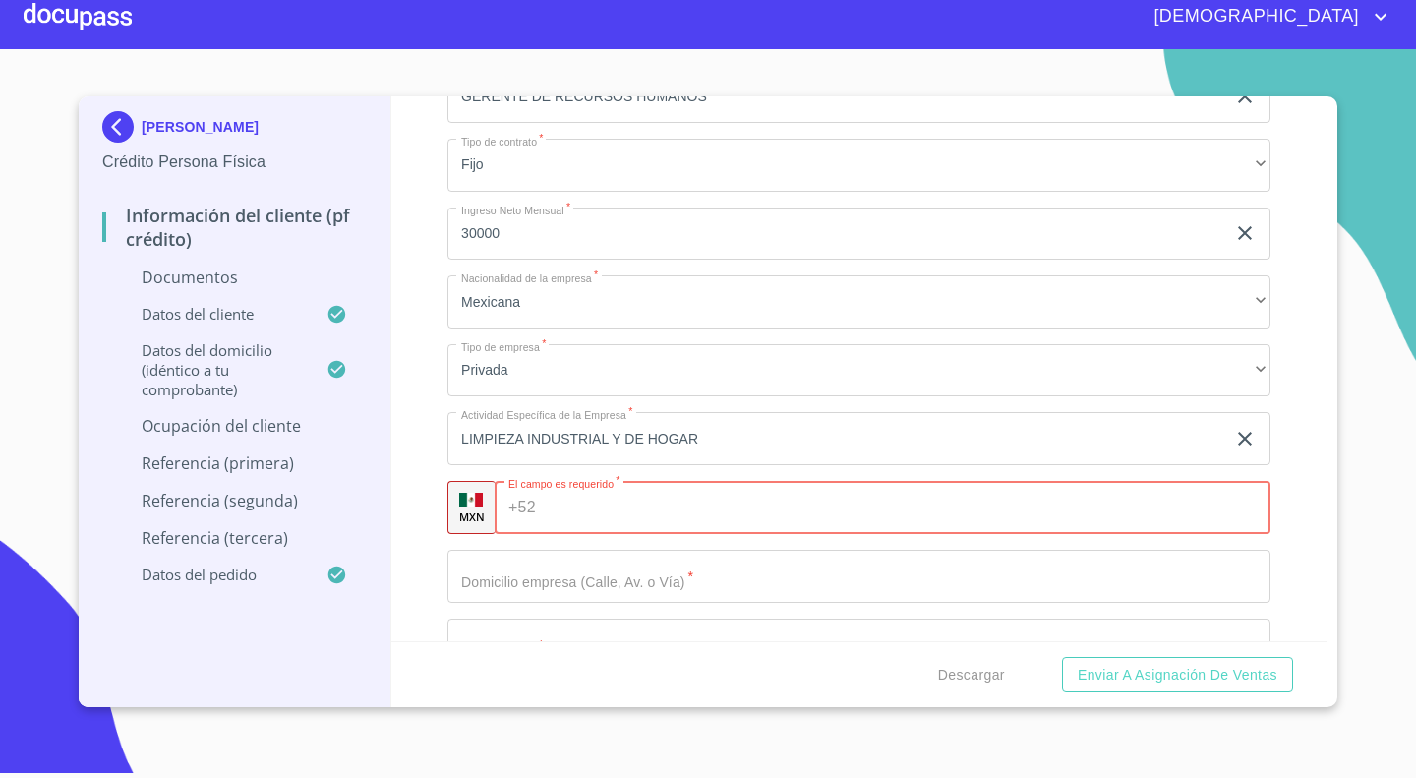
click at [587, 502] on input "Documento de identificación.   *" at bounding box center [908, 507] width 728 height 53
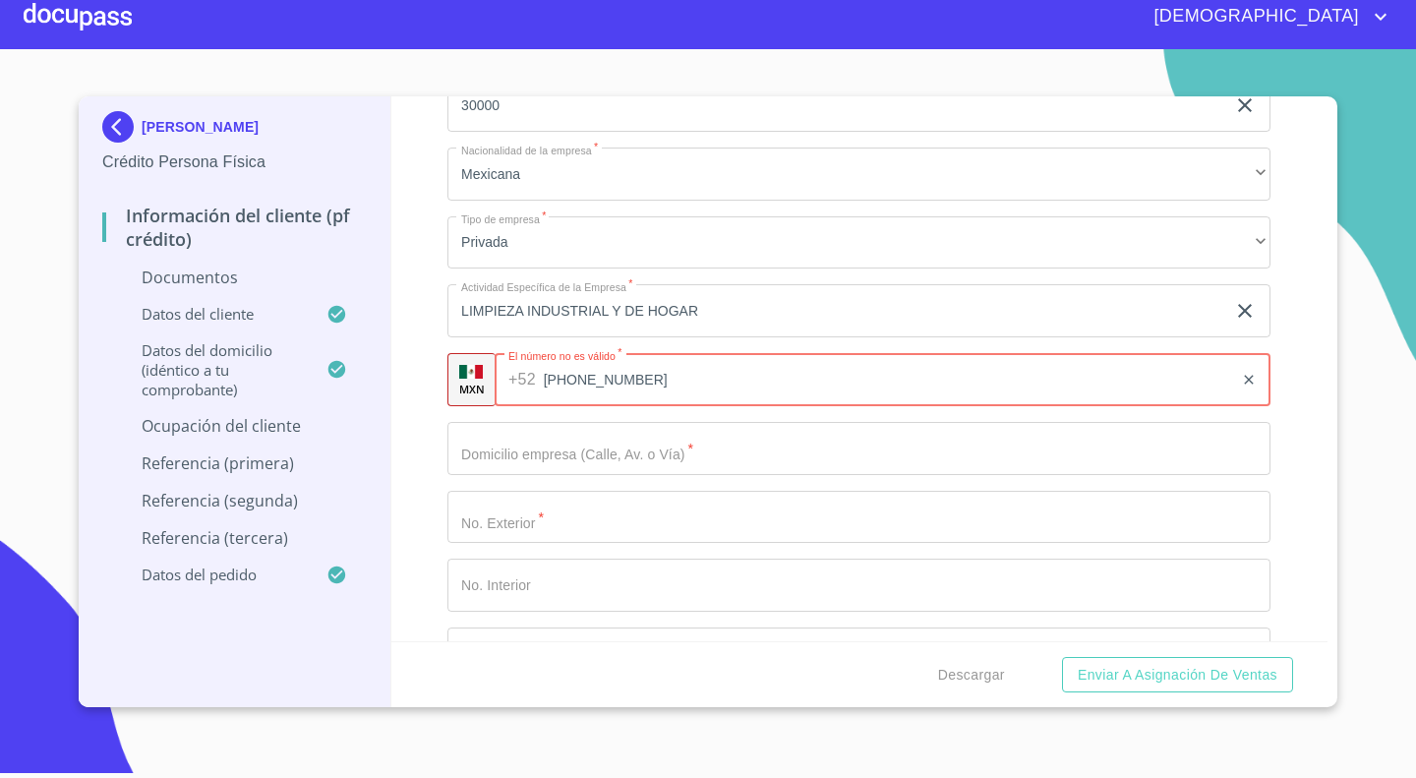
scroll to position [8136, 0]
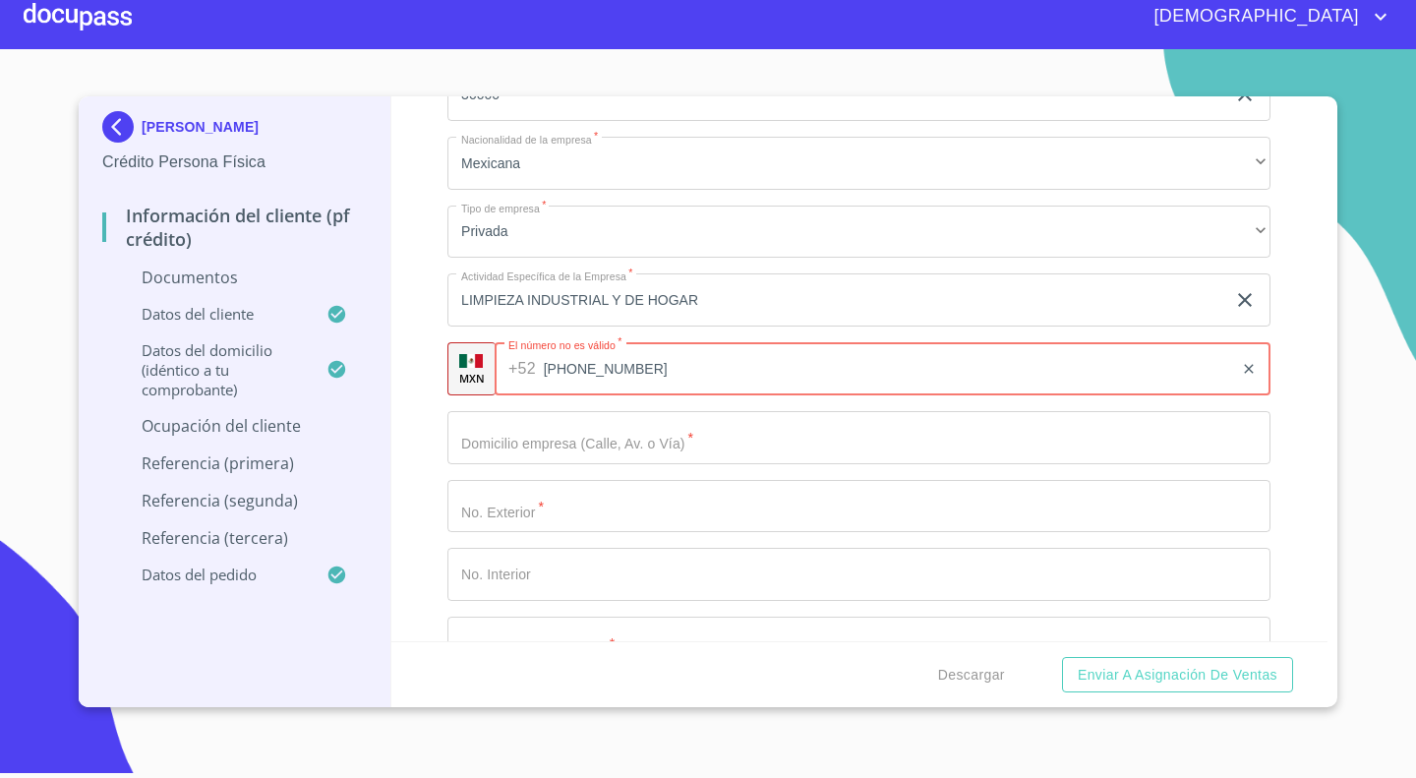
type input "[PHONE_NUMBER]"
click at [523, 442] on input "Documento de identificación.   *" at bounding box center [858, 437] width 823 height 53
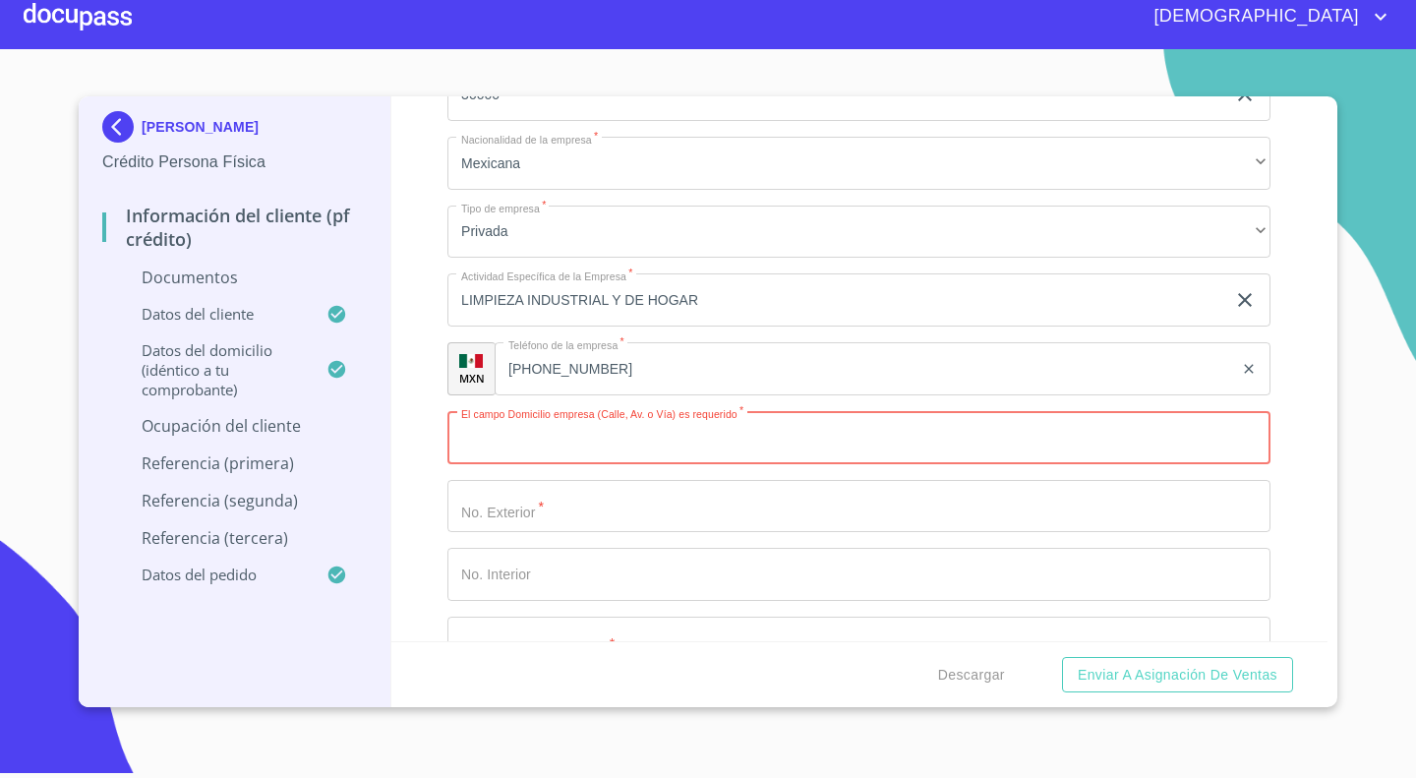
click at [538, 431] on input "Documento de identificación.   *" at bounding box center [858, 437] width 823 height 53
type input "ALMERIA"
click at [558, 494] on input "Documento de identificación.   *" at bounding box center [858, 506] width 823 height 53
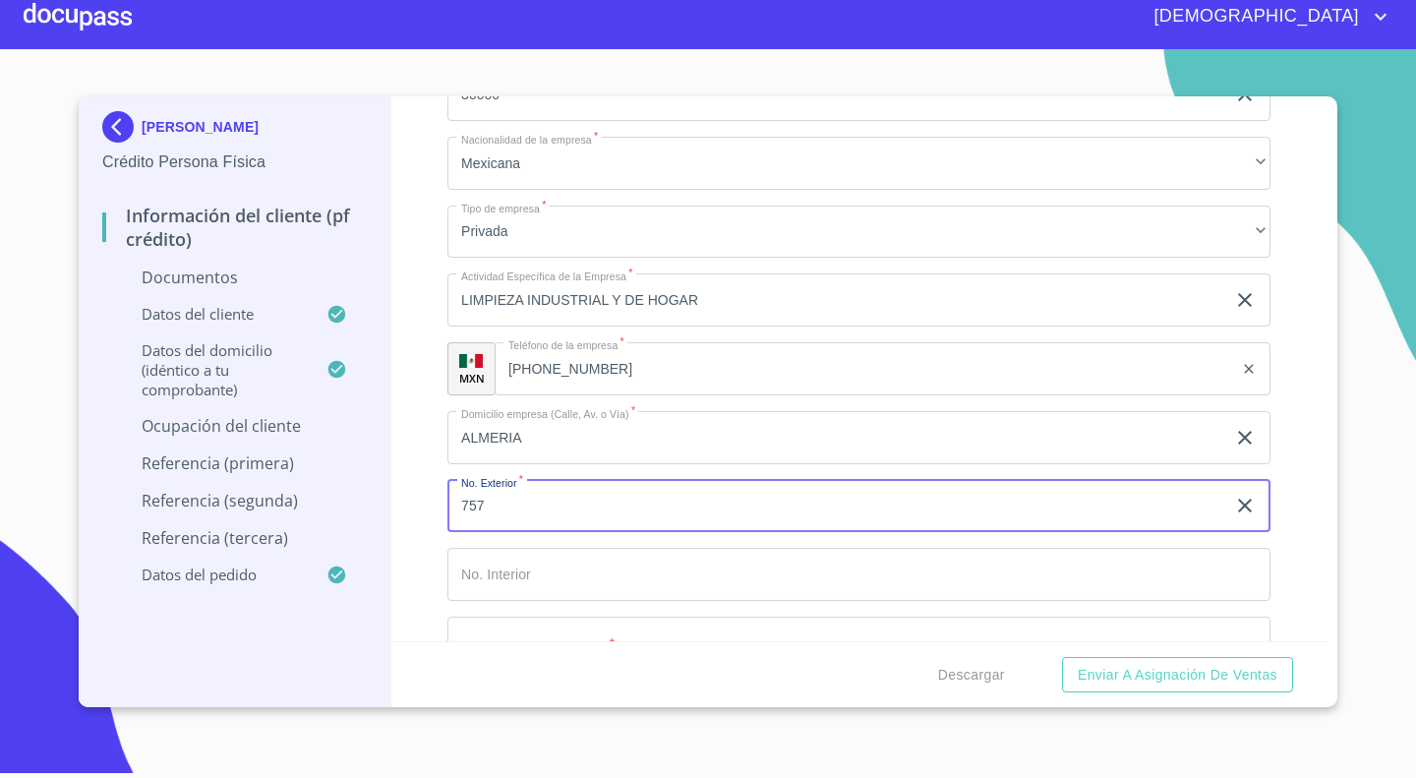
type input "757"
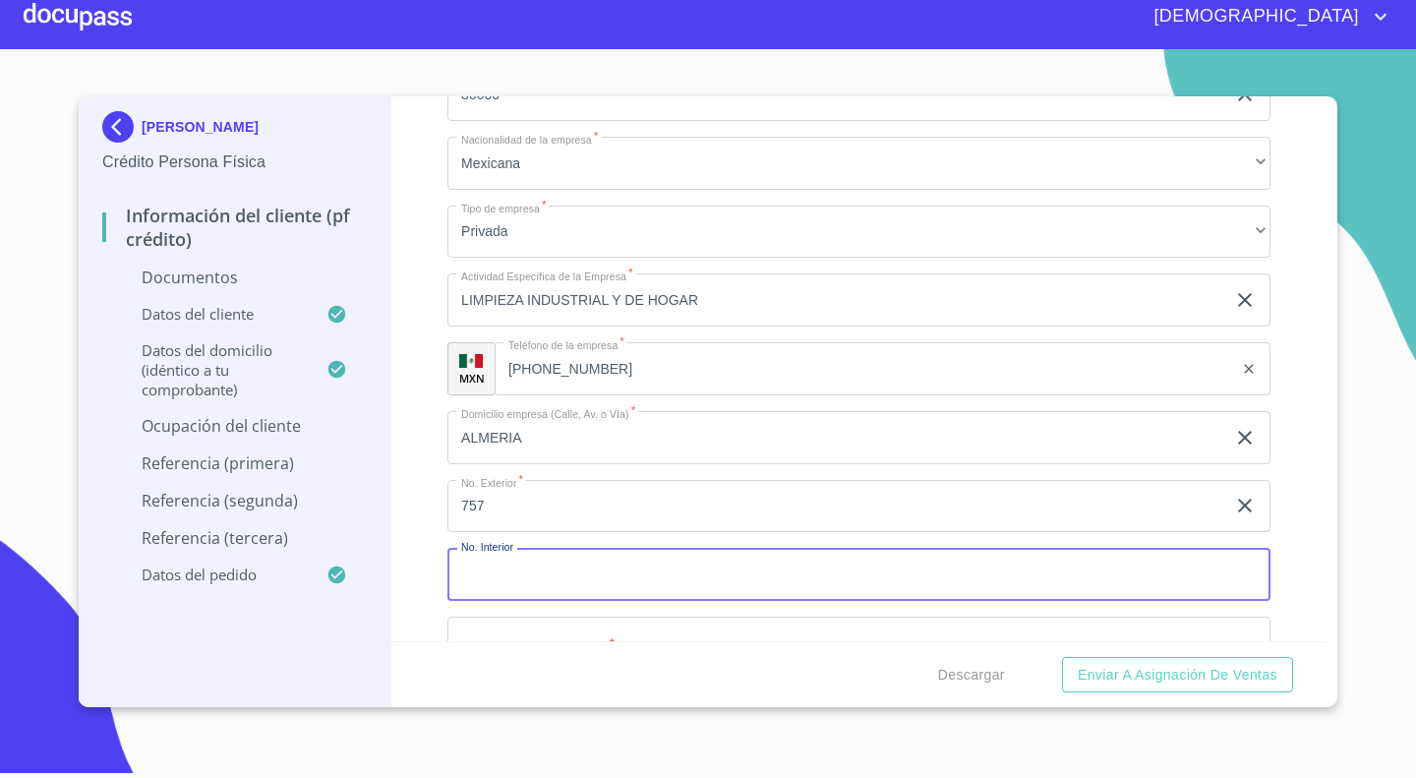
click at [557, 555] on input "Documento de identificación.   *" at bounding box center [858, 574] width 823 height 53
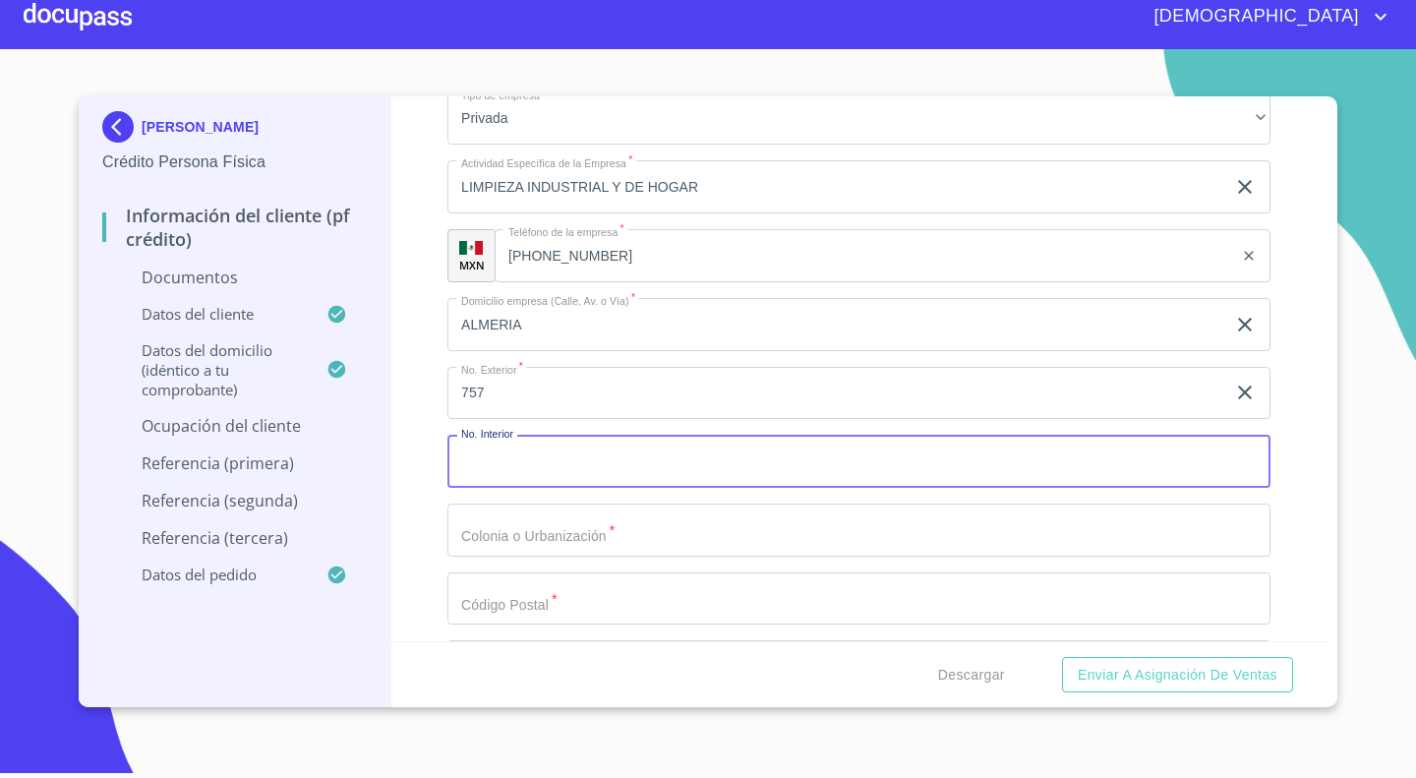
scroll to position [8255, 0]
click at [600, 530] on input "Documento de identificación.   *" at bounding box center [858, 524] width 823 height 53
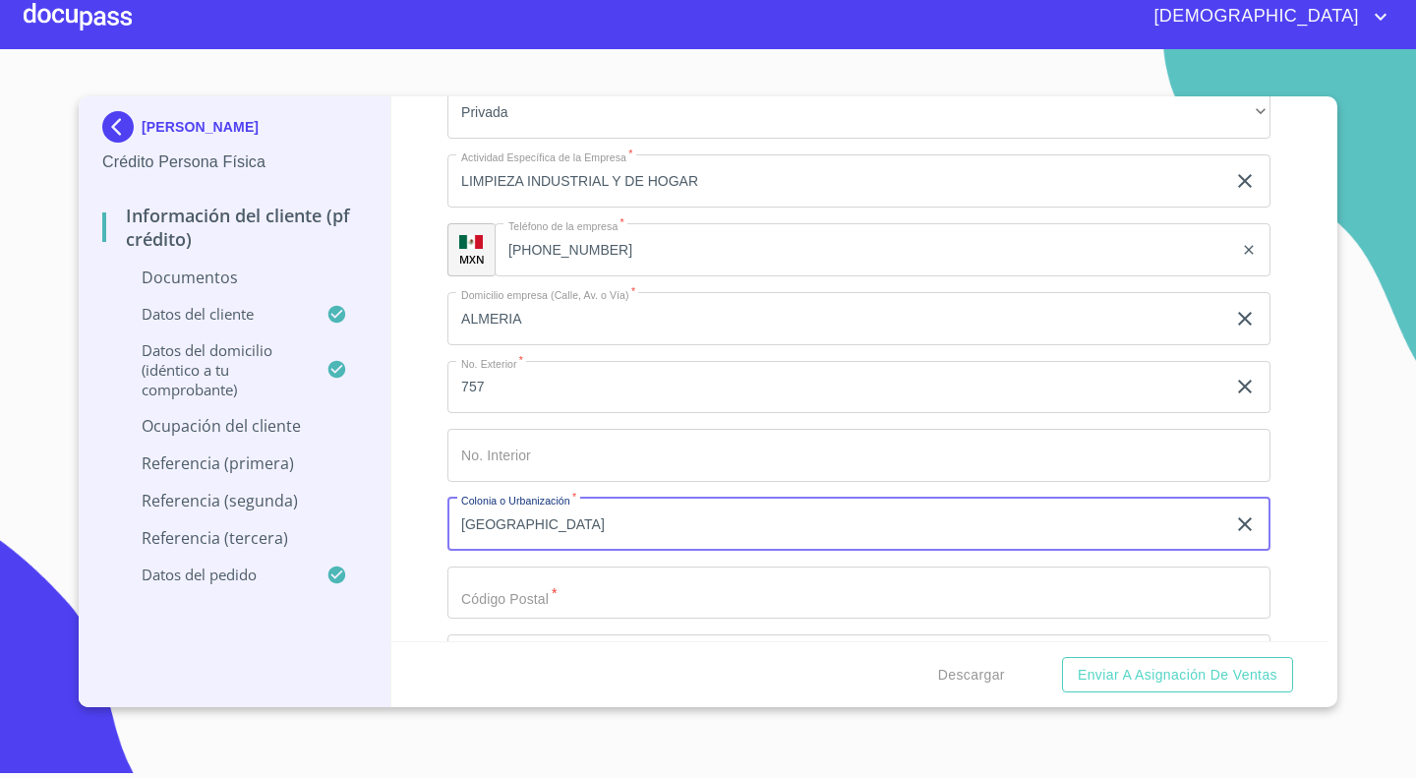
type input "[GEOGRAPHIC_DATA]"
click at [537, 596] on input "Documento de identificación.   *" at bounding box center [858, 592] width 823 height 53
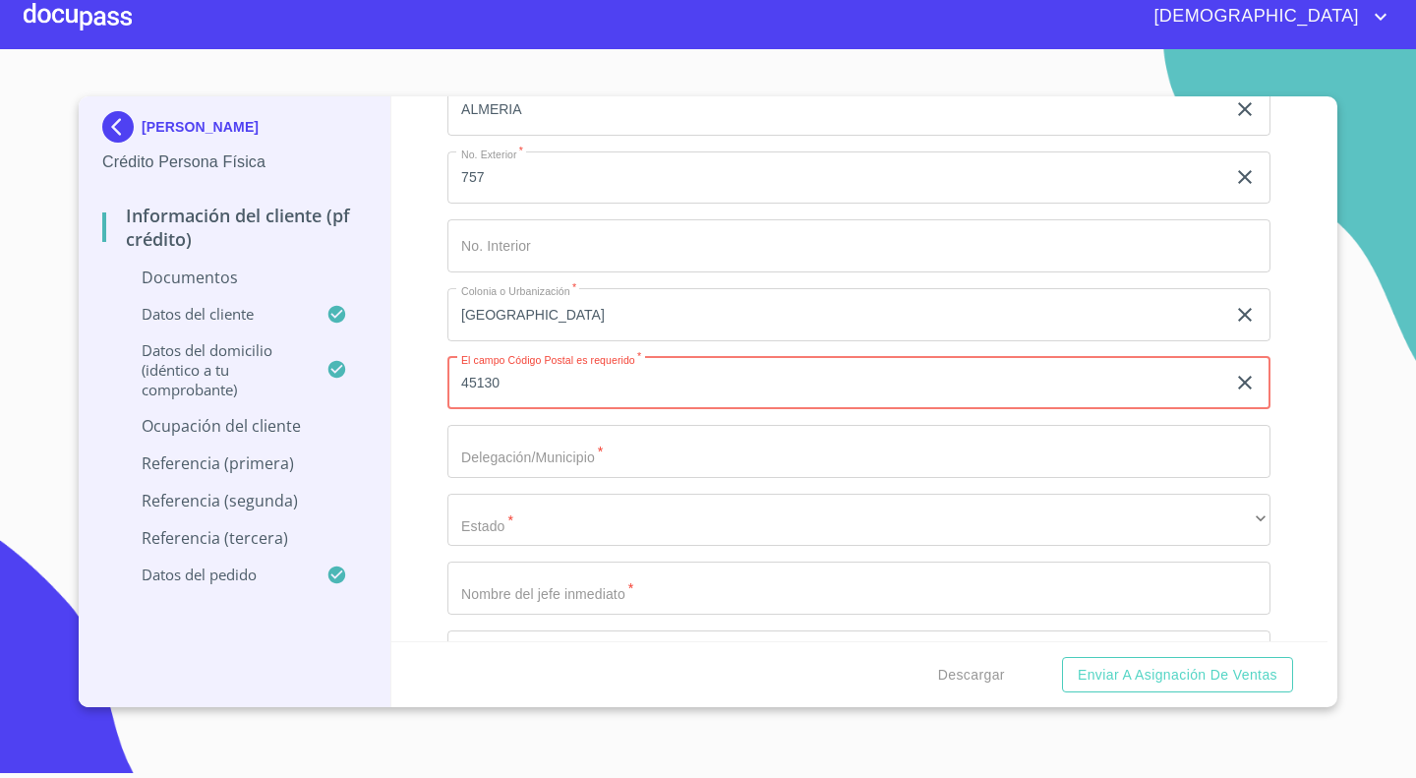
scroll to position [8466, 0]
type input "45130"
click at [565, 437] on input "Documento de identificación.   *" at bounding box center [858, 450] width 823 height 53
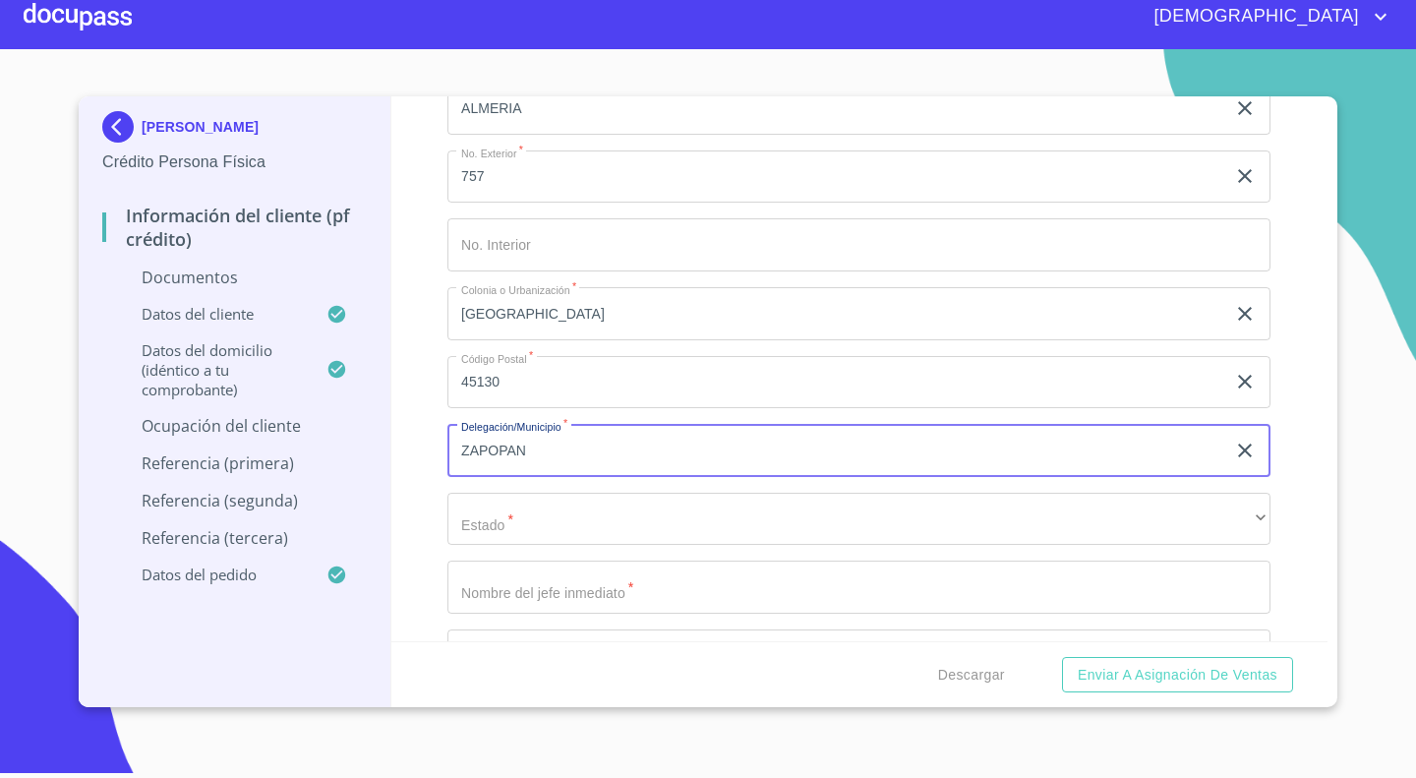
type input "ZAPOPAN"
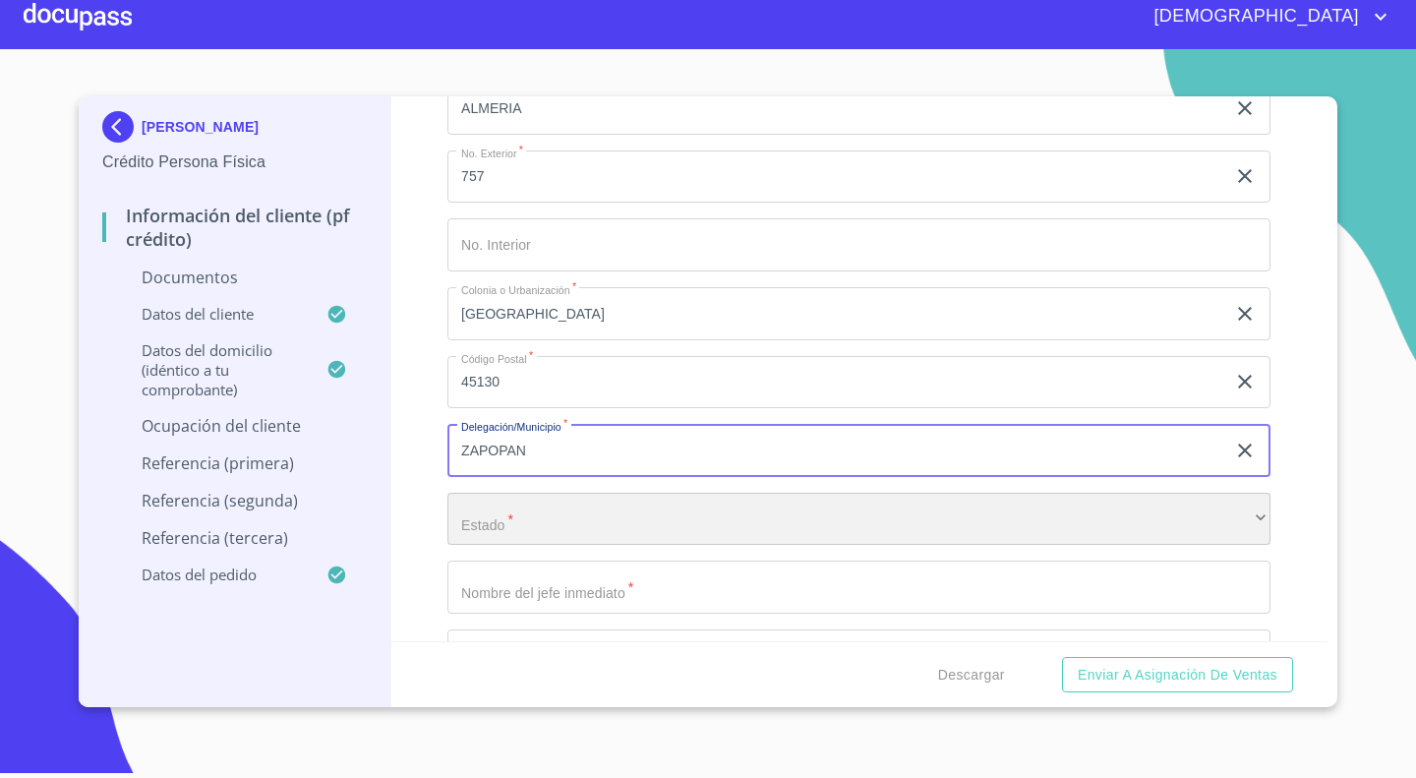
click at [523, 518] on div "​" at bounding box center [858, 519] width 823 height 53
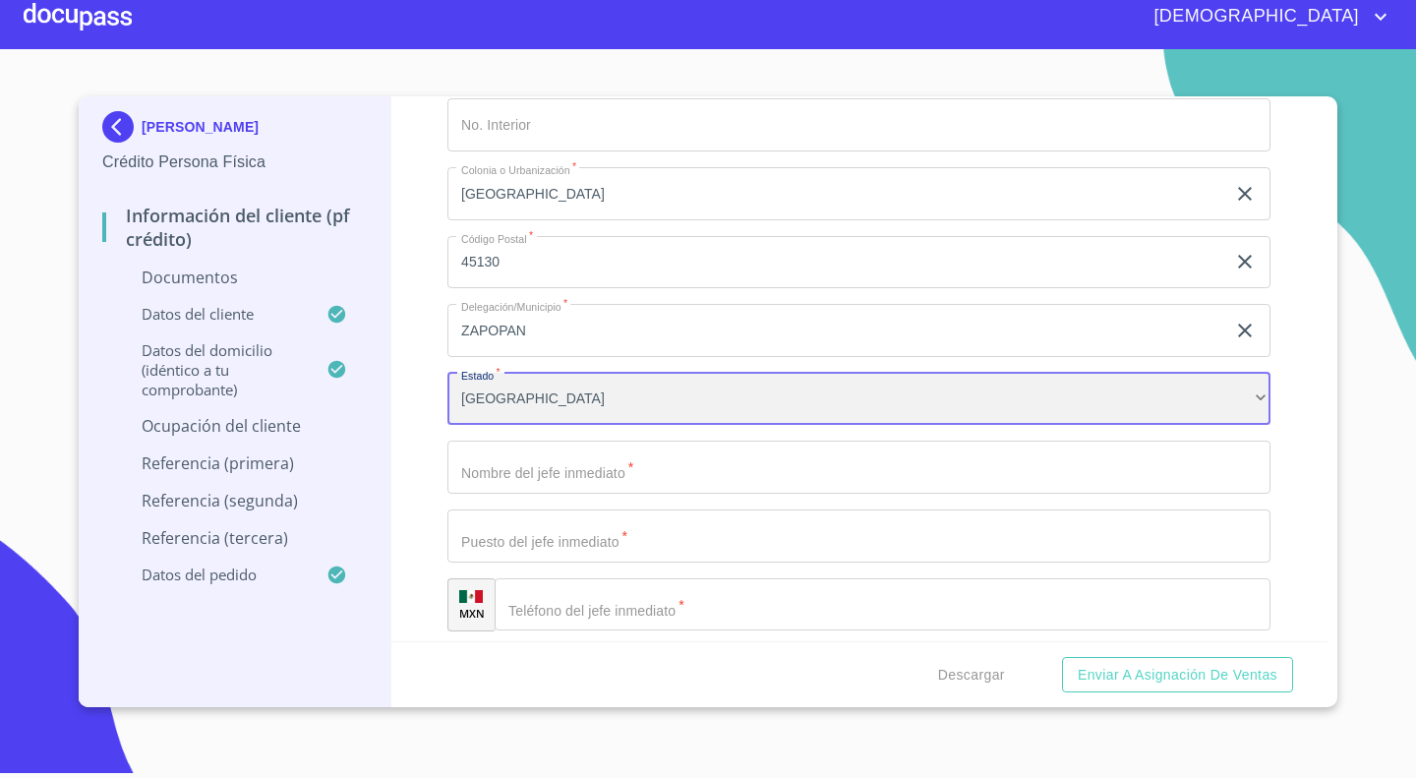
scroll to position [8586, 0]
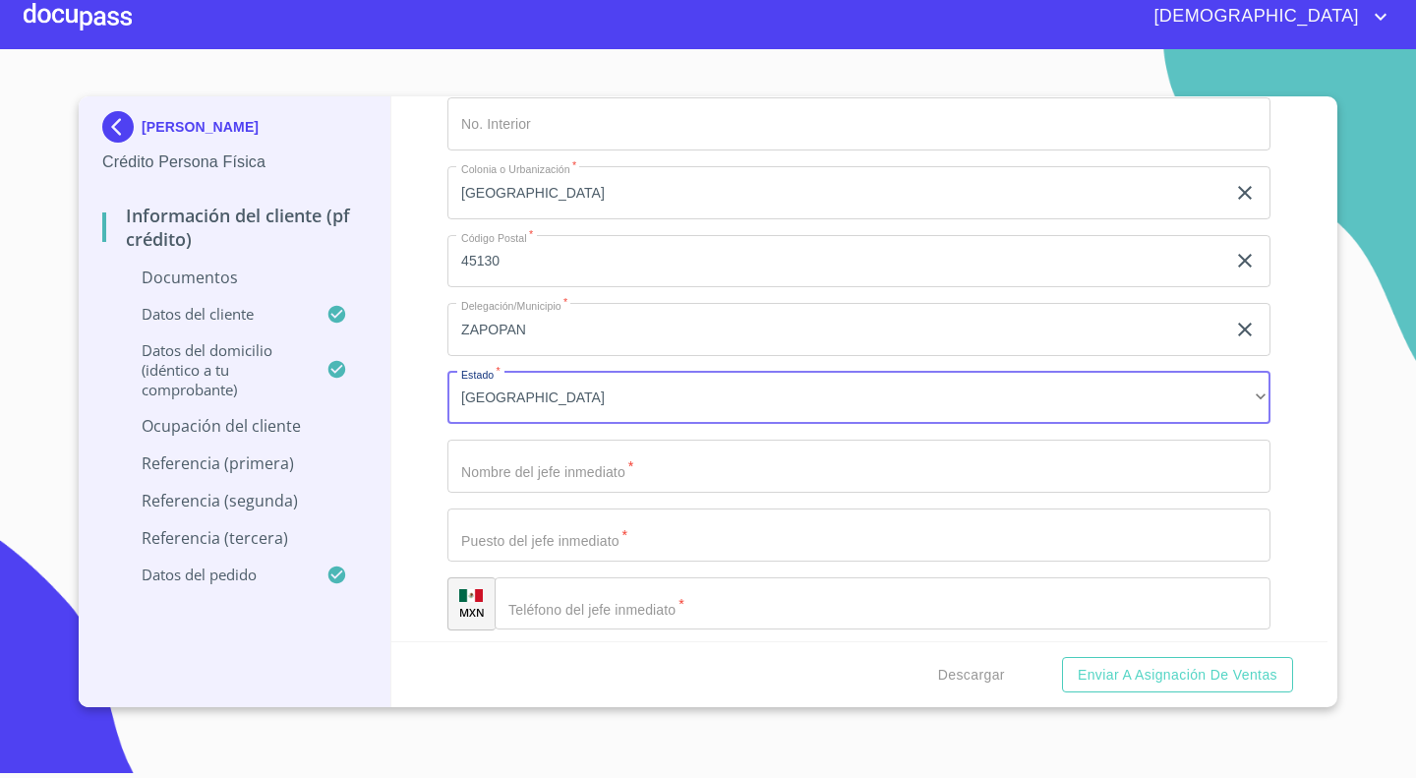
click at [596, 471] on input "Documento de identificación.   *" at bounding box center [858, 465] width 823 height 53
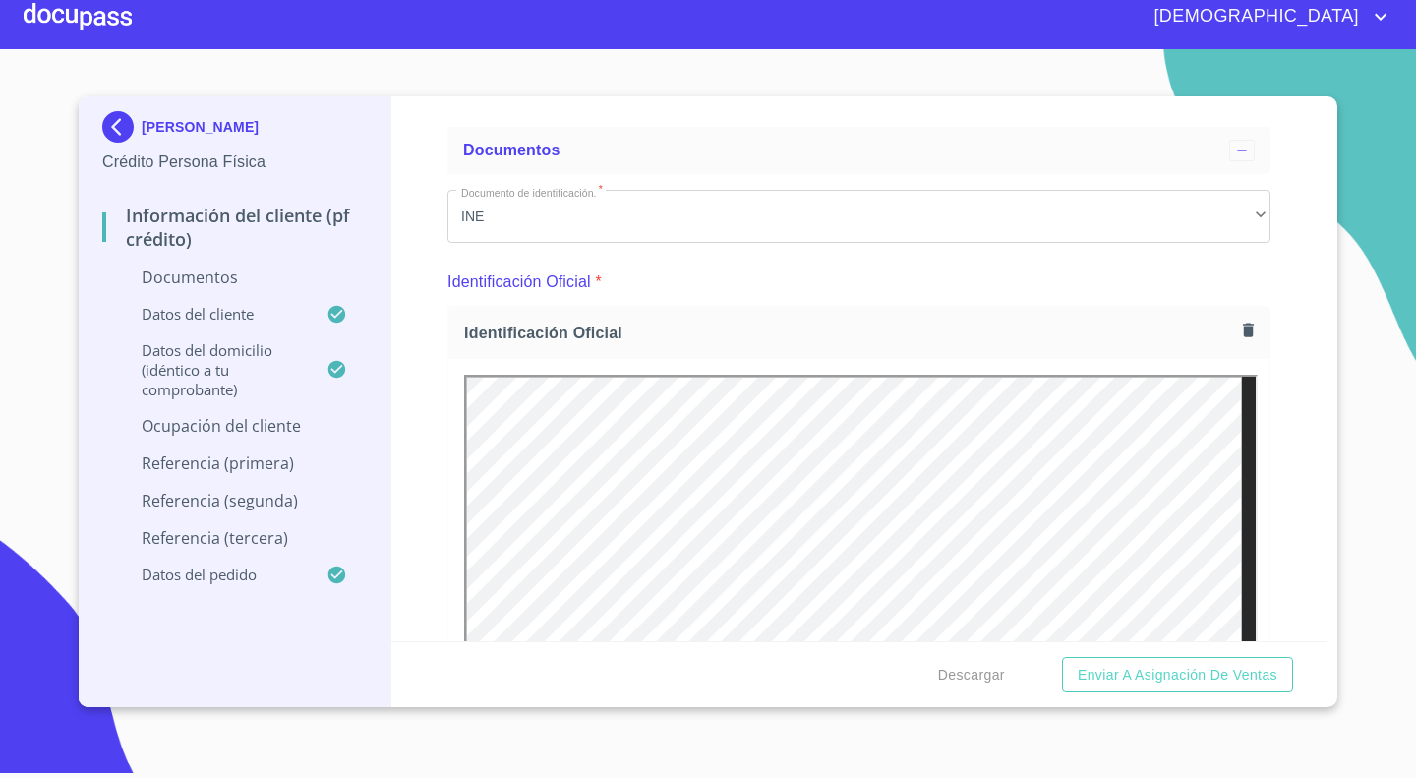
scroll to position [0, 0]
